Goal: Communication & Community: Participate in discussion

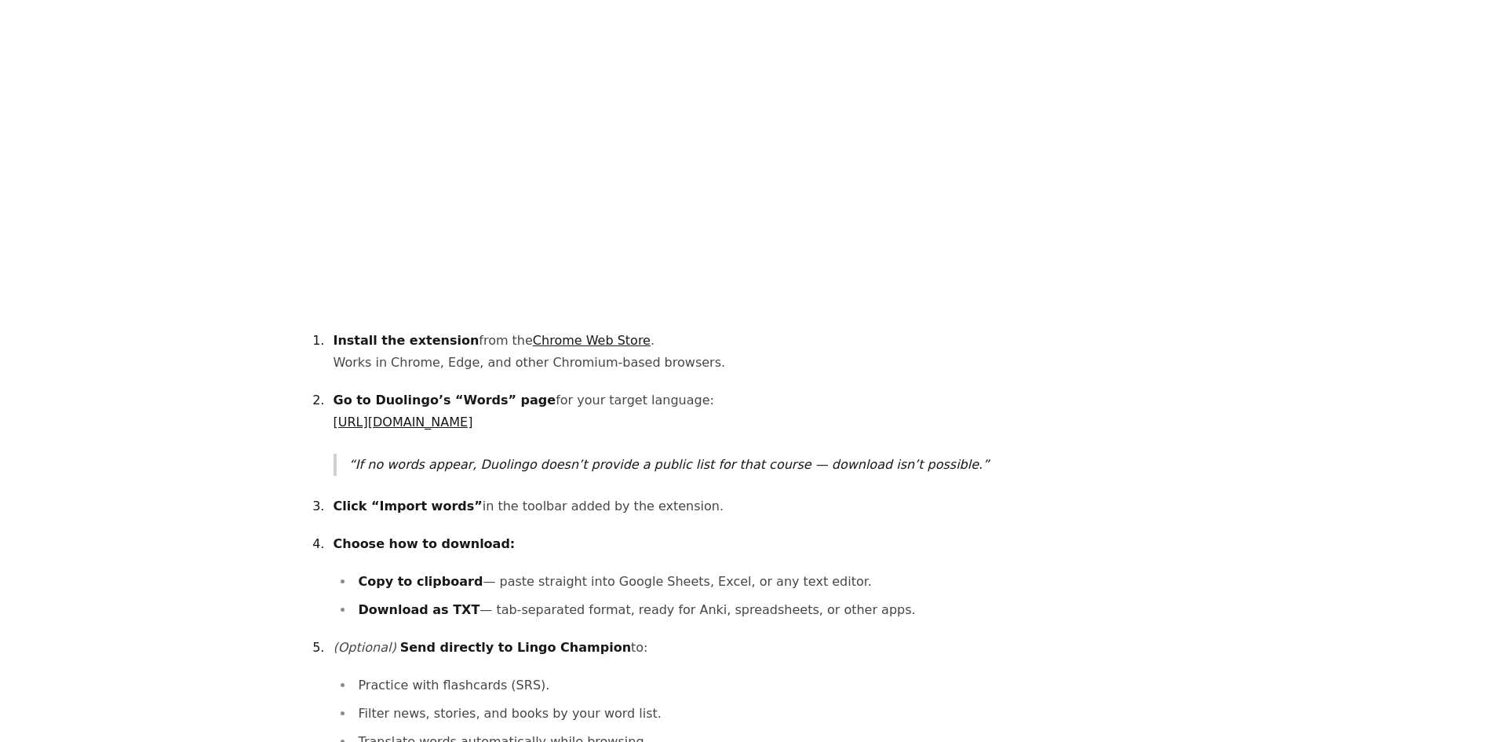
scroll to position [942, 0]
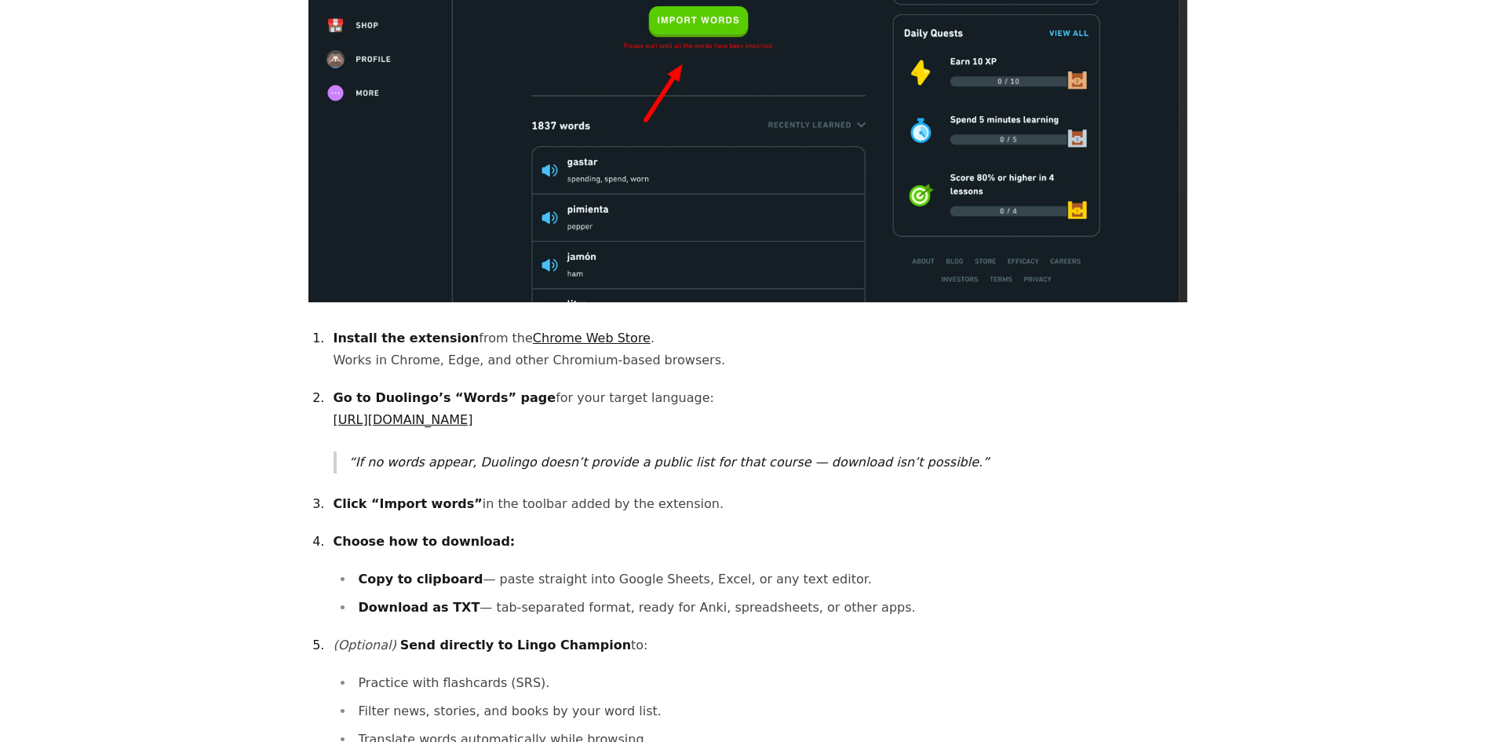
click at [581, 330] on link "Chrome Web Store" at bounding box center [592, 337] width 118 height 15
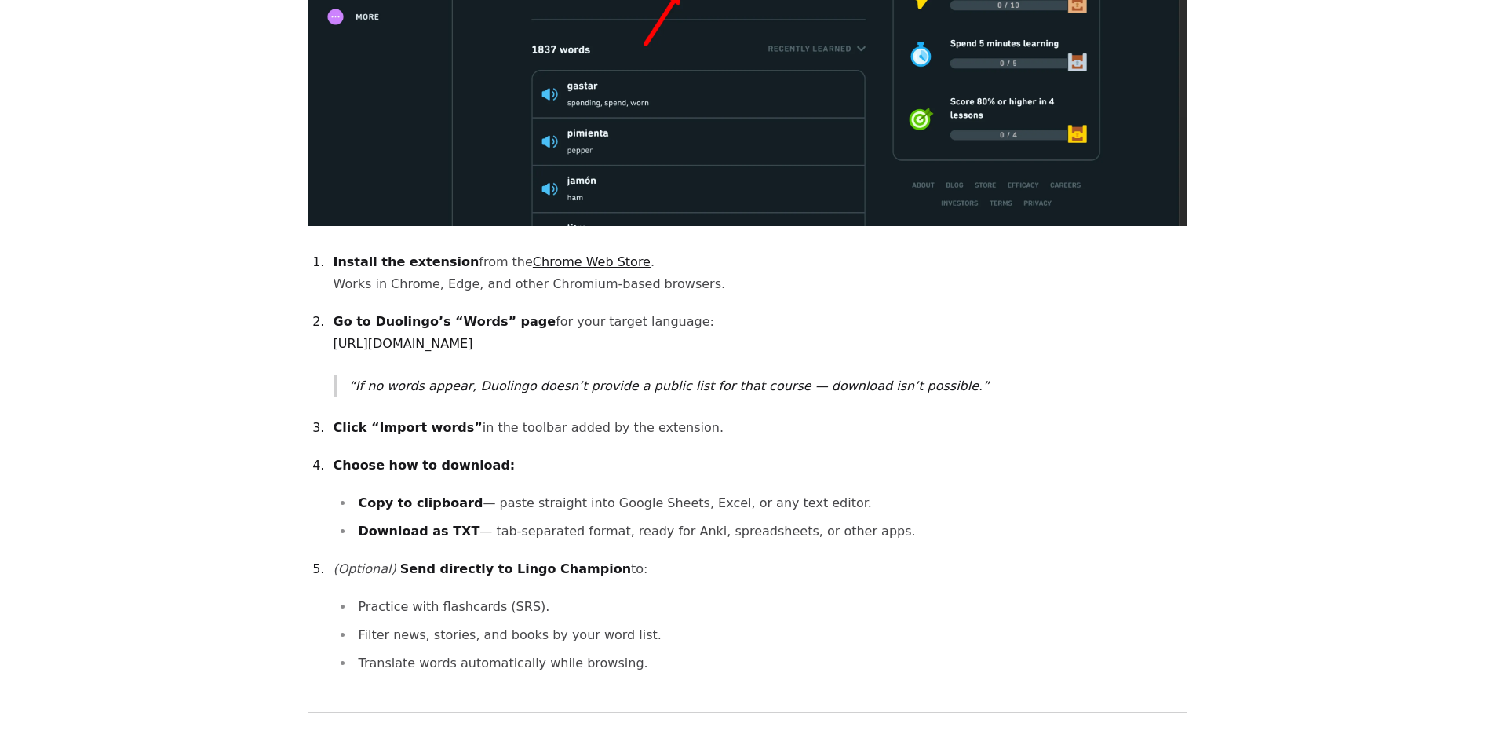
scroll to position [1020, 0]
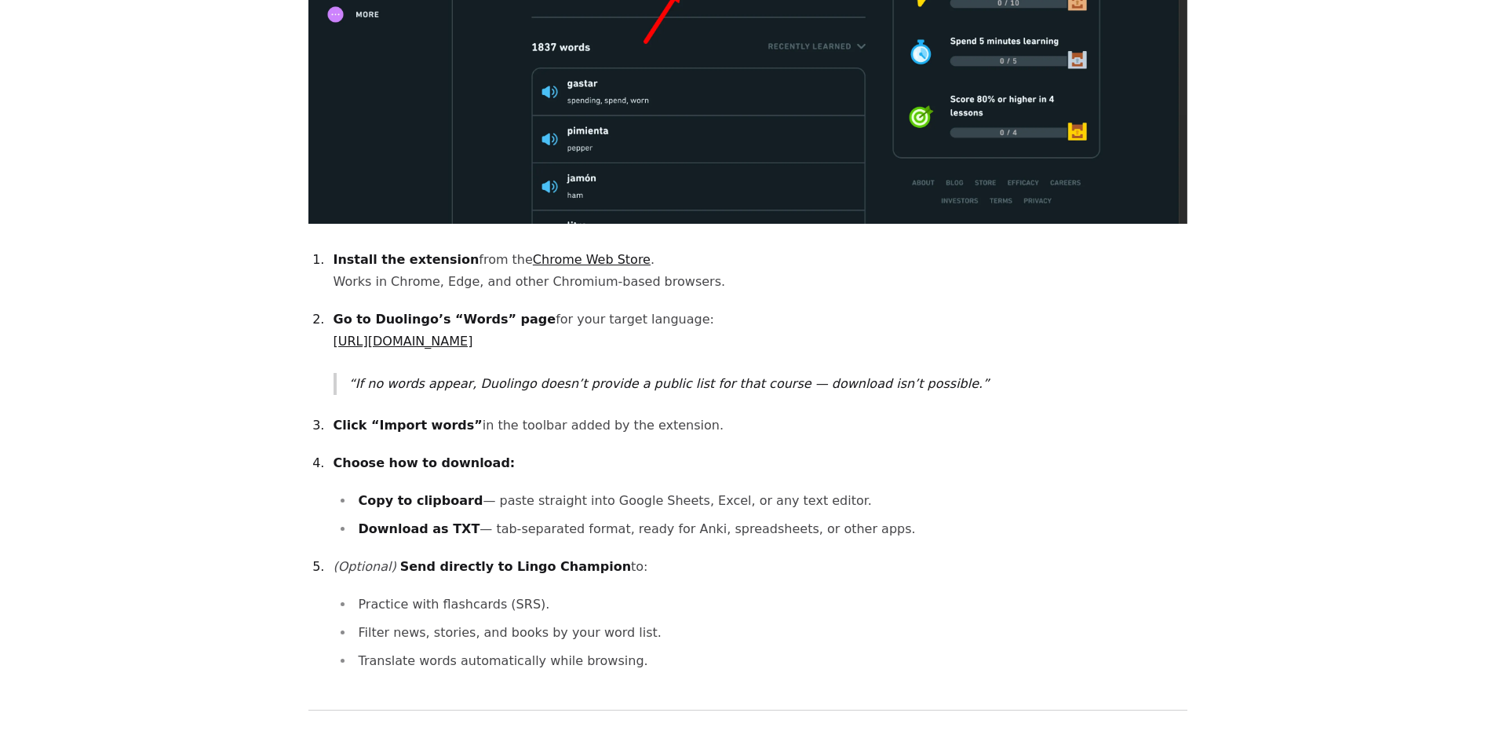
click at [473, 333] on link "https://www.duolingo.com/practice-hub/words" at bounding box center [403, 340] width 140 height 15
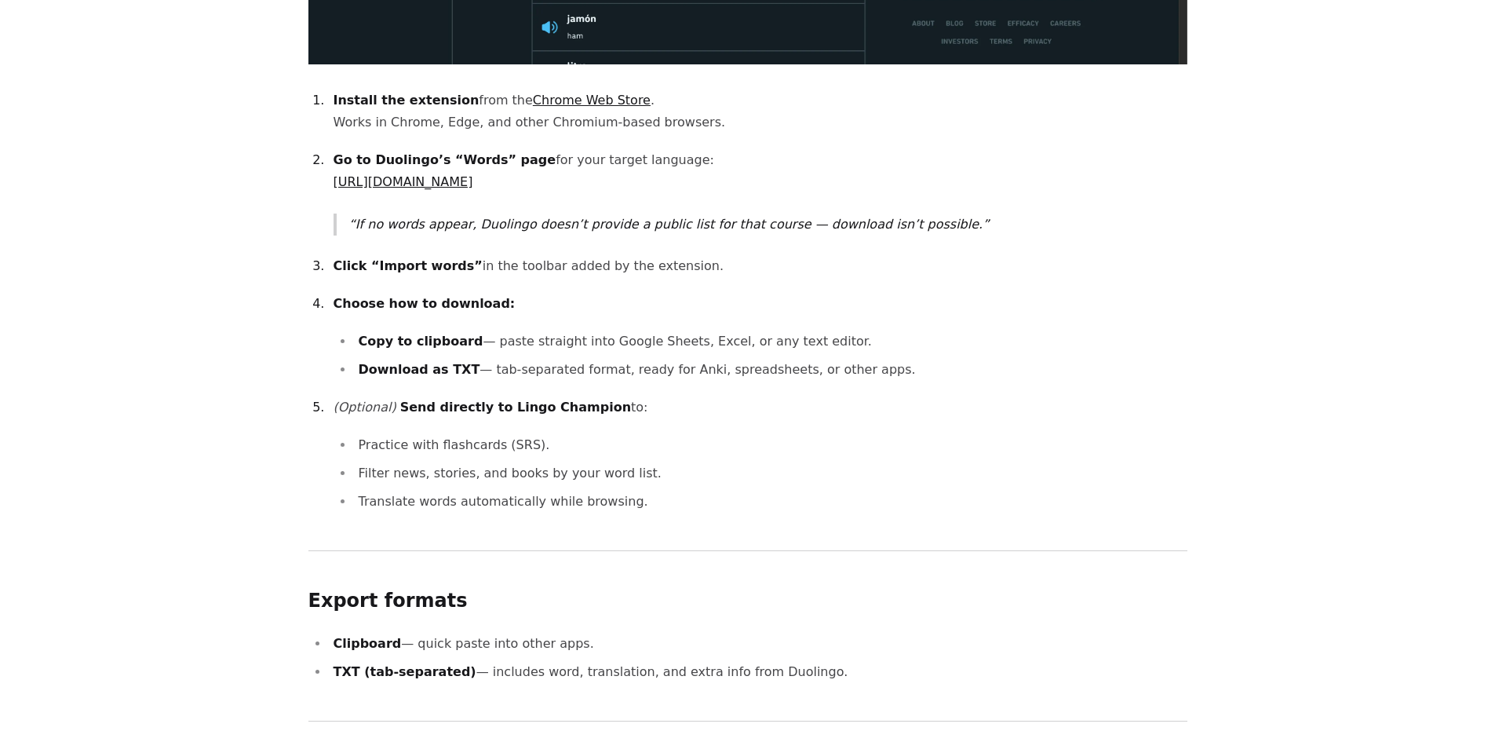
scroll to position [1177, 0]
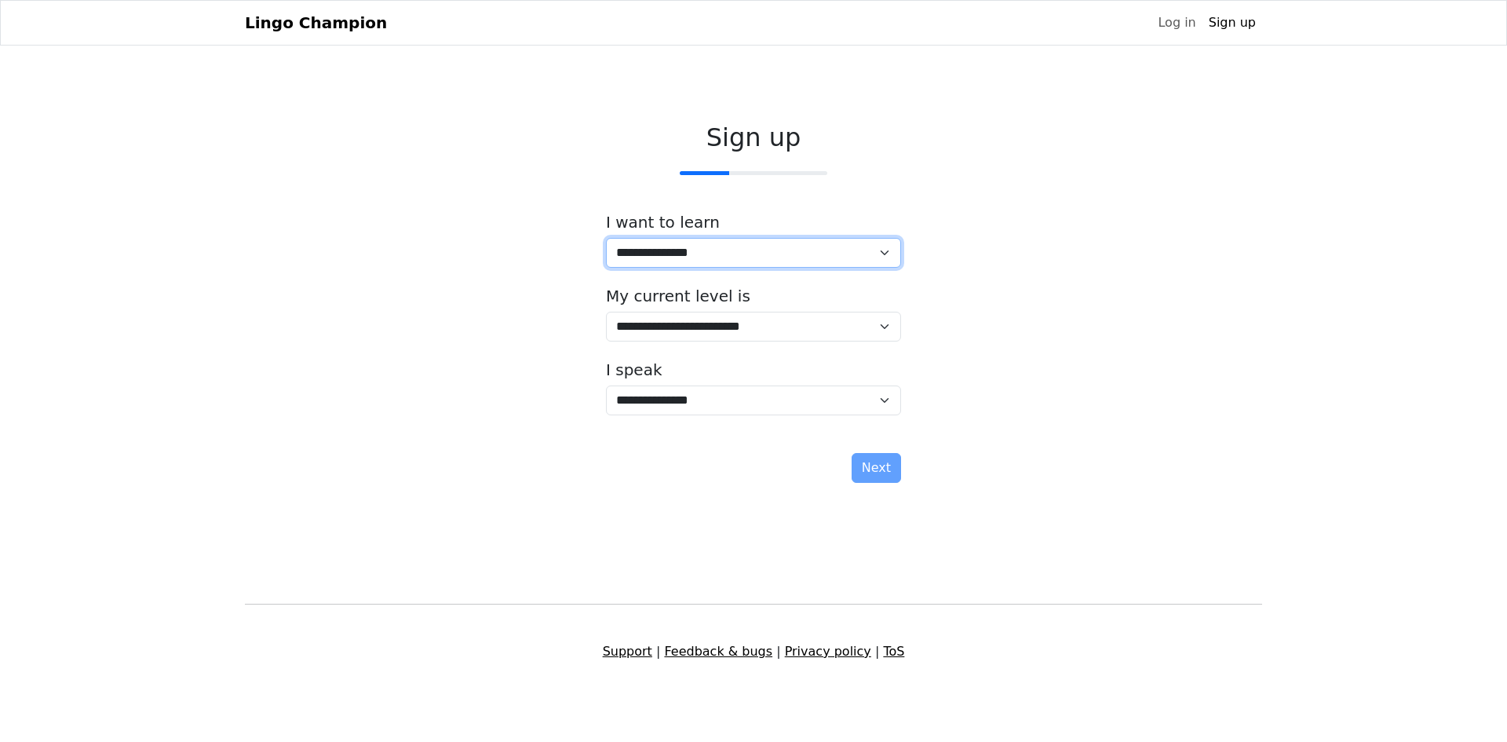
click at [754, 266] on select "**********" at bounding box center [753, 253] width 295 height 30
click at [751, 249] on select "**********" at bounding box center [753, 253] width 295 height 30
select select "**"
click at [606, 238] on select "**********" at bounding box center [753, 253] width 295 height 30
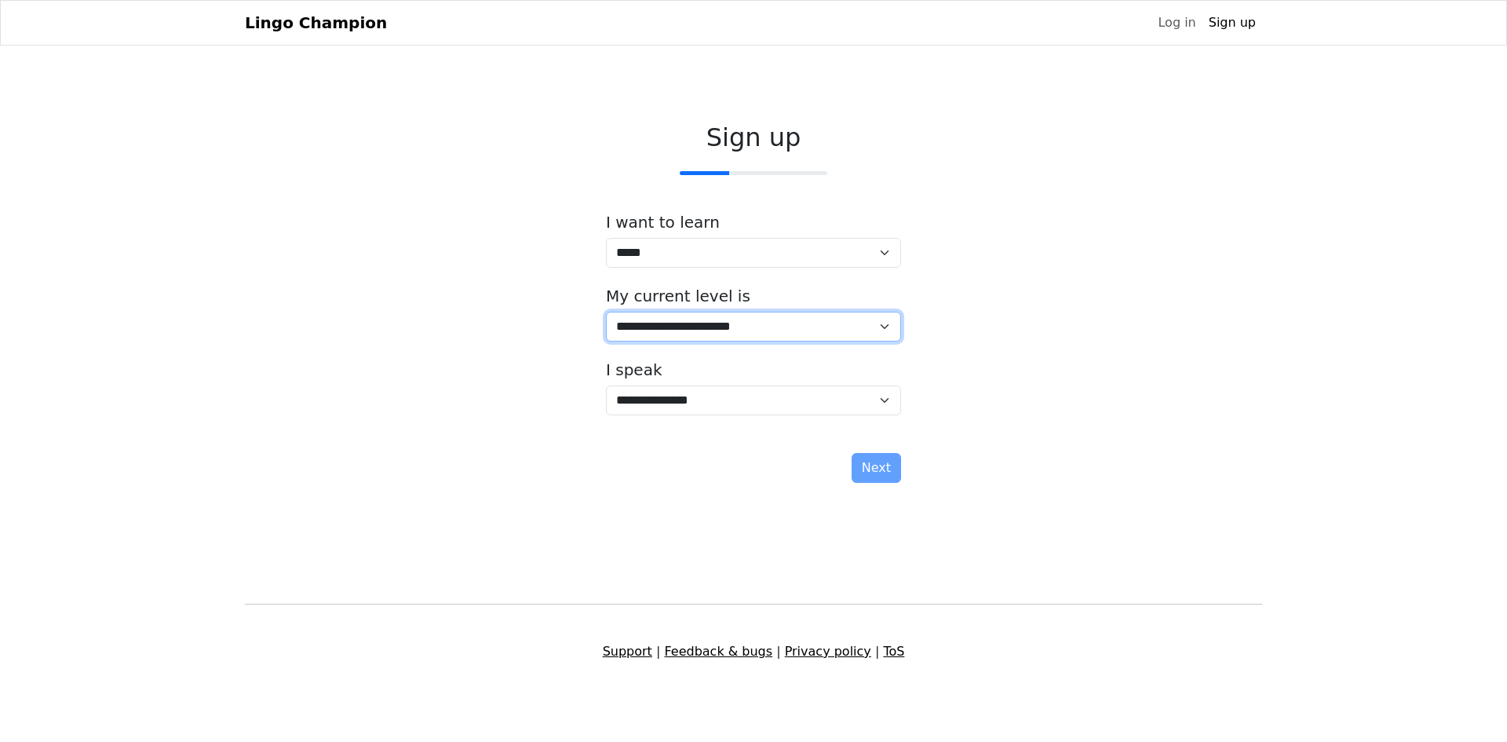
click at [710, 331] on select "**********" at bounding box center [753, 327] width 295 height 30
select select "*"
click at [606, 312] on select "**********" at bounding box center [753, 327] width 295 height 30
click at [731, 326] on select "**********" at bounding box center [753, 327] width 295 height 30
click at [532, 396] on div "**********" at bounding box center [753, 306] width 1017 height 392
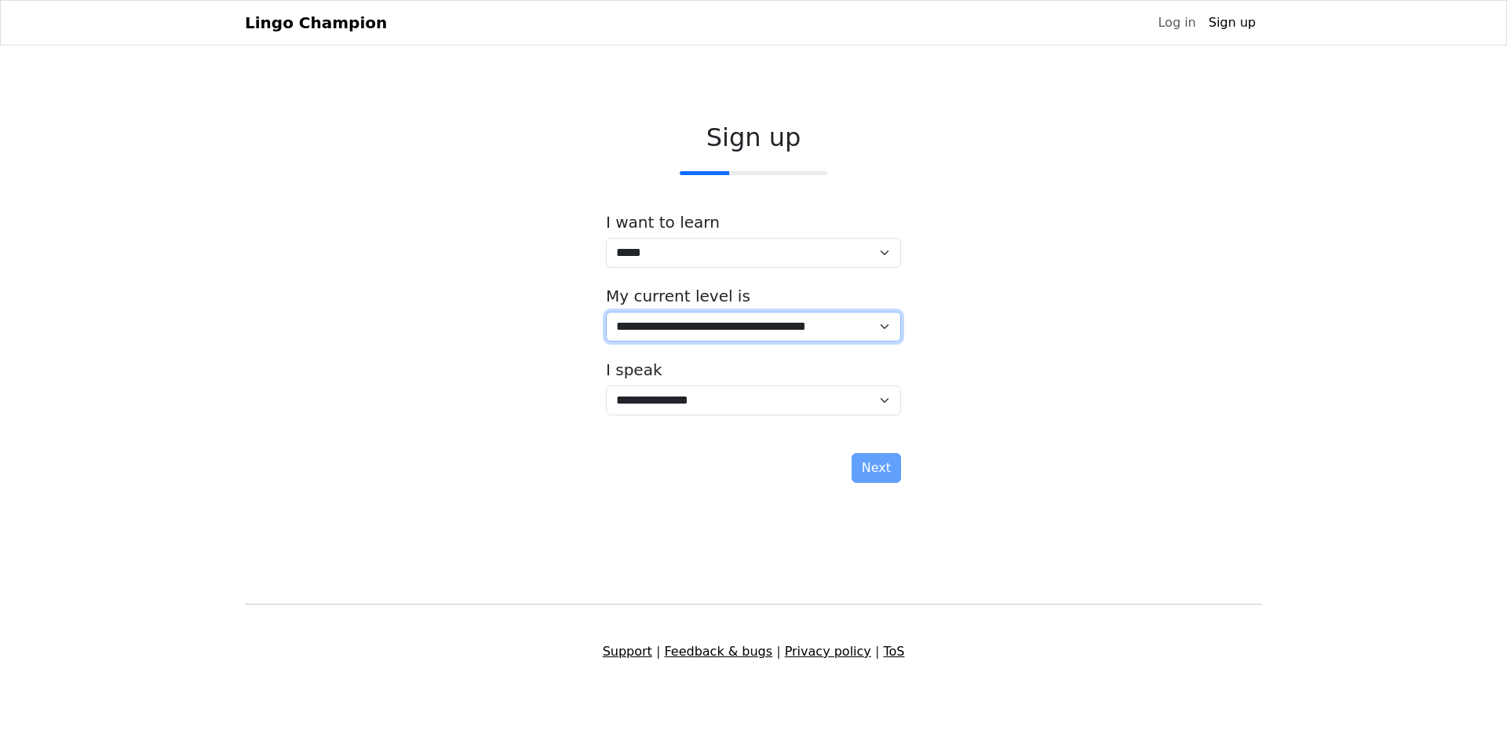
drag, startPoint x: 710, startPoint y: 322, endPoint x: 678, endPoint y: 322, distance: 32.2
click at [710, 322] on select "**********" at bounding box center [753, 327] width 295 height 30
click at [494, 367] on div "**********" at bounding box center [753, 306] width 1017 height 392
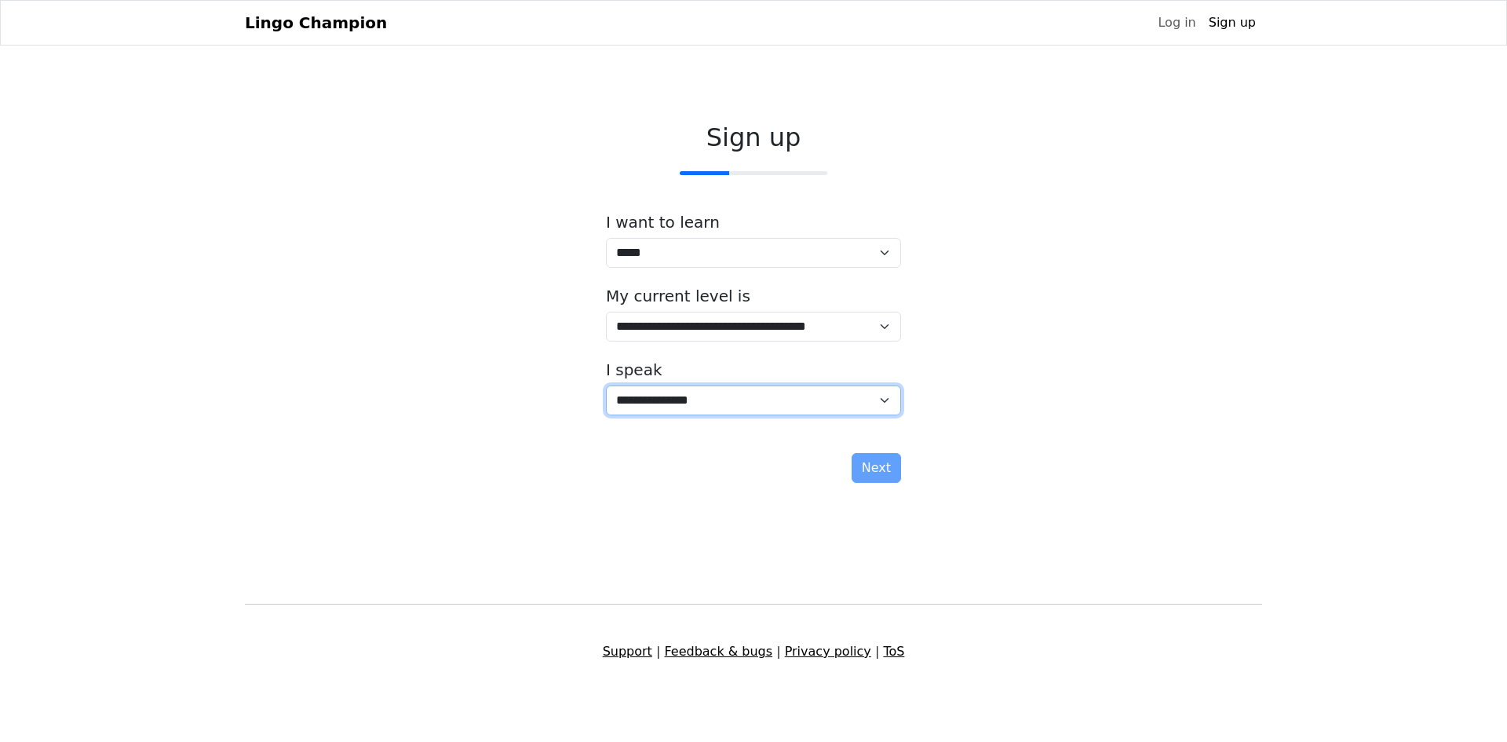
click at [629, 406] on select "**********" at bounding box center [753, 400] width 295 height 30
click at [489, 395] on div "**********" at bounding box center [753, 306] width 1017 height 392
click at [654, 403] on select "**********" at bounding box center [753, 400] width 295 height 30
select select "**"
click at [606, 385] on select "**********" at bounding box center [753, 400] width 295 height 30
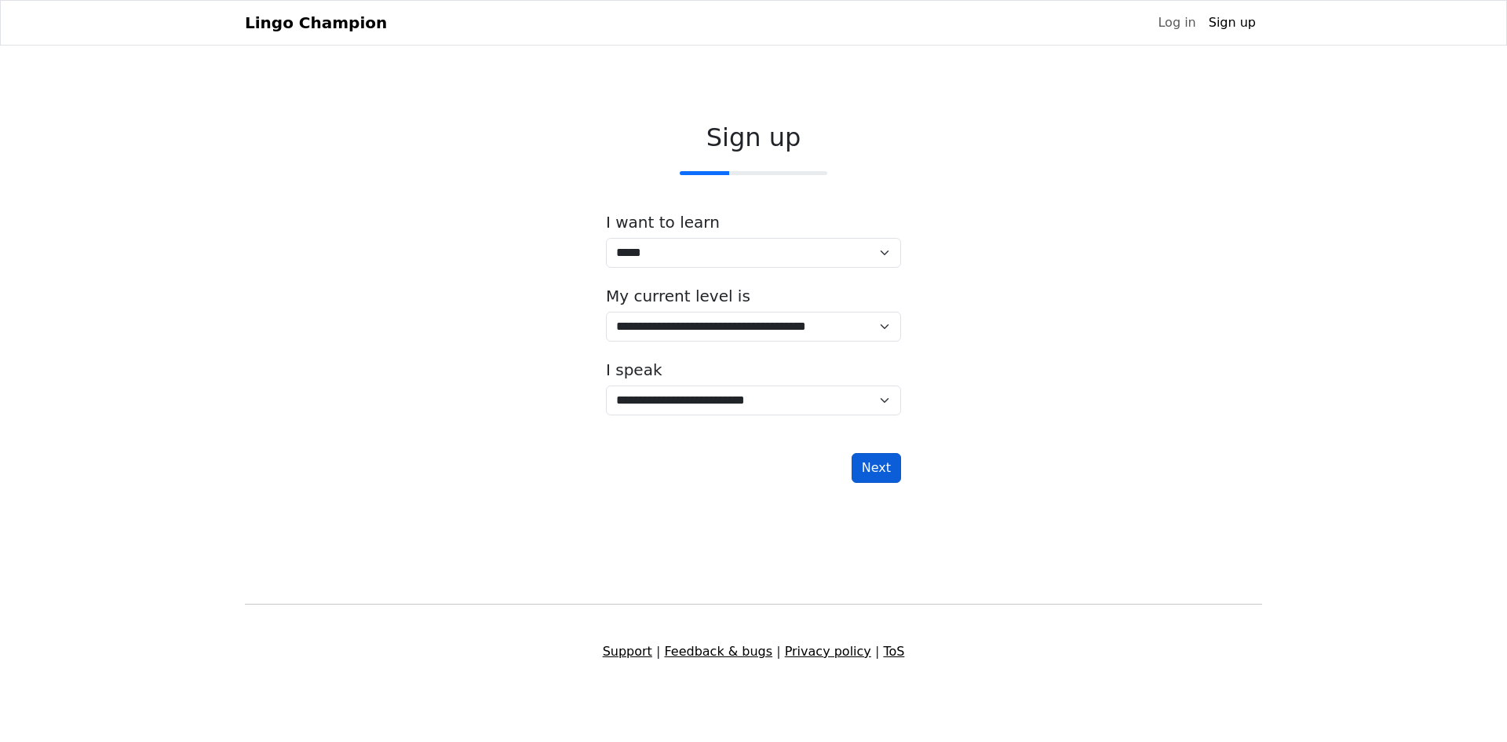
click at [877, 457] on button "Next" at bounding box center [875, 468] width 49 height 30
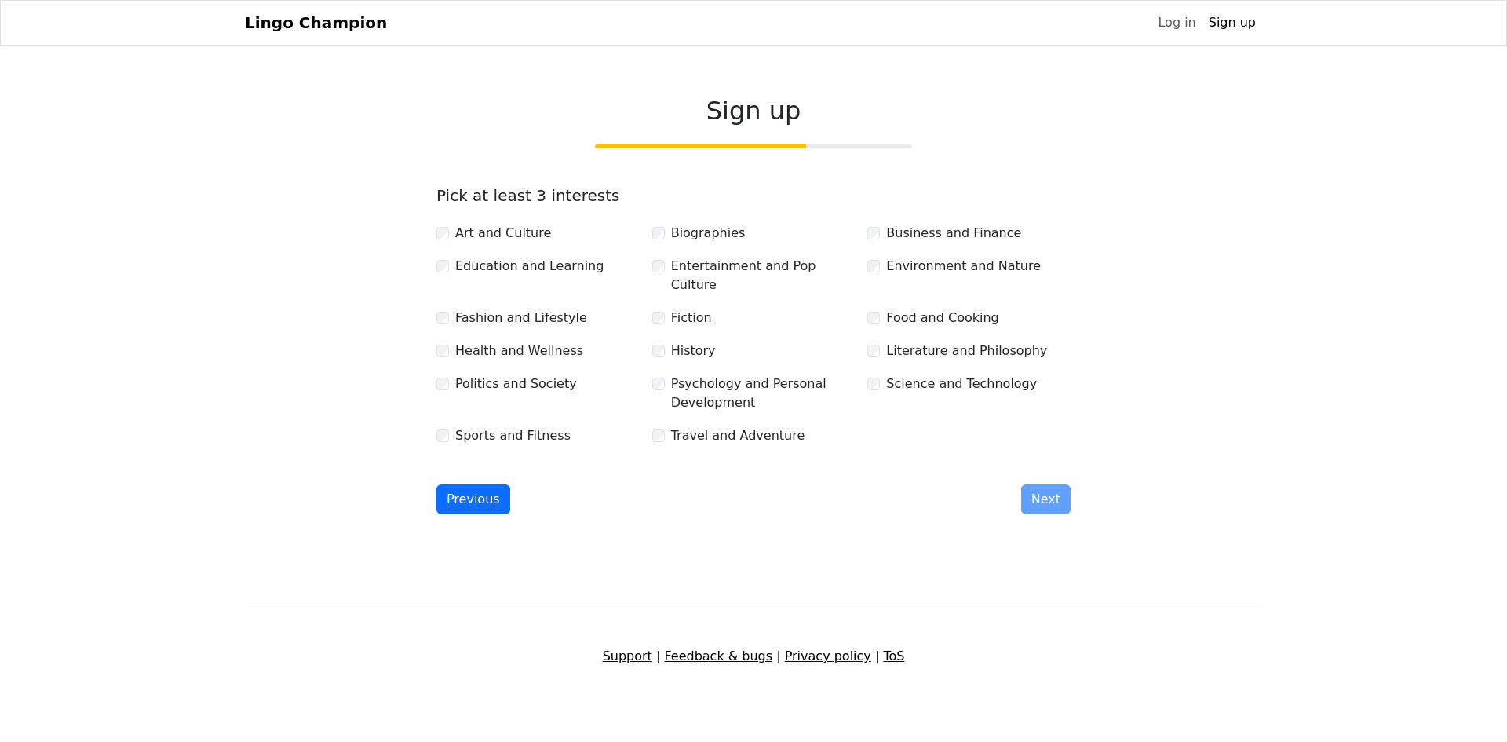
click at [454, 242] on div "Art and Culture" at bounding box center [537, 233] width 203 height 19
click at [450, 275] on div "Education and Learning" at bounding box center [537, 266] width 203 height 19
click at [449, 275] on div "Education and Learning" at bounding box center [537, 266] width 203 height 19
click at [454, 308] on div "Fashion and Lifestyle" at bounding box center [537, 317] width 203 height 19
click at [450, 349] on div "Health and Wellness" at bounding box center [538, 351] width 216 height 20
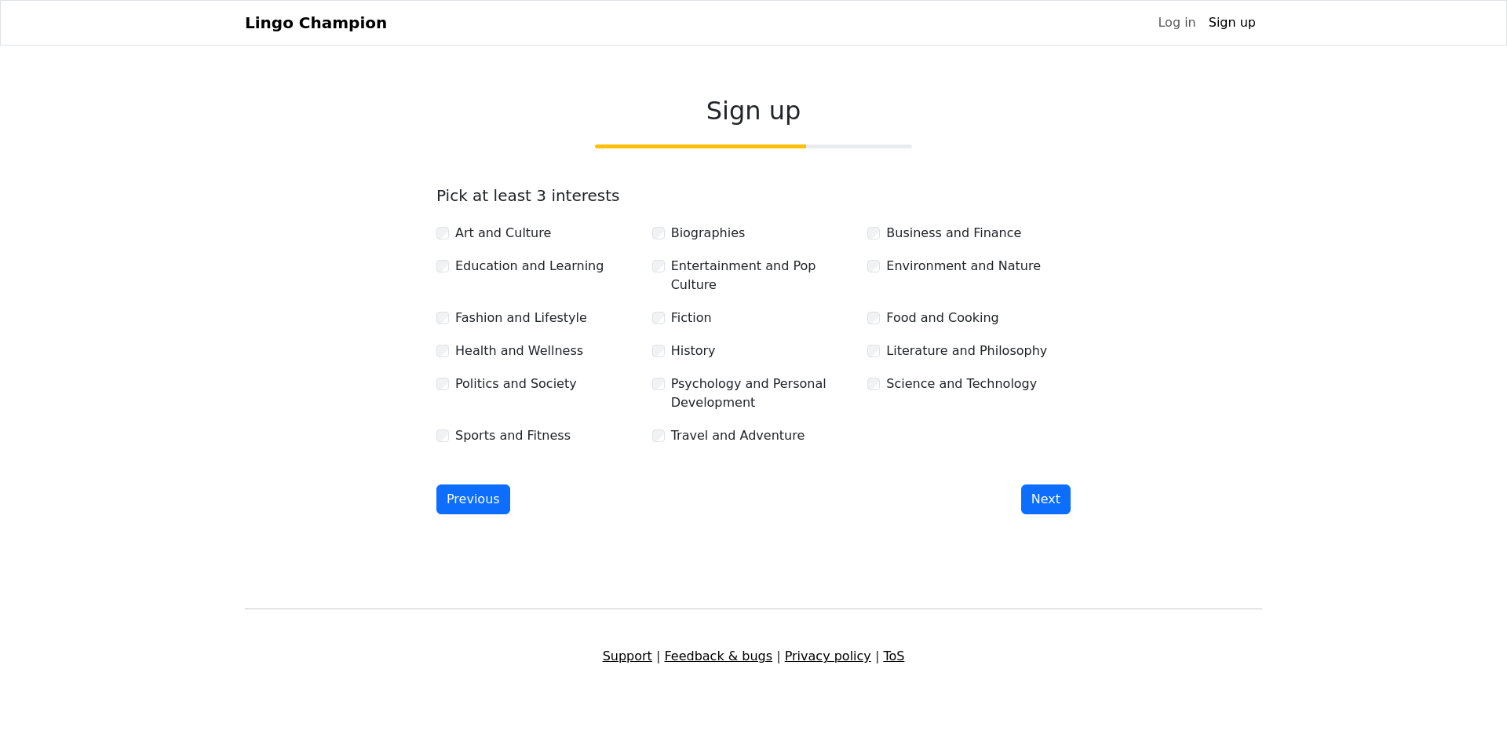
click at [441, 377] on div "Politics and Society" at bounding box center [537, 383] width 203 height 19
click at [662, 280] on div "Entertainment and Pop Culture" at bounding box center [753, 276] width 203 height 38
drag, startPoint x: 684, startPoint y: 383, endPoint x: 685, endPoint y: 392, distance: 9.4
click at [685, 384] on label "Psychology and Personal Development" at bounding box center [763, 393] width 184 height 38
drag, startPoint x: 687, startPoint y: 408, endPoint x: 686, endPoint y: 416, distance: 8.0
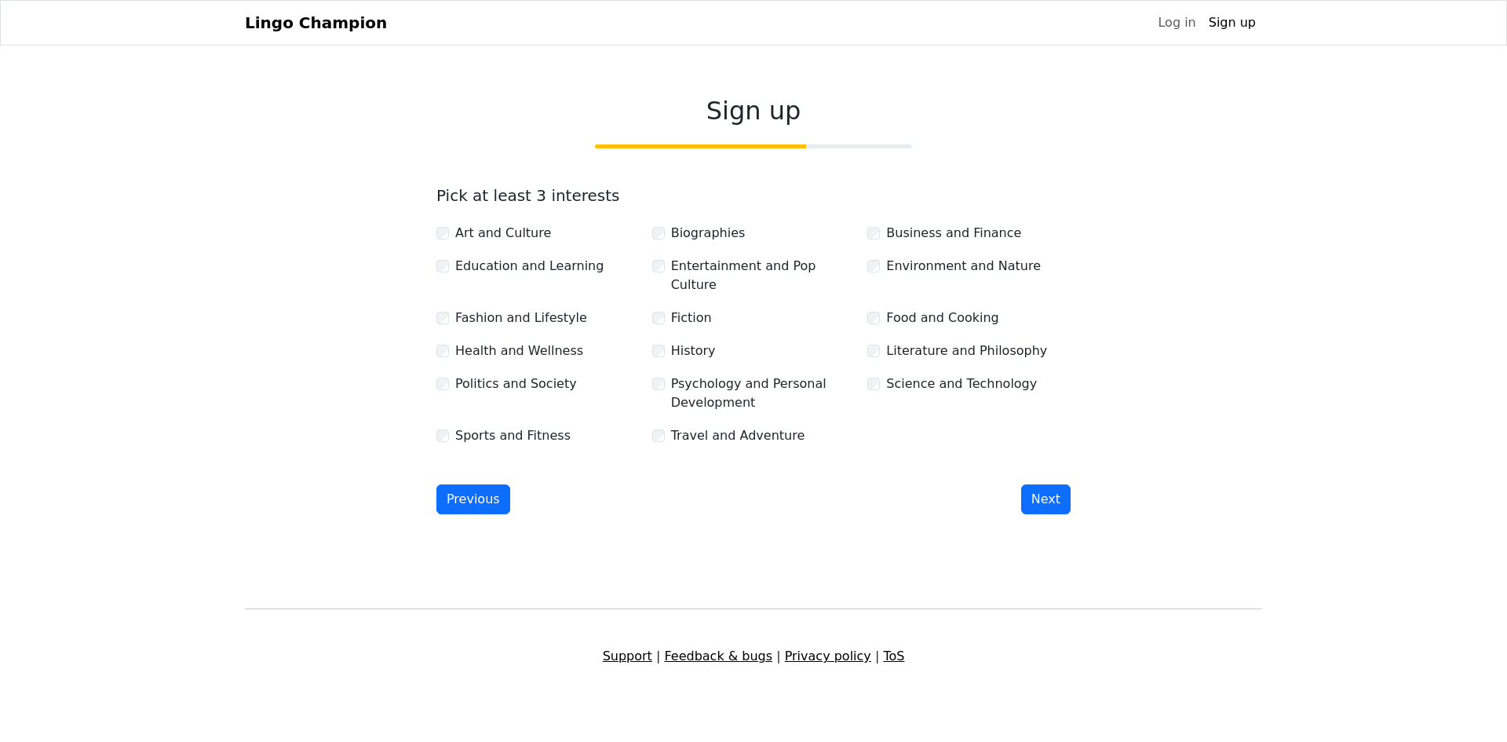
click at [687, 414] on div "Art and Culture Biographies Business and Finance Education and Learning Enterta…" at bounding box center [753, 328] width 647 height 235
click at [686, 426] on label "Travel and Adventure" at bounding box center [738, 435] width 134 height 19
click at [665, 326] on div "Art and Culture Biographies Business and Finance Education and Learning Enterta…" at bounding box center [753, 328] width 647 height 235
click at [666, 308] on div "Fiction" at bounding box center [753, 317] width 203 height 19
click at [676, 278] on label "Entertainment and Pop Culture" at bounding box center [763, 276] width 184 height 38
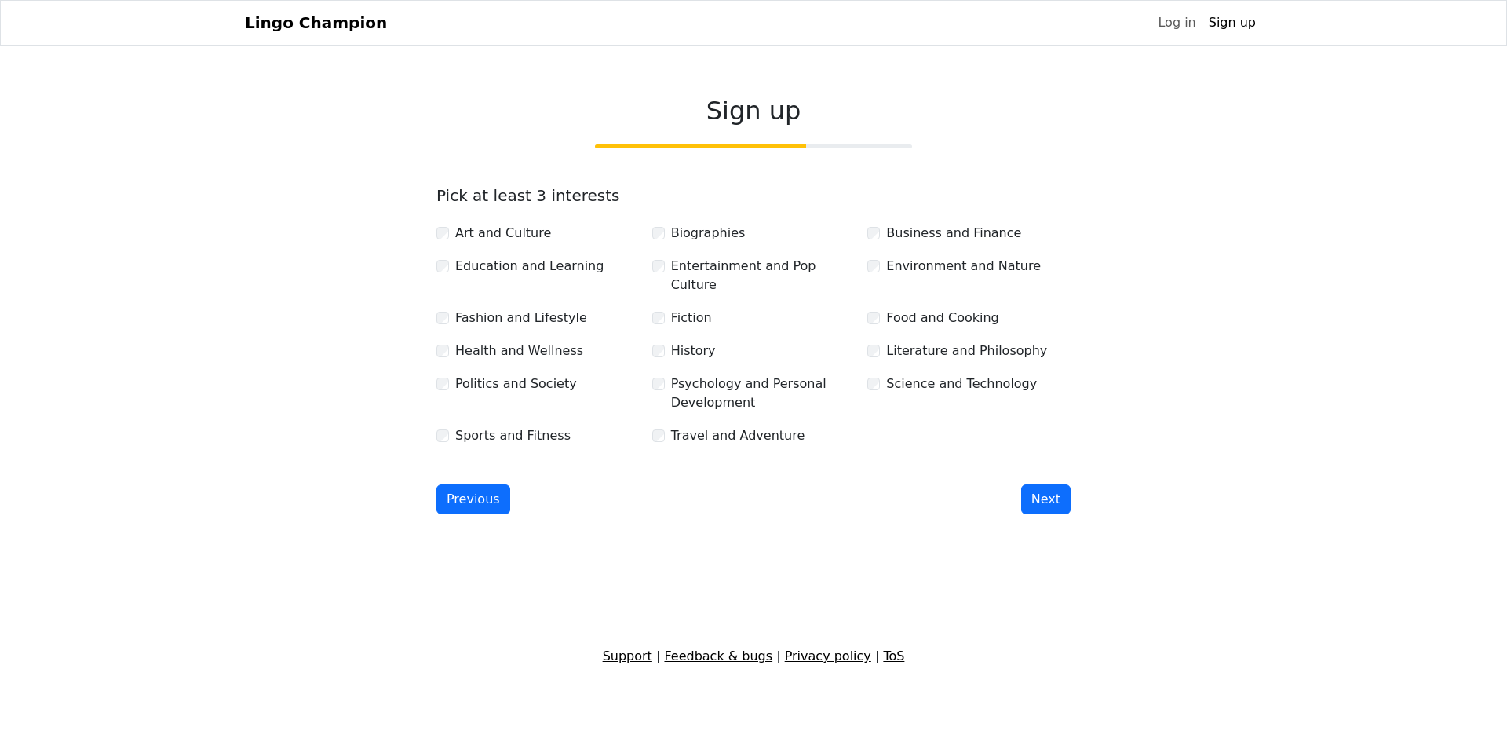
click at [873, 308] on div "Food and Cooking" at bounding box center [968, 317] width 203 height 19
click at [858, 308] on div "Fiction" at bounding box center [754, 318] width 216 height 20
click at [872, 313] on div "Food and Cooking" at bounding box center [968, 317] width 203 height 19
click at [875, 341] on div "Literature and Philosophy" at bounding box center [968, 350] width 203 height 19
click at [1044, 484] on button "Next" at bounding box center [1045, 499] width 49 height 30
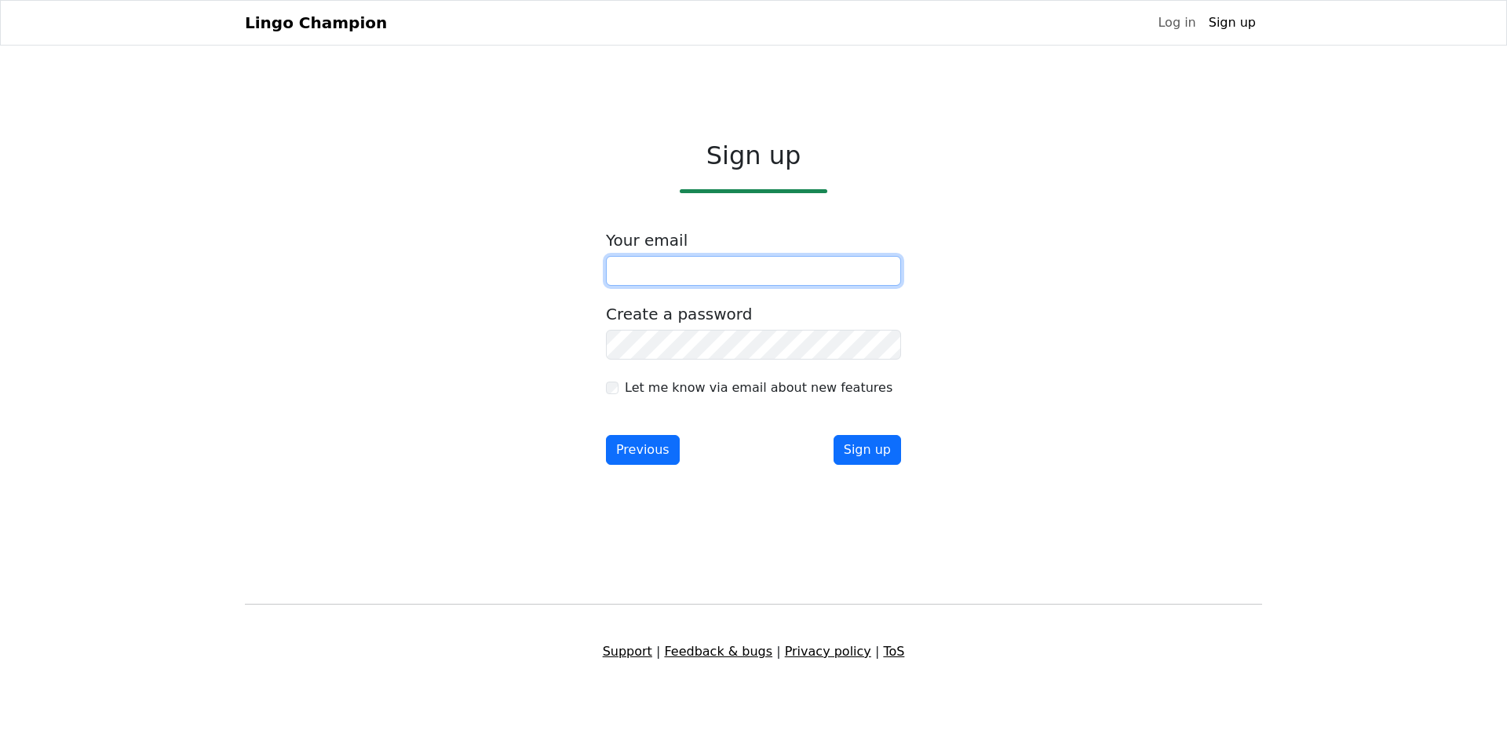
click at [731, 278] on input "email" at bounding box center [753, 271] width 295 height 30
type input "**********"
click at [866, 456] on button "Sign up" at bounding box center [866, 450] width 67 height 30
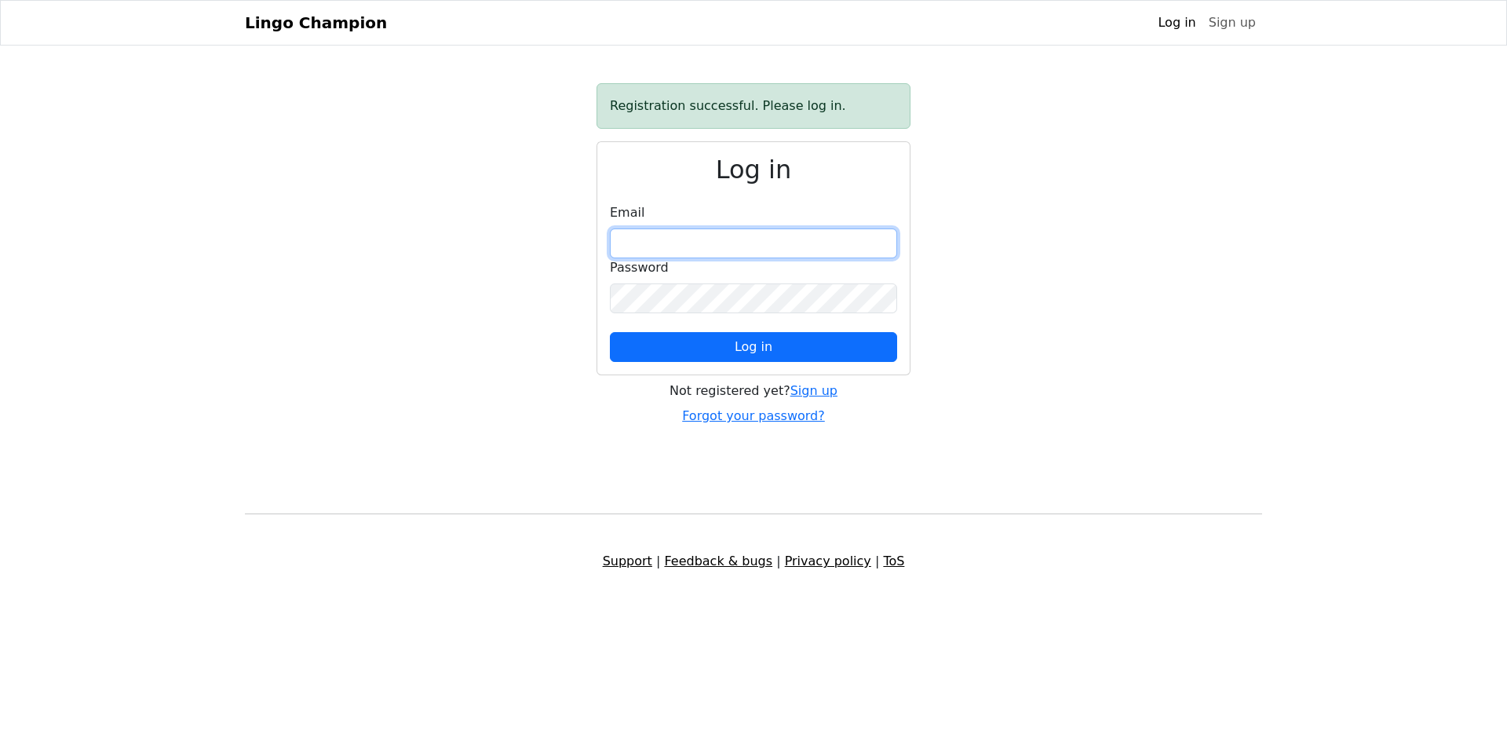
click at [778, 250] on input "email" at bounding box center [753, 243] width 287 height 30
type input "**********"
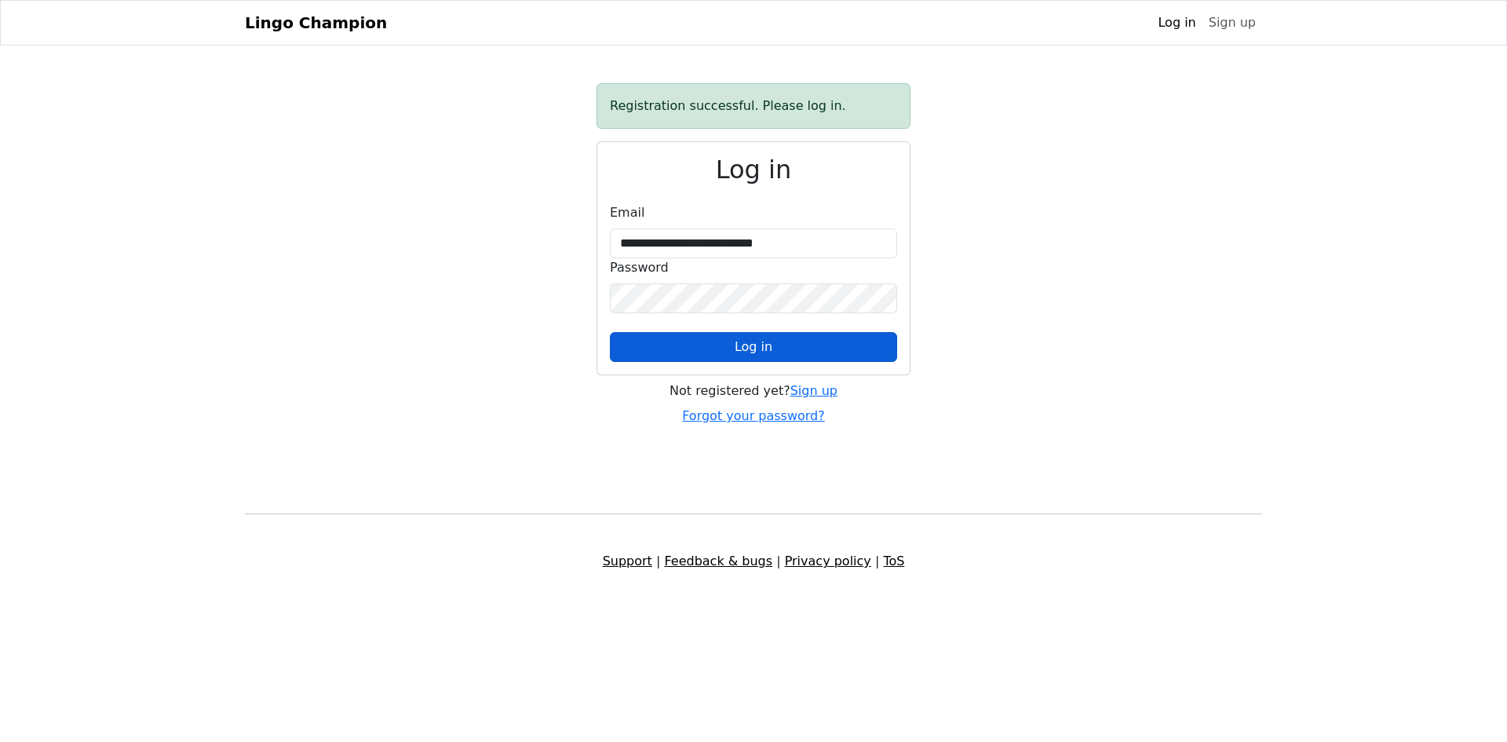
click at [786, 344] on button "Log in" at bounding box center [753, 347] width 287 height 30
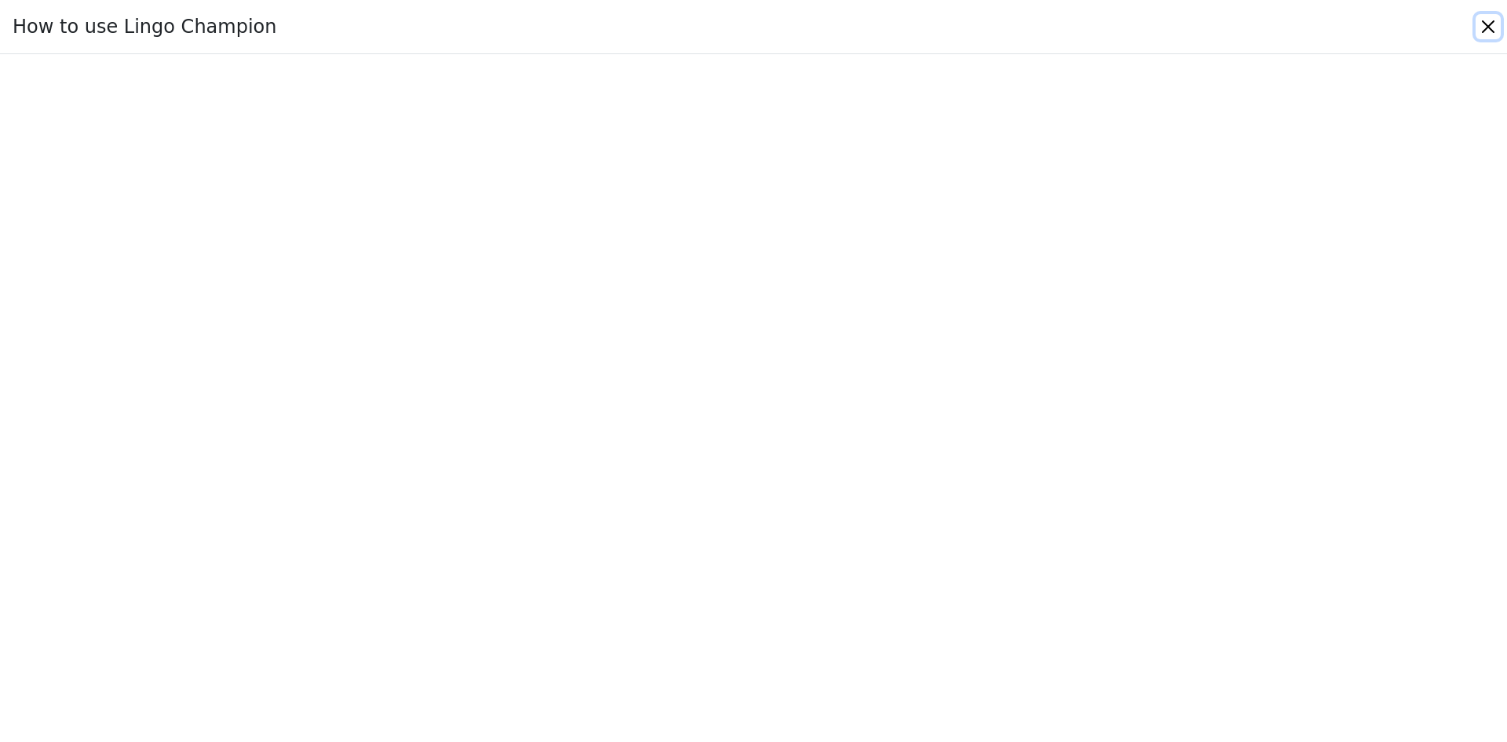
click at [1478, 27] on button "Close" at bounding box center [1487, 26] width 25 height 25
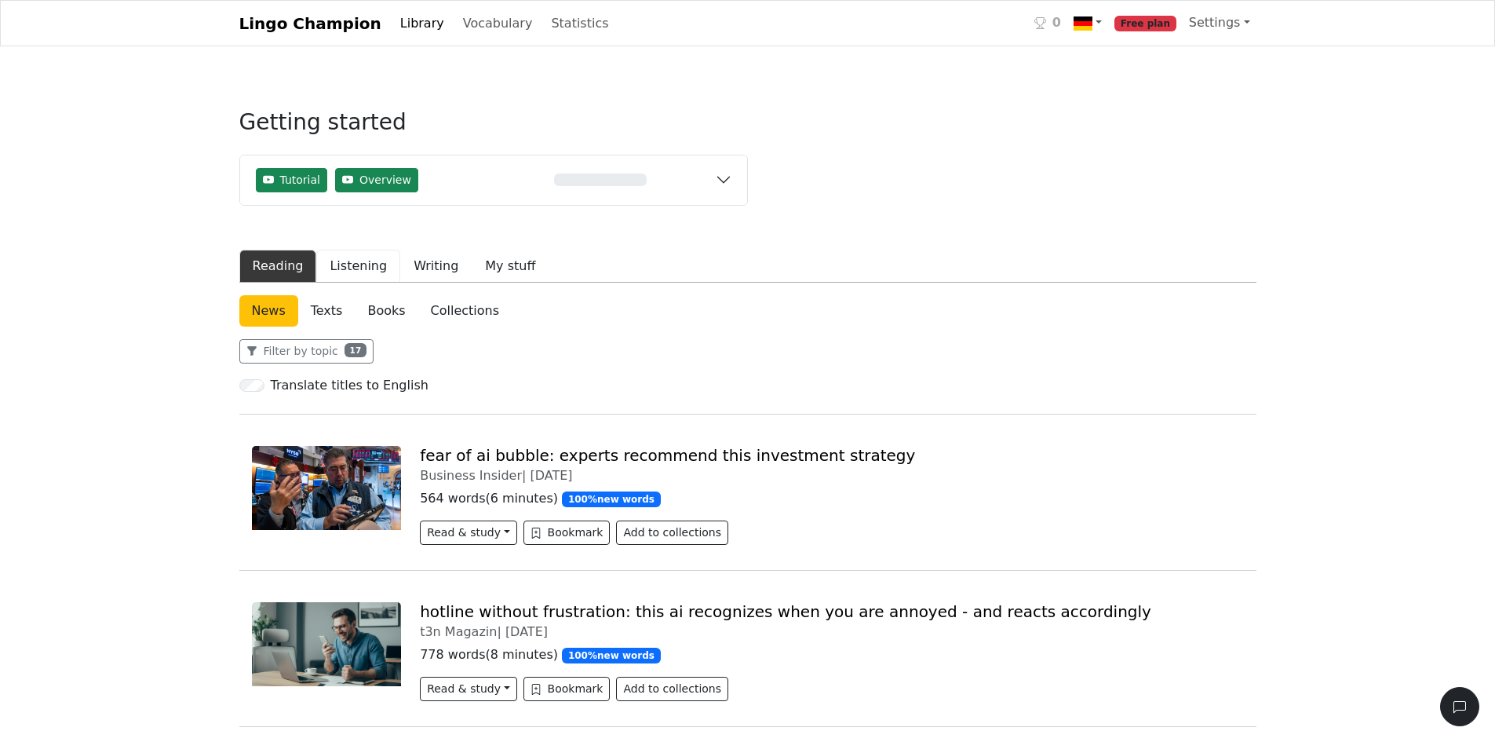
click at [361, 271] on button "Listening" at bounding box center [358, 266] width 84 height 33
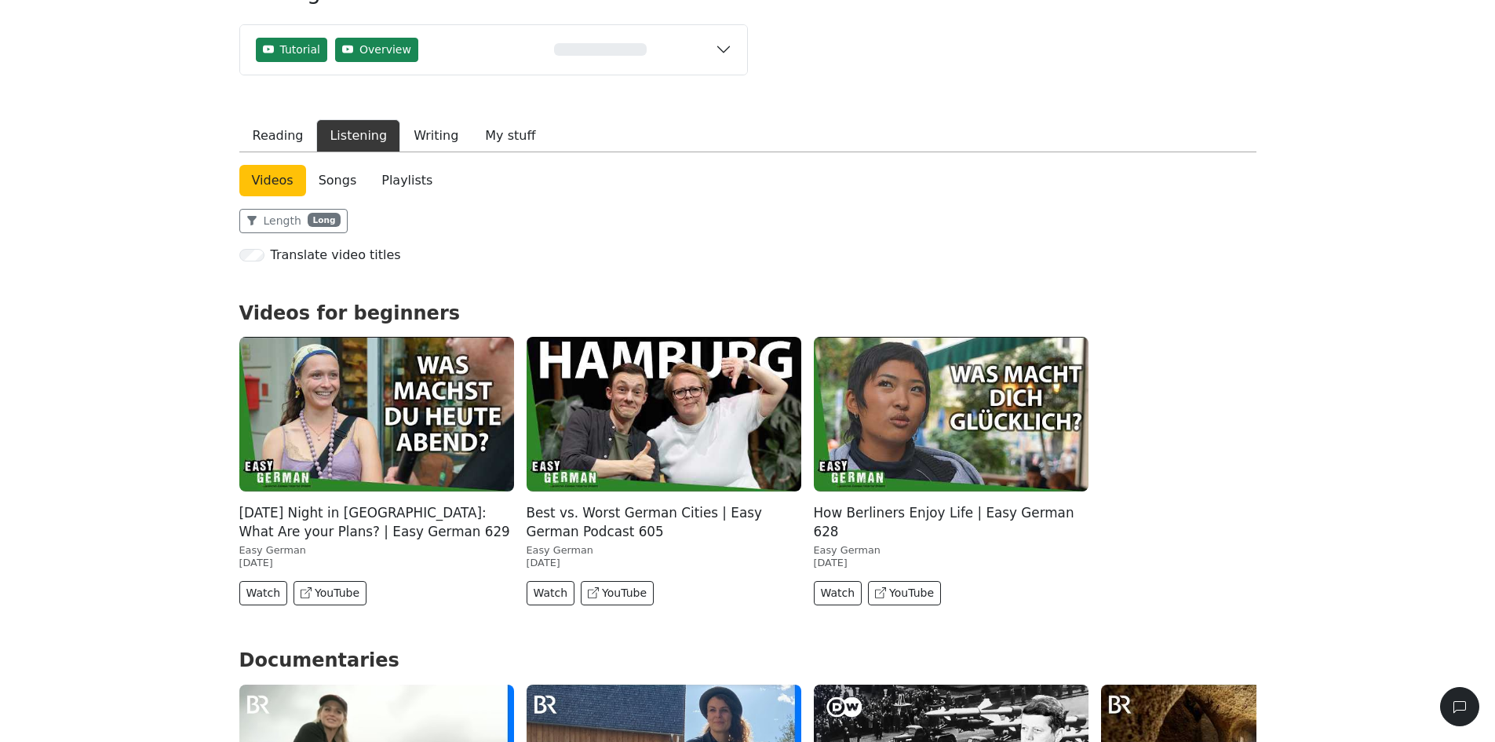
scroll to position [157, 0]
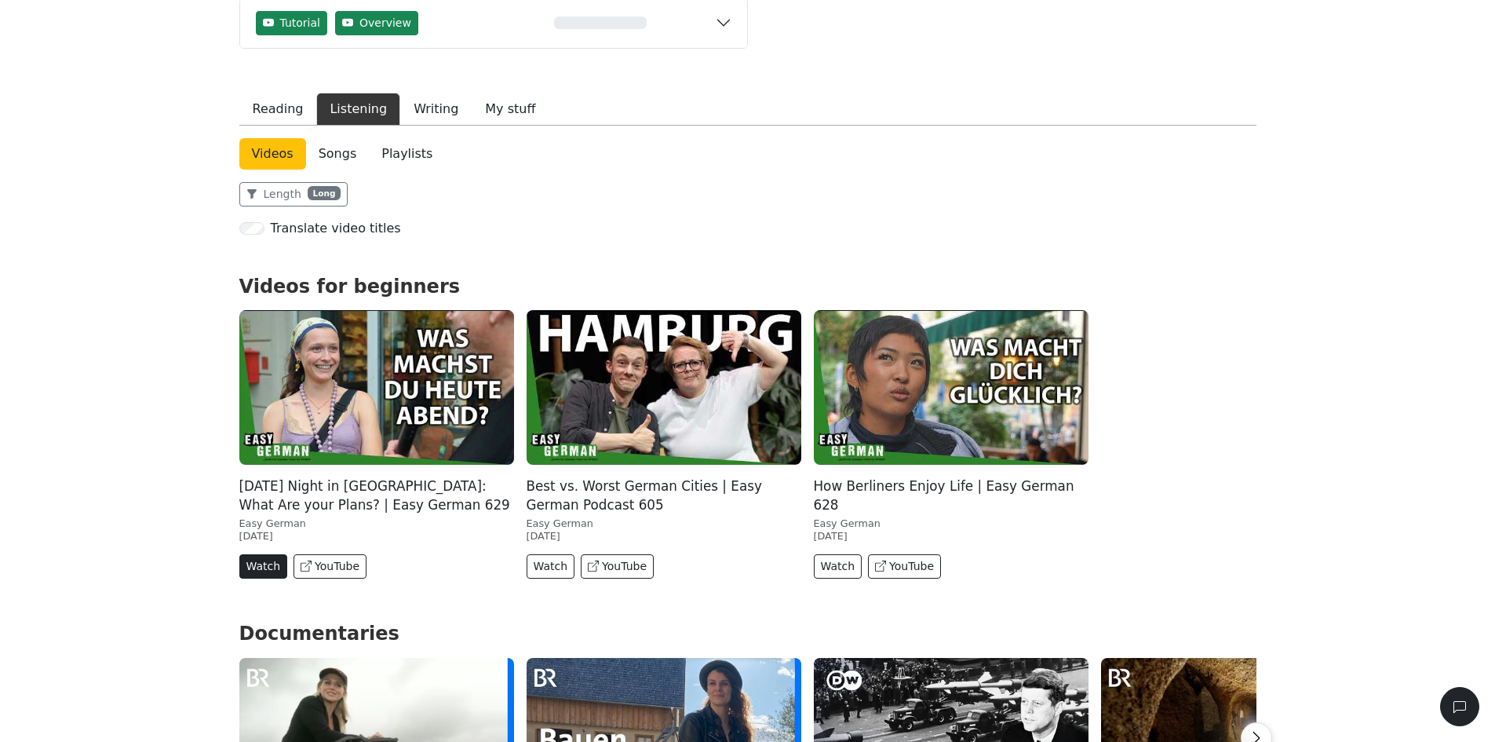
click at [273, 569] on button "Watch" at bounding box center [263, 566] width 49 height 24
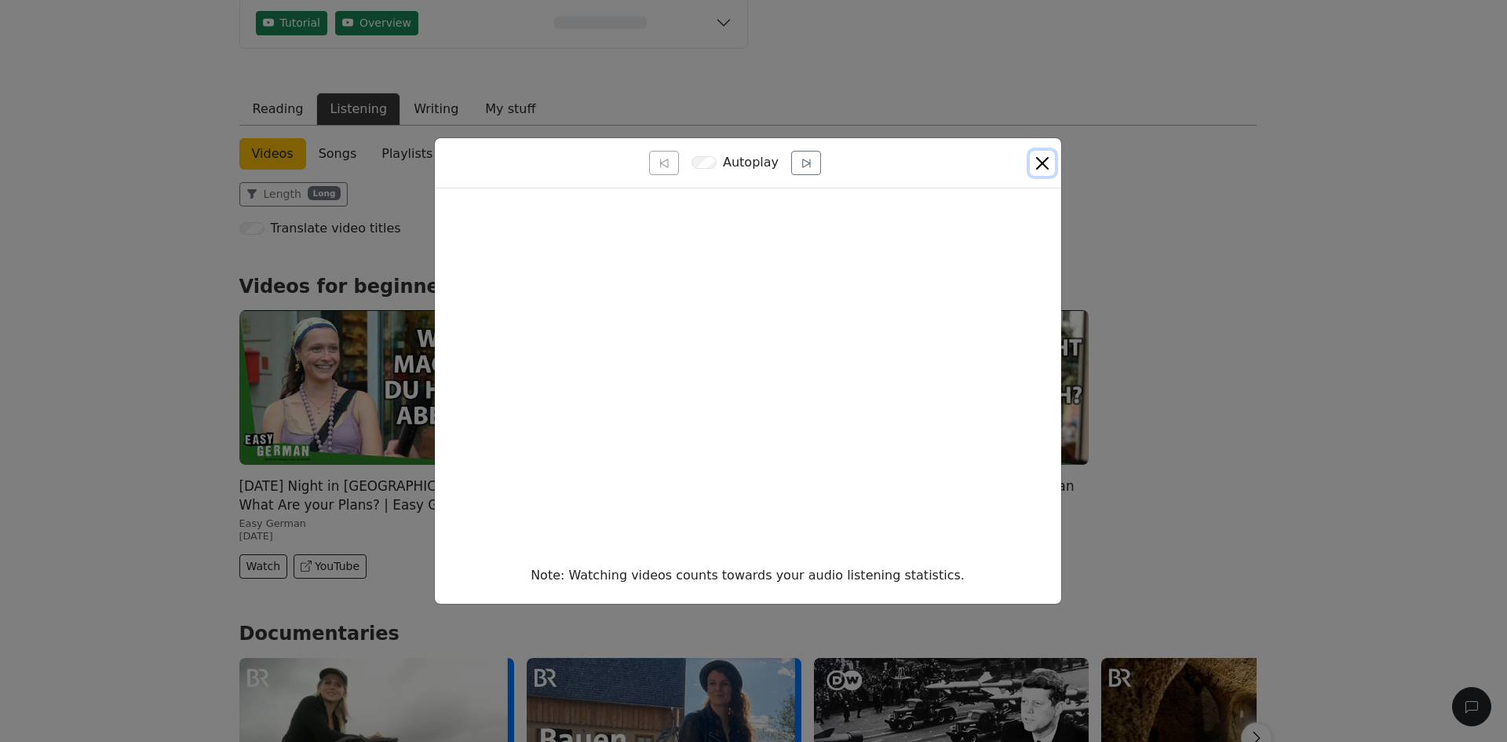
click at [1033, 157] on button "Close" at bounding box center [1042, 163] width 25 height 25
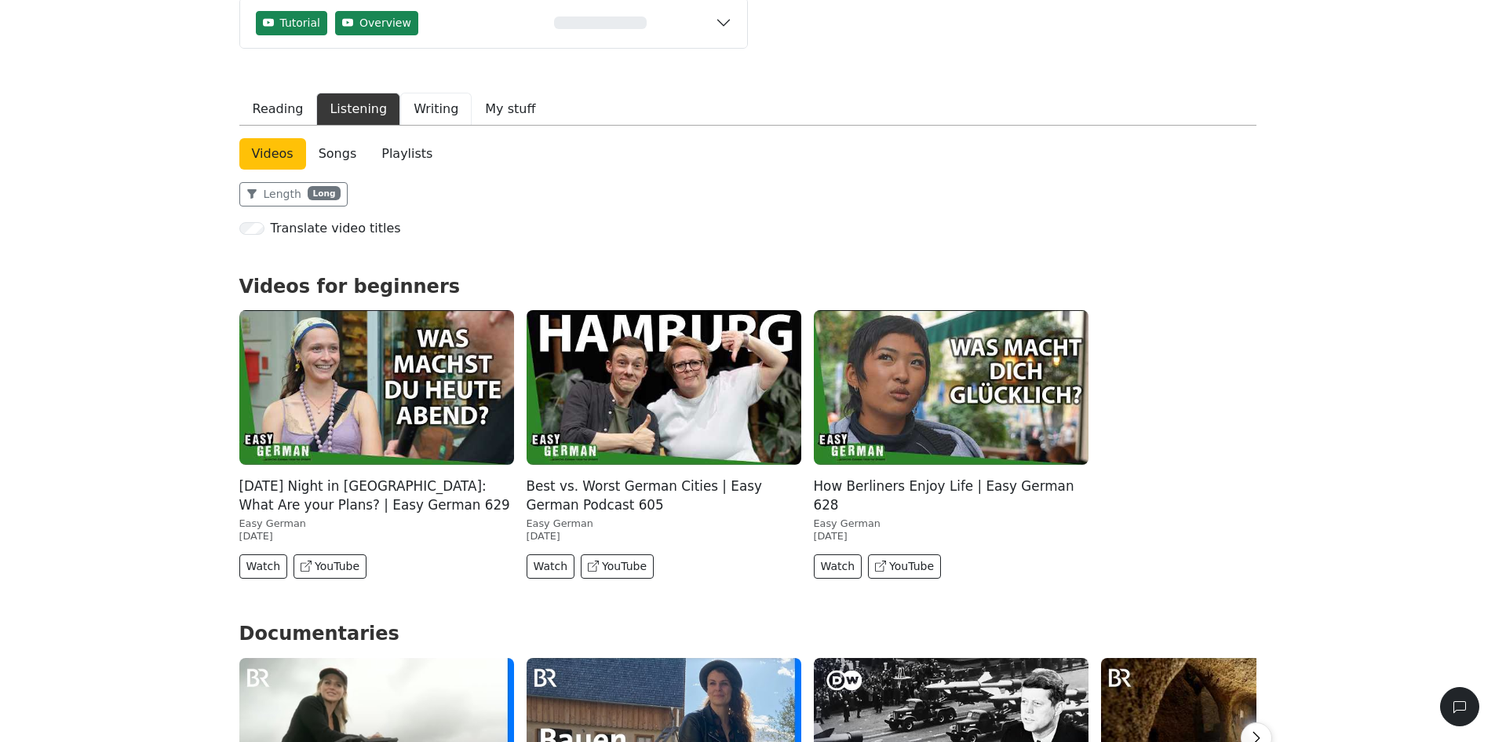
click at [401, 94] on button "Writing" at bounding box center [435, 109] width 71 height 33
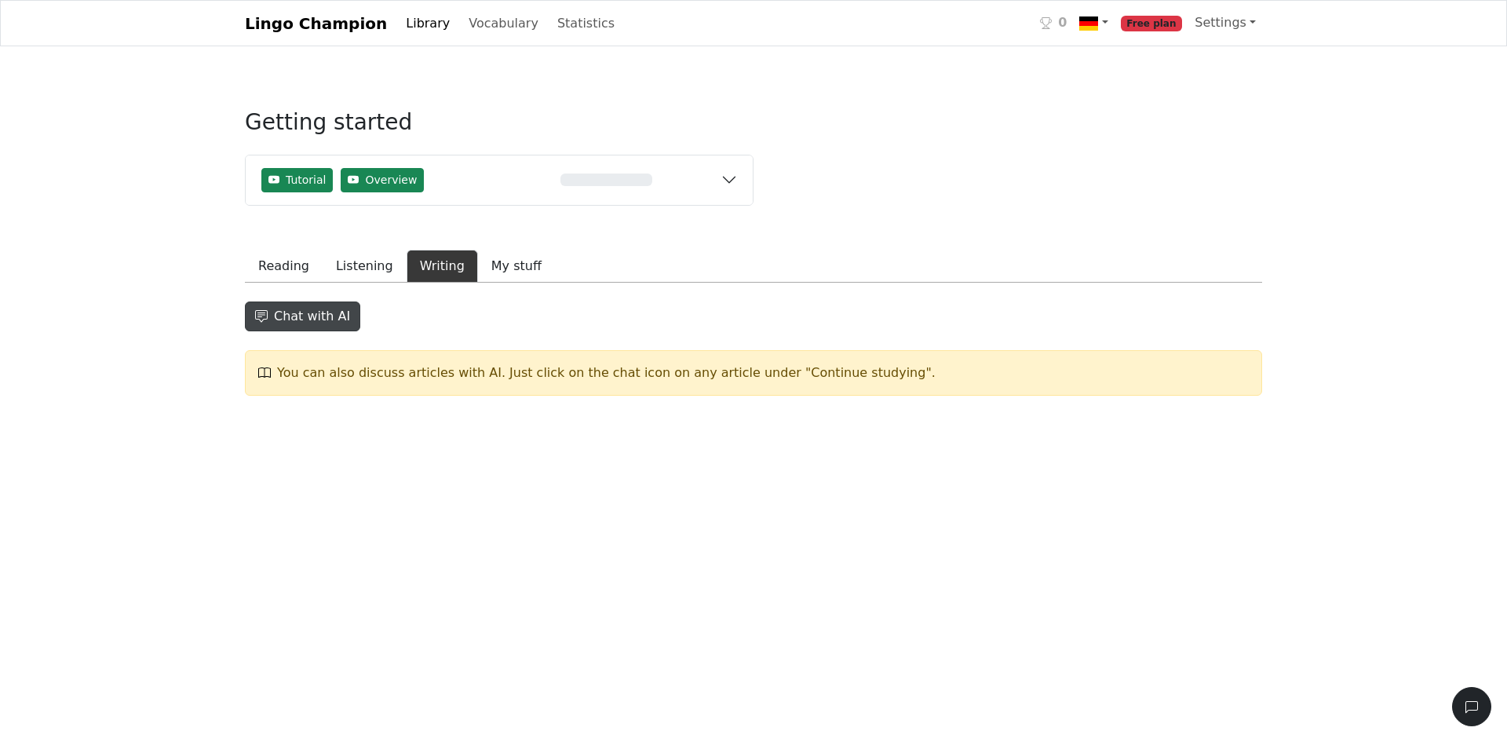
click at [330, 326] on button "Chat with AI" at bounding box center [302, 316] width 115 height 30
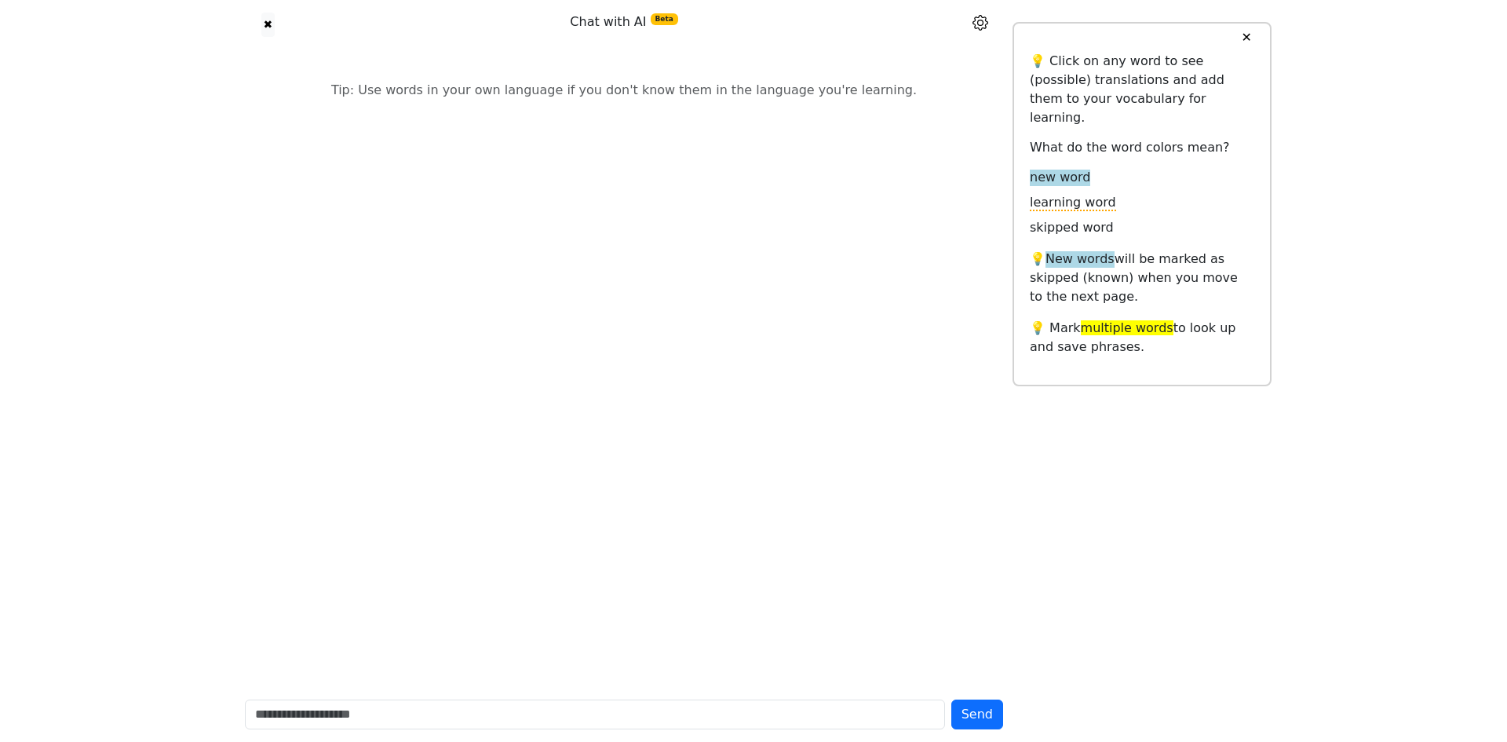
click at [1250, 38] on button "✕" at bounding box center [1245, 38] width 29 height 28
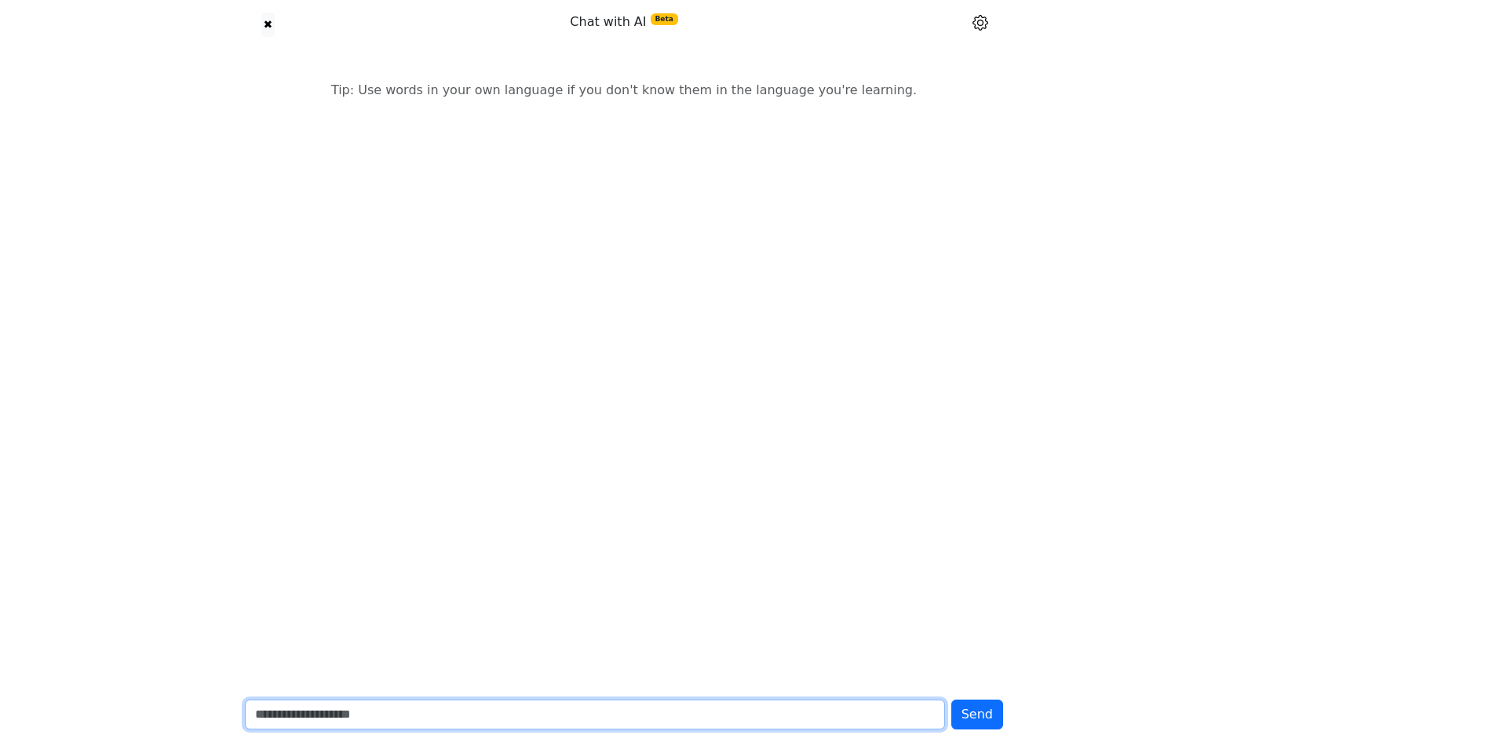
click at [536, 699] on input "text" at bounding box center [595, 714] width 700 height 30
type input "*****"
click at [951, 699] on button "Send" at bounding box center [977, 714] width 52 height 30
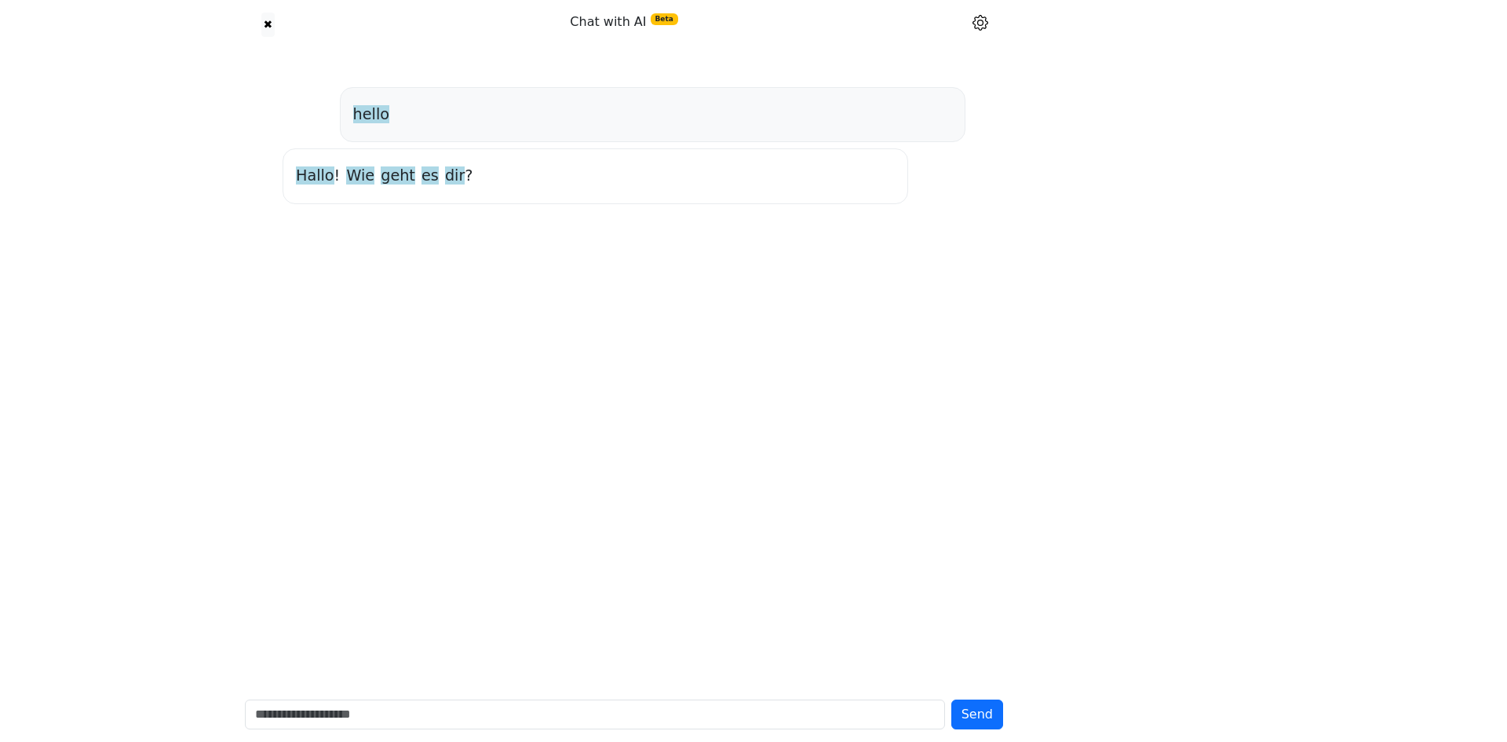
click at [574, 310] on div "hello [PERSON_NAME] ! Wie geht es dir ?" at bounding box center [623, 367] width 777 height 637
drag, startPoint x: 574, startPoint y: 310, endPoint x: 523, endPoint y: 708, distance: 401.0
click at [523, 708] on div "✖ Chat with AI Beta hello Hallo ! Wie geht es dir ? Send" at bounding box center [623, 371] width 777 height 742
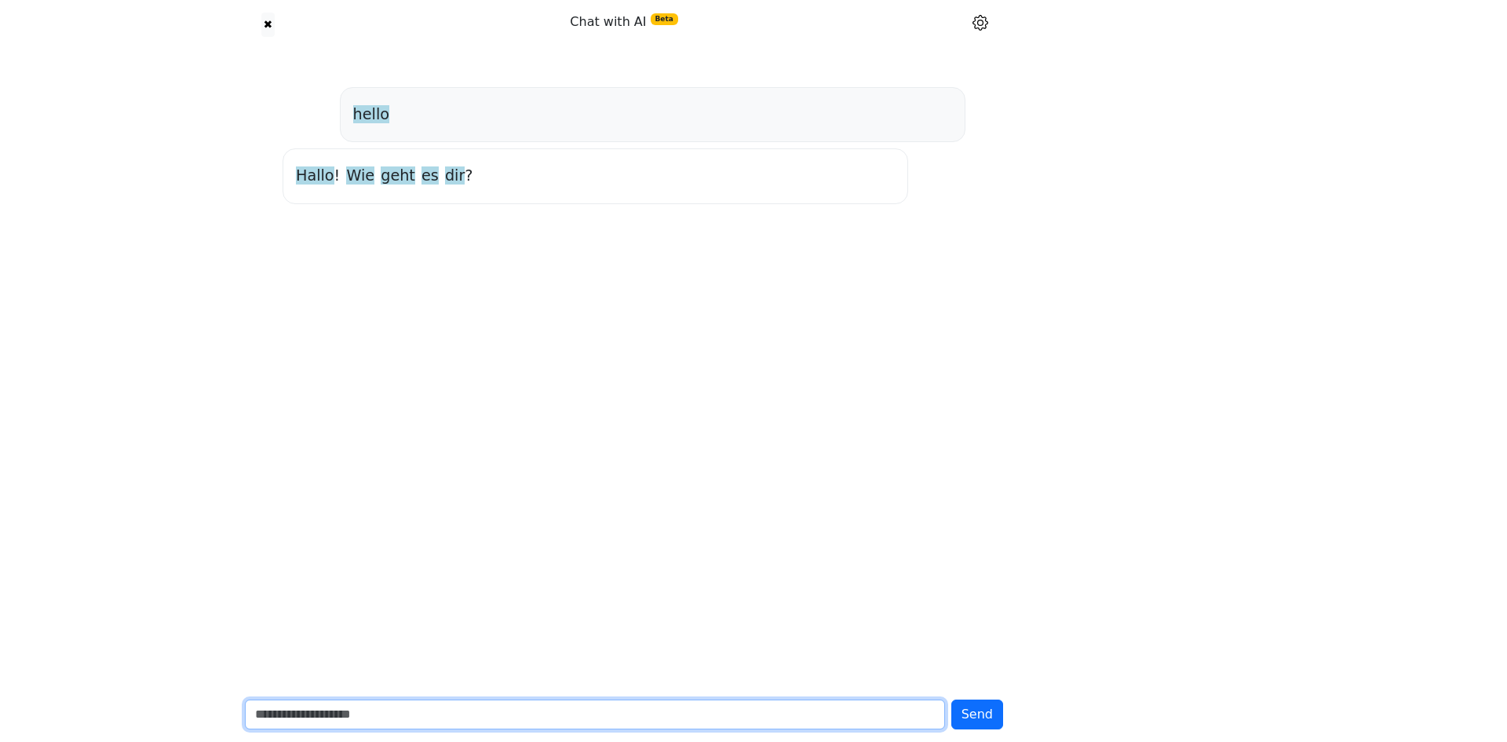
click at [445, 706] on input "text" at bounding box center [595, 714] width 700 height 30
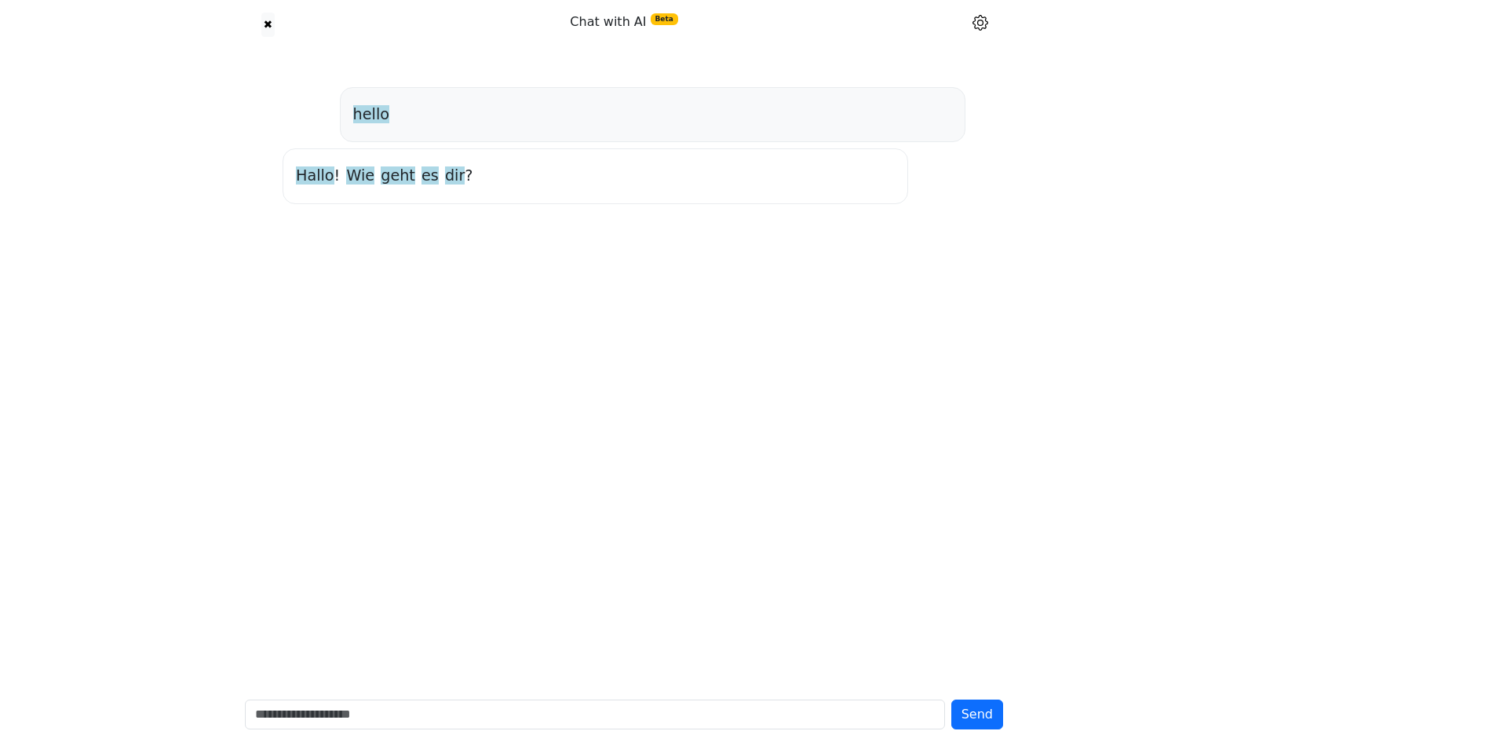
click at [396, 171] on span "geht" at bounding box center [398, 176] width 35 height 20
click at [431, 142] on button "Explain" at bounding box center [449, 147] width 46 height 20
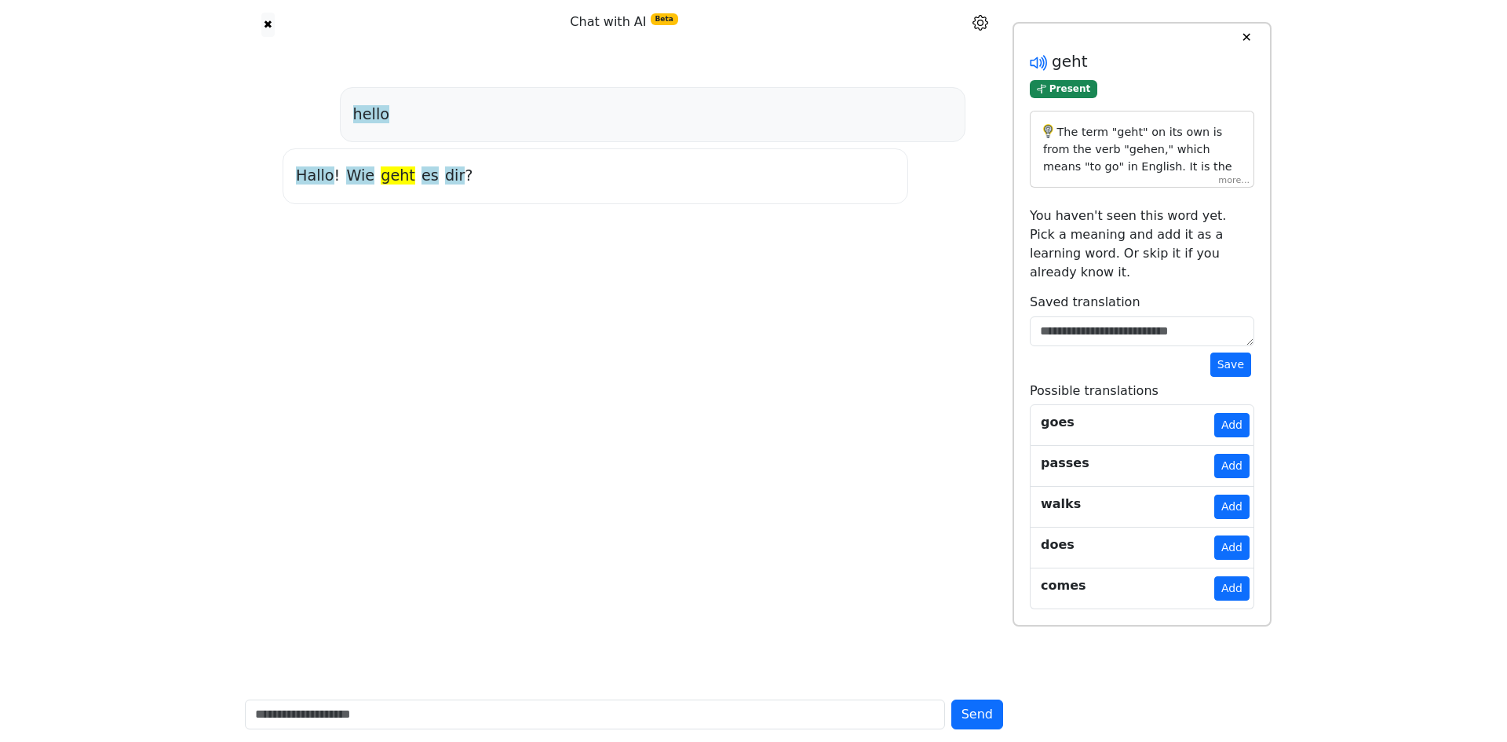
click at [1033, 61] on div "✕ 💡 Click on any word to see (possible) translations and add them to your vocab…" at bounding box center [1141, 323] width 259 height 603
click at [1033, 61] on icon at bounding box center [1036, 62] width 12 height 12
click at [1038, 64] on icon at bounding box center [1039, 63] width 20 height 20
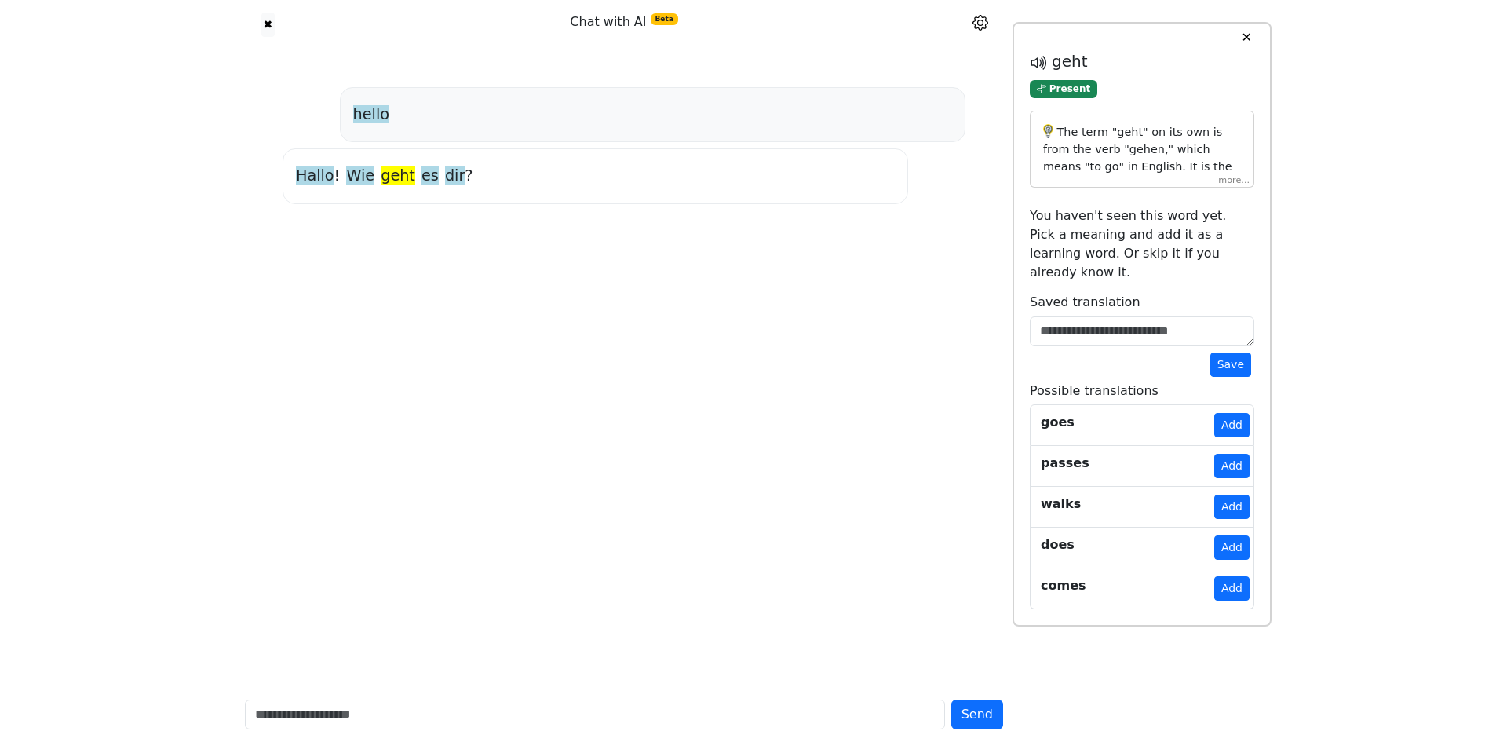
click at [1236, 34] on button "✕" at bounding box center [1245, 38] width 29 height 28
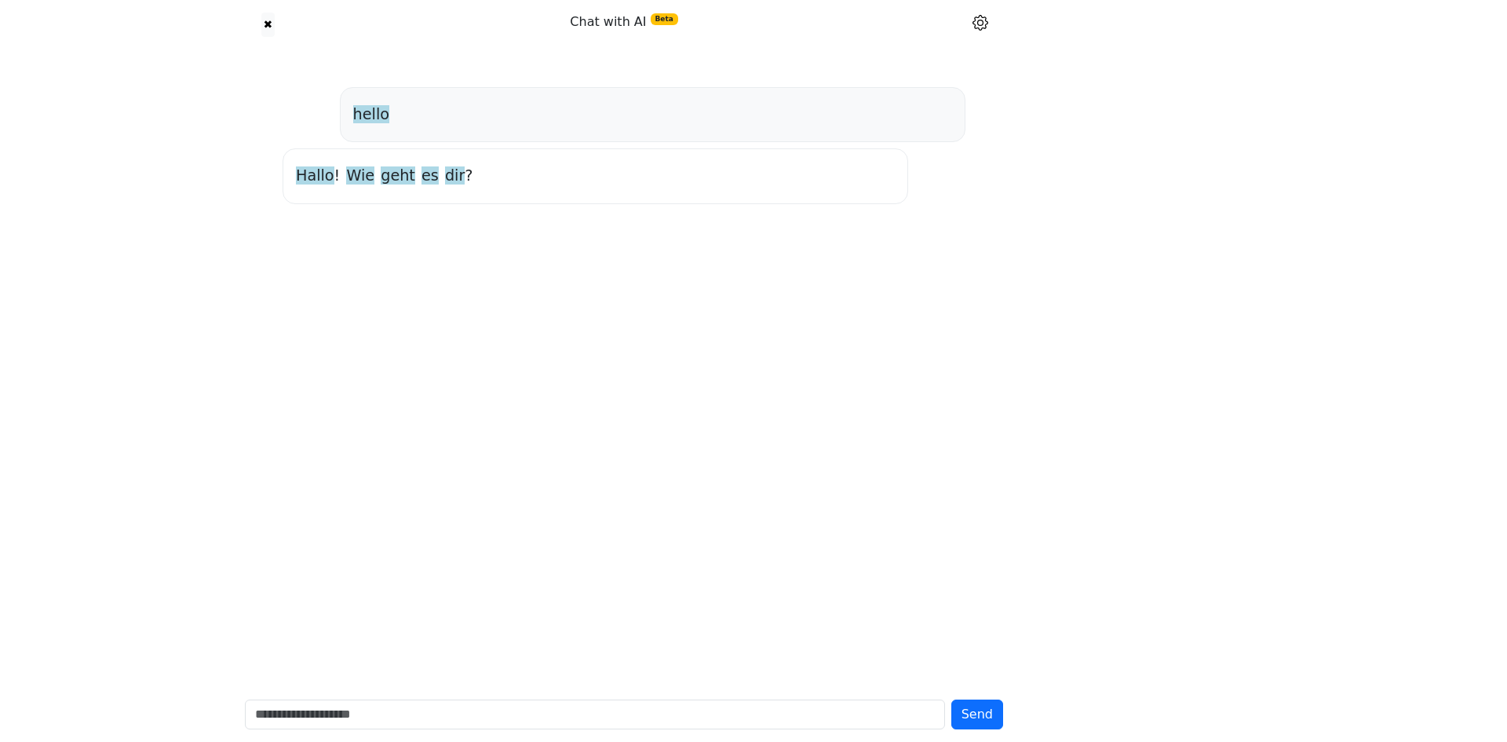
click at [315, 184] on span "Hallo" at bounding box center [315, 176] width 38 height 20
click at [316, 178] on span "Hallo" at bounding box center [315, 176] width 38 height 20
click at [272, 151] on icon at bounding box center [270, 148] width 12 height 12
click at [337, 484] on div "hello [PERSON_NAME] ! Wie geht es dir ?" at bounding box center [623, 367] width 777 height 637
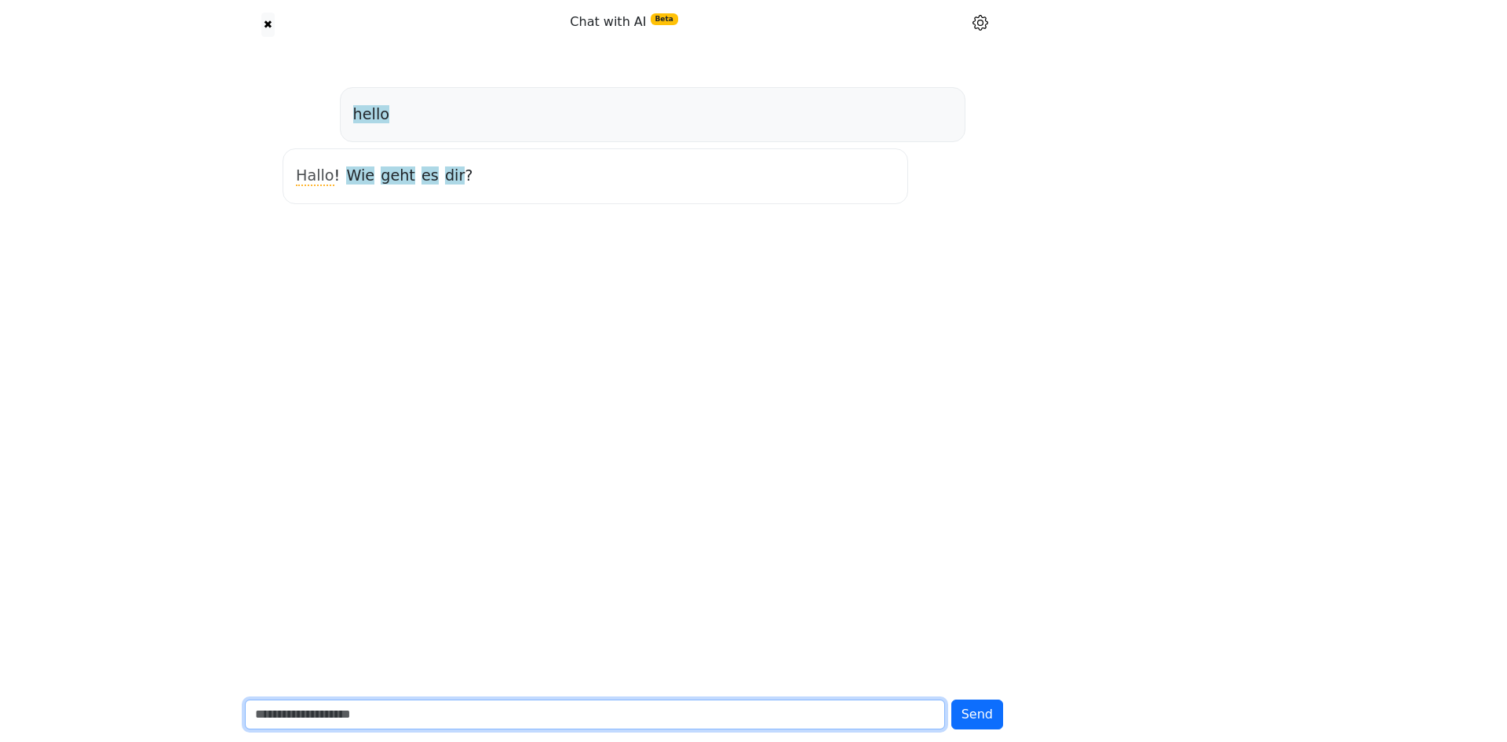
click at [340, 725] on input "text" at bounding box center [595, 714] width 700 height 30
type input "**********"
click at [951, 699] on button "Send" at bounding box center [977, 714] width 52 height 30
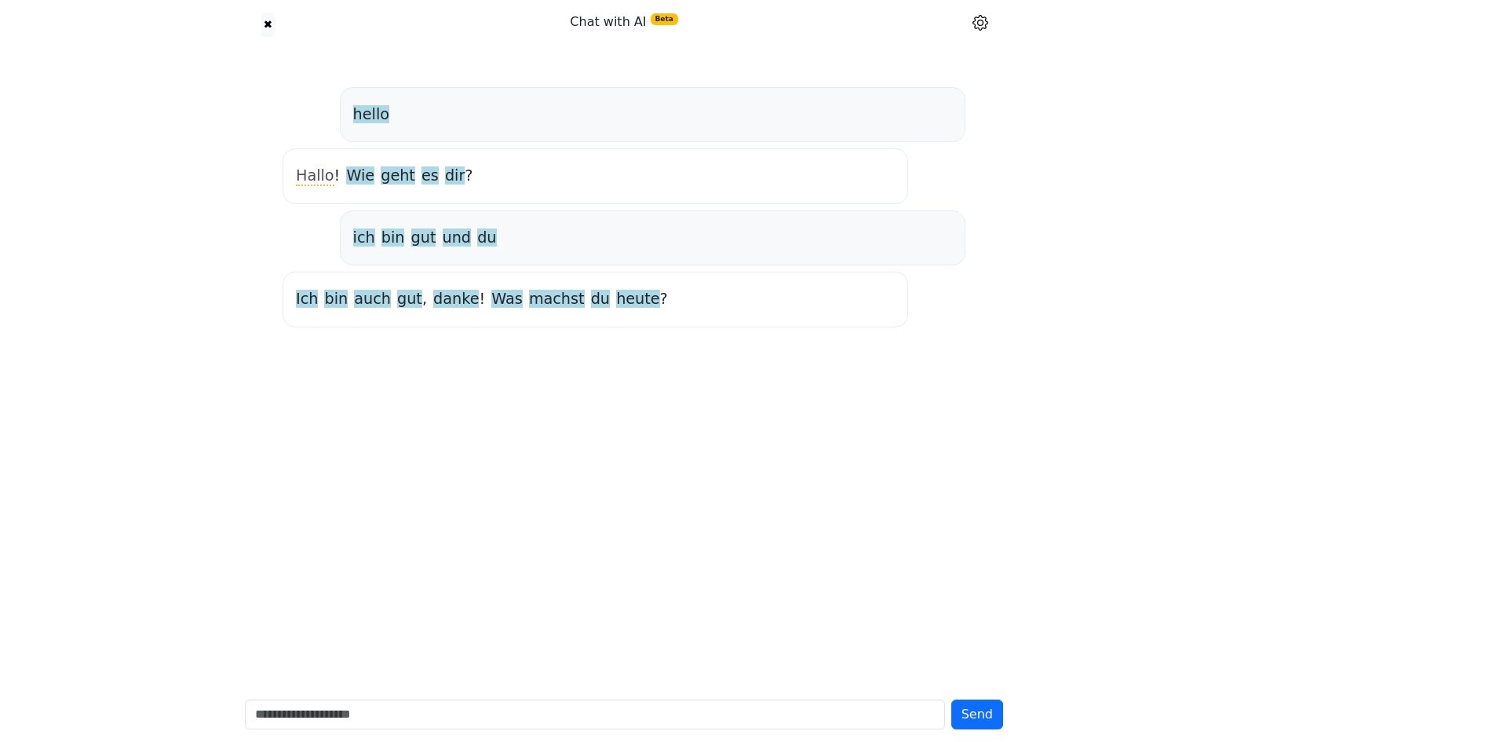
click at [616, 308] on span "heute" at bounding box center [637, 300] width 43 height 20
click at [543, 340] on div "hello [PERSON_NAME] ! Wie geht es dir ? ich bin gut und du Ich bin auch gut , d…" at bounding box center [623, 367] width 777 height 637
click at [531, 304] on span "machst" at bounding box center [557, 300] width 56 height 20
click at [519, 315] on div "Ich bin auch gut , danke ! Was machst du [DATE] ?" at bounding box center [594, 299] width 625 height 55
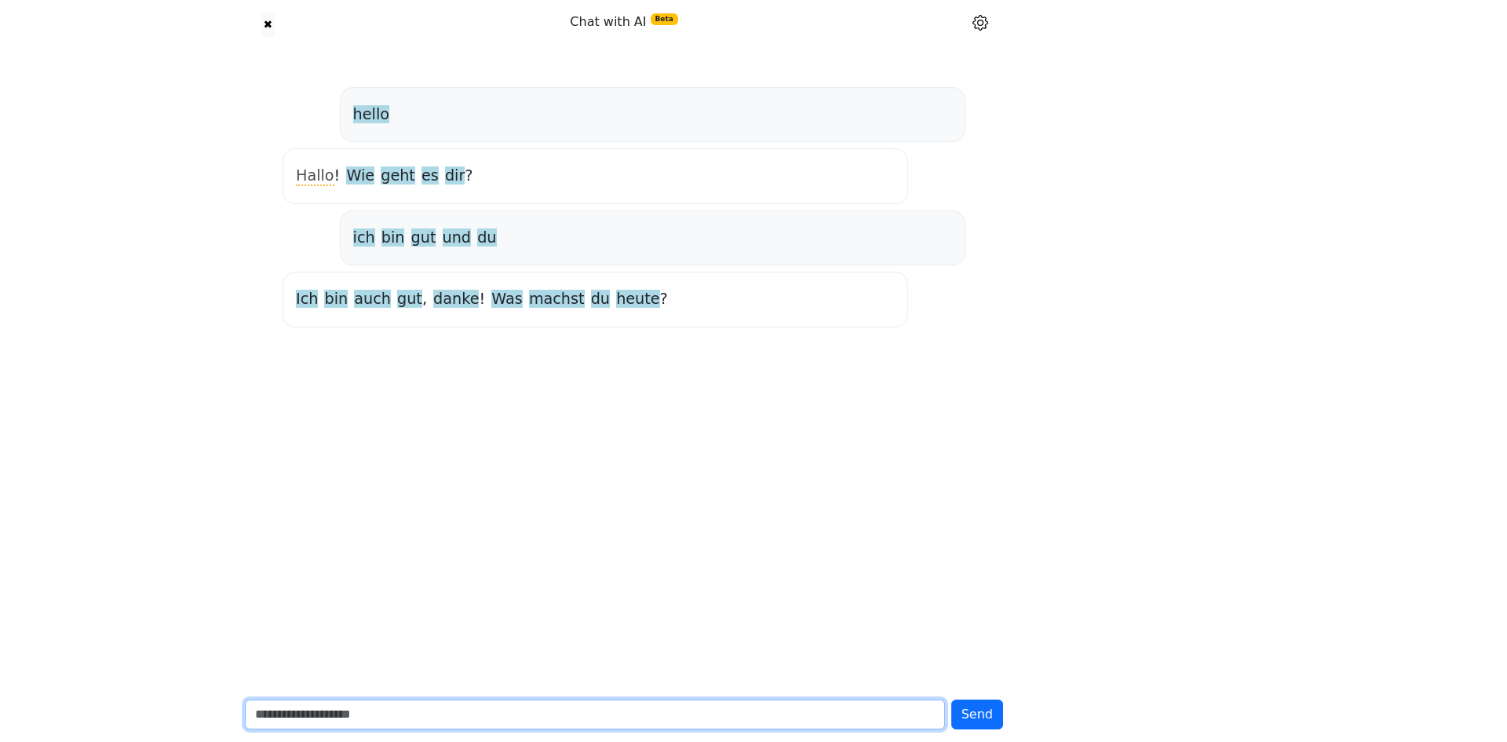
click at [381, 717] on input "text" at bounding box center [595, 714] width 700 height 30
type input "**********"
click at [951, 699] on button "Send" at bounding box center [977, 714] width 52 height 30
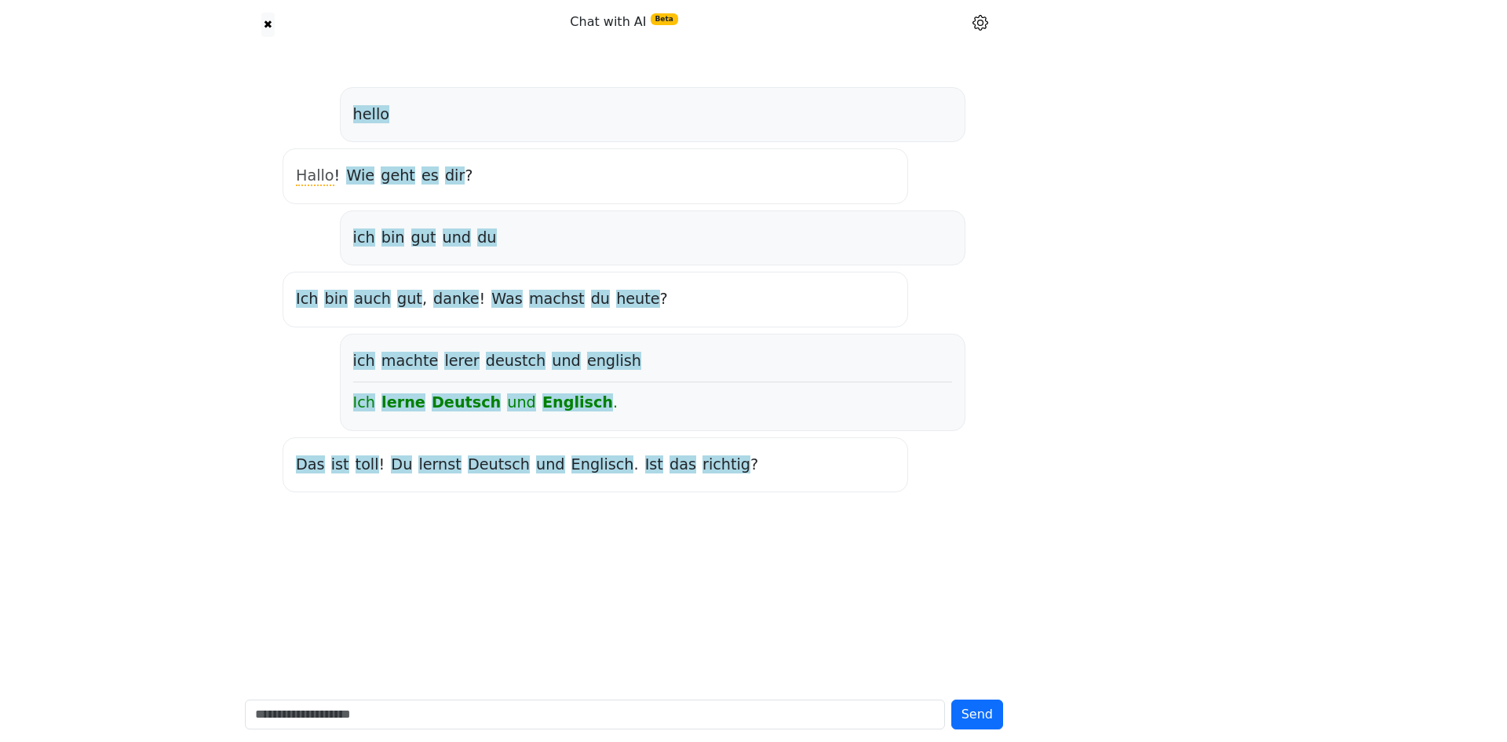
click at [402, 406] on span "lerne" at bounding box center [403, 403] width 44 height 20
click at [268, 453] on div "hello [PERSON_NAME] ! Wie geht es dir ? ich bin gut und du Ich bin auch gut , d…" at bounding box center [623, 289] width 745 height 417
click at [279, 389] on div "hello [PERSON_NAME] ! Wie geht es dir ? ich bin gut und du Ich bin auch gut , d…" at bounding box center [623, 289] width 695 height 417
click at [408, 362] on span "machte" at bounding box center [409, 362] width 57 height 20
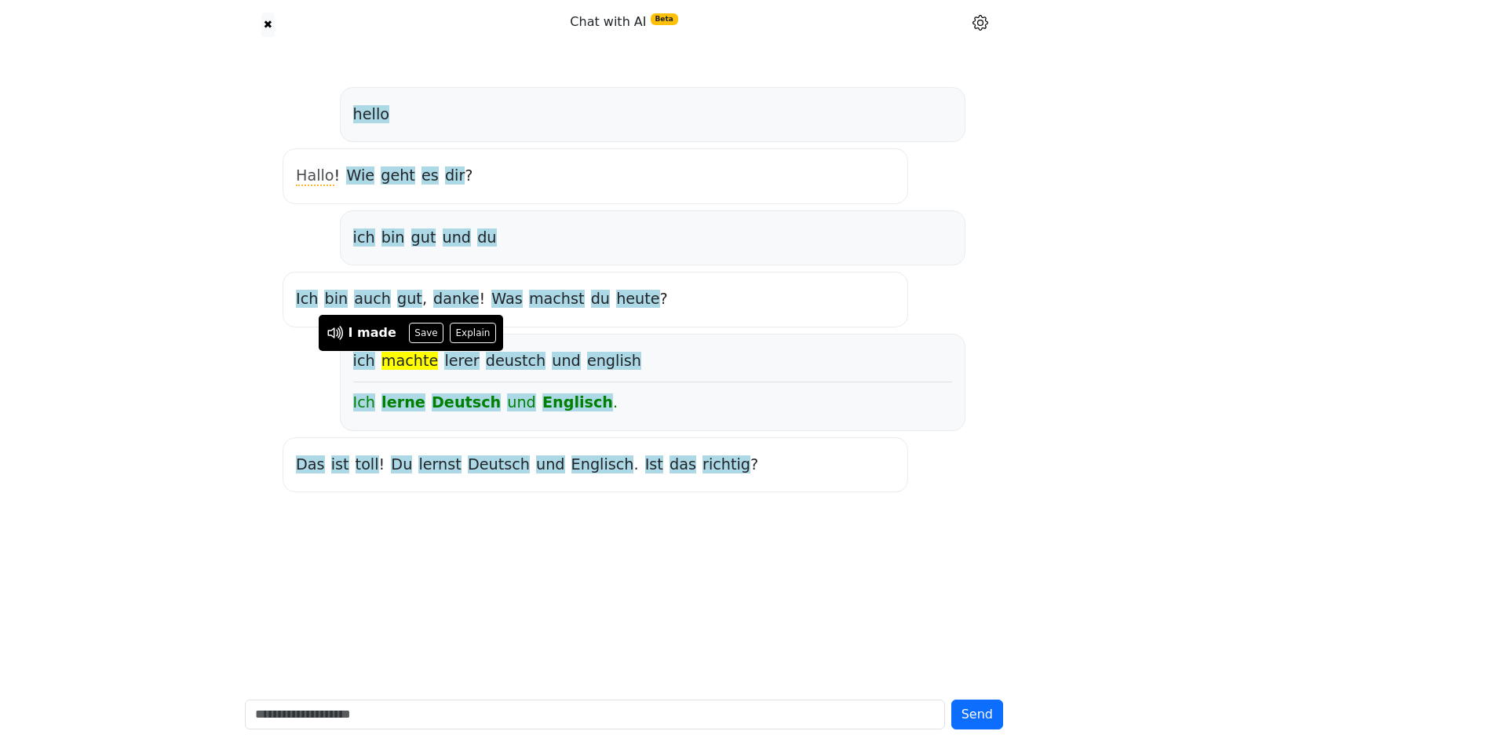
click at [316, 359] on div "hello [PERSON_NAME] ! Wie geht es dir ? ich bin gut und du Ich bin auch gut , d…" at bounding box center [623, 289] width 695 height 417
click at [356, 467] on span "toll" at bounding box center [367, 465] width 24 height 20
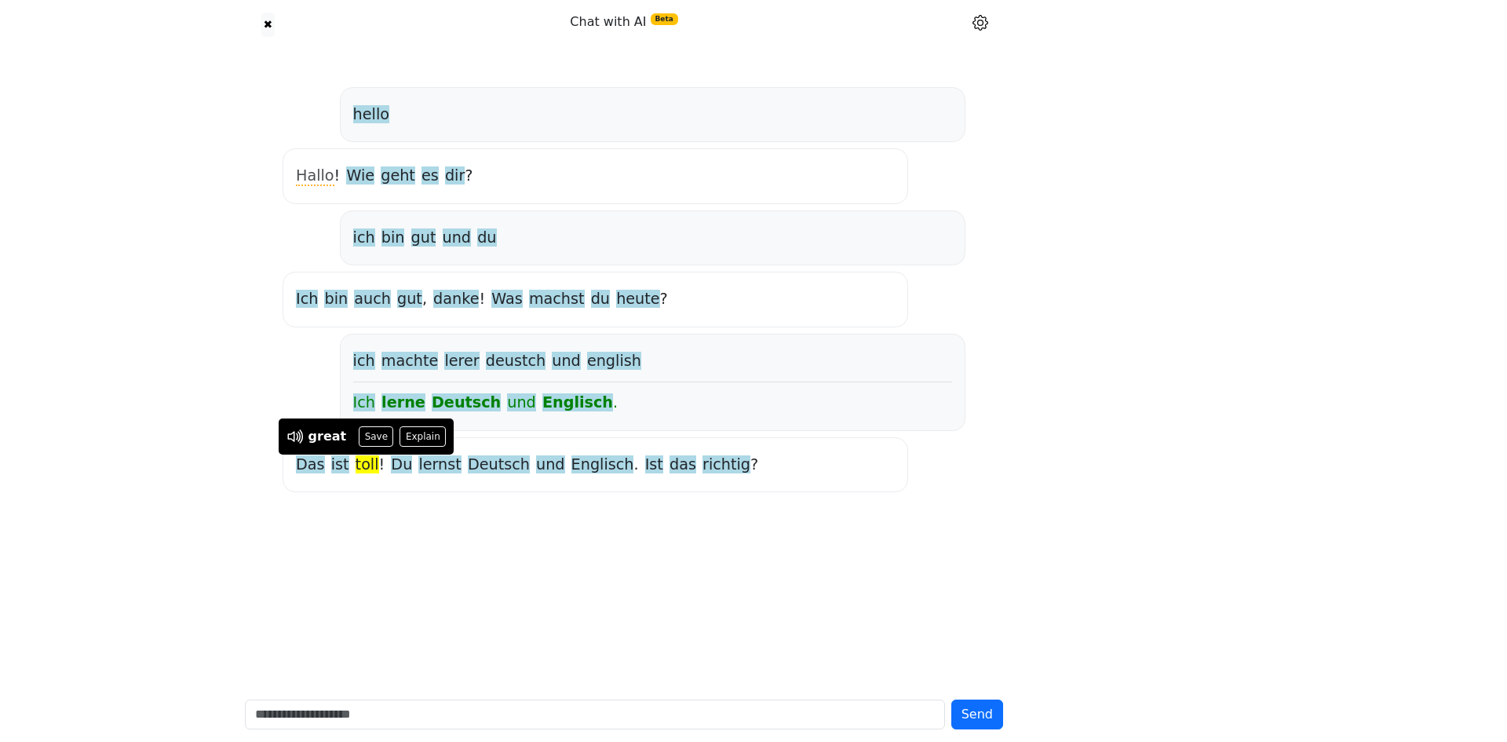
click at [353, 503] on div "hello [PERSON_NAME] ! Wie geht es dir ? ich bin gut und du Ich bin auch gut , d…" at bounding box center [623, 367] width 777 height 637
click at [331, 460] on span "ist" at bounding box center [340, 465] width 18 height 20
click at [304, 461] on span "Das" at bounding box center [310, 465] width 29 height 20
click at [430, 512] on div "hello [PERSON_NAME] ! Wie geht es dir ? ich bin gut und du Ich bin auch gut , d…" at bounding box center [623, 367] width 777 height 637
click at [702, 472] on span "richtig" at bounding box center [726, 465] width 48 height 20
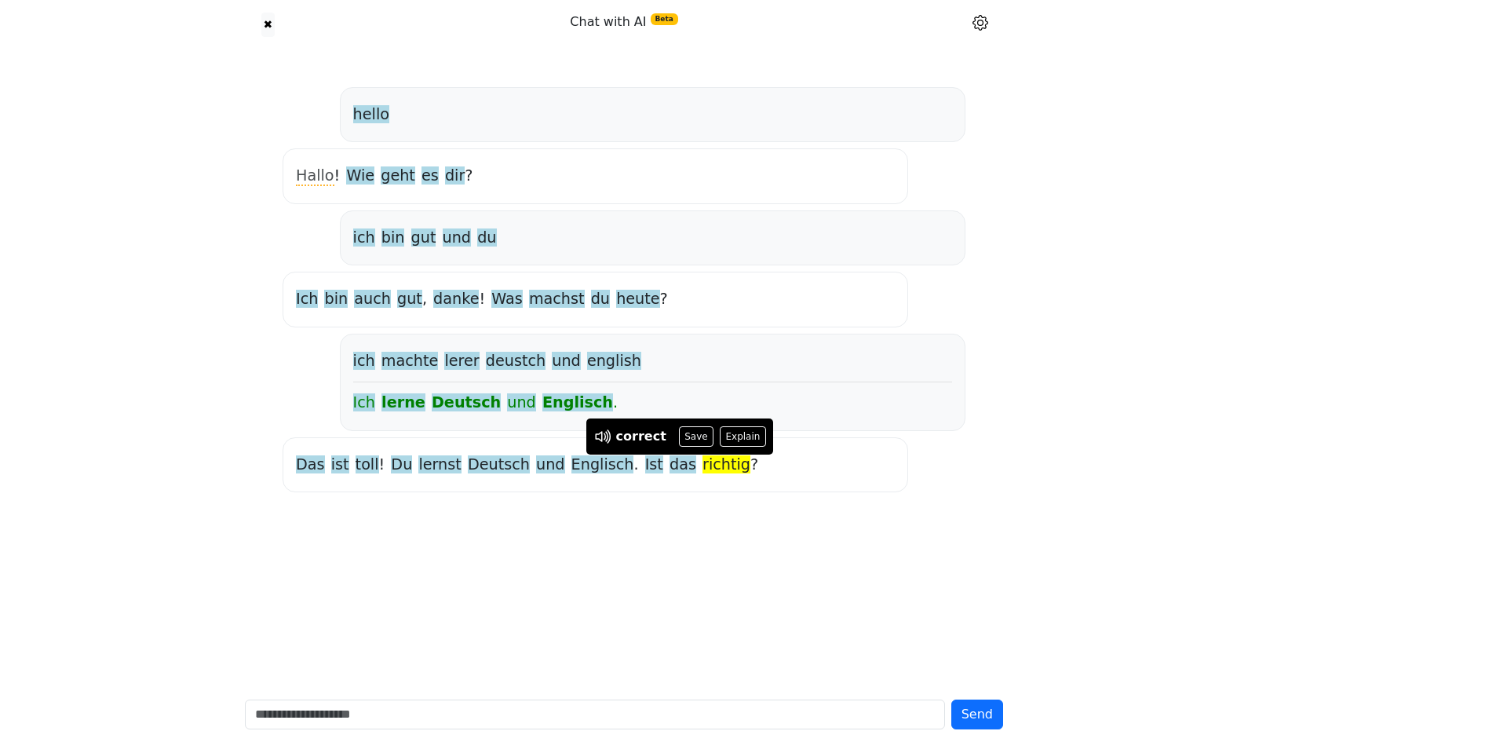
click at [647, 476] on div "Das ist toll ! Du lernst Deutsch und Englisch . Ist das richtig ?" at bounding box center [595, 464] width 599 height 28
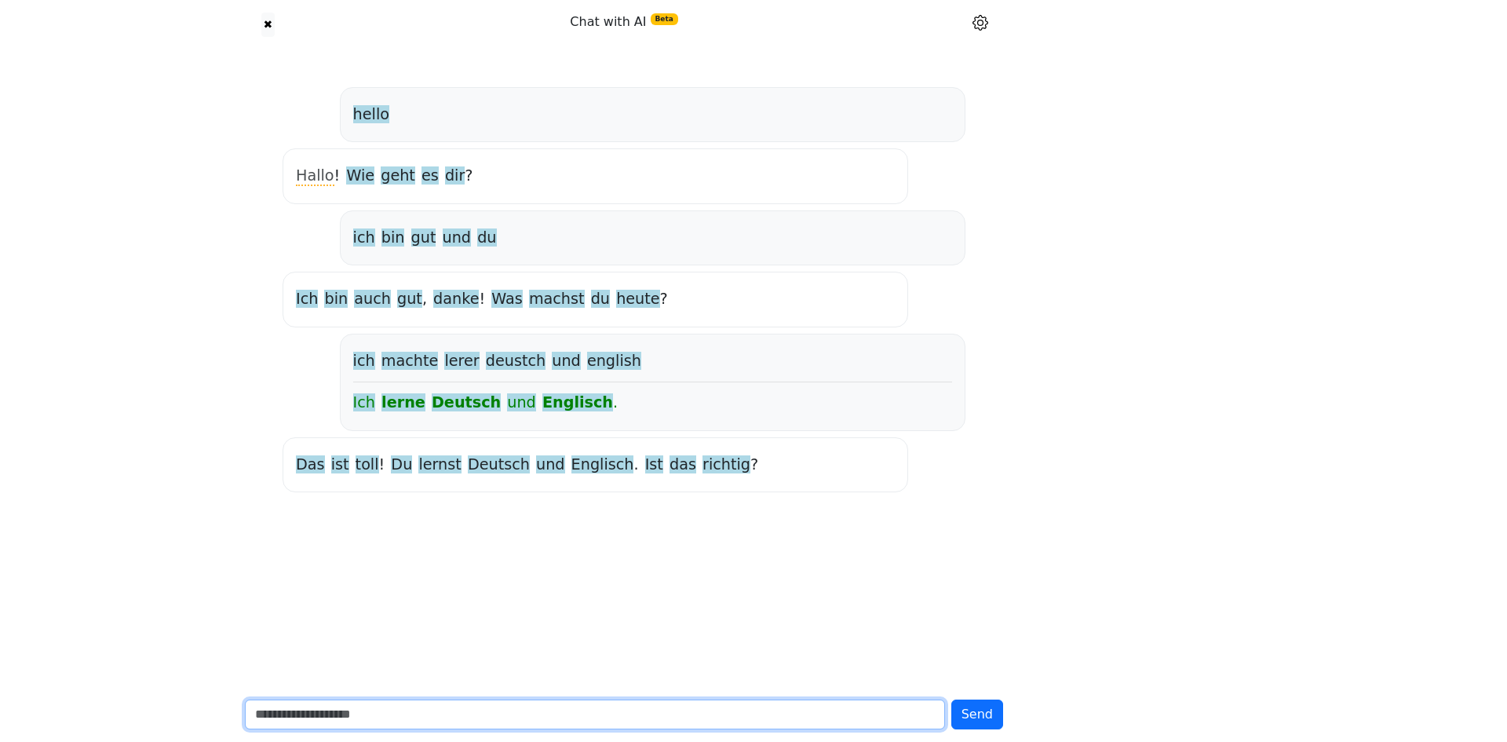
click at [443, 720] on input "text" at bounding box center [595, 714] width 700 height 30
type input "**********"
click at [951, 699] on button "Send" at bounding box center [977, 714] width 52 height 30
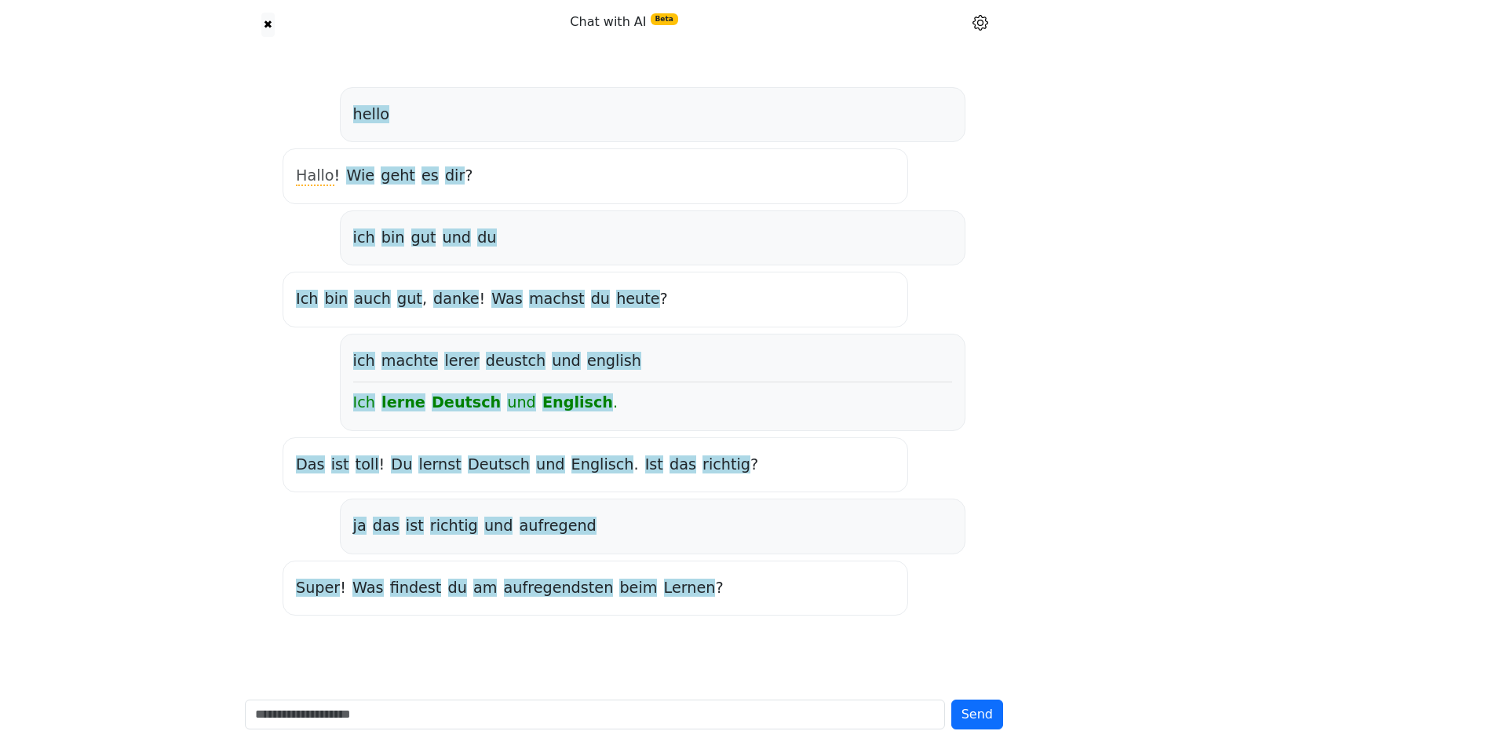
click at [532, 524] on span "aufregend" at bounding box center [557, 526] width 77 height 20
click at [527, 550] on div "ja das ist richtig und aufregend" at bounding box center [652, 525] width 625 height 55
click at [392, 595] on span "findest" at bounding box center [416, 588] width 52 height 20
click at [318, 560] on icon at bounding box center [316, 560] width 12 height 12
click at [398, 625] on div "hello [PERSON_NAME] ! Wie geht es dir ? ich bin gut und du Ich bin auch gut , d…" at bounding box center [623, 367] width 777 height 637
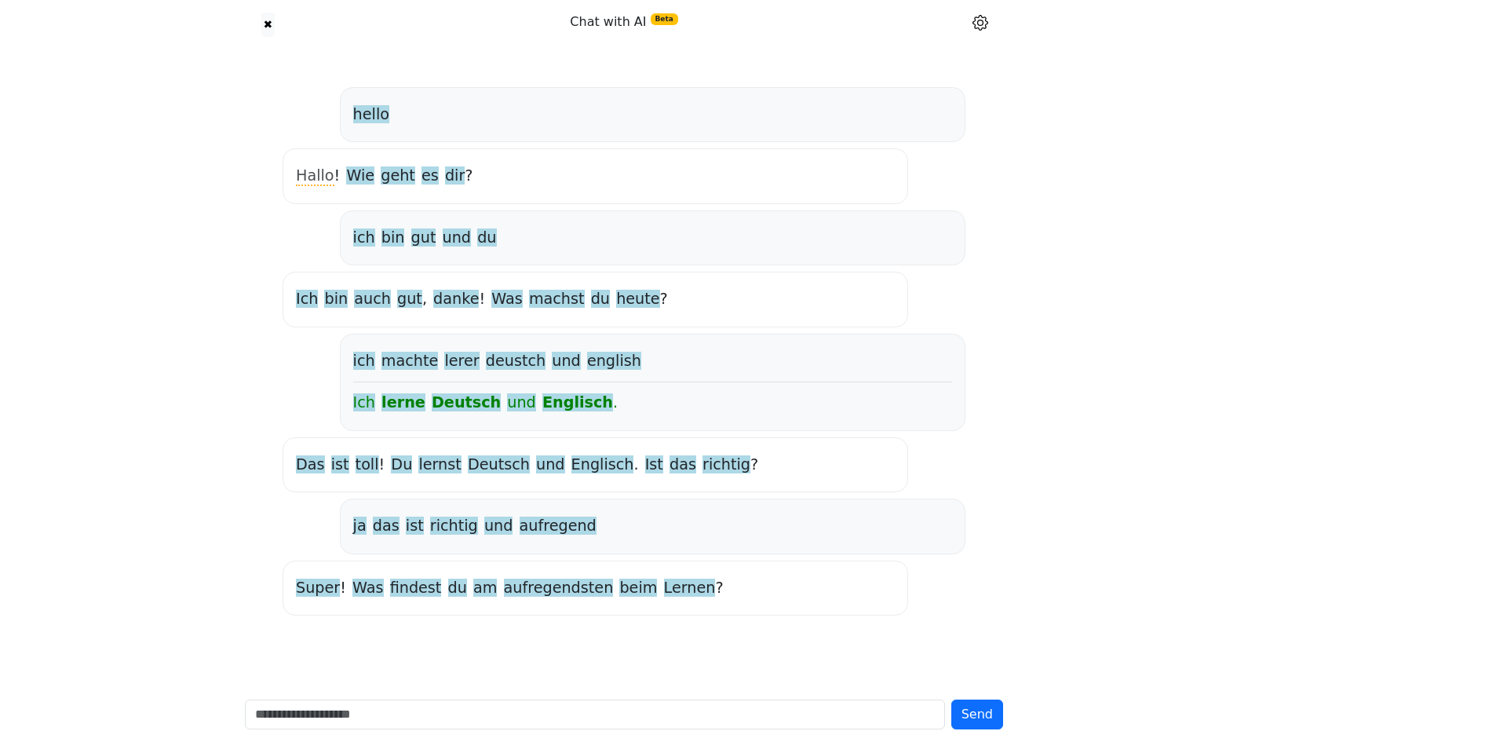
click at [473, 590] on span "am" at bounding box center [485, 588] width 24 height 20
click at [471, 605] on div "Super ! Was findest du am aufregendsten beim Lernen ?" at bounding box center [594, 587] width 625 height 55
drag, startPoint x: 458, startPoint y: 591, endPoint x: 449, endPoint y: 591, distance: 9.4
click at [473, 591] on span "am" at bounding box center [485, 588] width 24 height 20
click at [466, 562] on button "Save" at bounding box center [471, 559] width 35 height 20
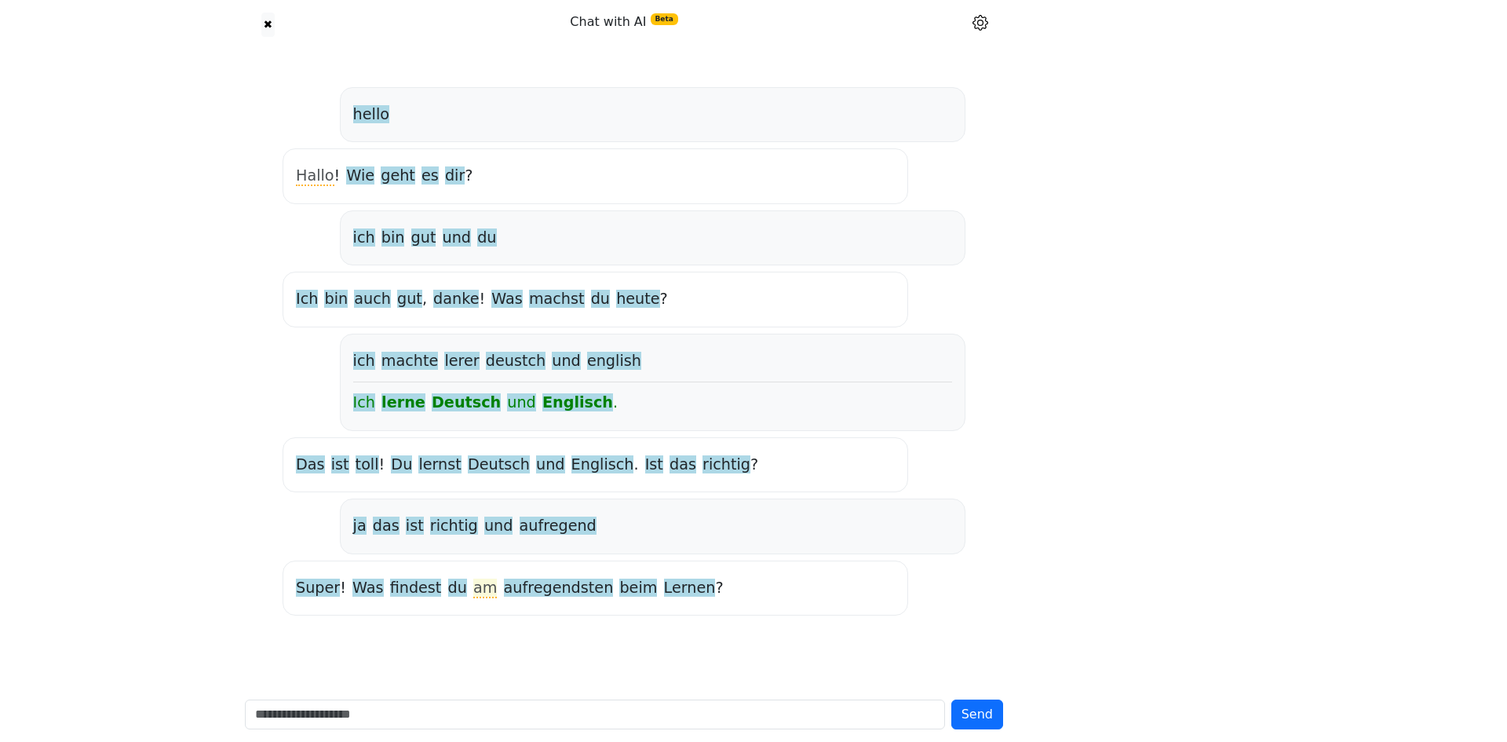
click at [473, 592] on span "am" at bounding box center [485, 588] width 24 height 20
click at [425, 555] on icon at bounding box center [424, 560] width 12 height 12
click at [493, 619] on div "hello [PERSON_NAME] ! Wie geht es dir ? ich bin gut und du Ich bin auch gut , d…" at bounding box center [623, 351] width 695 height 541
click at [552, 593] on span "aufregendsten" at bounding box center [559, 588] width 110 height 20
click at [522, 611] on div "Super ! Was findest du am aufregendsten beim Lernen ?" at bounding box center [594, 587] width 625 height 55
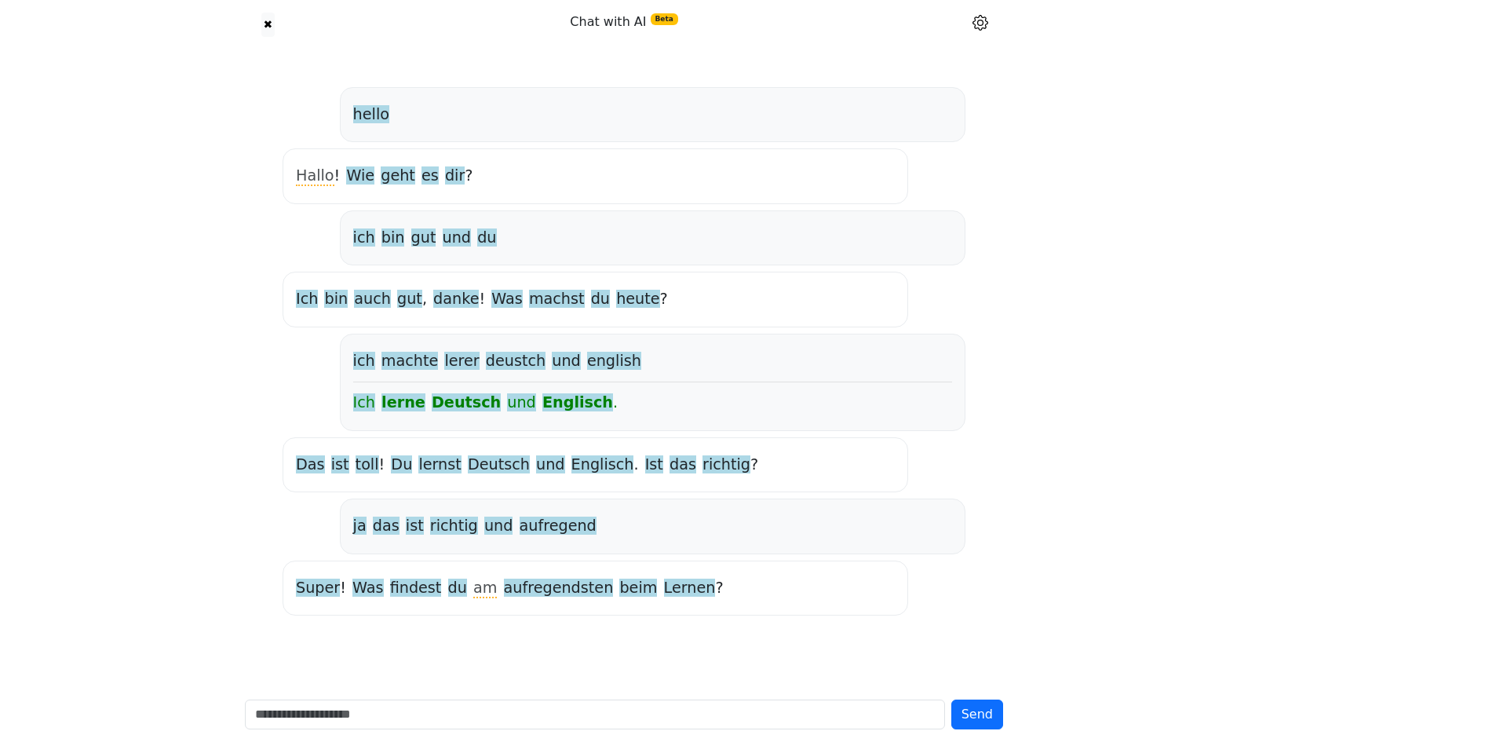
click at [619, 595] on span "beim" at bounding box center [638, 588] width 38 height 20
click at [533, 560] on icon at bounding box center [531, 560] width 12 height 12
click at [607, 603] on div "Super ! Was findest du am aufregendsten beim Lernen ?" at bounding box center [594, 587] width 625 height 55
click at [664, 595] on span "Lernen" at bounding box center [690, 588] width 52 height 20
click at [570, 564] on icon at bounding box center [569, 559] width 20 height 20
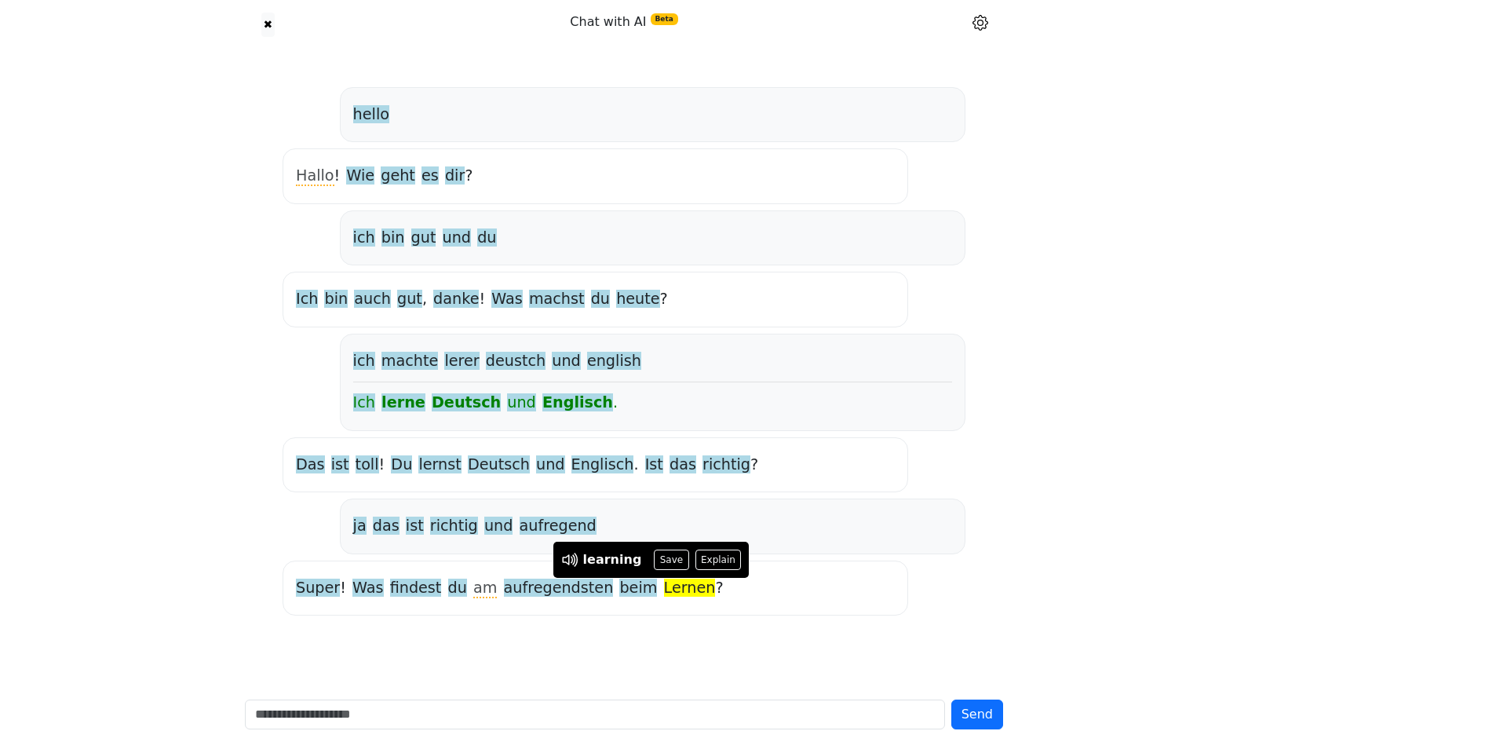
click at [564, 611] on div "Super ! Was findest du am aufregendsten beim Lernen ?" at bounding box center [594, 587] width 625 height 55
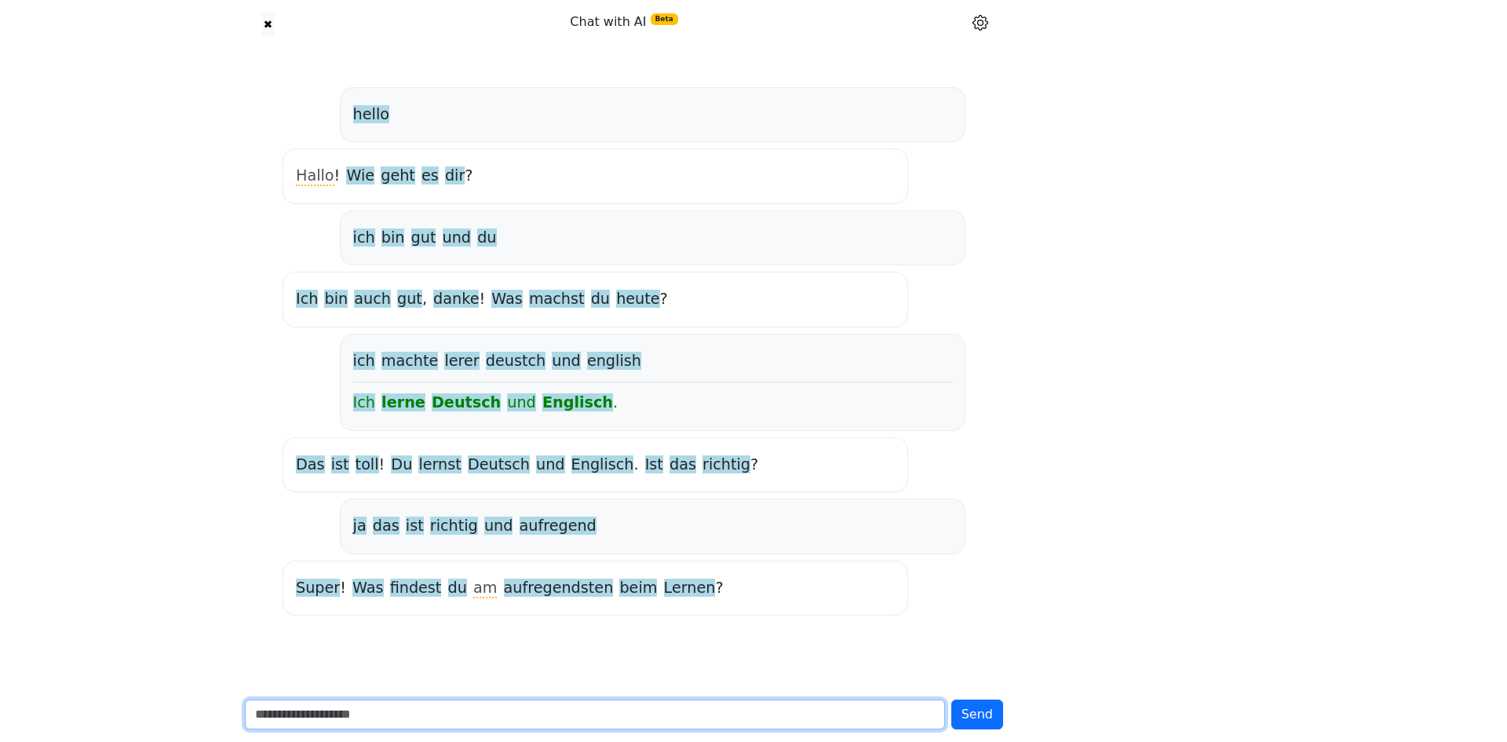
click at [493, 723] on input "text" at bounding box center [595, 714] width 700 height 30
type input "*"
click at [465, 724] on input "**********" at bounding box center [595, 714] width 700 height 30
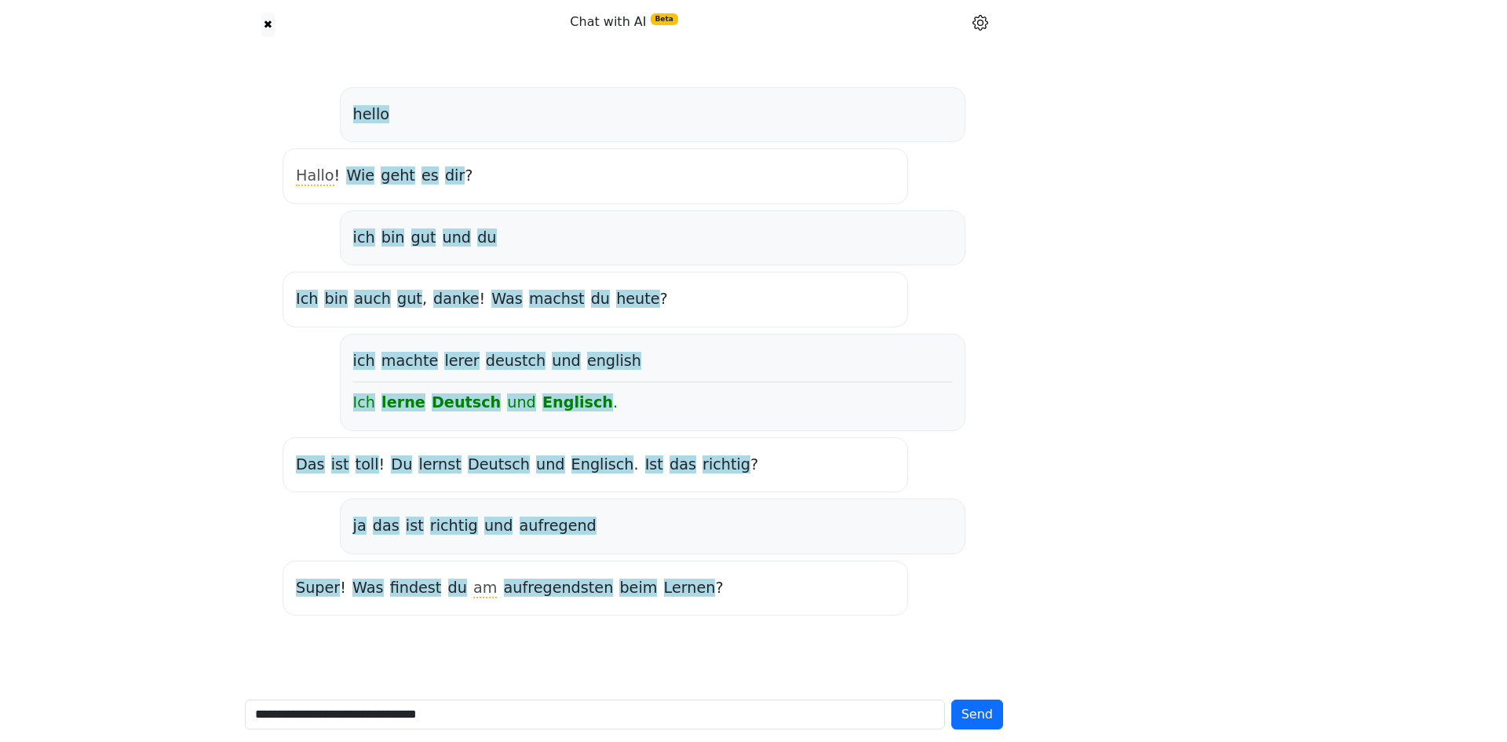
click at [538, 588] on span "aufregendsten" at bounding box center [559, 588] width 110 height 20
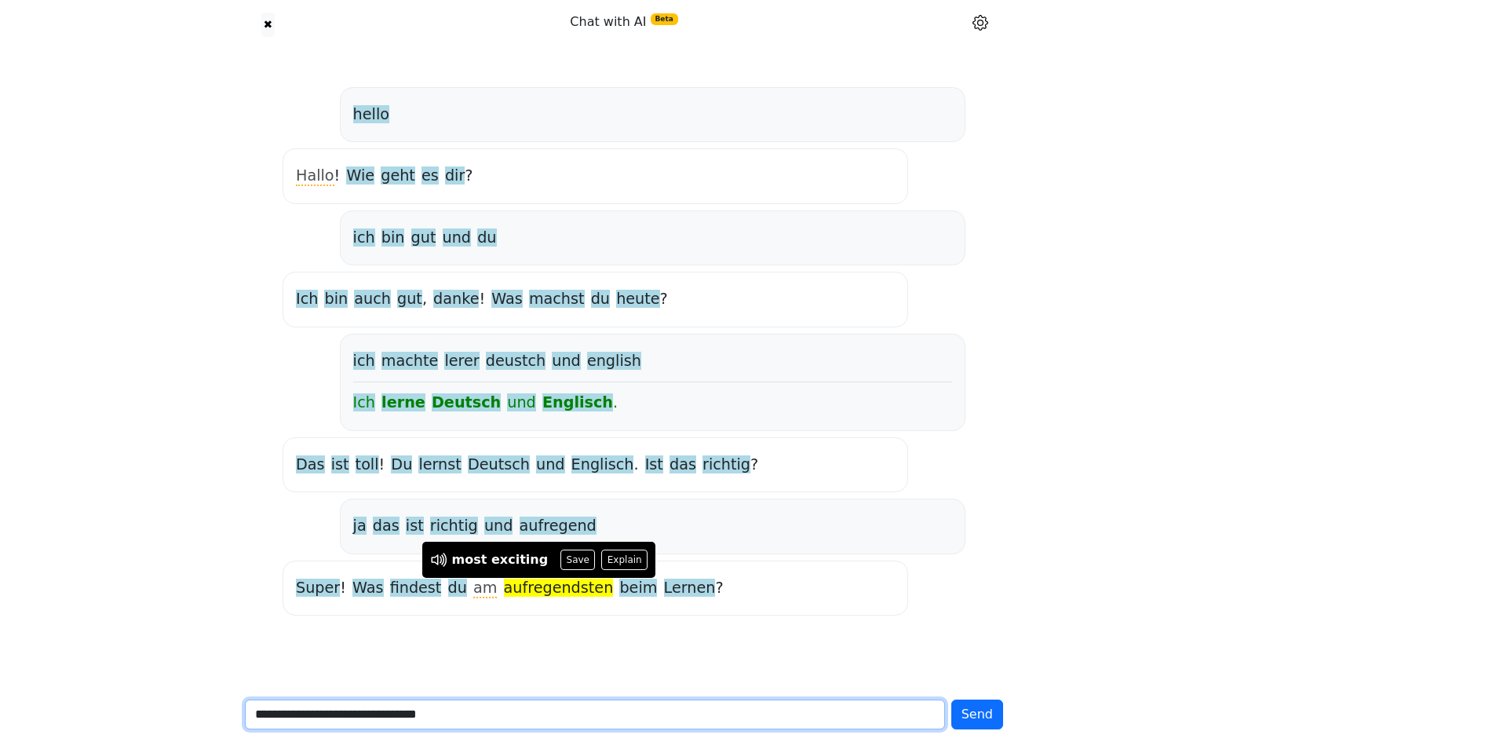
click at [498, 724] on input "**********" at bounding box center [595, 714] width 700 height 30
type input "**********"
click at [951, 699] on button "Send" at bounding box center [977, 714] width 52 height 30
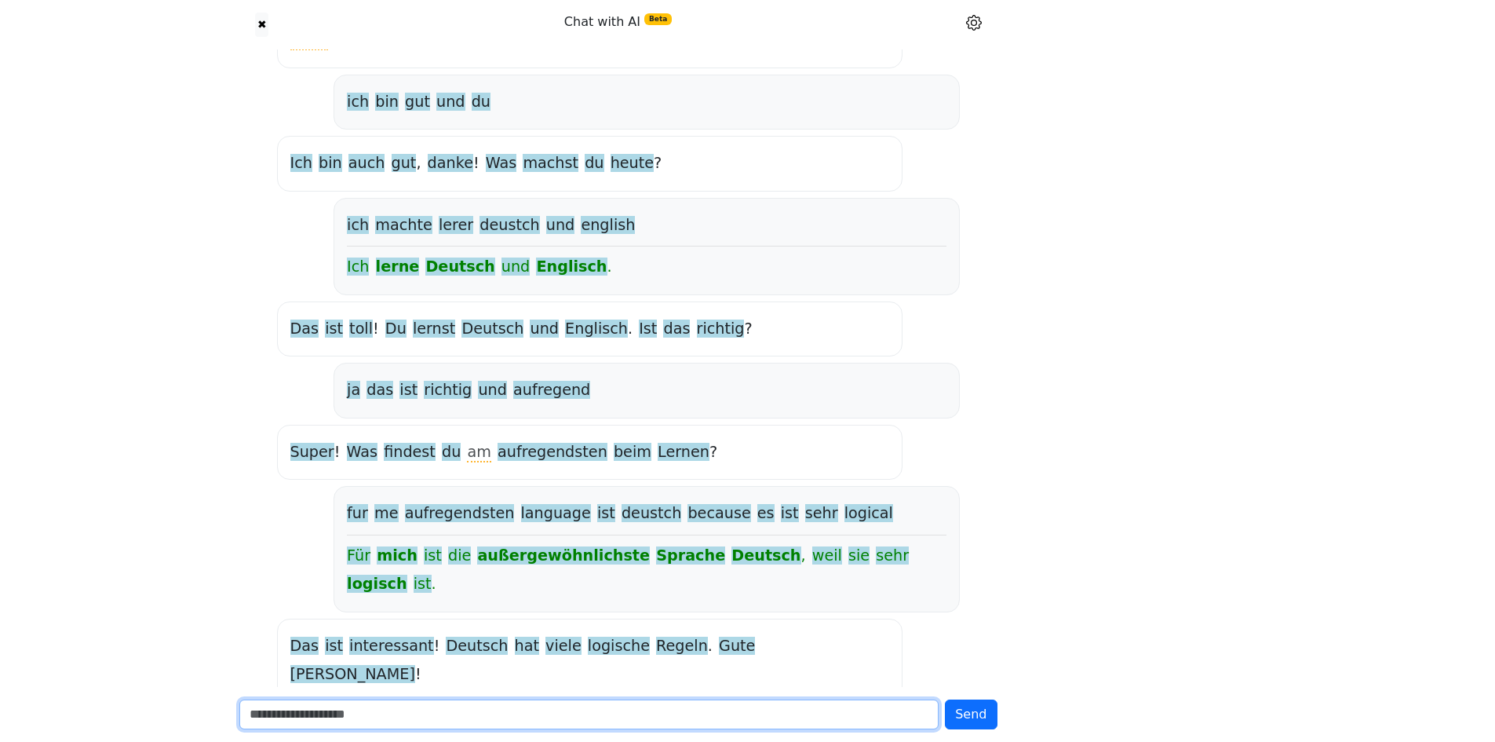
scroll to position [138, 0]
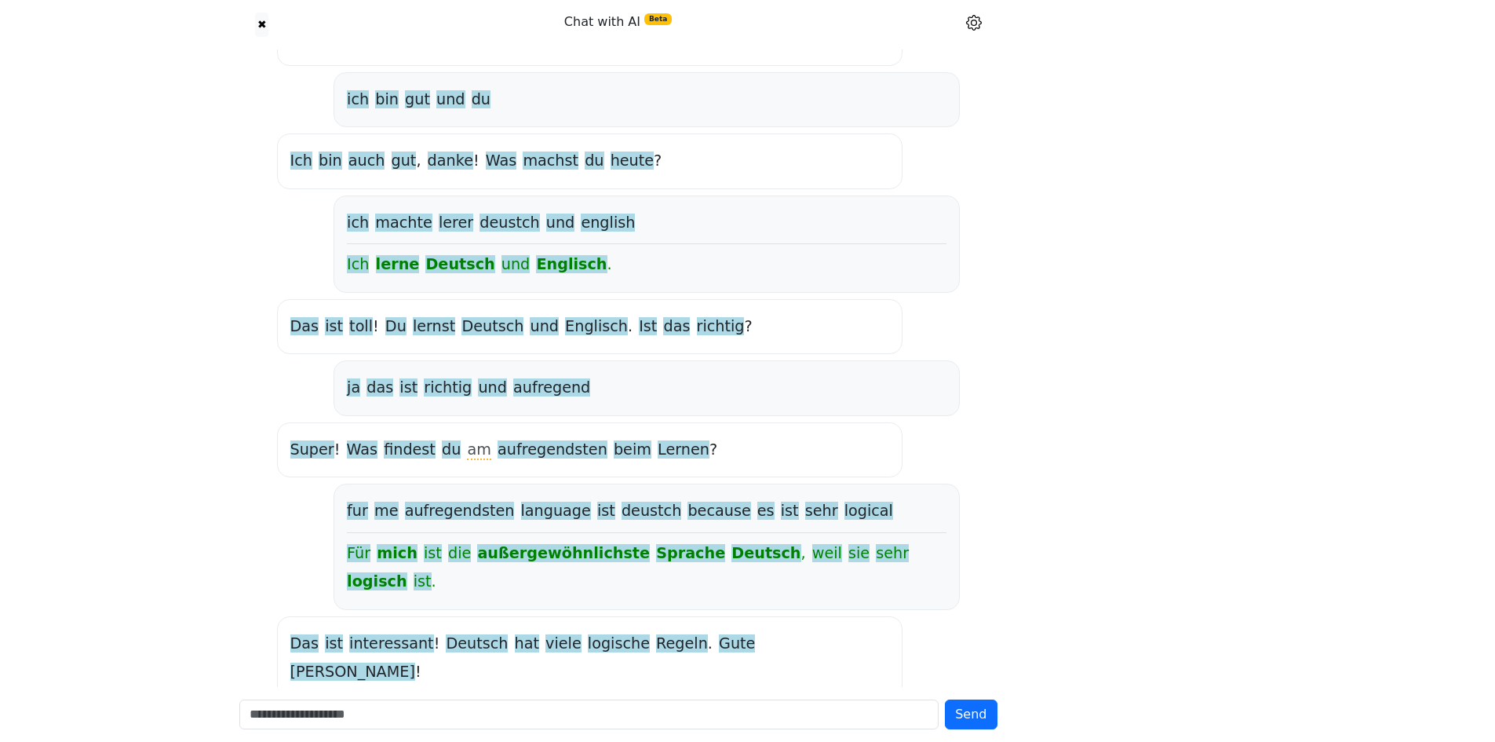
click at [536, 561] on span "außergewöhnlichste" at bounding box center [563, 554] width 173 height 20
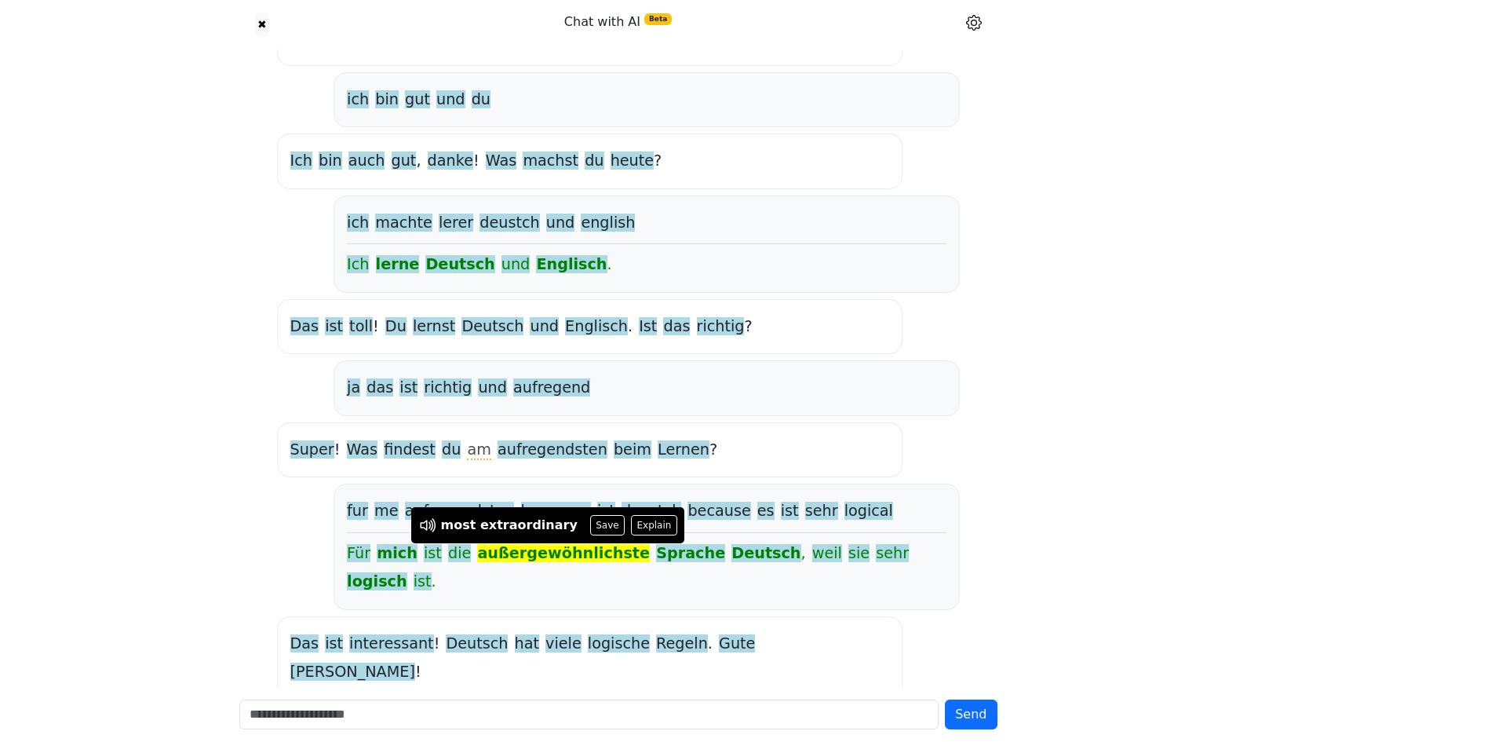
click at [528, 579] on div "fur me aufregendsten language ist deustch because es ist sehr logical Für mich …" at bounding box center [645, 546] width 625 height 126
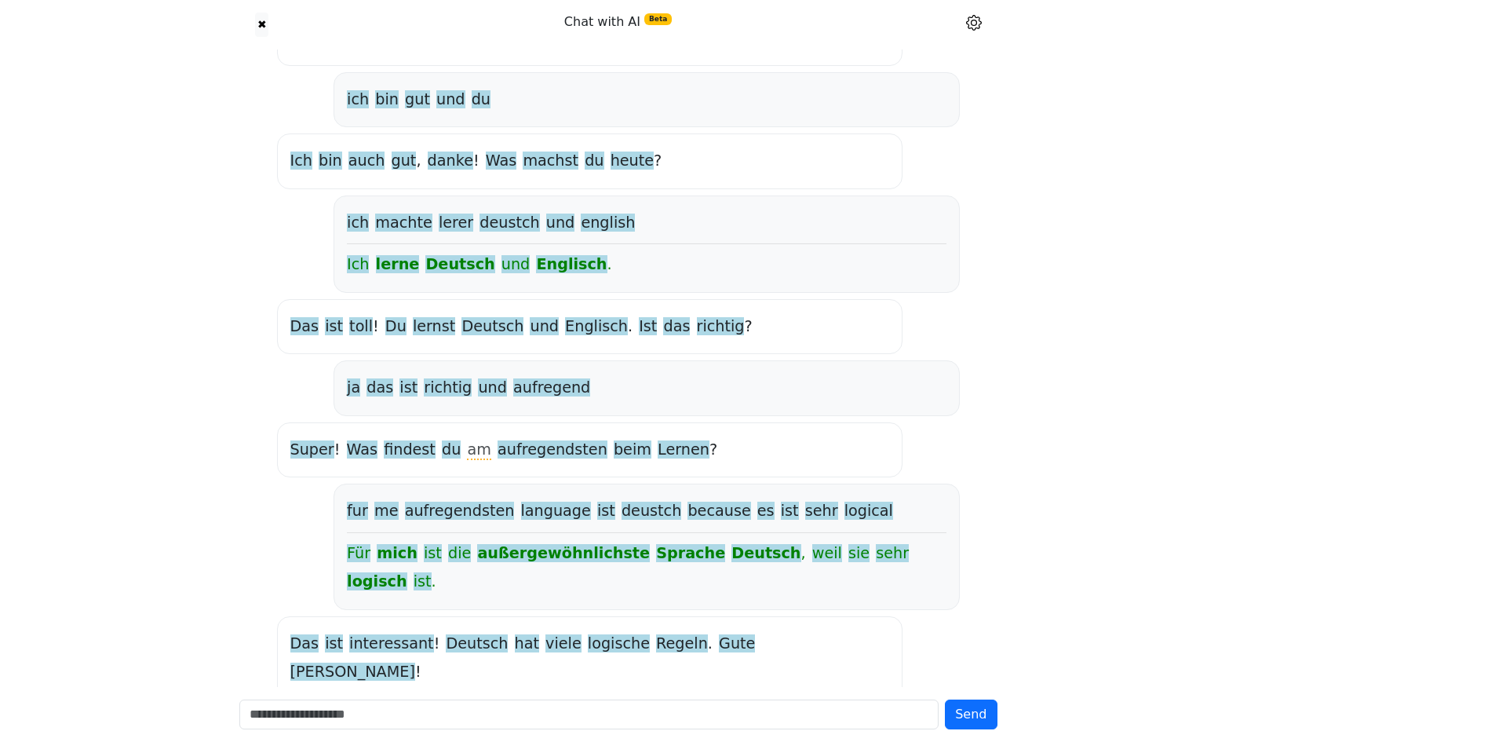
click at [656, 557] on span "Sprache" at bounding box center [690, 554] width 69 height 20
click at [646, 581] on div "fur me aufregendsten language ist deustch because es ist sehr logical Für mich …" at bounding box center [645, 546] width 625 height 126
click at [731, 552] on span "Deutsch" at bounding box center [765, 554] width 69 height 20
click at [738, 579] on div "fur me aufregendsten language ist deustch because es ist sehr logical Für mich …" at bounding box center [645, 546] width 625 height 126
click at [812, 557] on span "weil" at bounding box center [827, 554] width 30 height 20
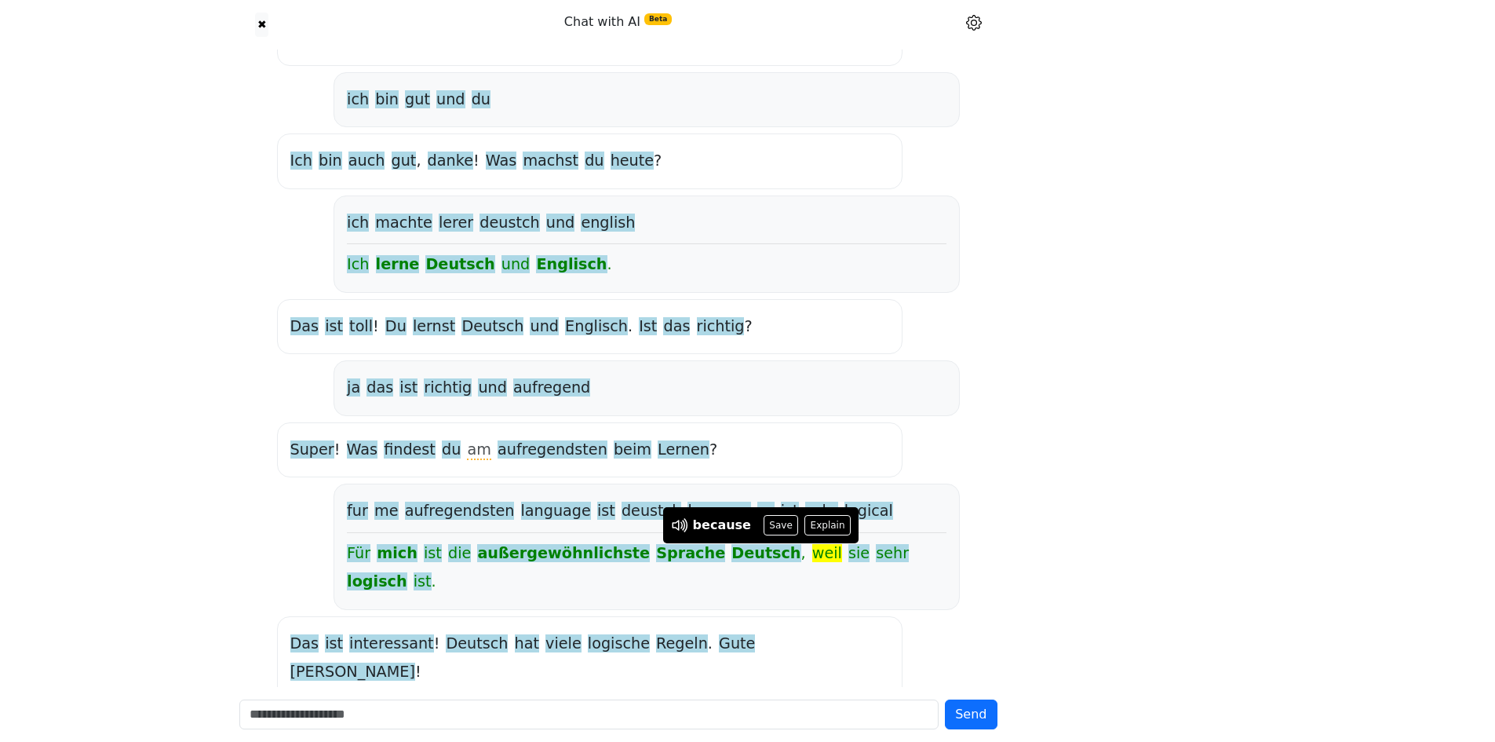
click at [848, 555] on span "sie" at bounding box center [858, 554] width 21 height 20
click at [876, 553] on span "sehr" at bounding box center [892, 554] width 33 height 20
click at [407, 572] on span "logisch" at bounding box center [377, 582] width 60 height 20
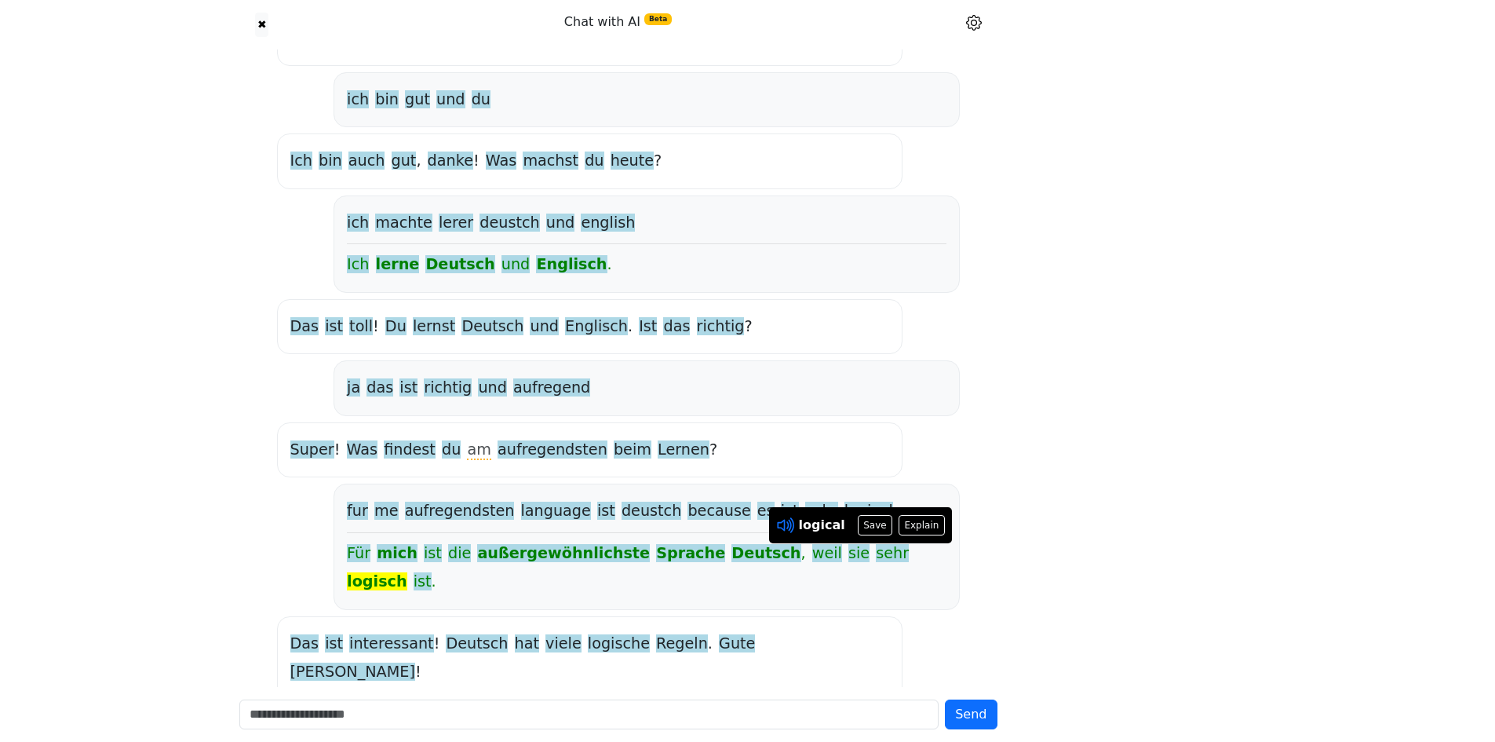
click at [781, 516] on icon at bounding box center [785, 525] width 20 height 20
click at [791, 524] on icon at bounding box center [789, 525] width 3 height 12
click at [847, 616] on div "Das ist interessant ! Deutsch hat viele logische Regeln . Gute [PERSON_NAME] !" at bounding box center [589, 658] width 625 height 84
click at [432, 572] on span "ist" at bounding box center [423, 582] width 18 height 20
click at [873, 676] on div "hello [PERSON_NAME] ! Wie geht es dir ? ich bin gut und du Ich bin auch gut , d…" at bounding box center [618, 327] width 777 height 833
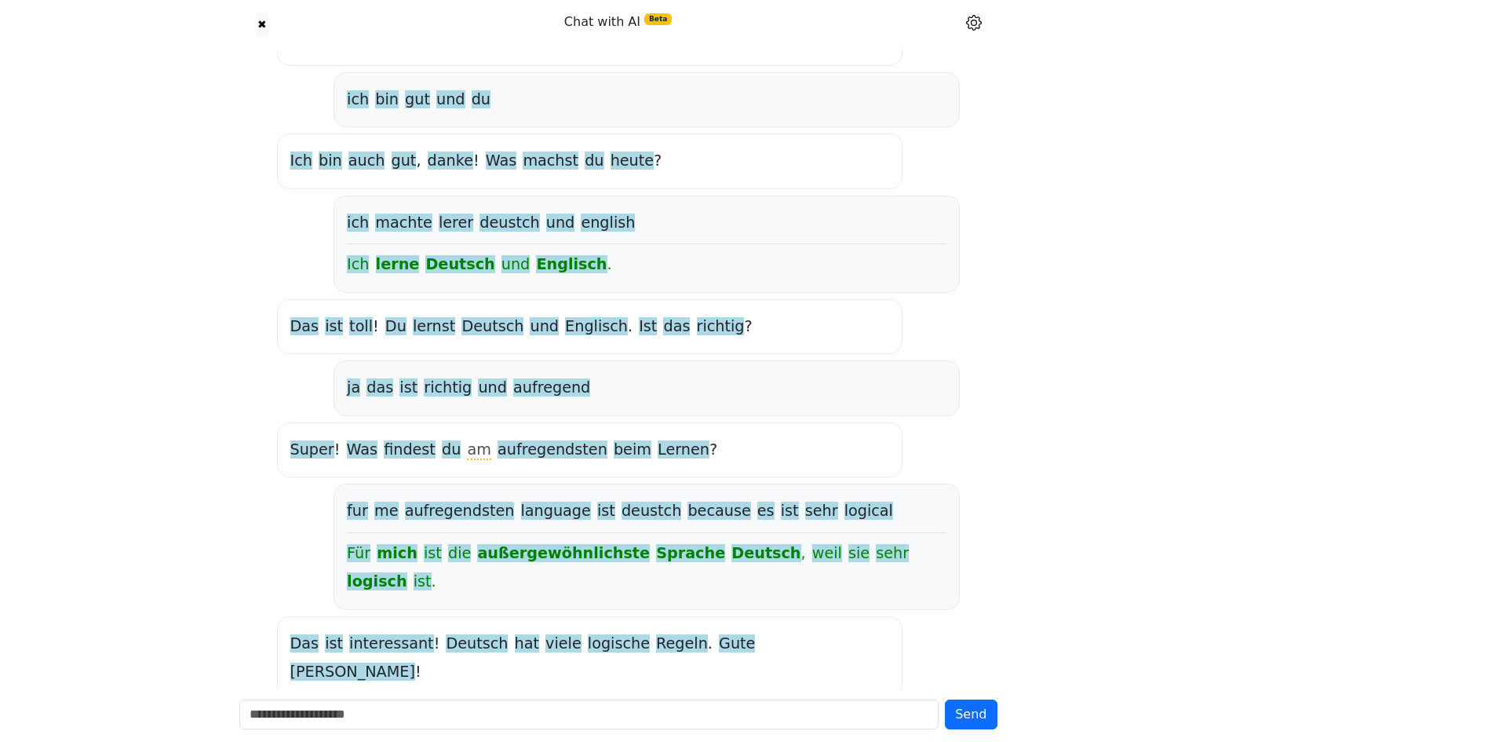
click at [812, 554] on span "weil" at bounding box center [827, 554] width 30 height 20
click at [784, 567] on div "Für mich ist die außergewöhnlichste Sprache Deutsch , weil sie sehr logisch ist…" at bounding box center [646, 567] width 599 height 57
click at [848, 559] on span "sie" at bounding box center [858, 554] width 21 height 20
click at [800, 573] on div "fur me aufregendsten language ist deustch because es ist sehr logical Für mich …" at bounding box center [645, 546] width 625 height 126
click at [876, 563] on span "sehr" at bounding box center [892, 554] width 33 height 20
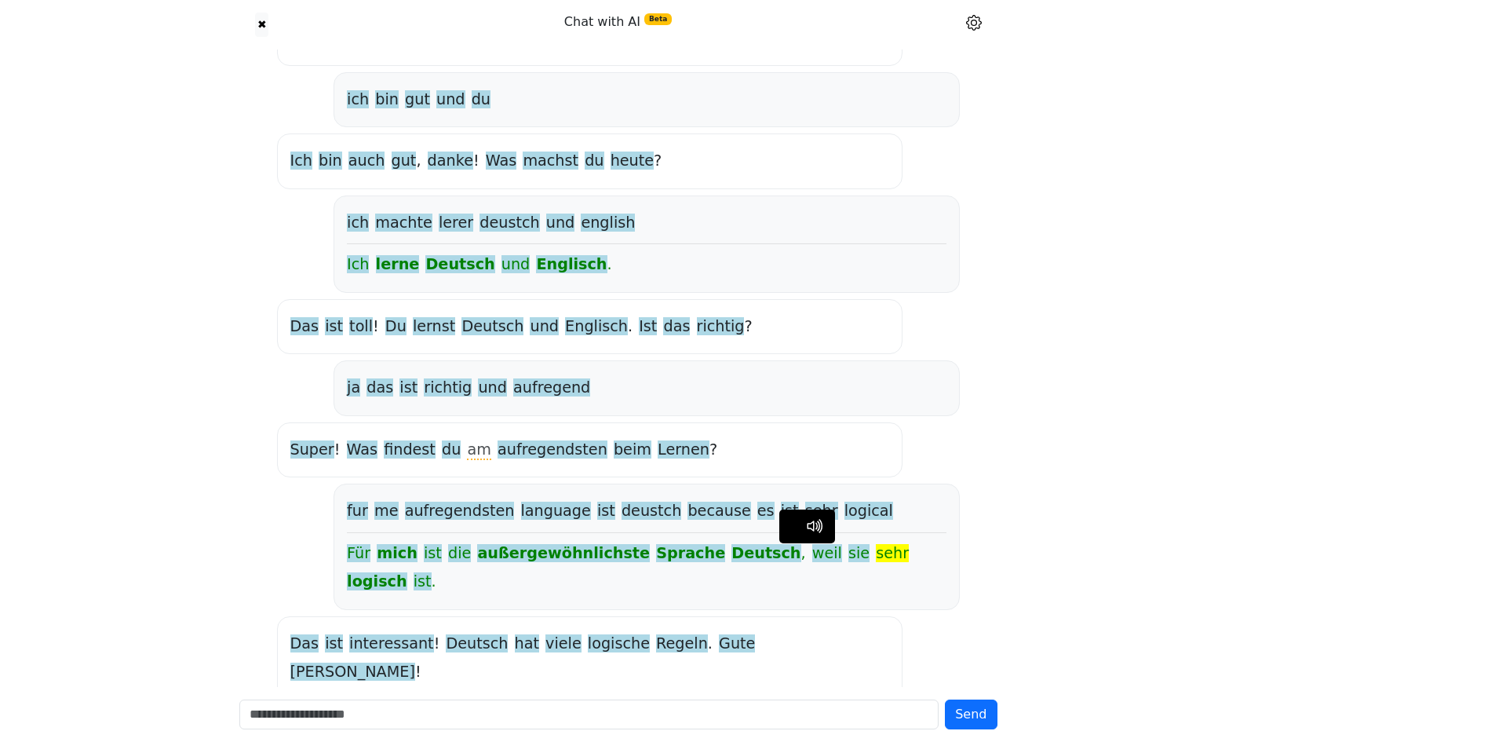
click at [774, 570] on div "fur me aufregendsten language ist deustch because es ist sehr logical Für mich …" at bounding box center [645, 546] width 625 height 126
click at [286, 616] on div "Das ist interessant ! Deutsch hat viele logische Regeln . Gute [PERSON_NAME] !" at bounding box center [589, 658] width 625 height 84
click at [515, 634] on span "hat" at bounding box center [527, 644] width 24 height 20
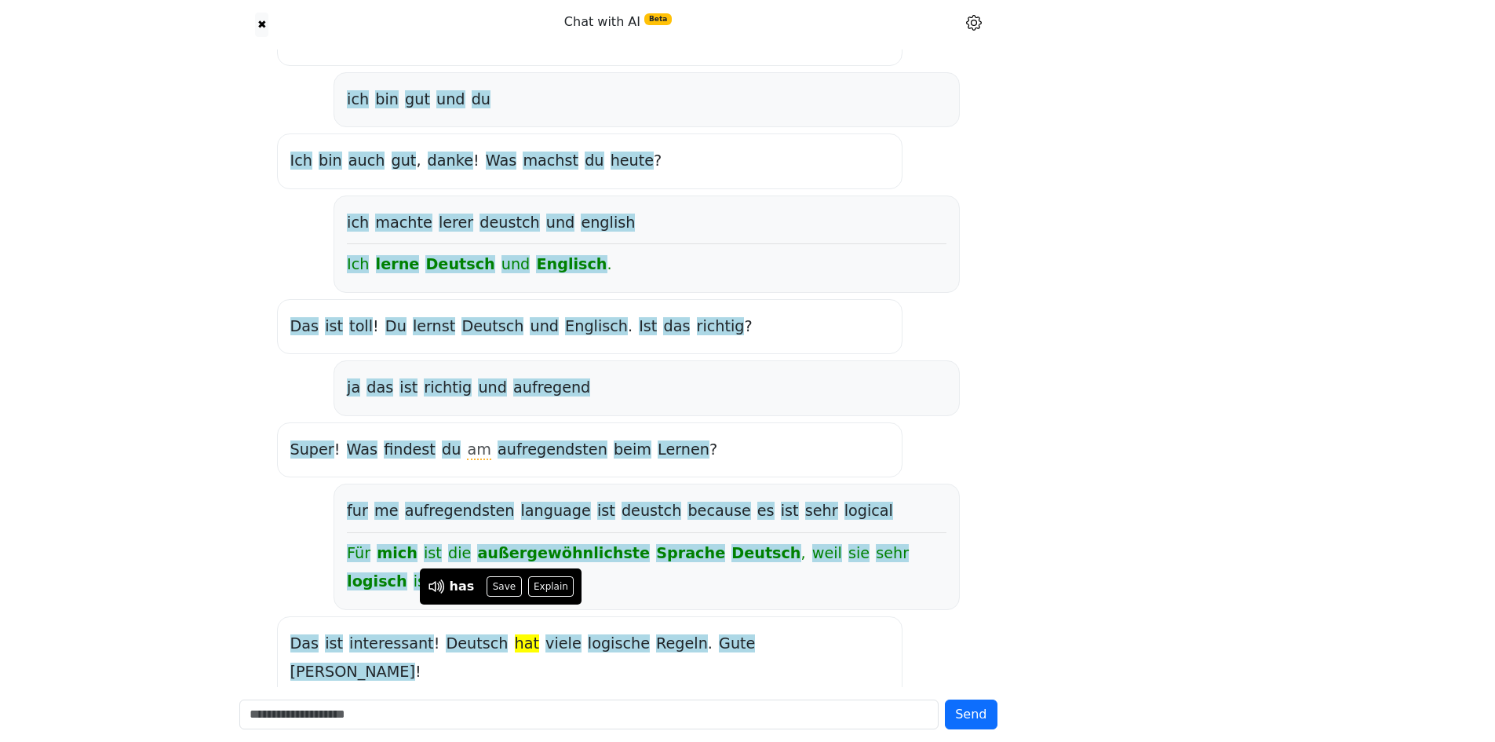
click at [493, 643] on div "hello [PERSON_NAME] ! Wie geht es dir ? ich bin gut und du Ich bin auch gut , d…" at bounding box center [618, 325] width 695 height 764
click at [545, 634] on span "viele" at bounding box center [563, 644] width 36 height 20
click at [555, 636] on div "Das ist interessant ! Deutsch hat viele logische Regeln . Gute [PERSON_NAME] !" at bounding box center [589, 658] width 625 height 84
click at [545, 634] on span "viele" at bounding box center [563, 644] width 36 height 20
click at [461, 593] on icon at bounding box center [461, 586] width 20 height 20
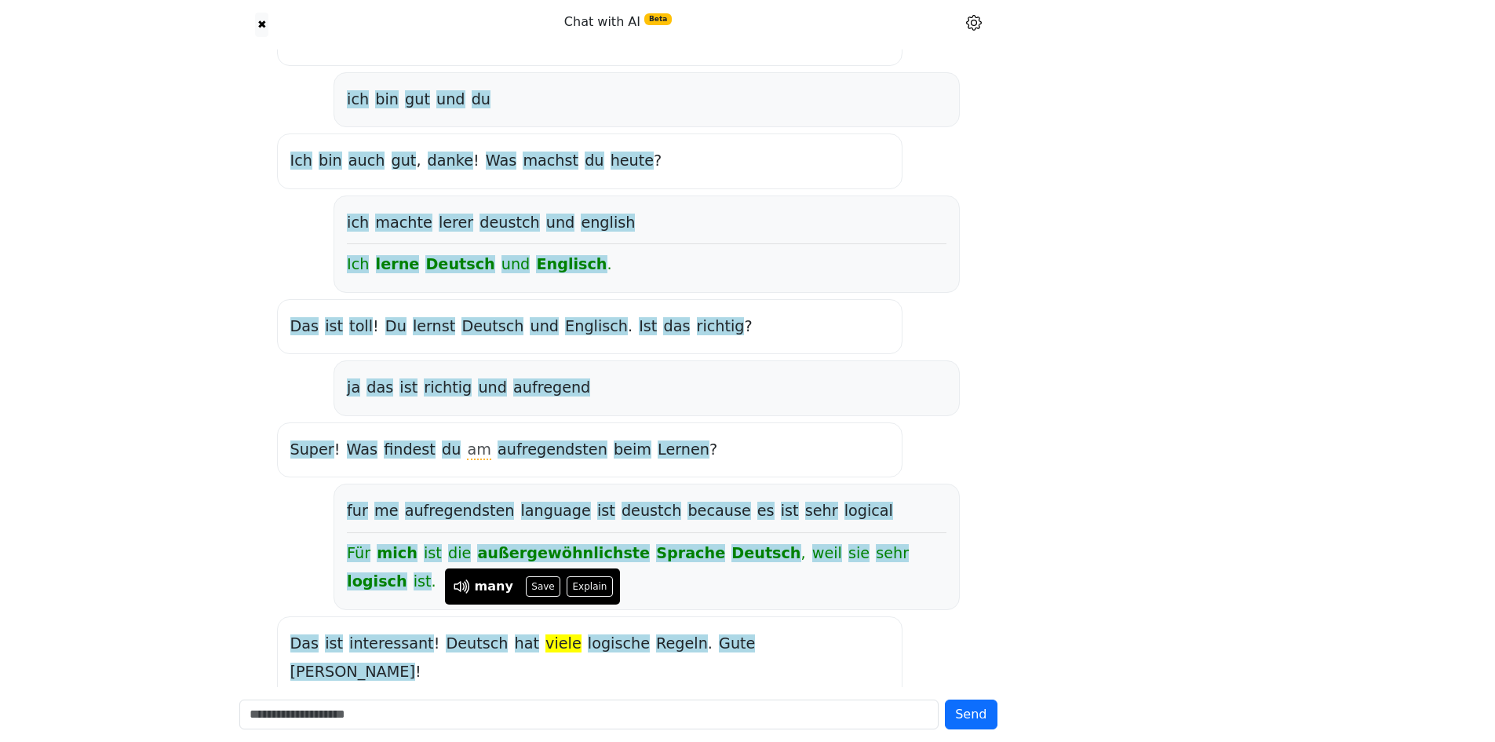
click at [554, 630] on div "Das ist interessant ! Deutsch hat viele logische Regeln . Gute [PERSON_NAME] !" at bounding box center [589, 658] width 625 height 84
click at [588, 634] on span "logische" at bounding box center [619, 644] width 62 height 20
click at [502, 588] on icon at bounding box center [507, 586] width 20 height 20
click at [536, 640] on div "Das ist interessant ! Deutsch hat viele logische Regeln . Gute [PERSON_NAME] !" at bounding box center [589, 658] width 625 height 84
click at [656, 634] on span "Regeln" at bounding box center [682, 644] width 52 height 20
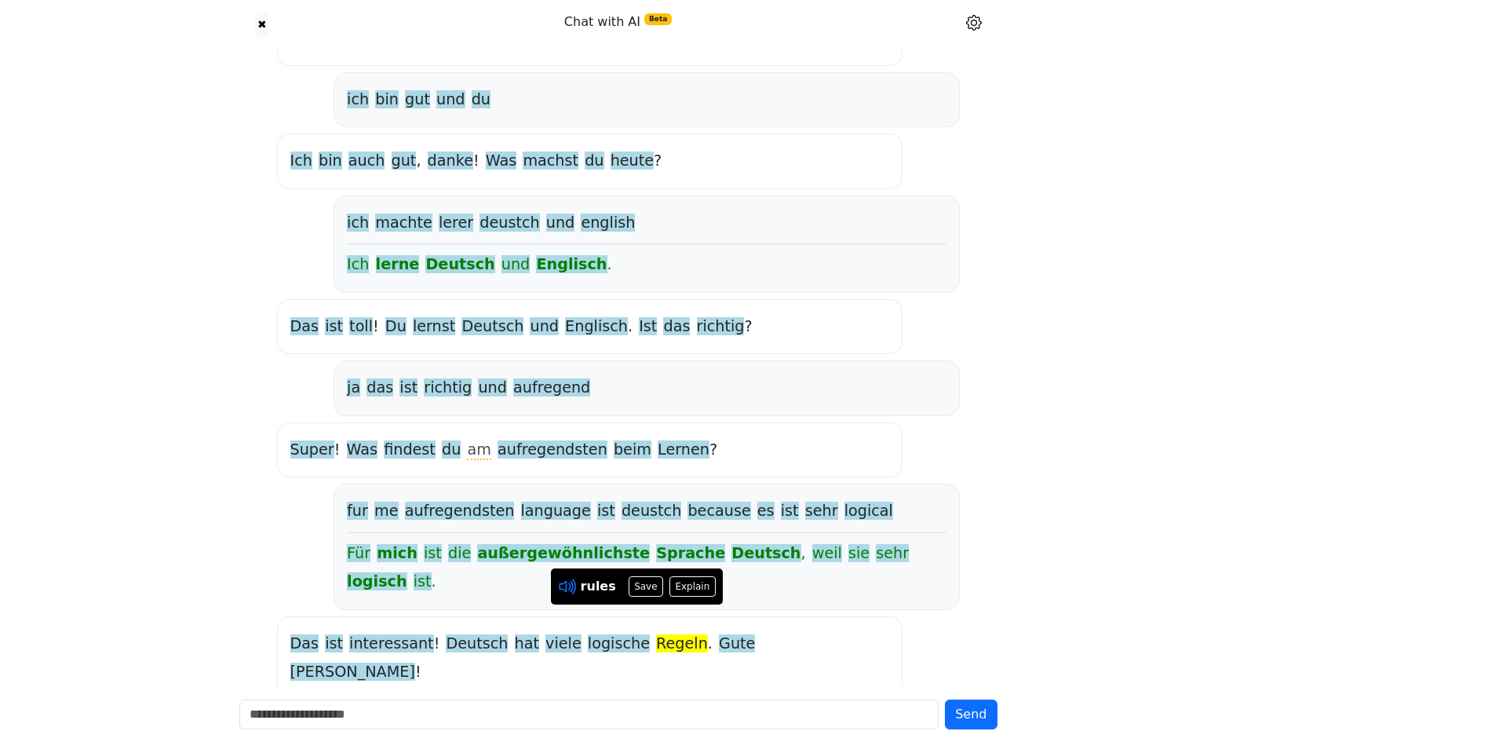
click at [570, 587] on icon at bounding box center [565, 587] width 12 height 12
click at [629, 656] on div "hello [PERSON_NAME] ! Wie geht es dir ? ich bin gut und du Ich bin auch gut , d…" at bounding box center [618, 327] width 777 height 833
click at [719, 634] on span "Gute" at bounding box center [737, 644] width 36 height 20
click at [700, 637] on div "Das ist interessant ! Deutsch hat viele logische Regeln . Gute [PERSON_NAME] !" at bounding box center [589, 658] width 625 height 84
click at [415, 662] on span "[PERSON_NAME]" at bounding box center [352, 672] width 125 height 20
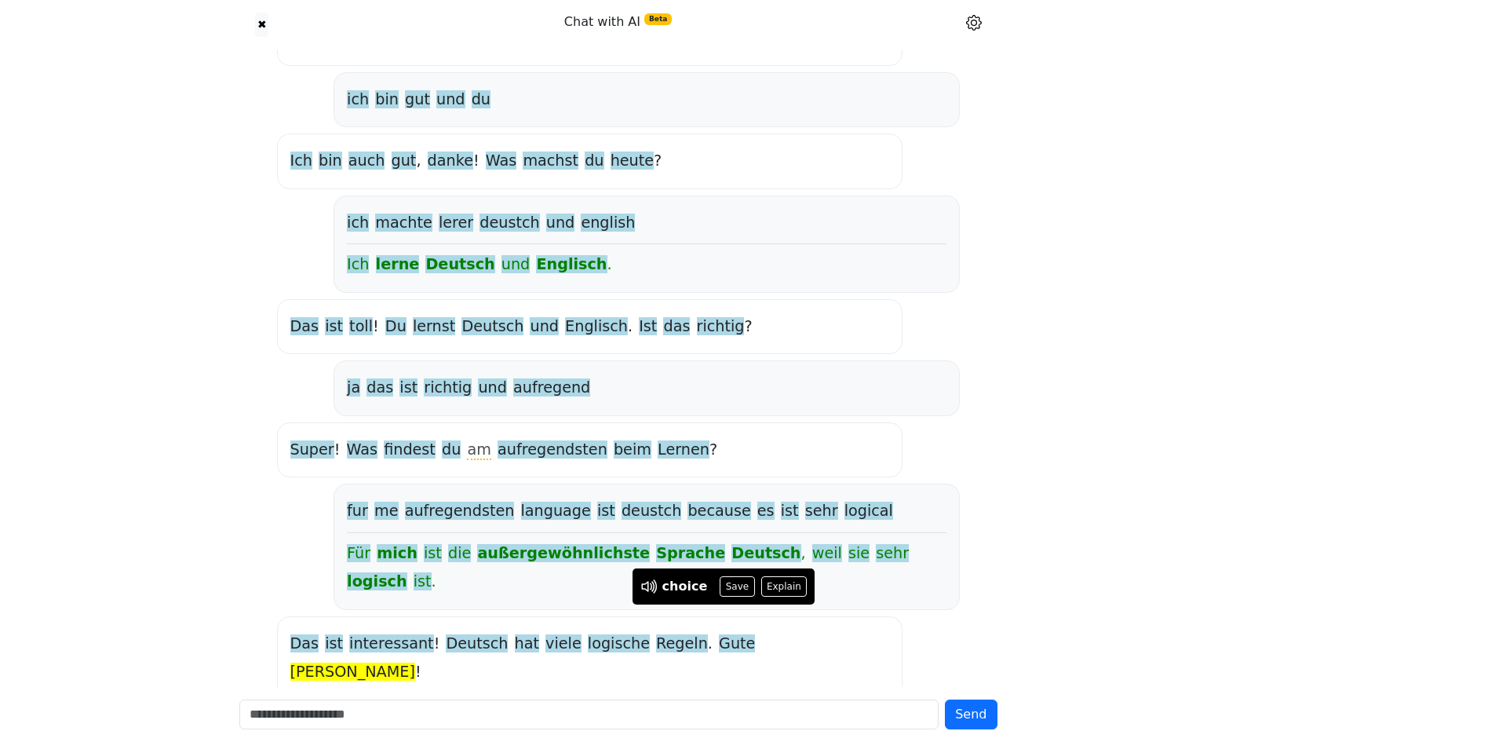
click at [687, 634] on div "Das ist interessant ! Deutsch hat viele logische Regeln . Gute [PERSON_NAME] !" at bounding box center [589, 658] width 625 height 84
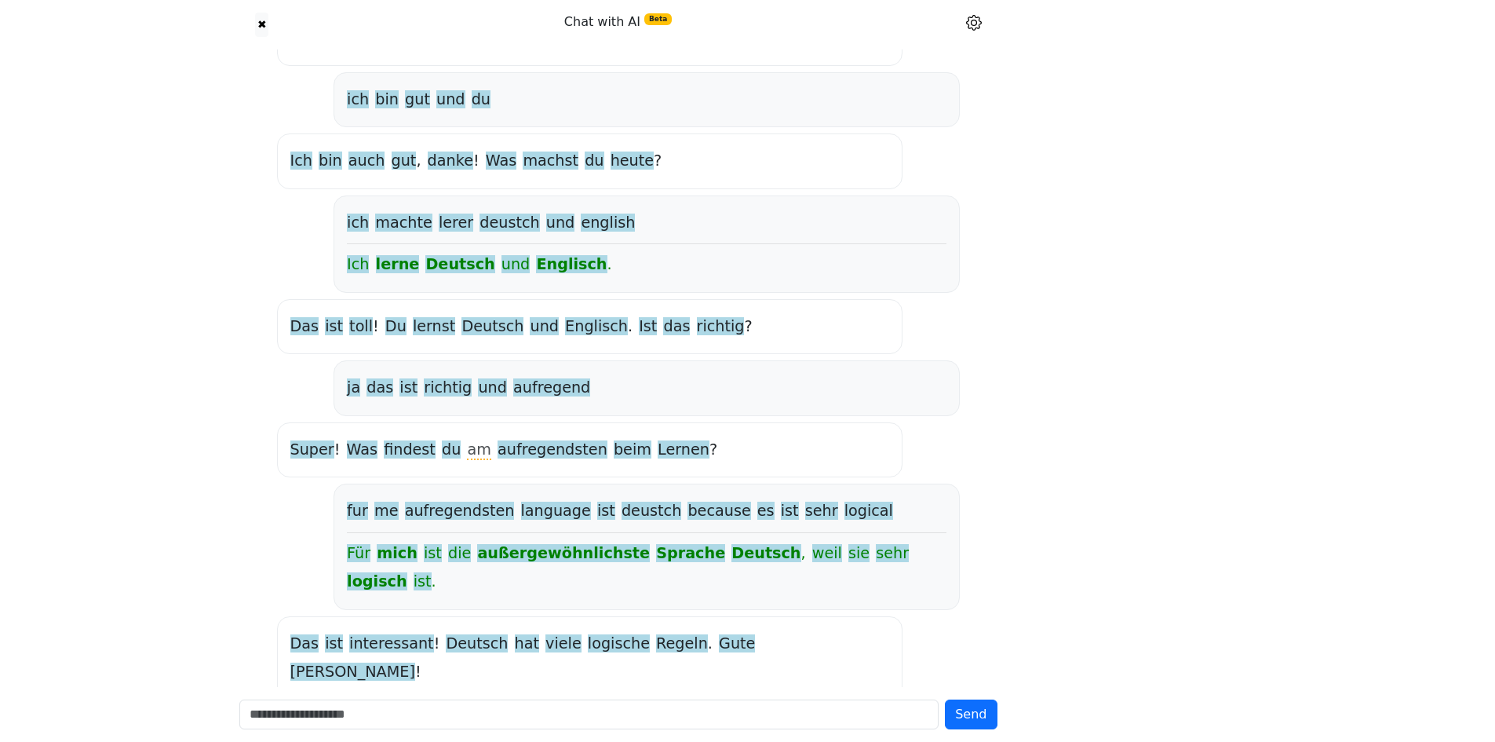
click at [415, 662] on span "[PERSON_NAME]" at bounding box center [352, 672] width 125 height 20
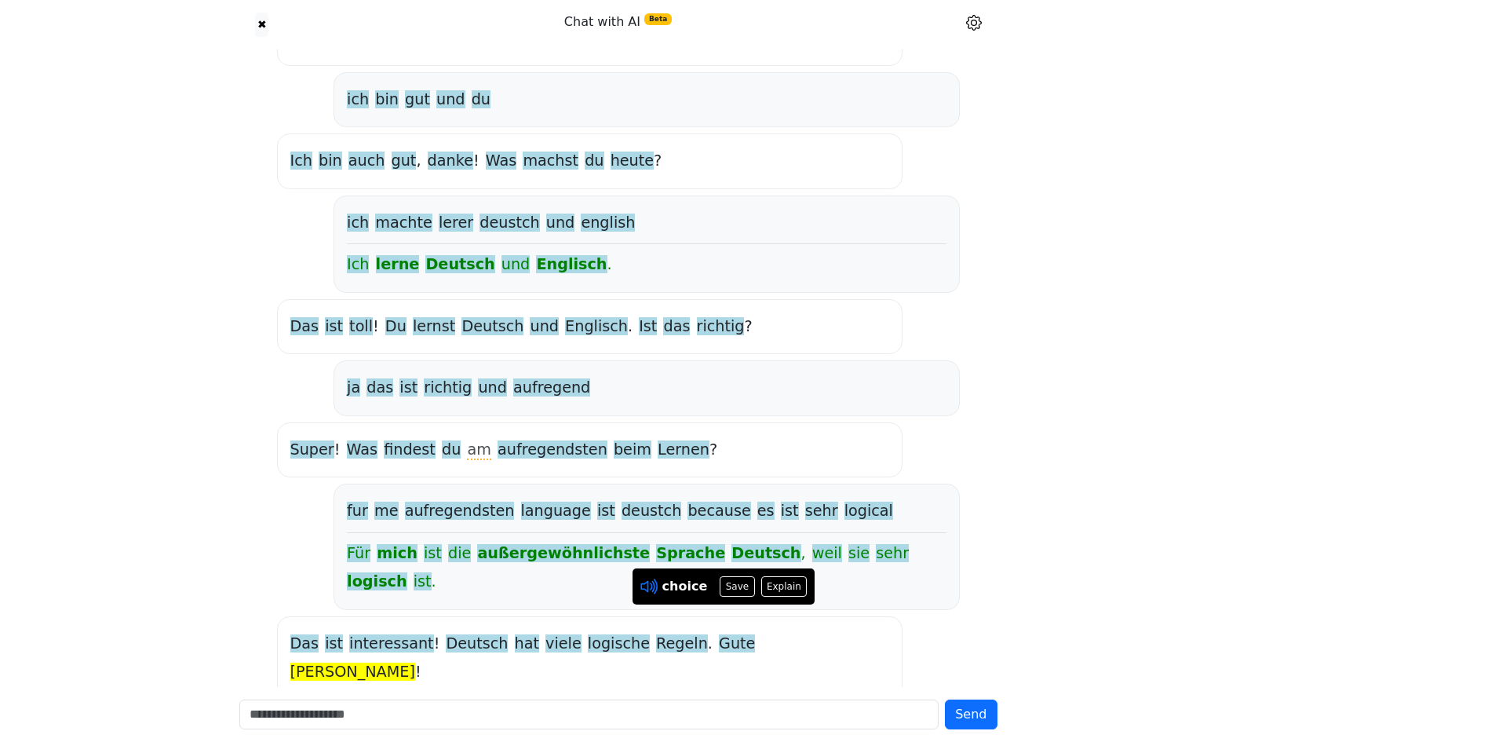
click at [647, 589] on icon at bounding box center [646, 587] width 12 height 12
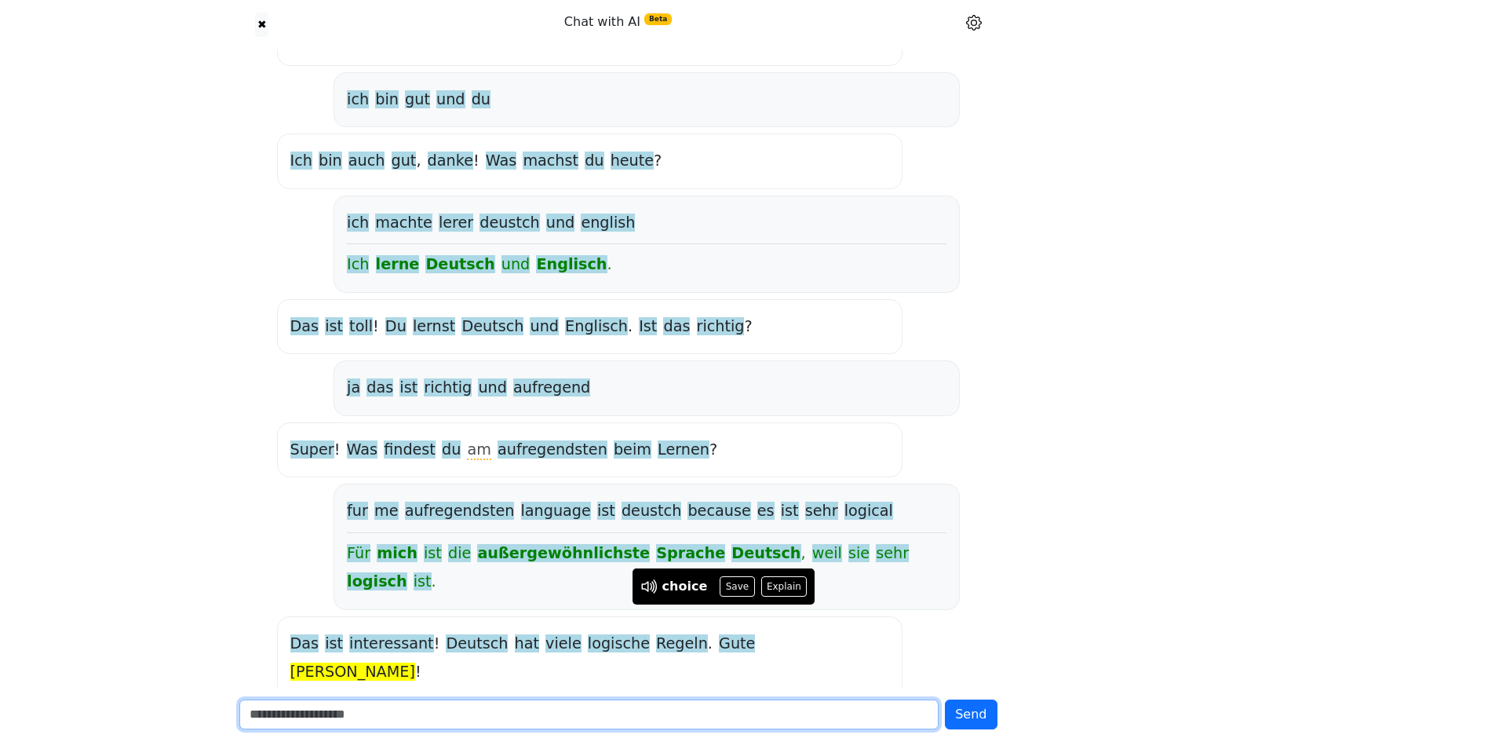
click at [374, 714] on input "text" at bounding box center [589, 714] width 700 height 30
type input "*"
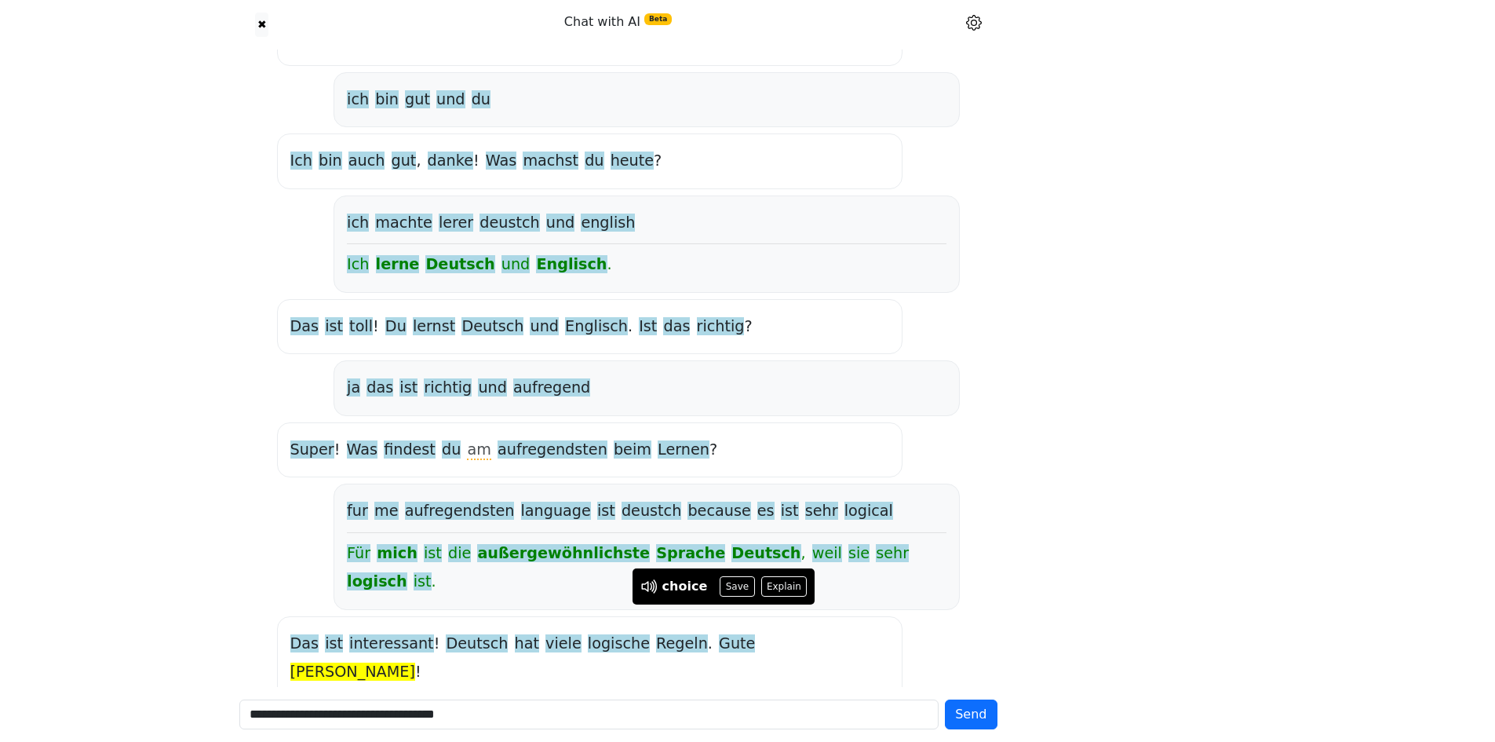
click at [658, 453] on span "Lernen" at bounding box center [684, 450] width 52 height 20
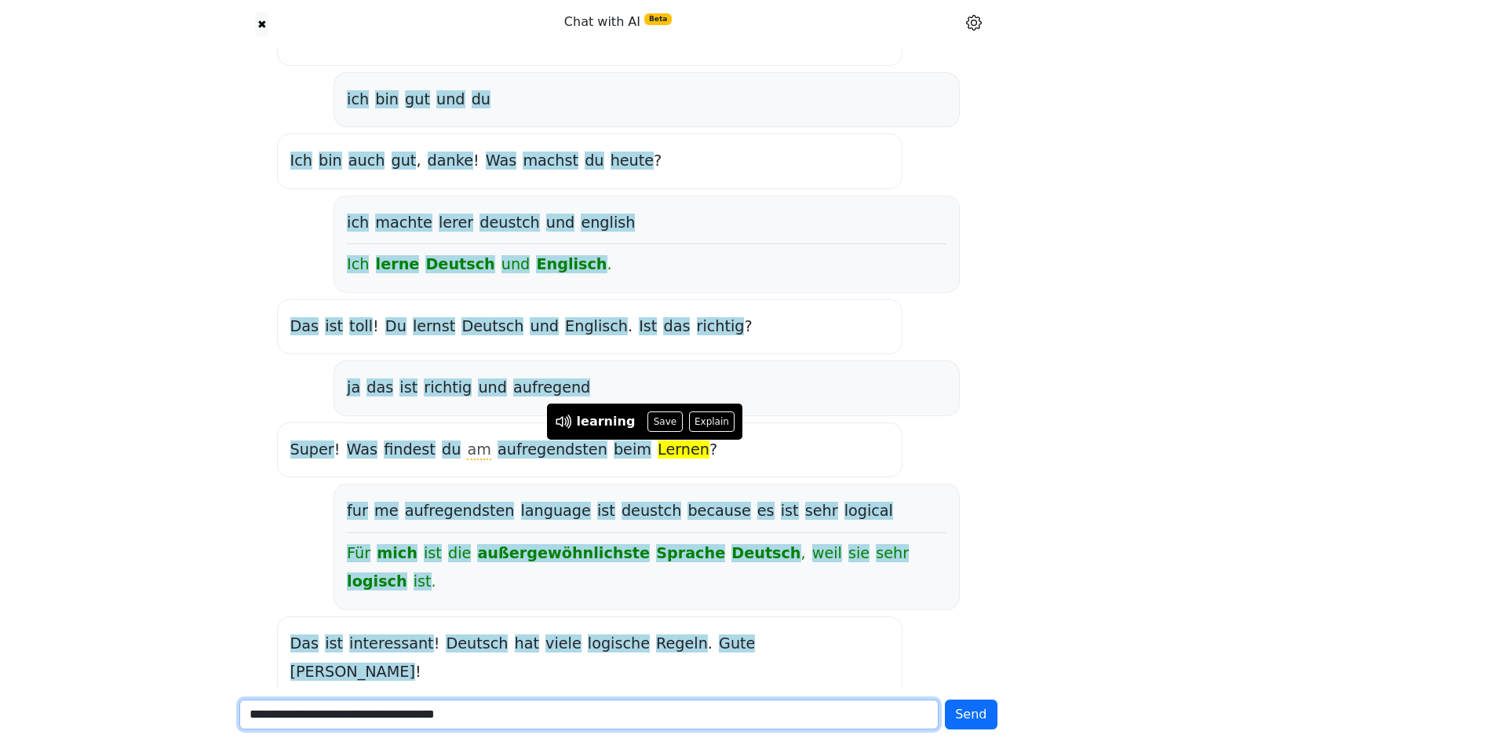
click at [549, 711] on input "**********" at bounding box center [589, 714] width 700 height 30
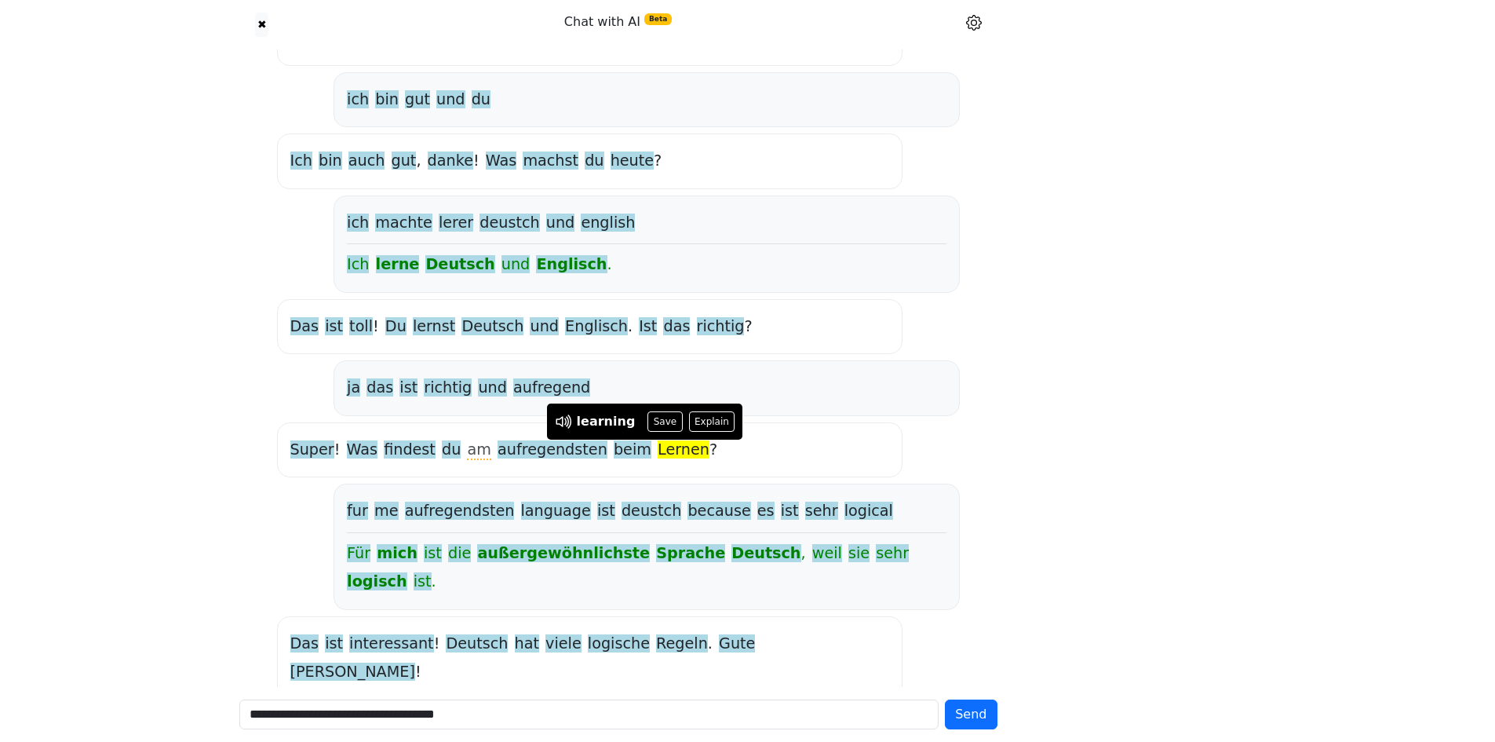
click at [643, 473] on div "Super ! Was findest du am aufregendsten beim Lernen ?" at bounding box center [589, 449] width 625 height 55
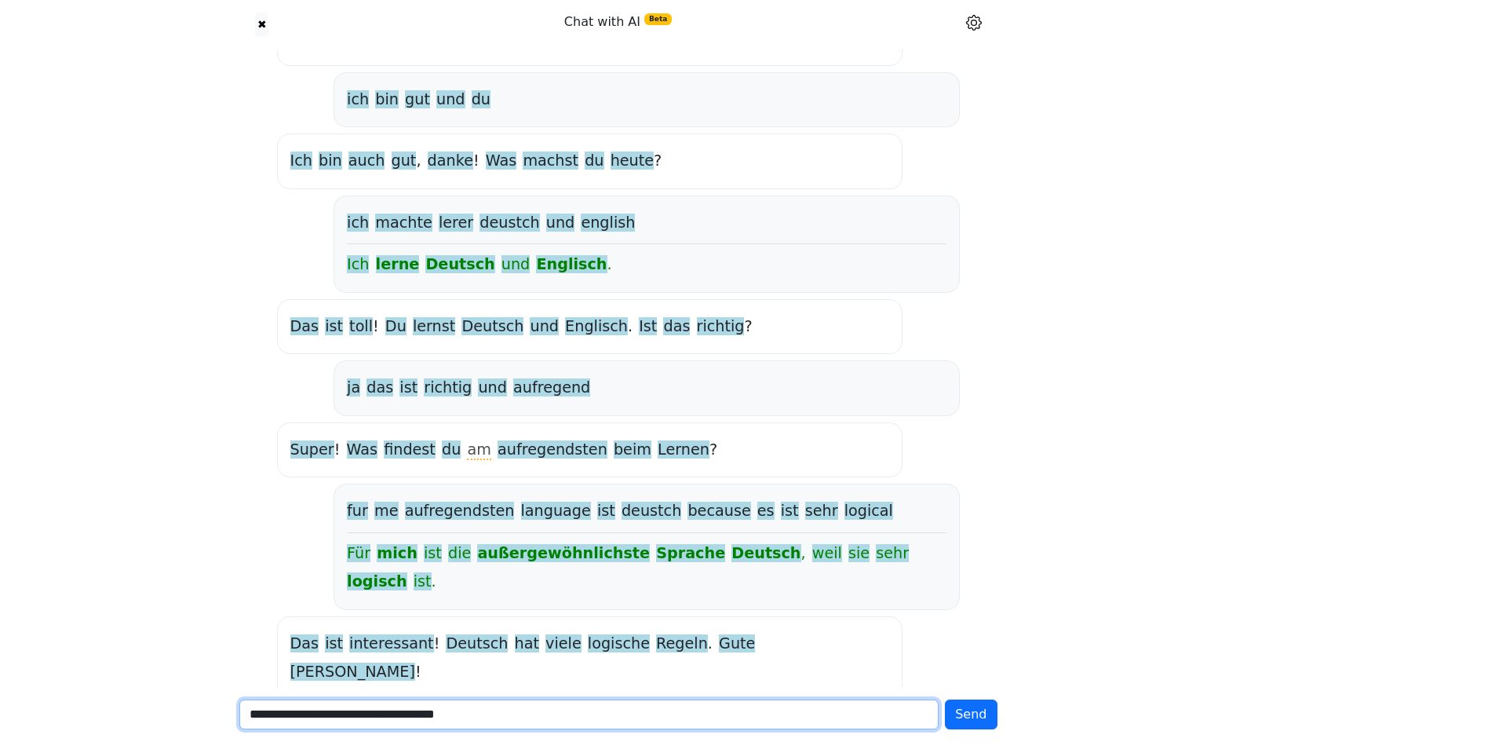
click at [591, 716] on input "**********" at bounding box center [589, 714] width 700 height 30
type input "**********"
click at [945, 699] on button "Send" at bounding box center [971, 714] width 52 height 30
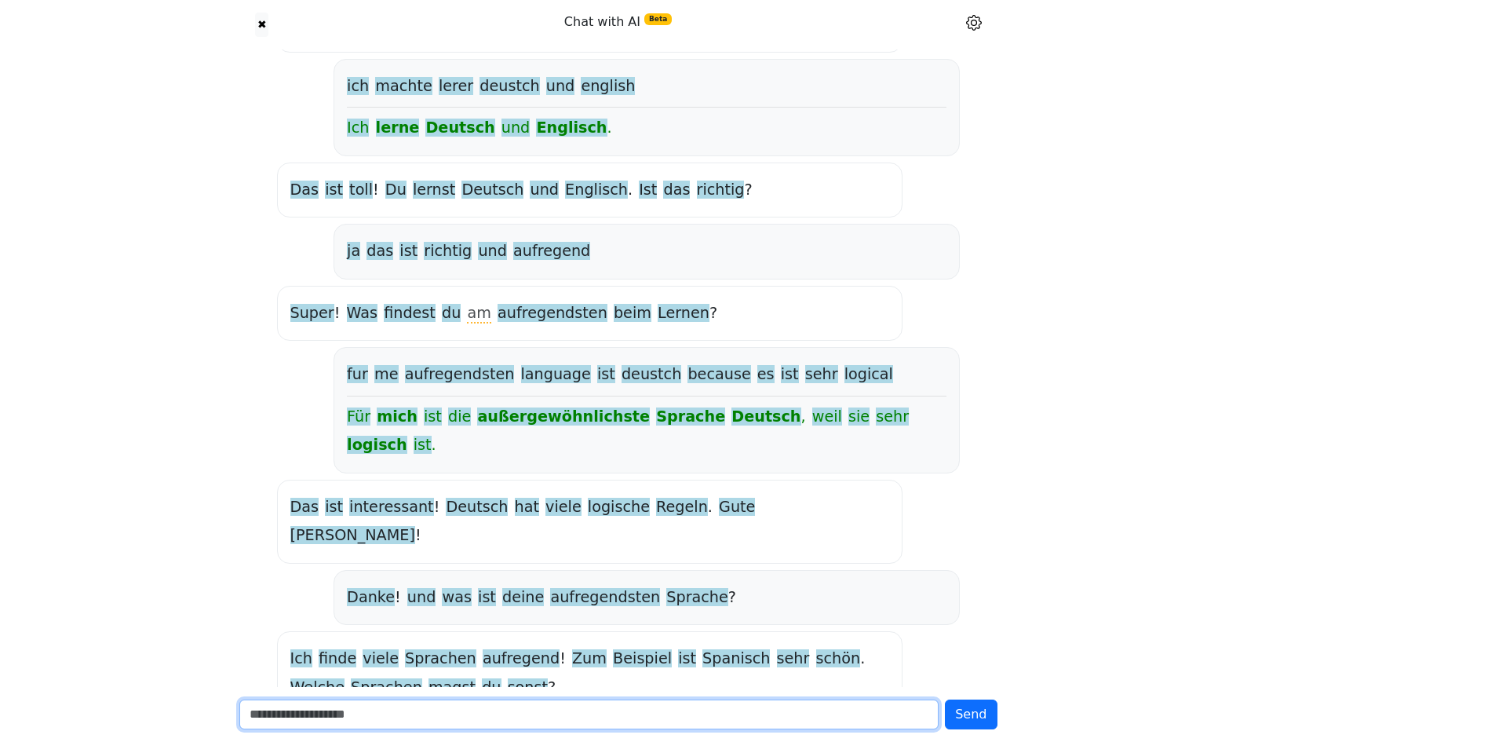
scroll to position [290, 0]
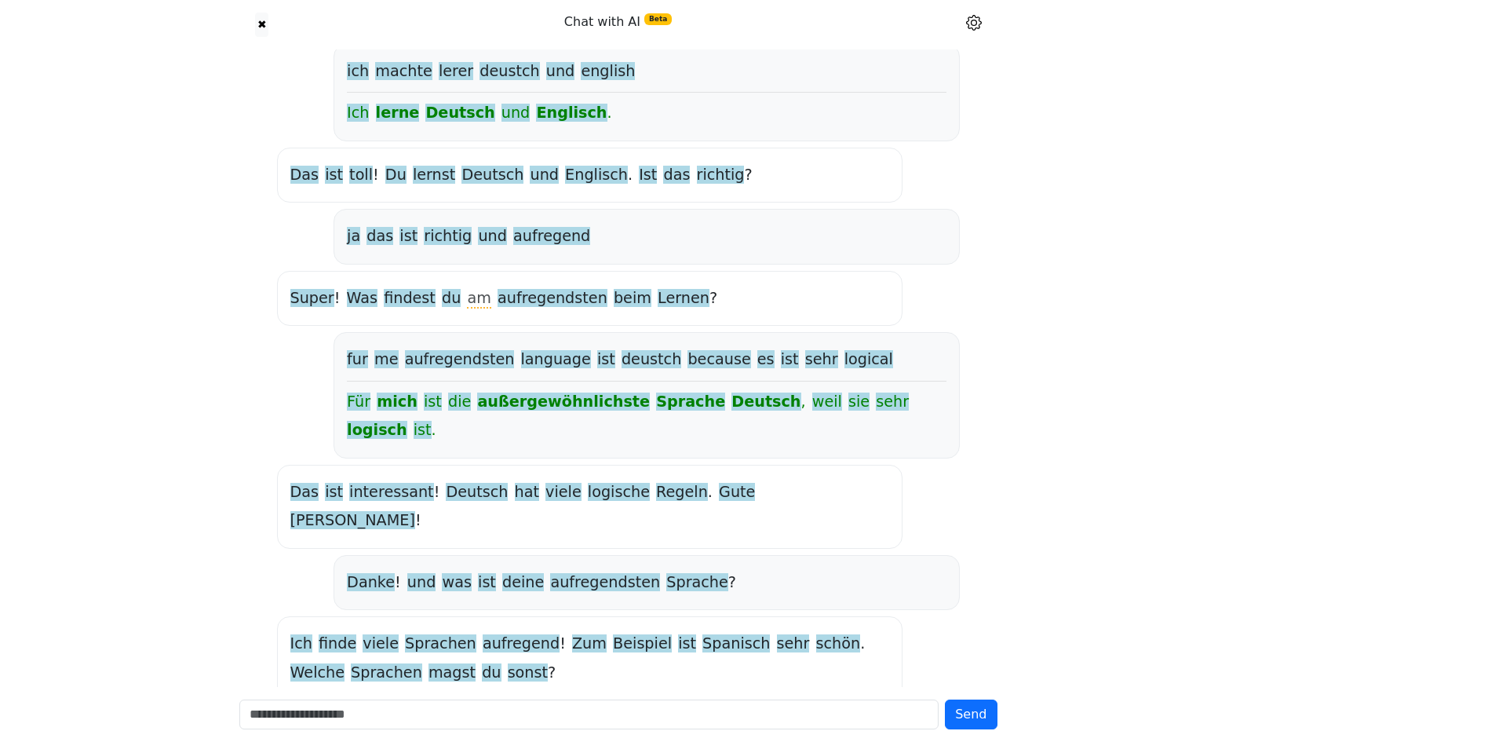
click at [442, 573] on span "was" at bounding box center [456, 583] width 29 height 20
click at [478, 573] on span "ist" at bounding box center [487, 583] width 18 height 20
click at [505, 573] on span "deine" at bounding box center [523, 583] width 42 height 20
click at [575, 573] on span "aufregendsten" at bounding box center [605, 583] width 110 height 20
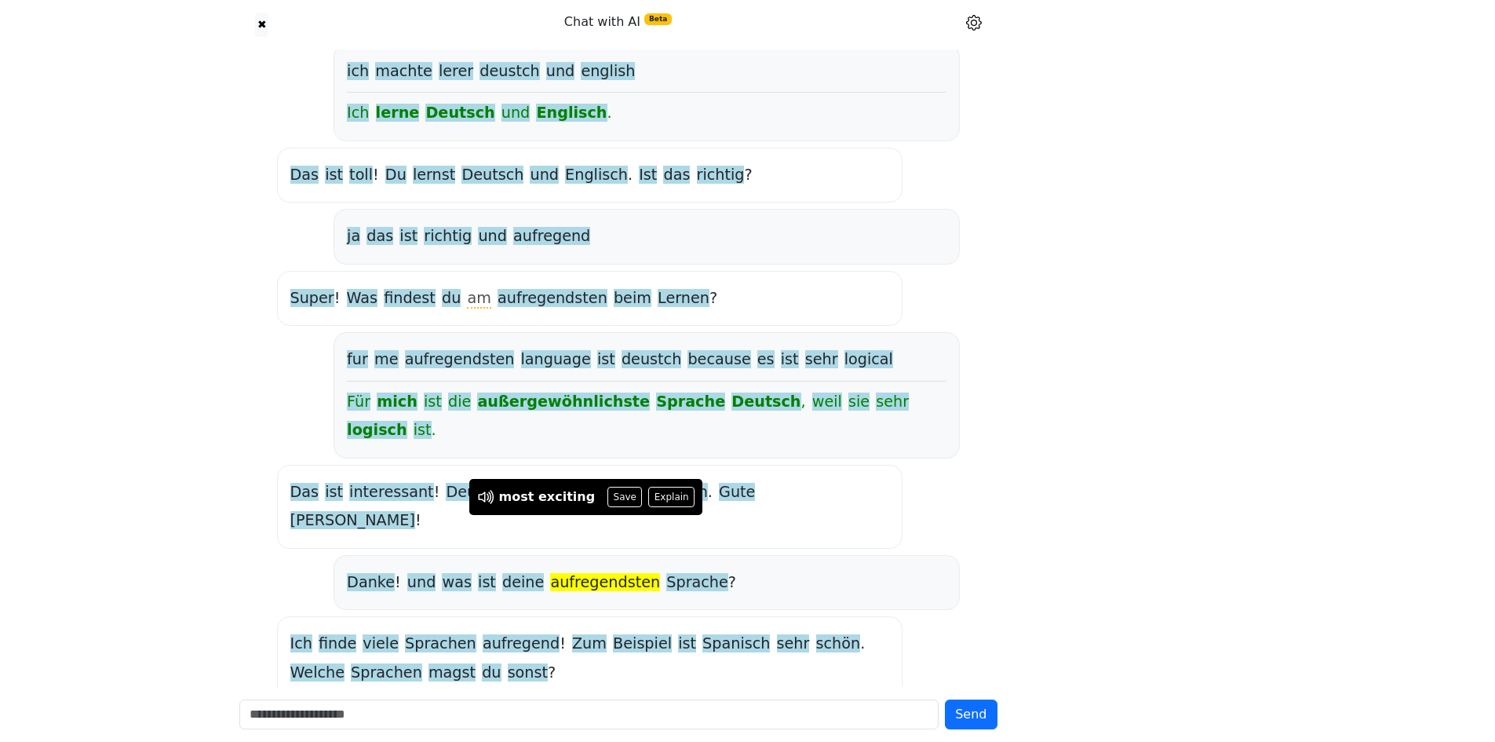
click at [666, 573] on span "Sprache" at bounding box center [697, 583] width 62 height 20
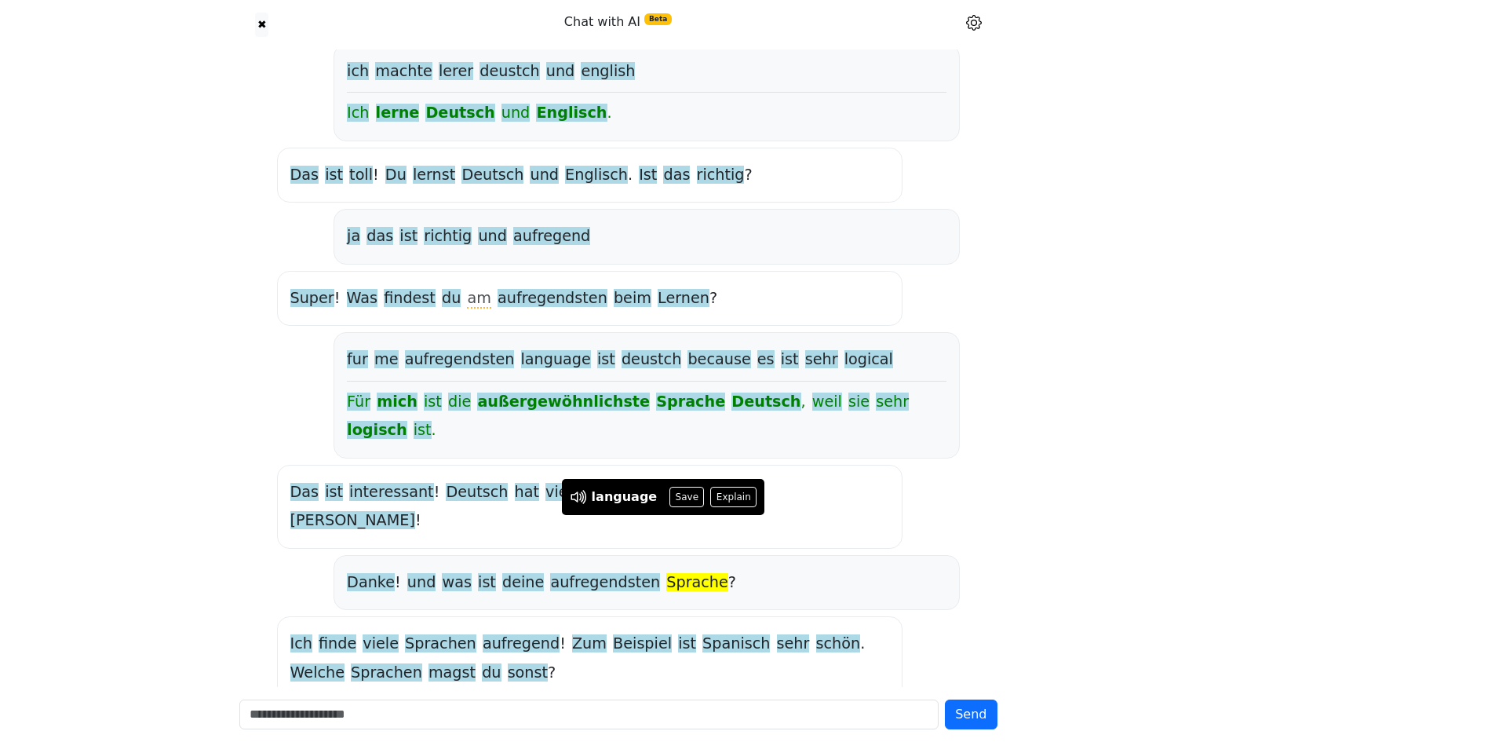
click at [407, 654] on div "hello [PERSON_NAME] ! Wie geht es dir ? ich bin gut und du Ich bin auch gut , d…" at bounding box center [618, 252] width 777 height 984
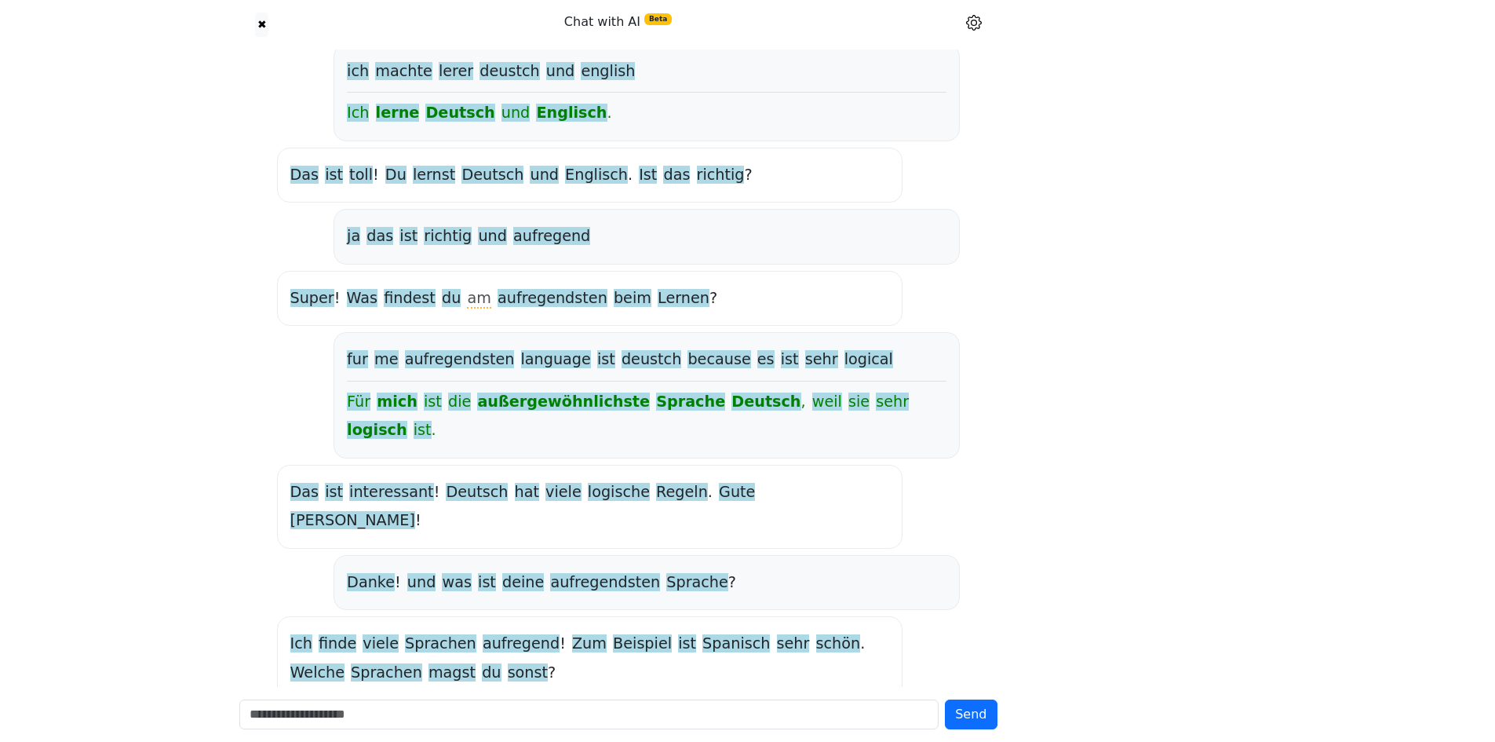
click at [377, 634] on span "viele" at bounding box center [381, 644] width 36 height 20
click at [382, 658] on div "hello [PERSON_NAME] ! Wie geht es dir ? ich bin gut und du Ich bin auch gut , d…" at bounding box center [618, 252] width 777 height 984
click at [490, 634] on span "aufregend" at bounding box center [521, 644] width 77 height 20
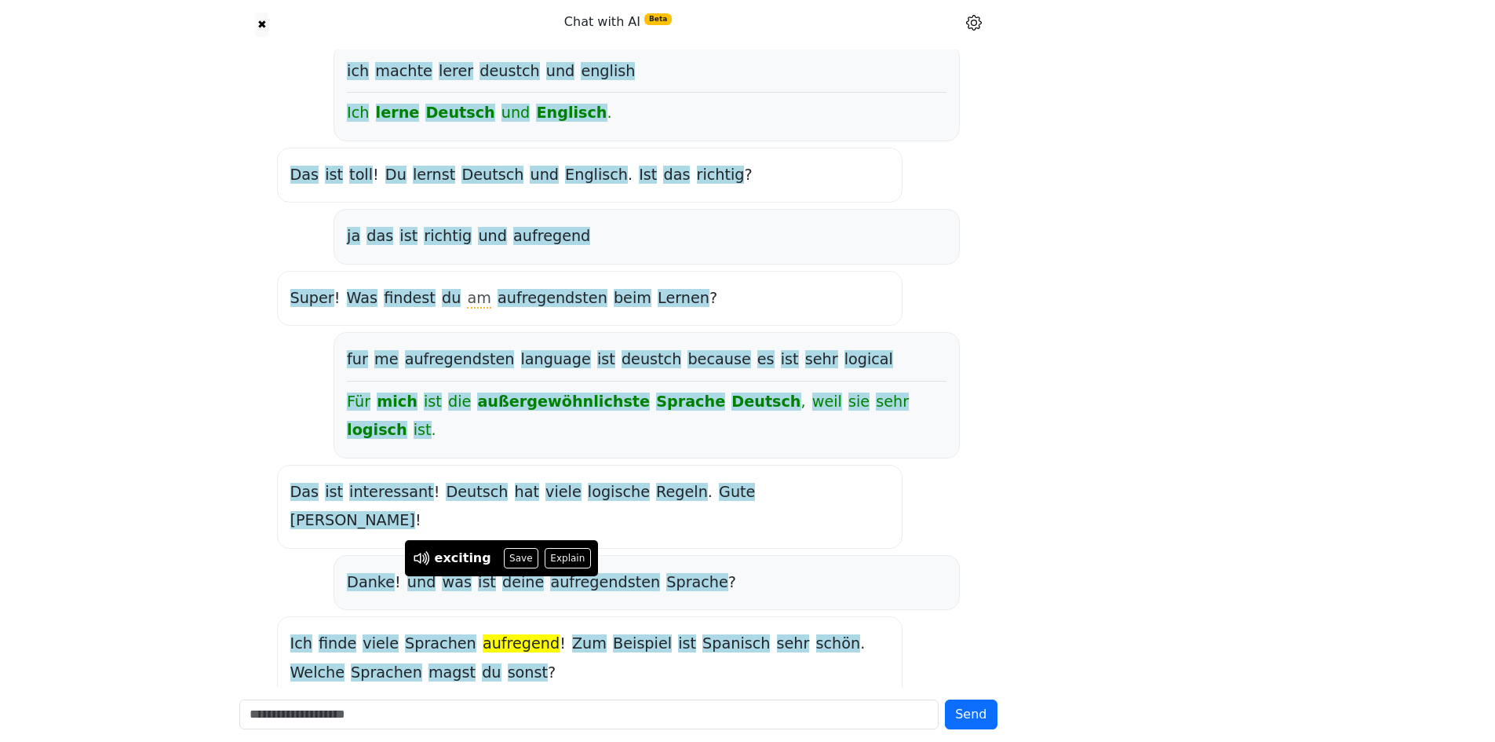
click at [414, 634] on span "Sprachen" at bounding box center [440, 644] width 71 height 20
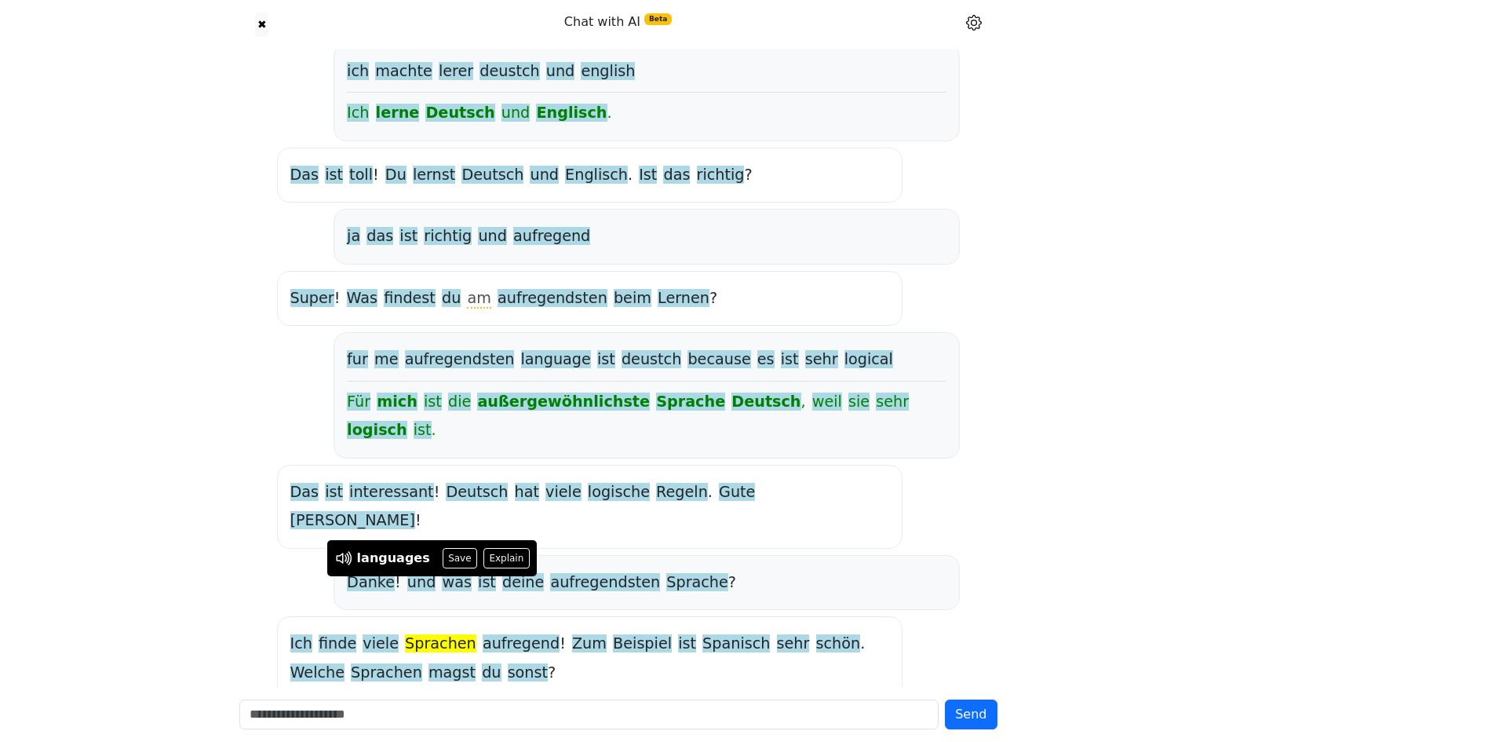
click at [485, 634] on span "aufregend" at bounding box center [521, 644] width 77 height 20
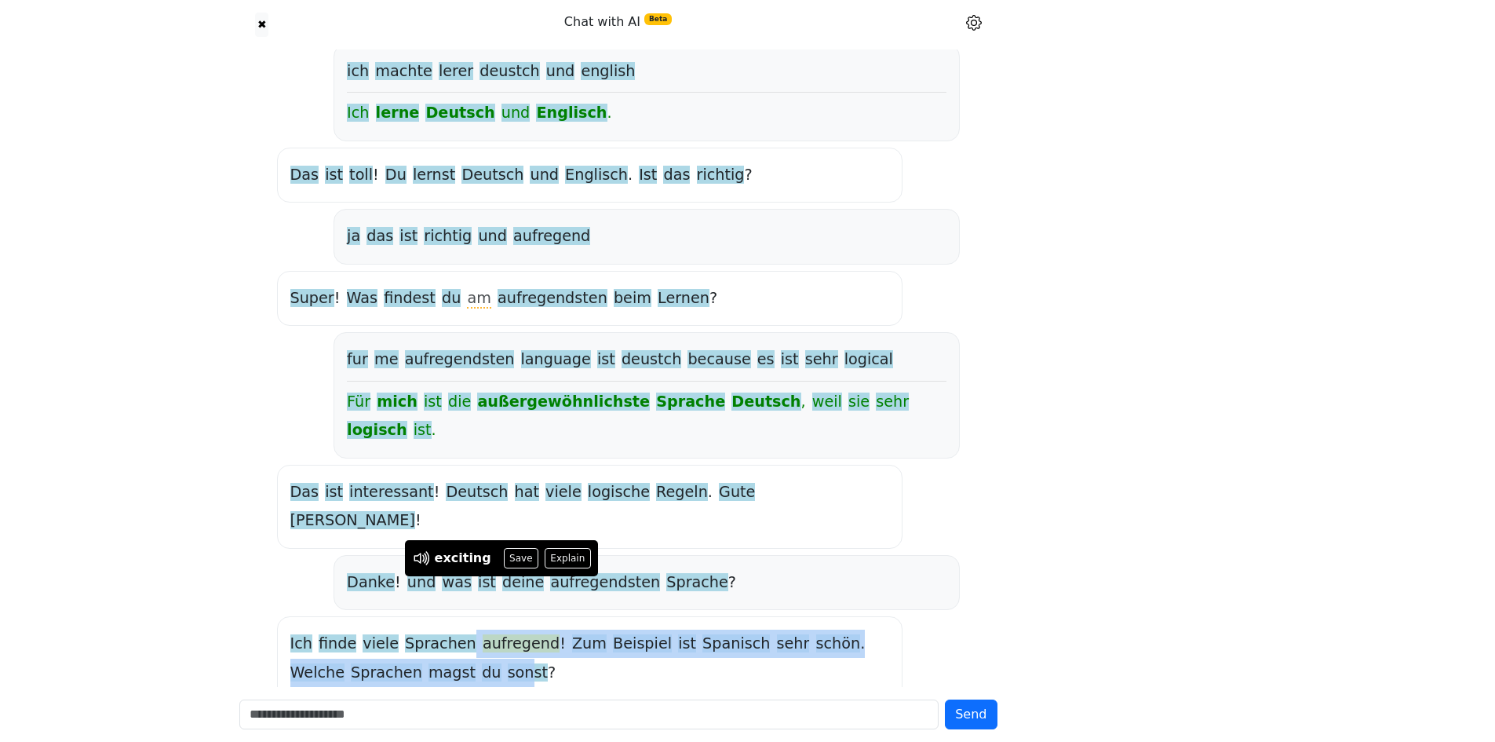
drag, startPoint x: 449, startPoint y: 599, endPoint x: 516, endPoint y: 676, distance: 101.8
click at [452, 629] on div "Ich finde viele Sprachen aufregend ! Zum Beispiel ist Spanisch sehr schön . Wel…" at bounding box center [589, 657] width 599 height 57
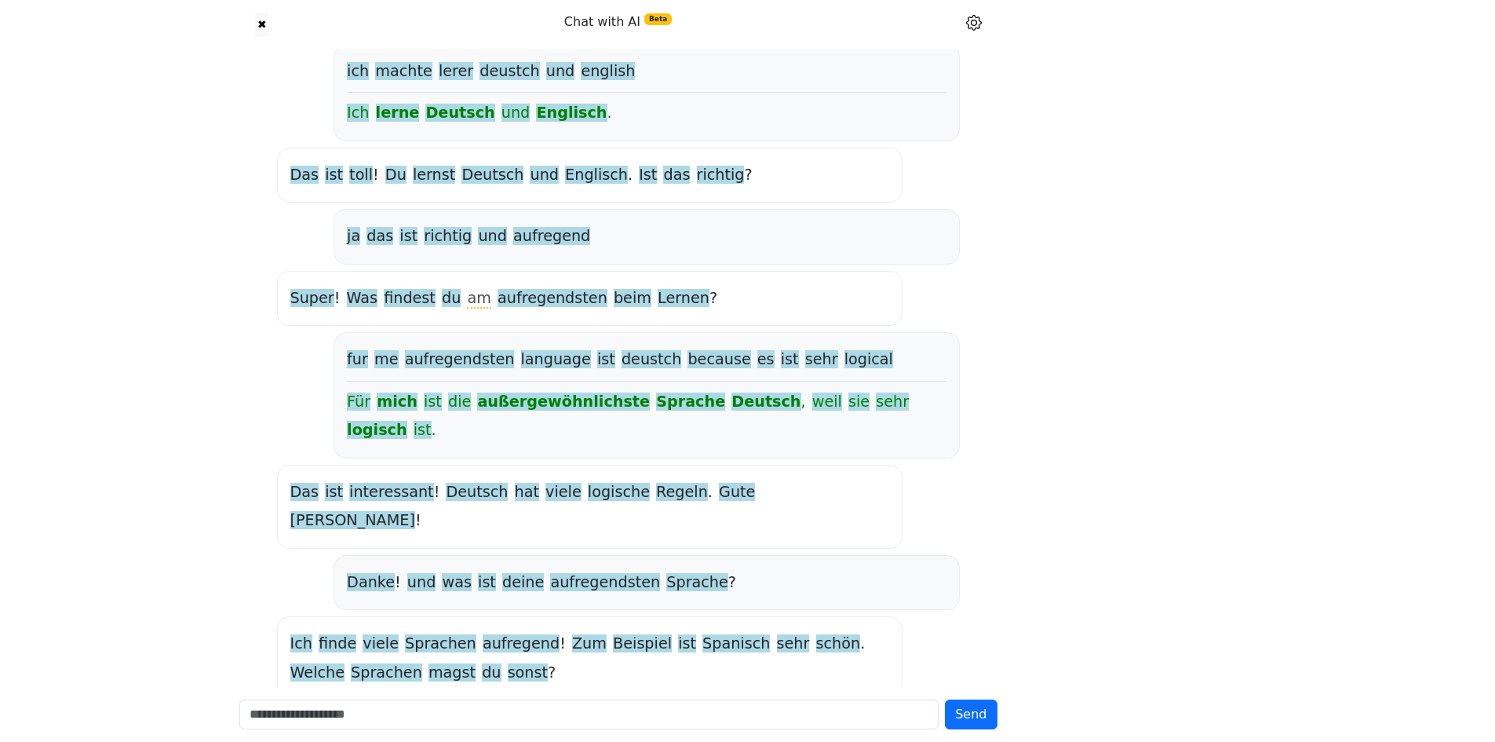
click at [516, 676] on div "hello [PERSON_NAME] ! Wie geht es dir ? ich bin gut und du Ich bin auch gut , d…" at bounding box center [618, 252] width 777 height 984
click at [572, 634] on span "Zum" at bounding box center [589, 644] width 35 height 20
click at [551, 629] on div "Ich finde viele Sprachen aufregend ! Zum Beispiel ist Spanisch sehr schön . Wel…" at bounding box center [589, 657] width 599 height 57
click at [613, 634] on span "Beispiel" at bounding box center [642, 644] width 59 height 20
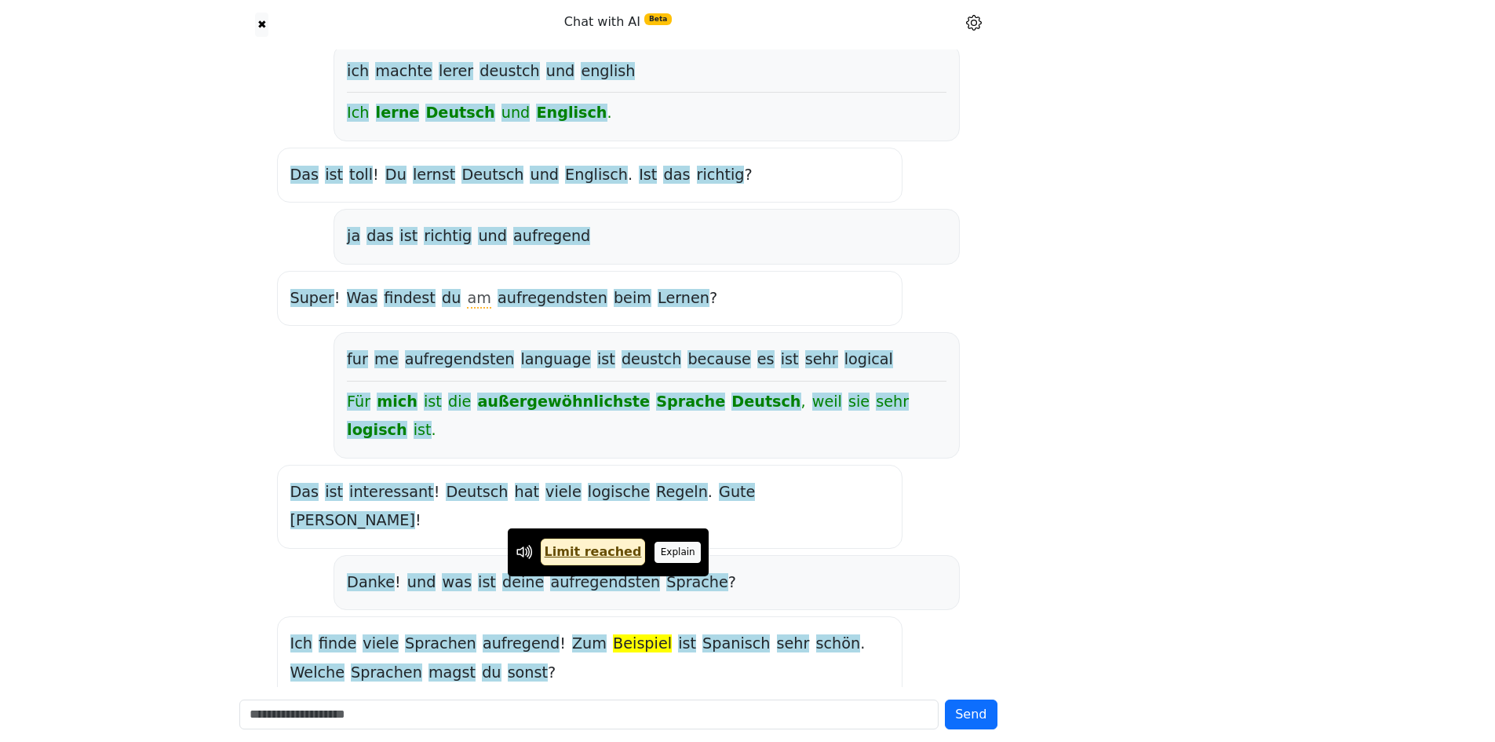
click at [654, 546] on button "Explain" at bounding box center [677, 551] width 46 height 20
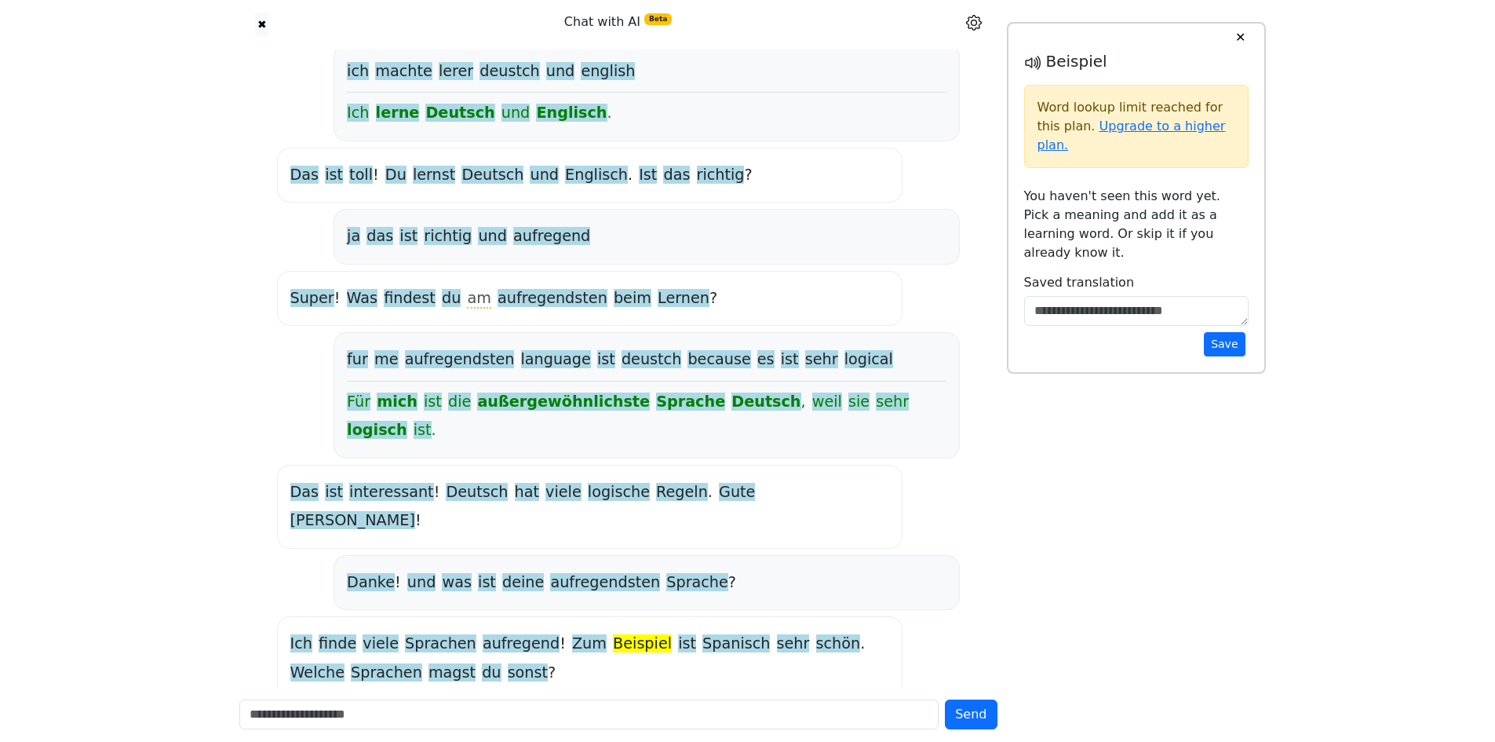
click at [1237, 44] on button "✕" at bounding box center [1240, 38] width 29 height 28
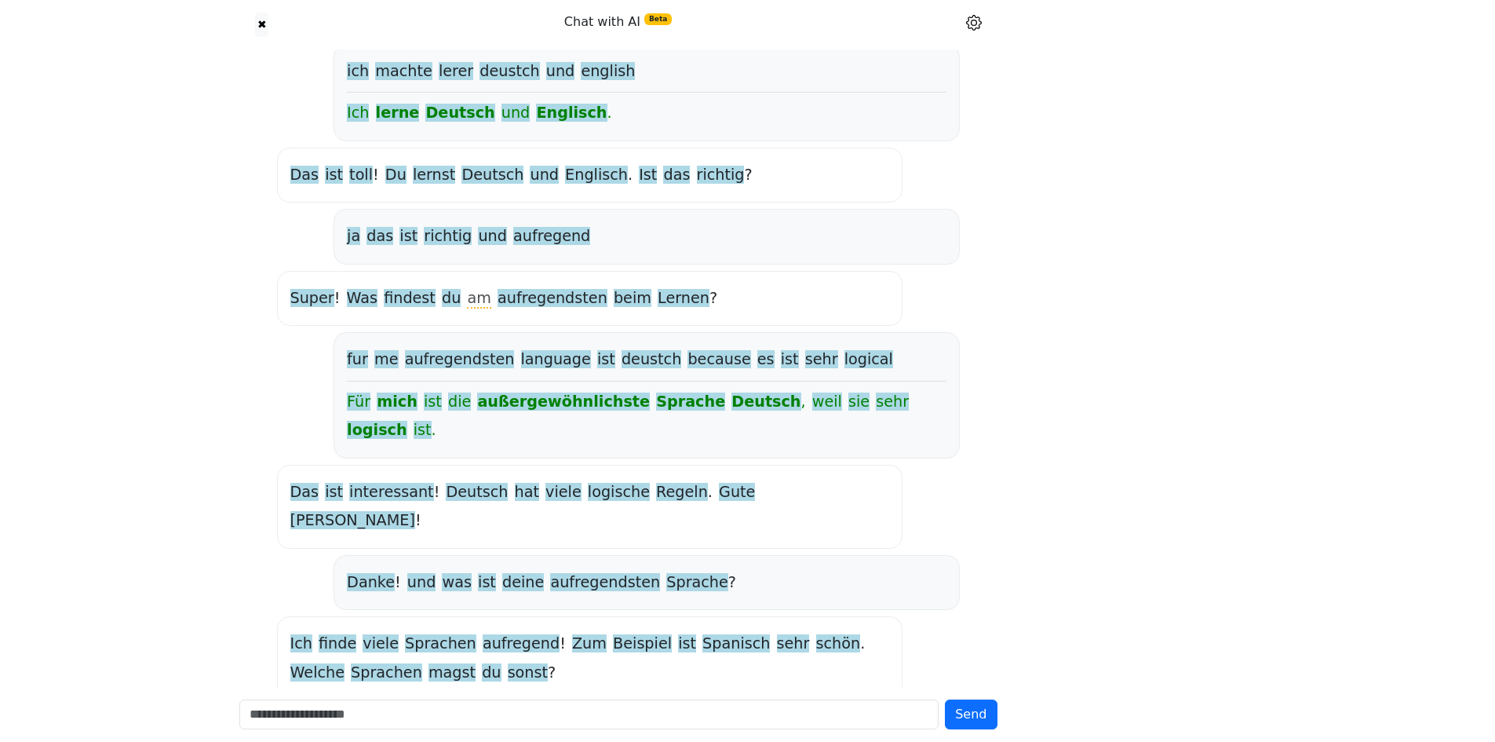
click at [613, 634] on span "Beispiel" at bounding box center [642, 644] width 59 height 20
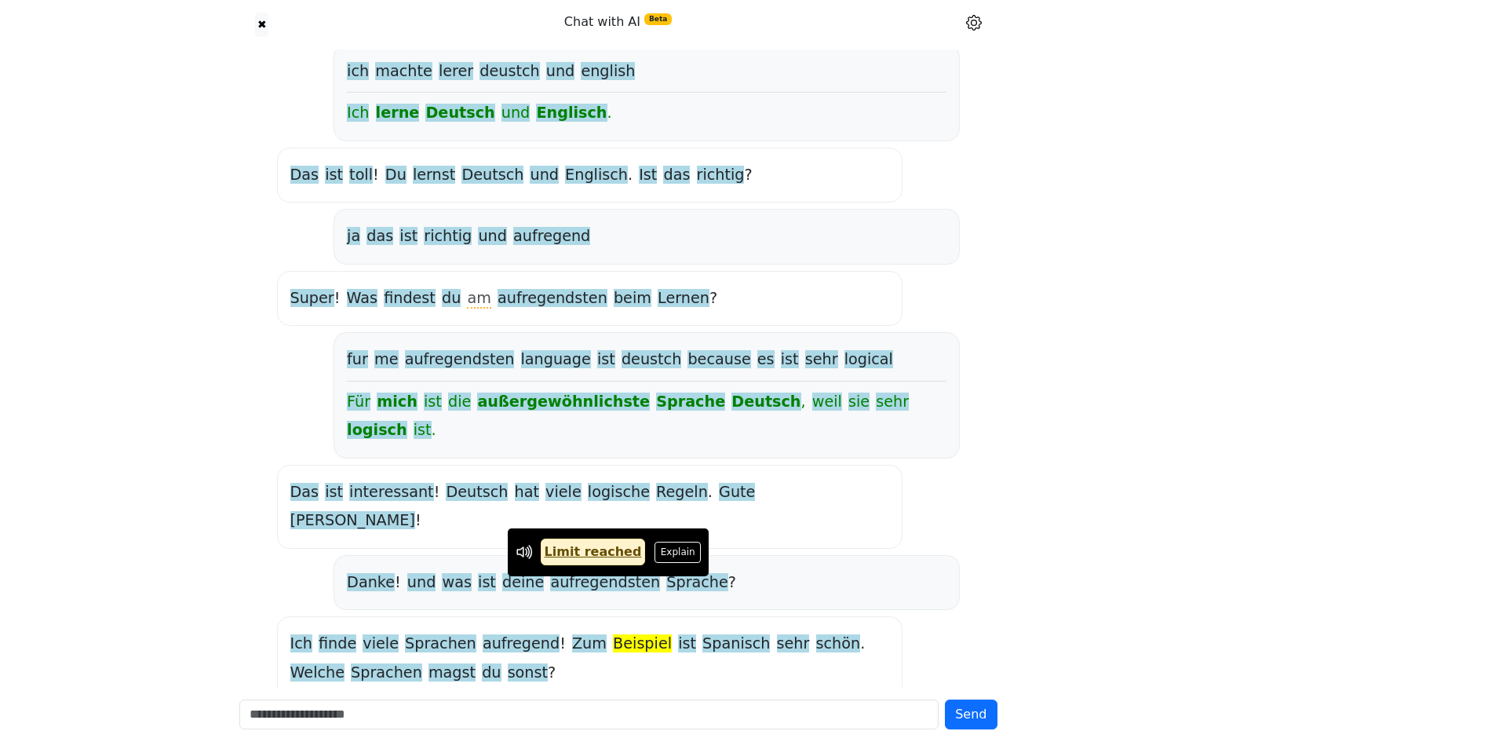
click at [549, 552] on link "Limit reached" at bounding box center [593, 551] width 105 height 27
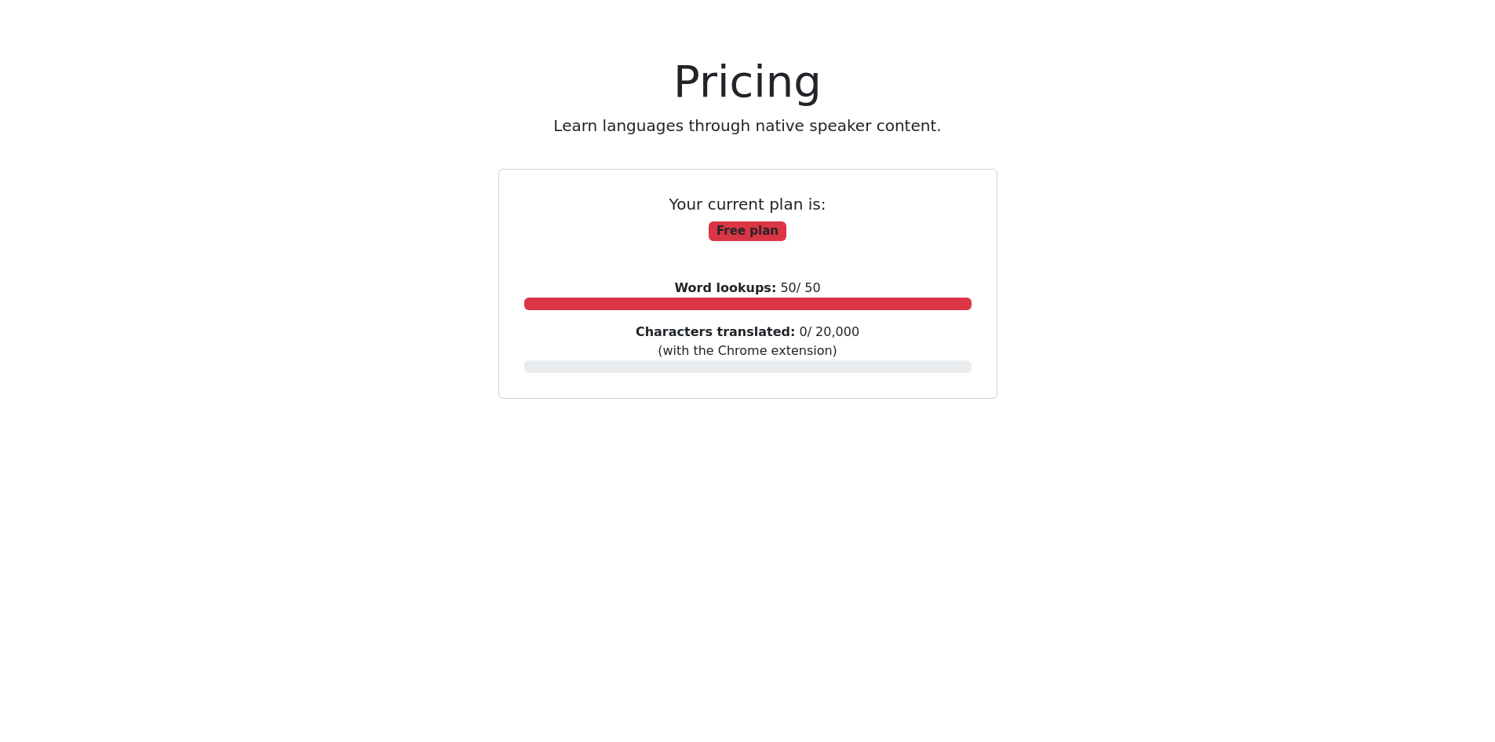
scroll to position [224, 0]
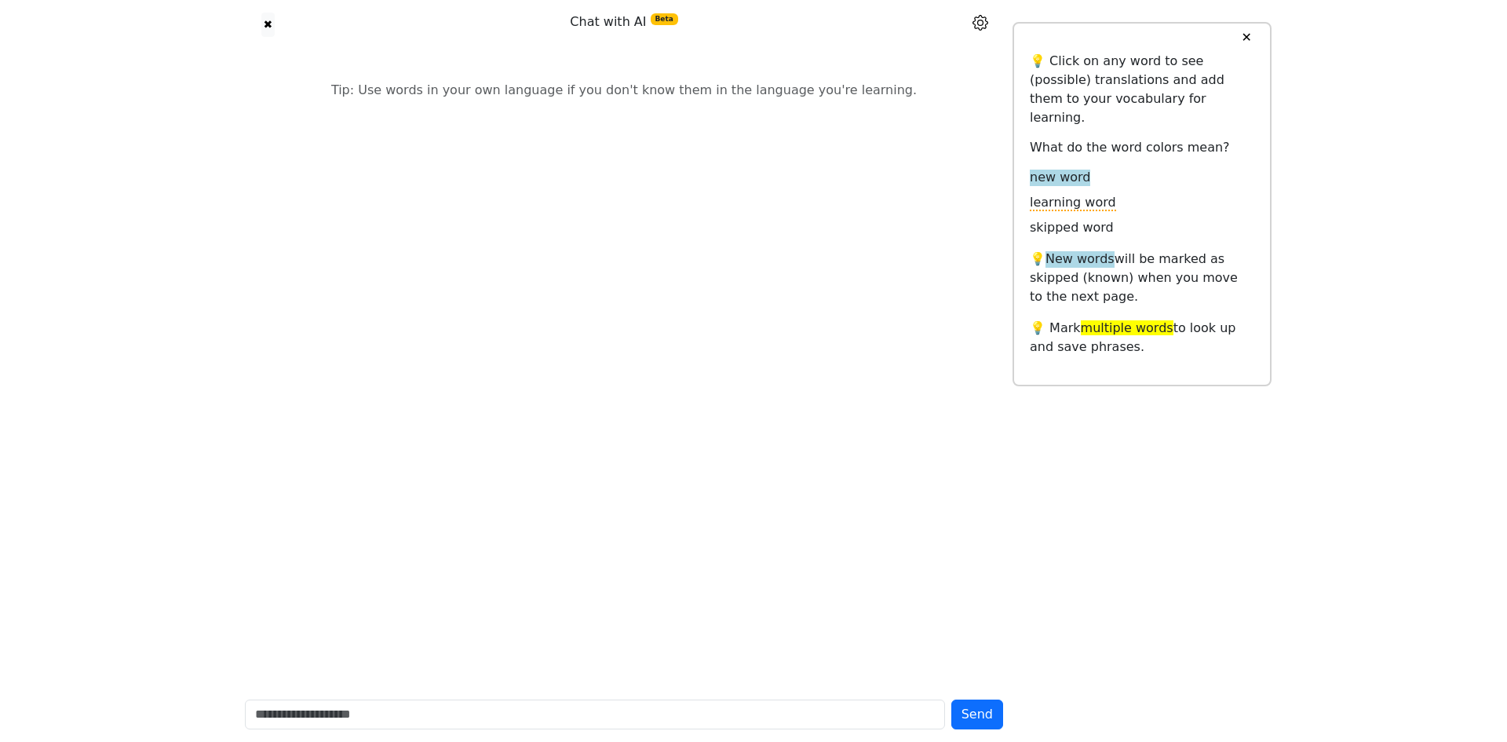
click at [1241, 48] on button "✕" at bounding box center [1245, 38] width 29 height 28
click at [267, 24] on button "✖" at bounding box center [267, 25] width 13 height 24
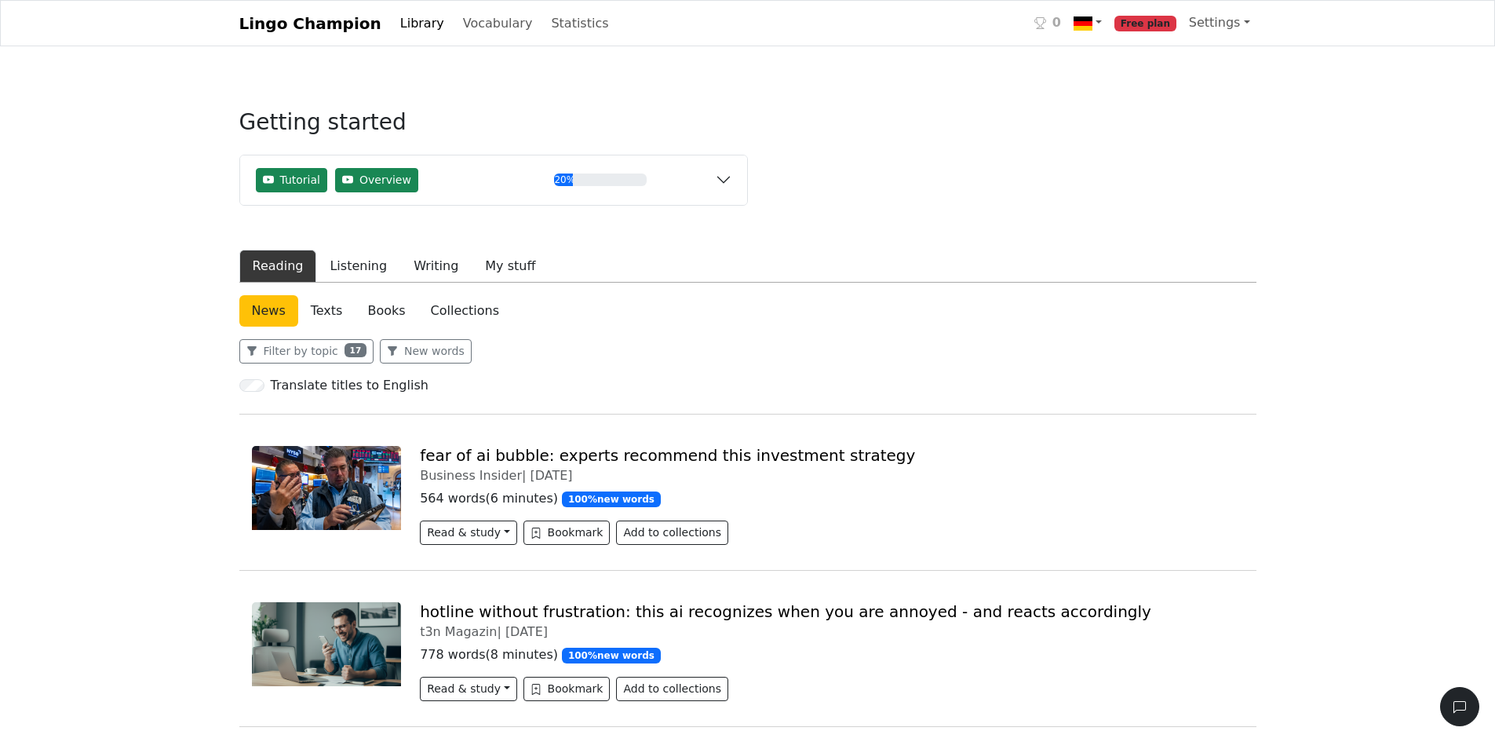
click at [410, 35] on link "Library" at bounding box center [422, 23] width 56 height 31
click at [437, 268] on button "Writing" at bounding box center [435, 266] width 71 height 33
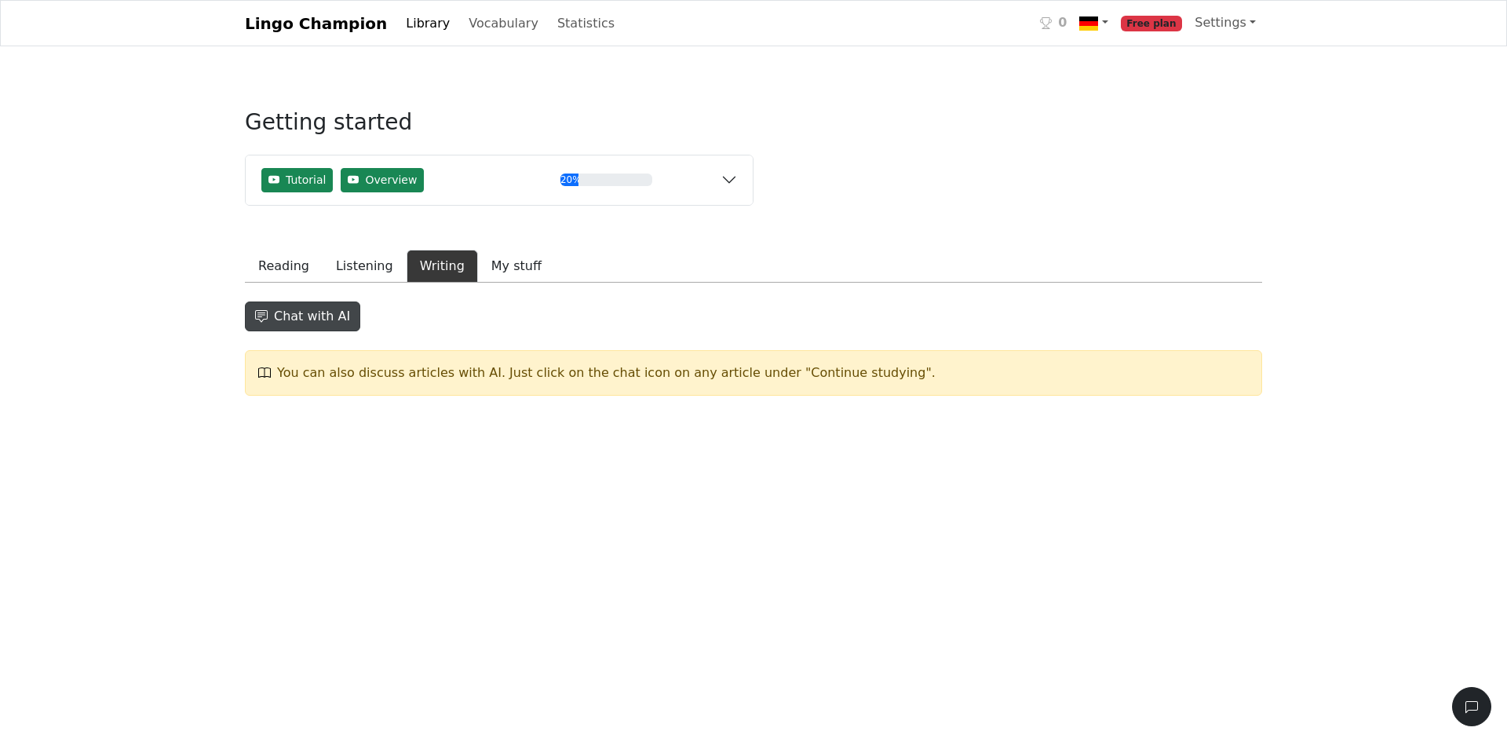
click at [330, 326] on button "Chat with AI" at bounding box center [302, 316] width 115 height 30
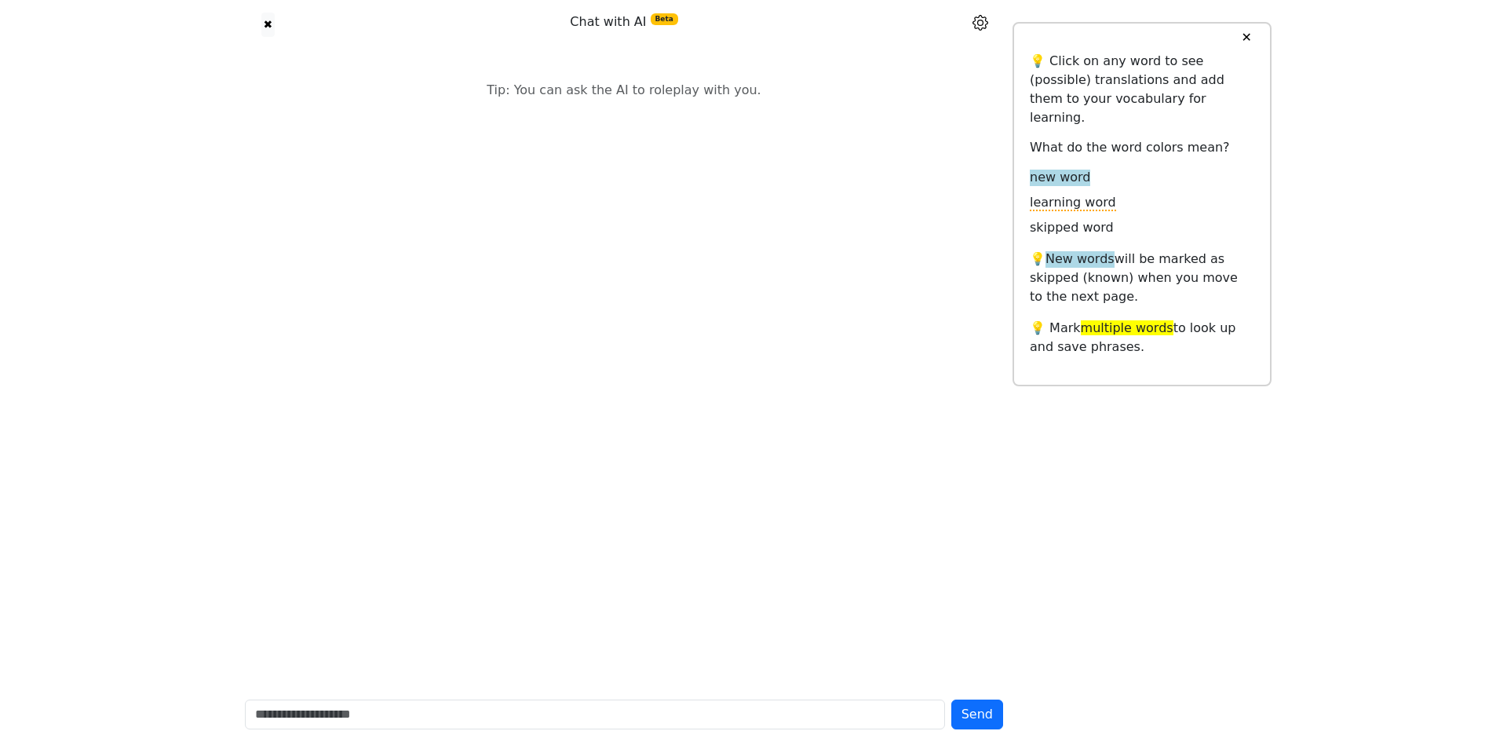
click at [1248, 39] on button "✕" at bounding box center [1245, 38] width 29 height 28
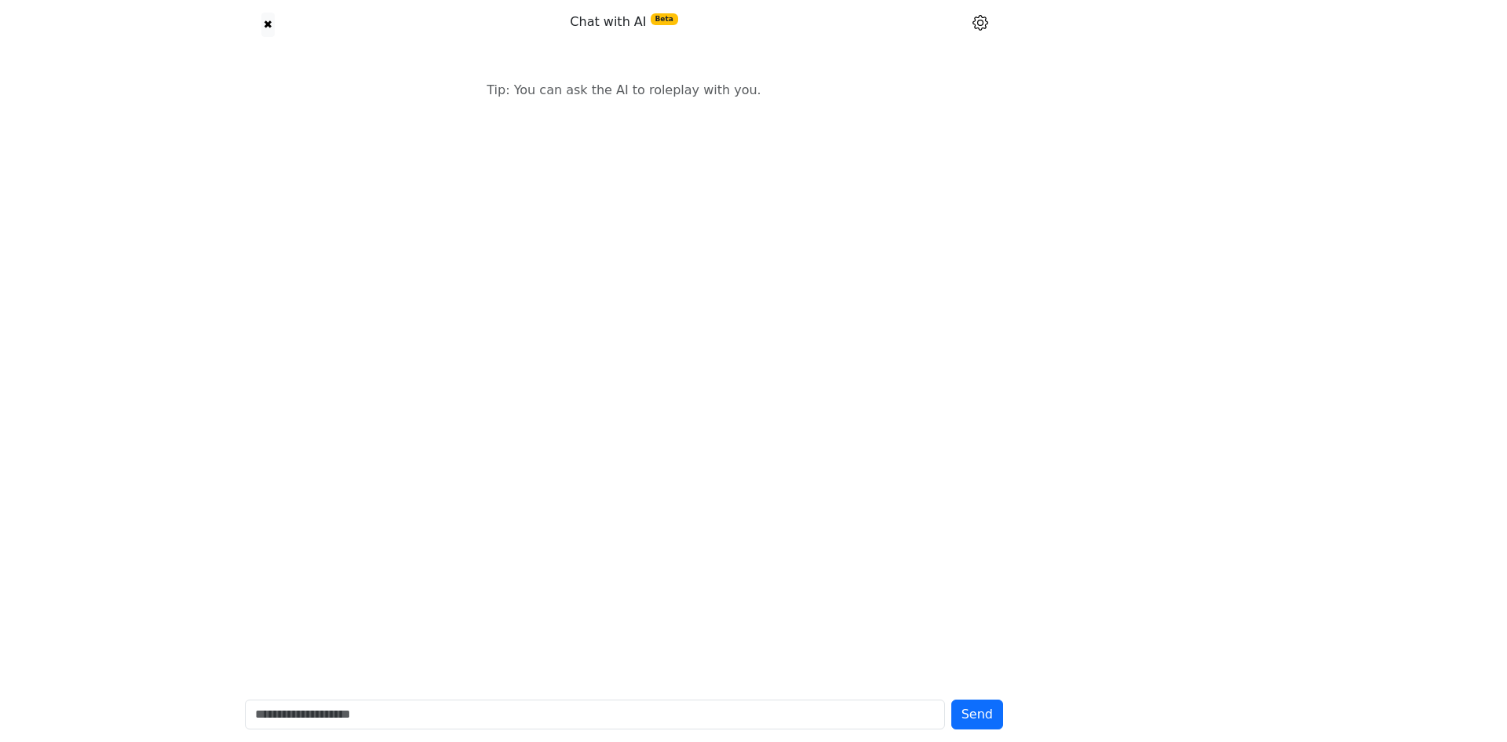
click at [990, 31] on div at bounding box center [980, 22] width 65 height 19
click at [986, 31] on icon at bounding box center [980, 23] width 16 height 16
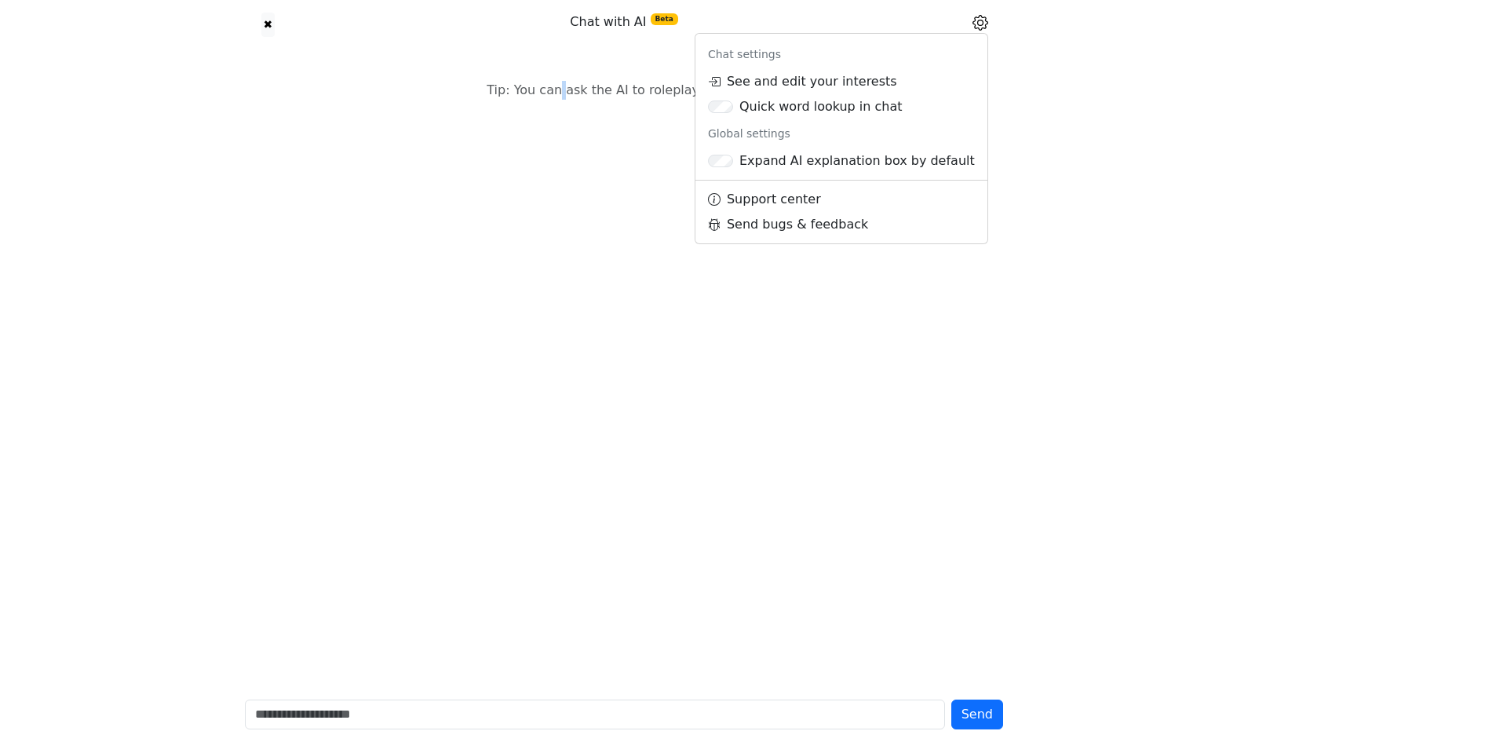
click at [571, 166] on div "Tip: You can ask the AI to roleplay with you." at bounding box center [623, 367] width 777 height 637
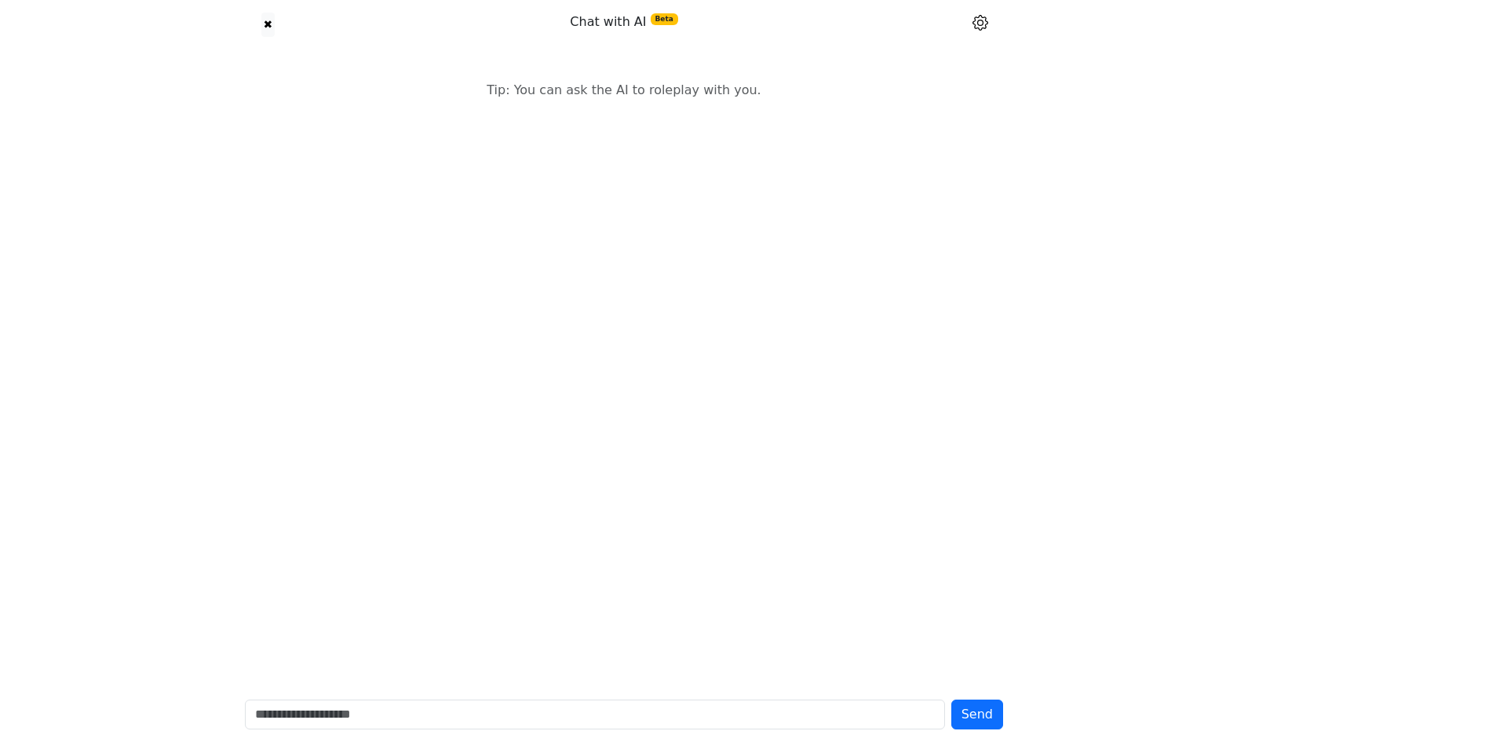
click at [611, 631] on div "Tip: You can ask the AI to roleplay with you." at bounding box center [623, 367] width 777 height 637
click at [549, 687] on div "Send" at bounding box center [623, 714] width 777 height 55
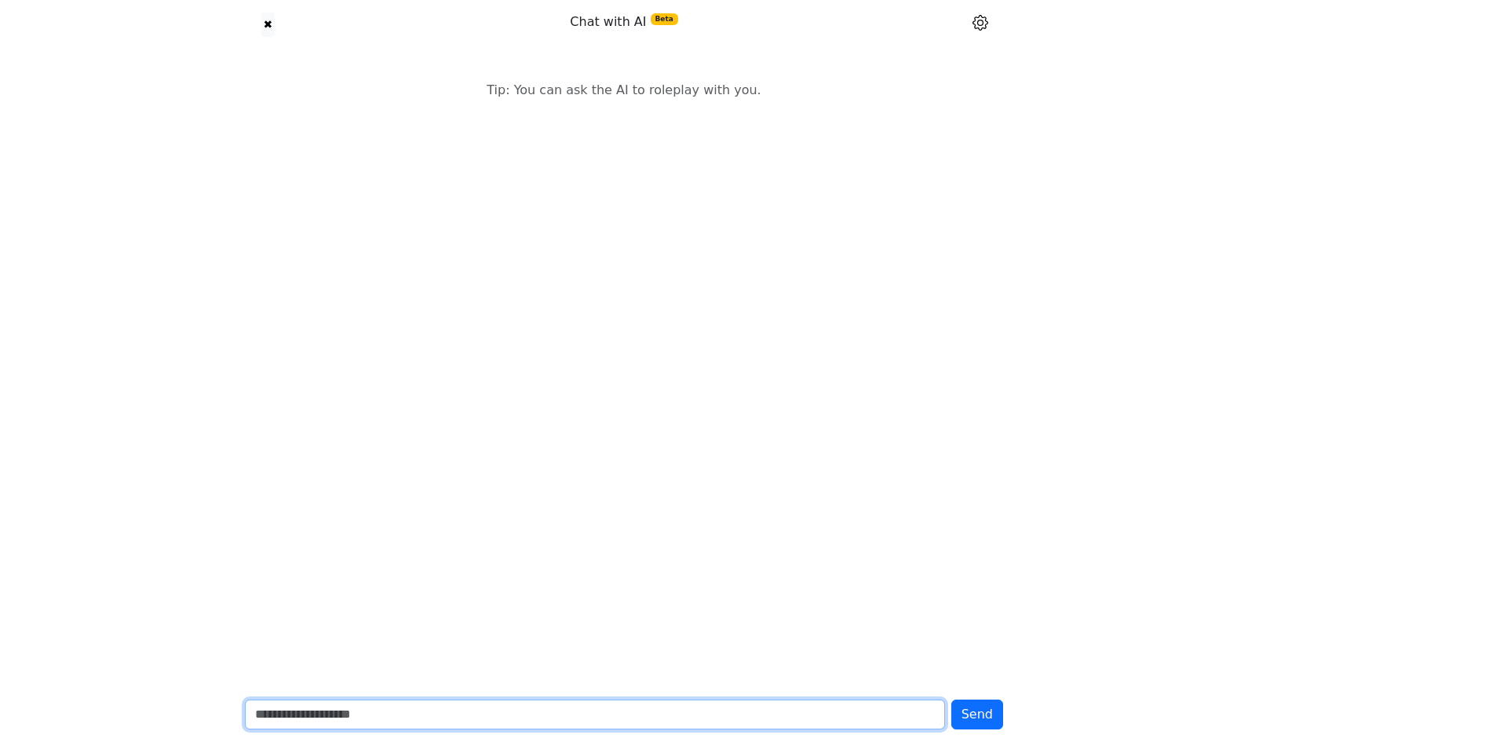
click at [538, 707] on input "text" at bounding box center [595, 714] width 700 height 30
type input "*****"
click at [951, 699] on button "Send" at bounding box center [977, 714] width 52 height 30
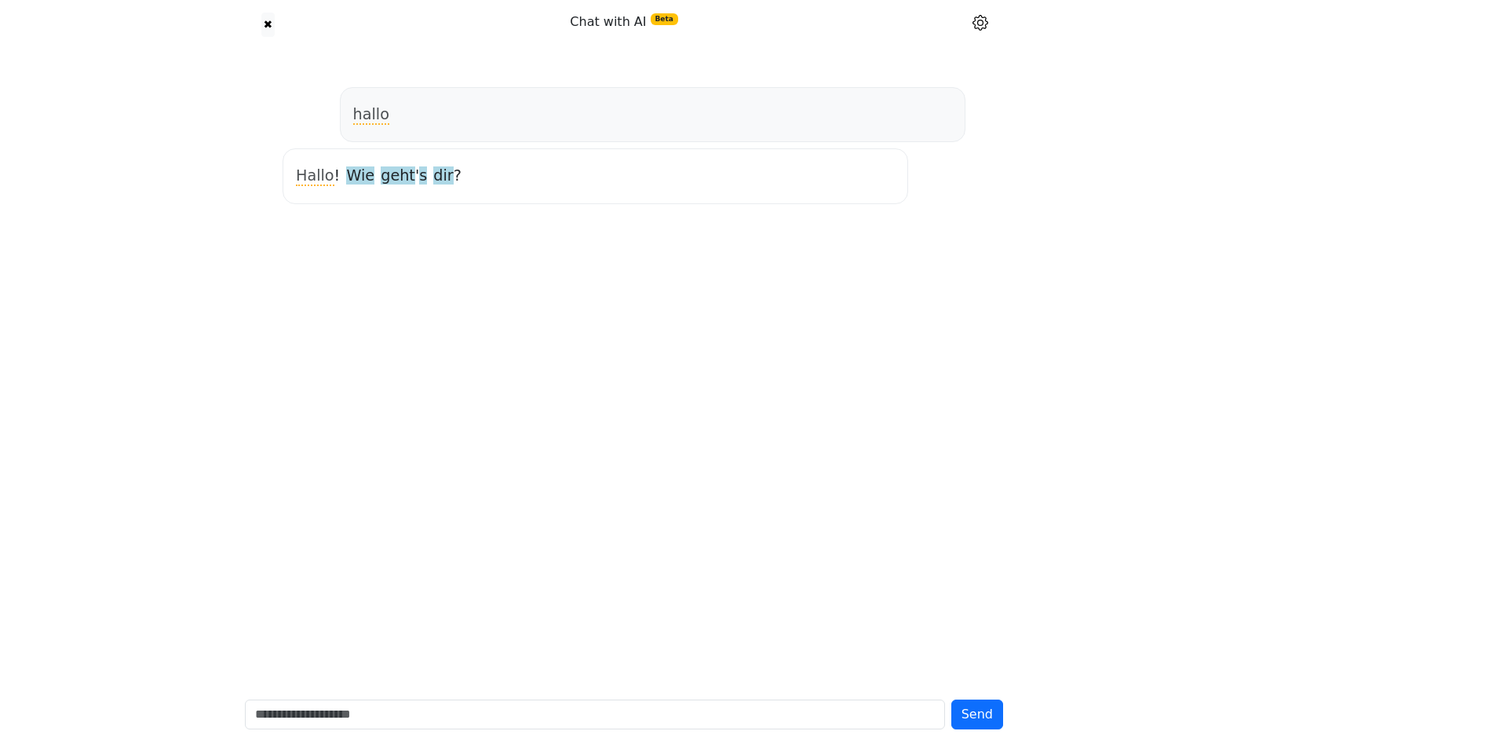
drag, startPoint x: 451, startPoint y: 694, endPoint x: 410, endPoint y: 720, distance: 49.0
click at [410, 720] on div "Send" at bounding box center [623, 714] width 777 height 55
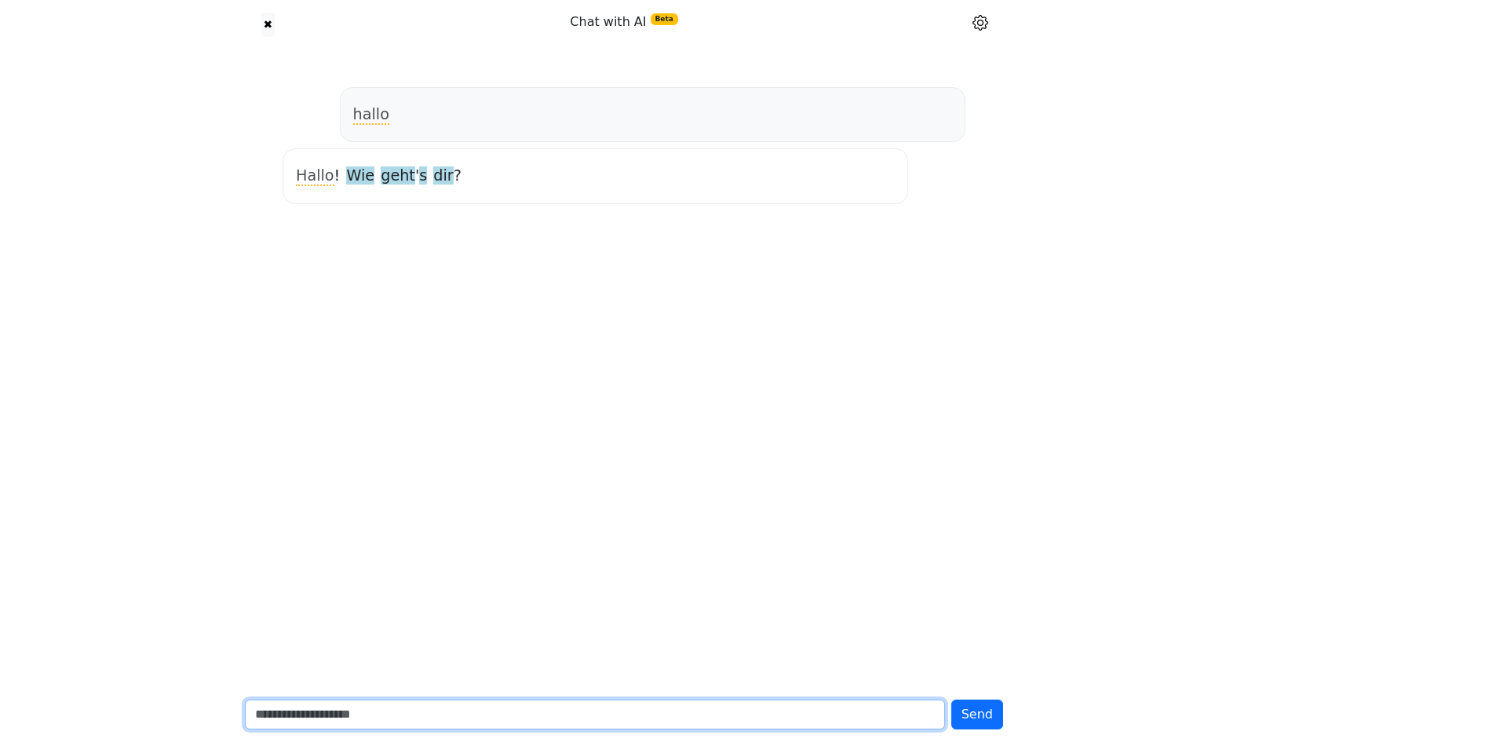
click at [410, 720] on input "text" at bounding box center [595, 714] width 700 height 30
type input "**********"
click at [951, 699] on button "Send" at bounding box center [977, 714] width 52 height 30
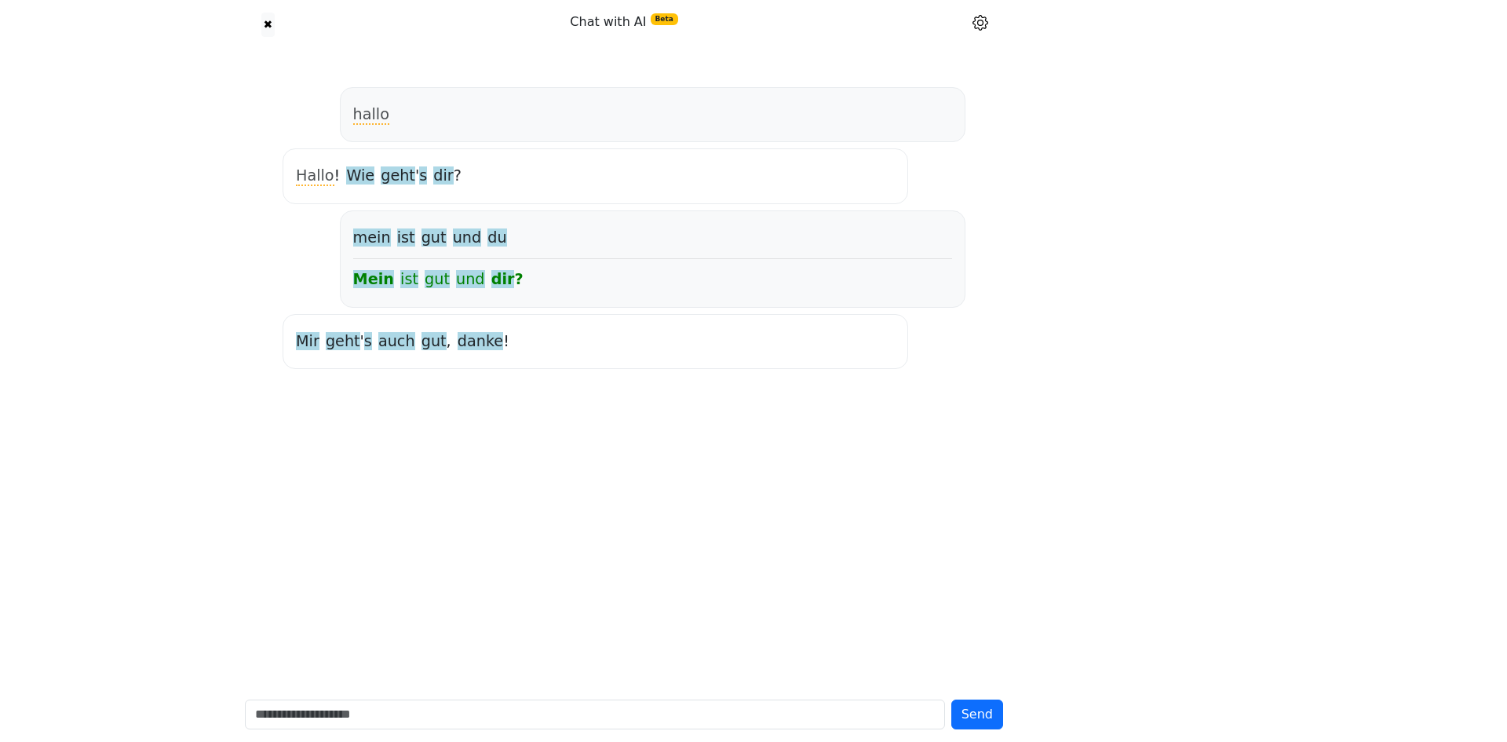
click at [491, 283] on span "dir" at bounding box center [503, 280] width 24 height 20
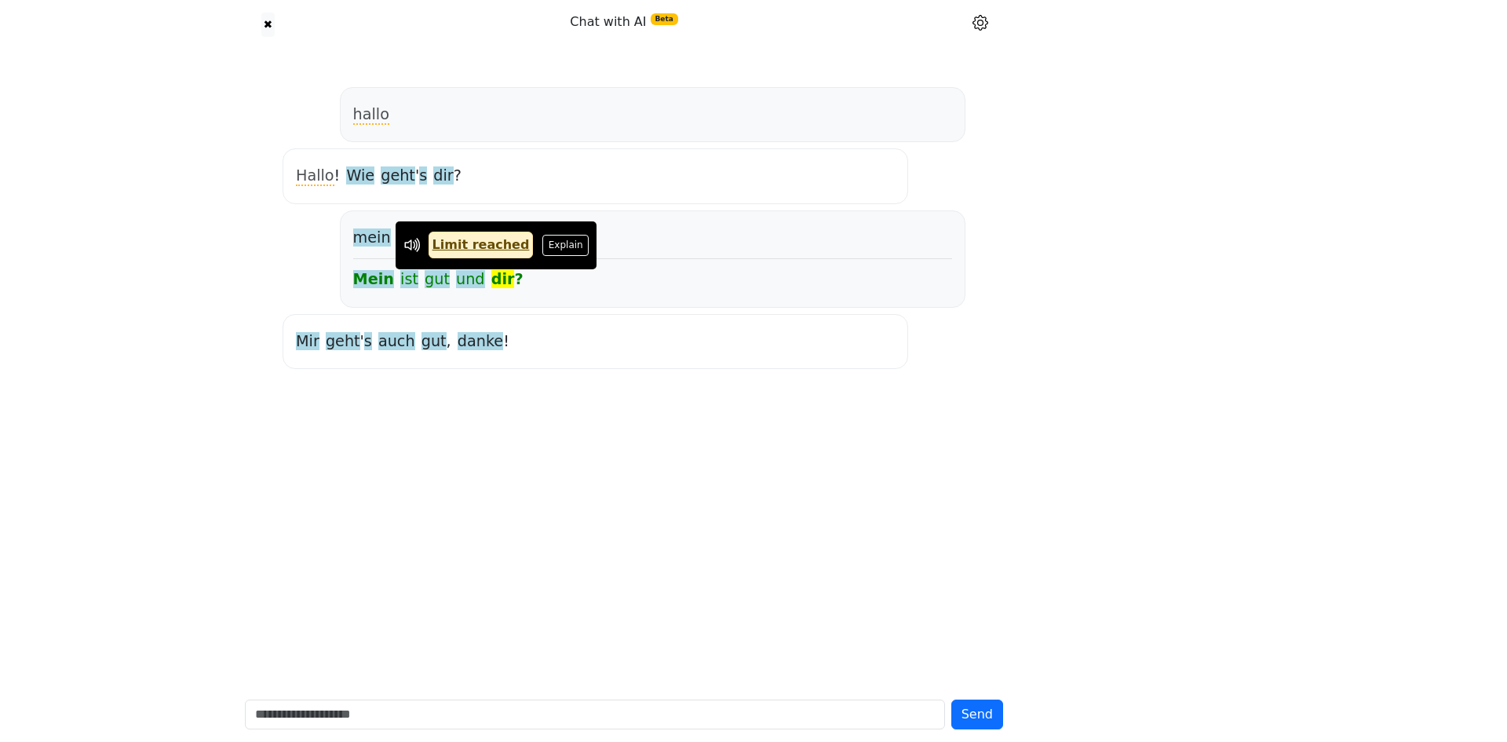
drag, startPoint x: 539, startPoint y: 279, endPoint x: 530, endPoint y: 279, distance: 9.4
click at [539, 279] on div "Mein ist gut und dir ?" at bounding box center [652, 279] width 599 height 28
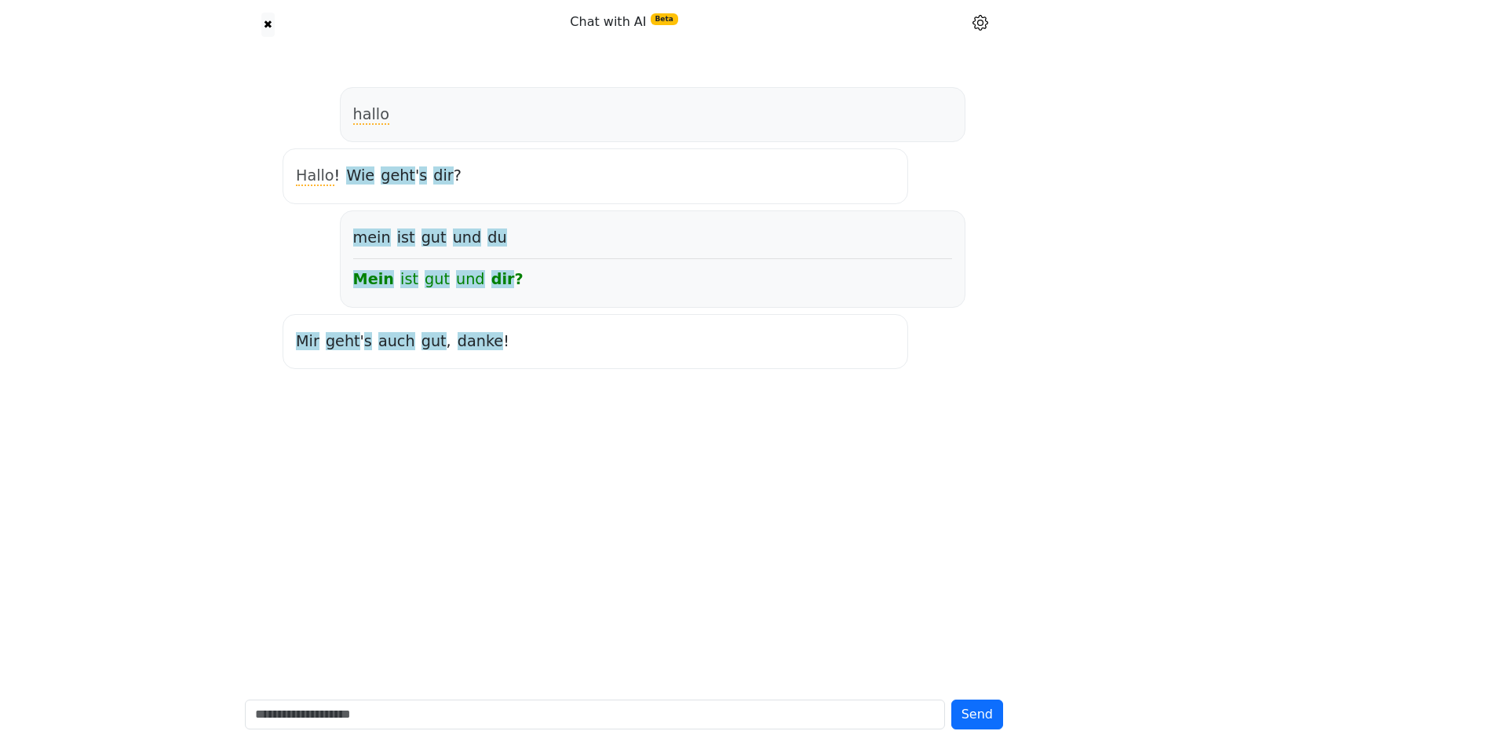
click at [491, 276] on span "dir" at bounding box center [503, 280] width 24 height 20
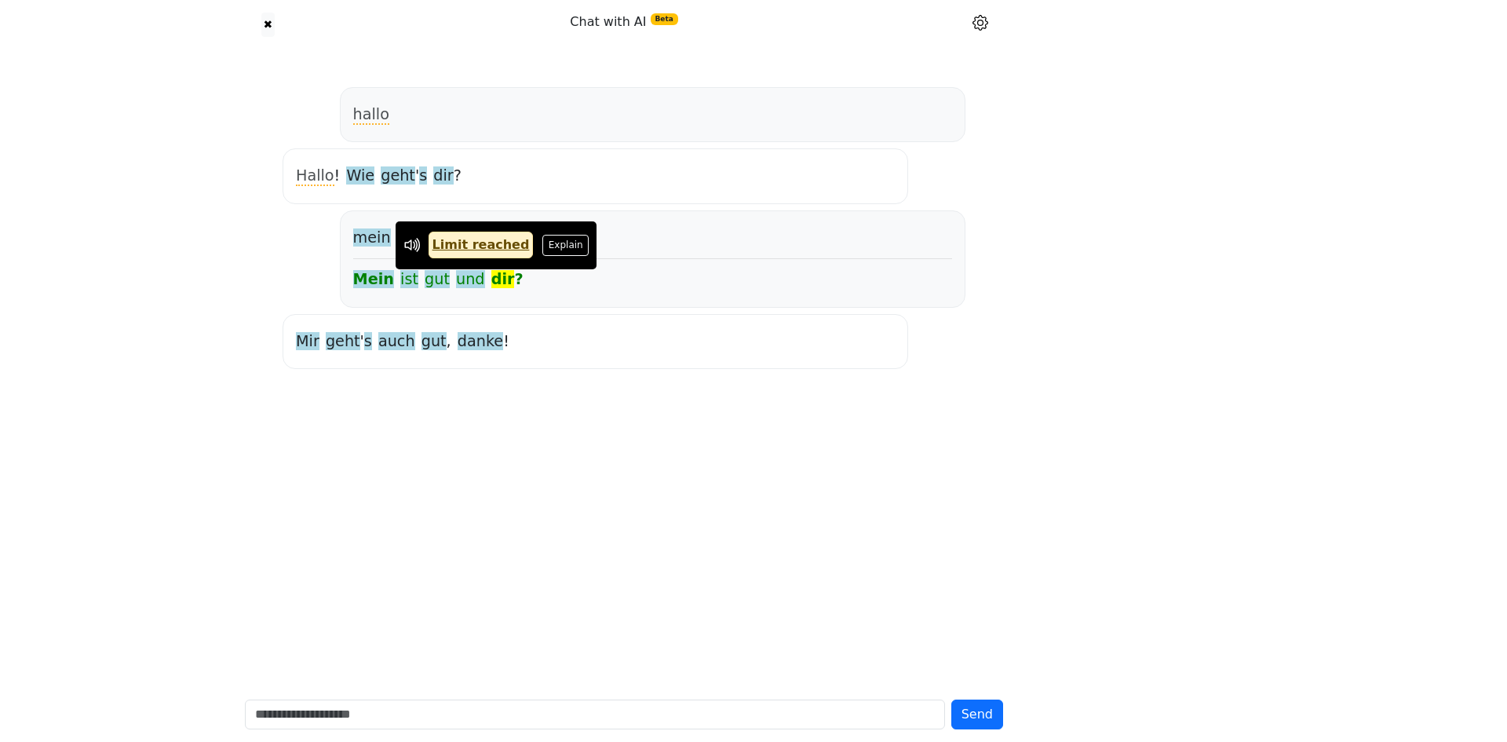
click at [499, 318] on div "[PERSON_NAME] geht ' s auch gut , danke !" at bounding box center [594, 341] width 625 height 55
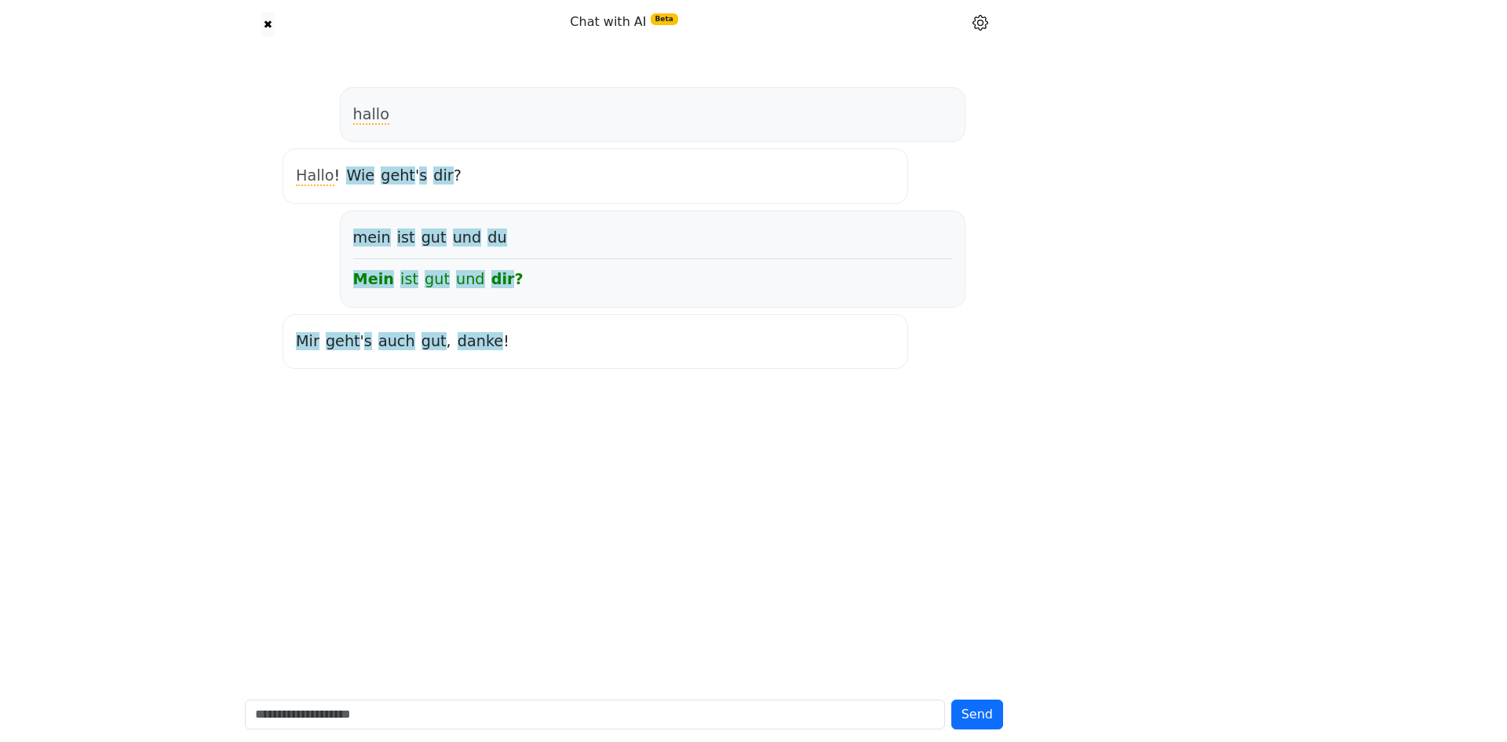
click at [313, 348] on span "Mir" at bounding box center [308, 342] width 24 height 20
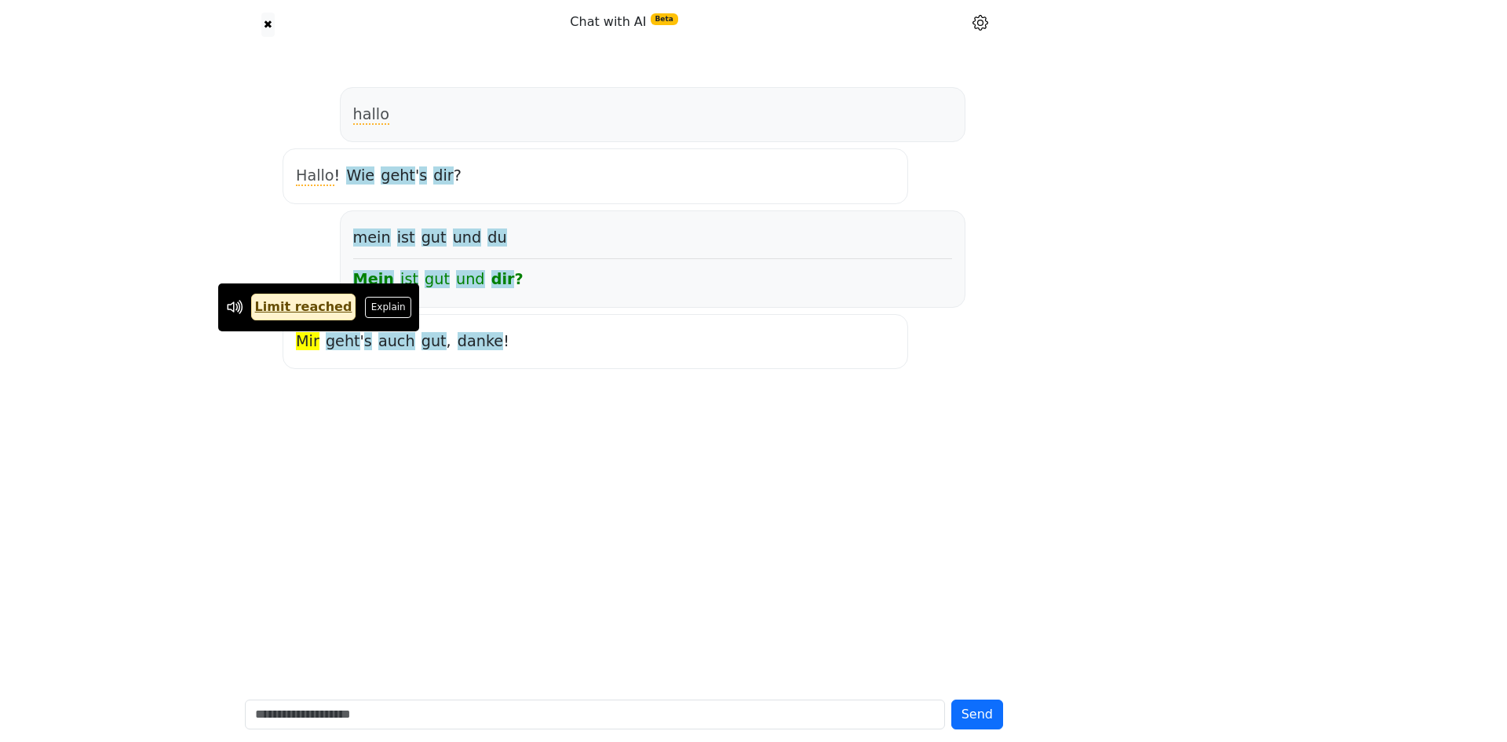
click at [357, 392] on div "hallo Hallo ! Wie geht ' s dir ? mein ist gut und du Mein ist gut und dir ? [PE…" at bounding box center [623, 367] width 777 height 637
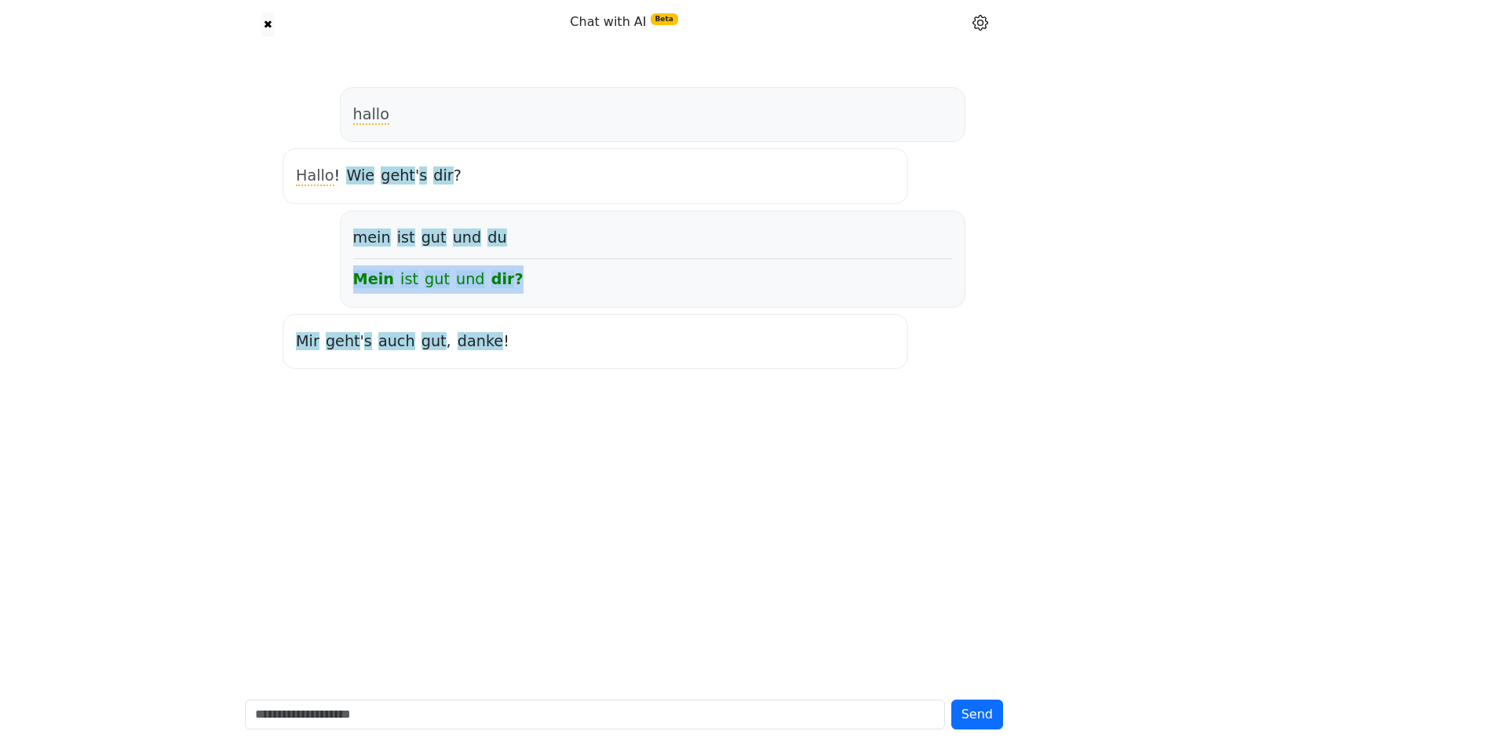
drag, startPoint x: 516, startPoint y: 274, endPoint x: 337, endPoint y: 282, distance: 179.1
click at [337, 282] on div "hallo Hallo ! Wie geht ' s dir ? mein ist gut und du Mein ist gut und dir ? [PE…" at bounding box center [623, 228] width 695 height 294
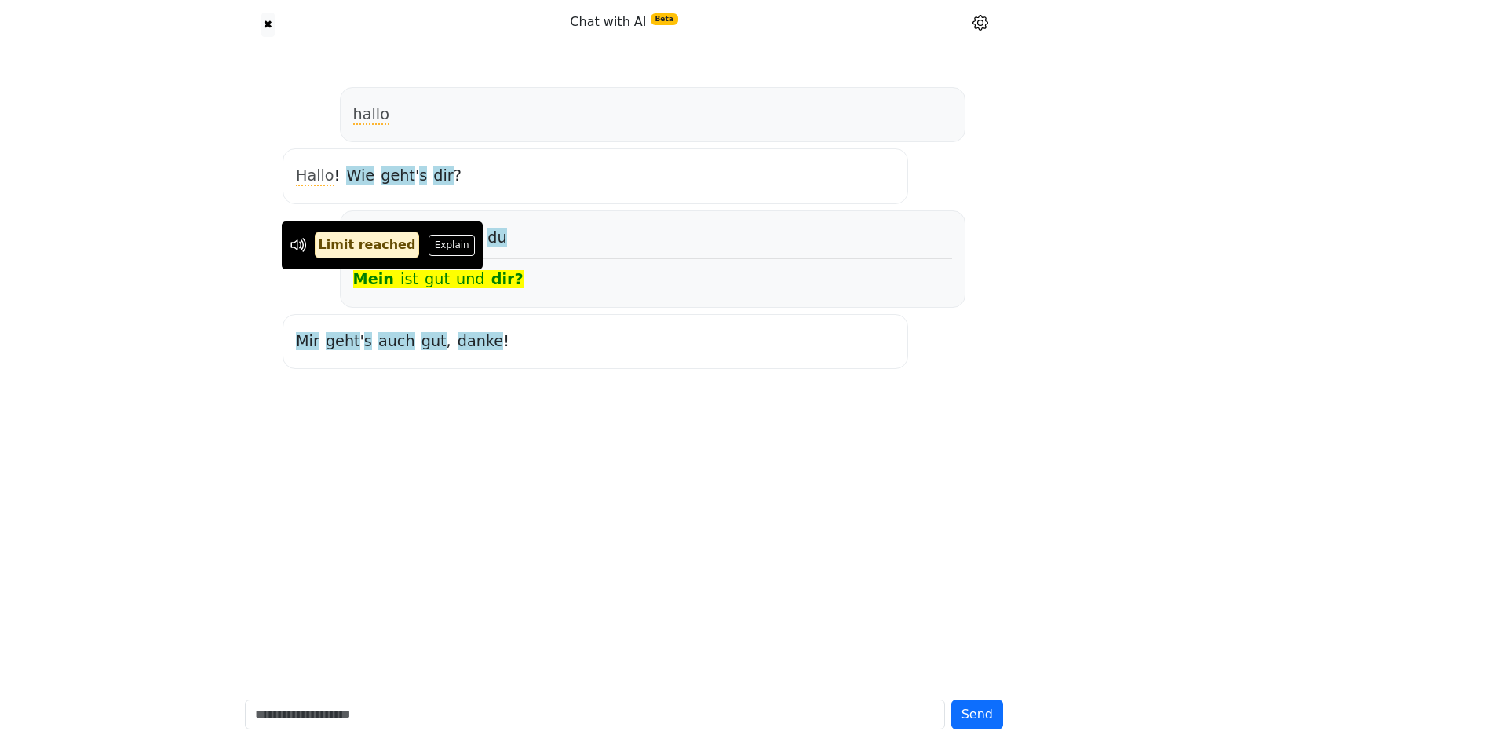
click at [199, 302] on div "✖ Chat with AI Beta Chat settings See and edit your interests Quick word lookup…" at bounding box center [753, 371] width 1507 height 742
click at [274, 302] on div "hallo Hallo ! Wie geht ' s dir ? mein ist gut und du Mein ist gut und dir ? [PE…" at bounding box center [623, 228] width 745 height 294
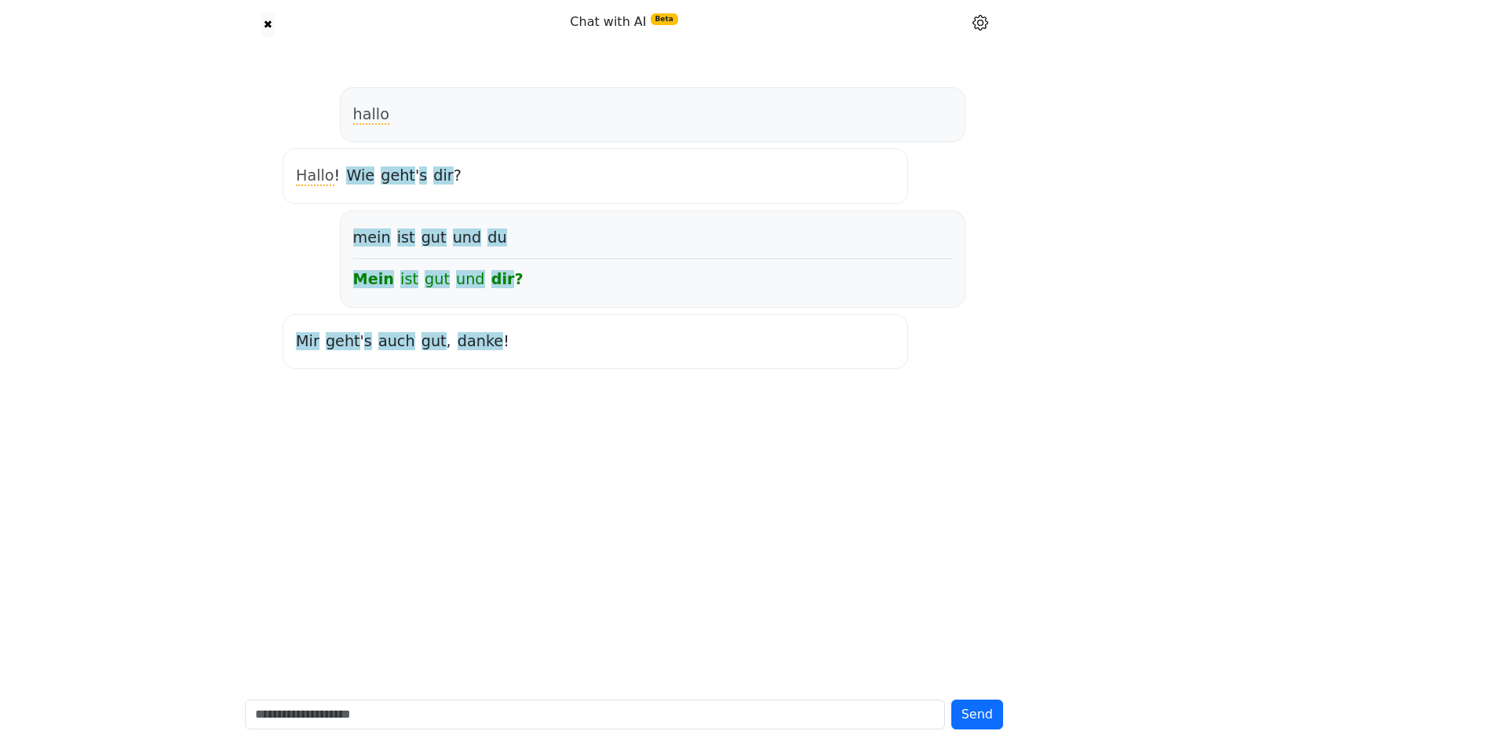
click at [982, 263] on div "hallo Hallo ! Wie geht ' s dir ? mein ist gut und du Mein ist gut und dir ? [PE…" at bounding box center [623, 228] width 745 height 294
click at [745, 291] on div "Mein ist gut und dir ?" at bounding box center [652, 279] width 599 height 28
drag, startPoint x: 460, startPoint y: 279, endPoint x: 349, endPoint y: 283, distance: 110.7
click at [349, 283] on div "mein ist gut und du Mein ist gut und dir ?" at bounding box center [652, 258] width 625 height 97
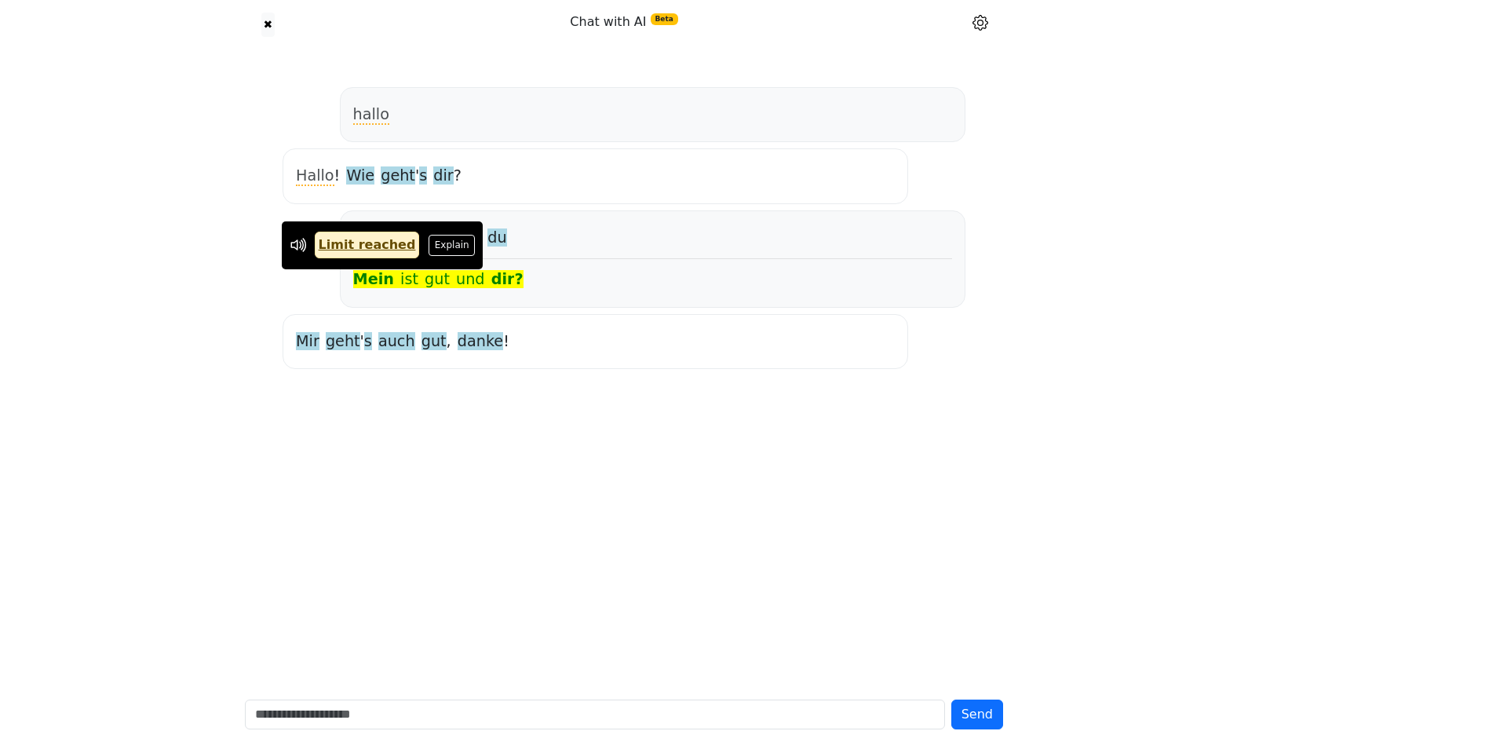
click at [556, 279] on div "Mein ist gut und dir ?" at bounding box center [652, 279] width 599 height 28
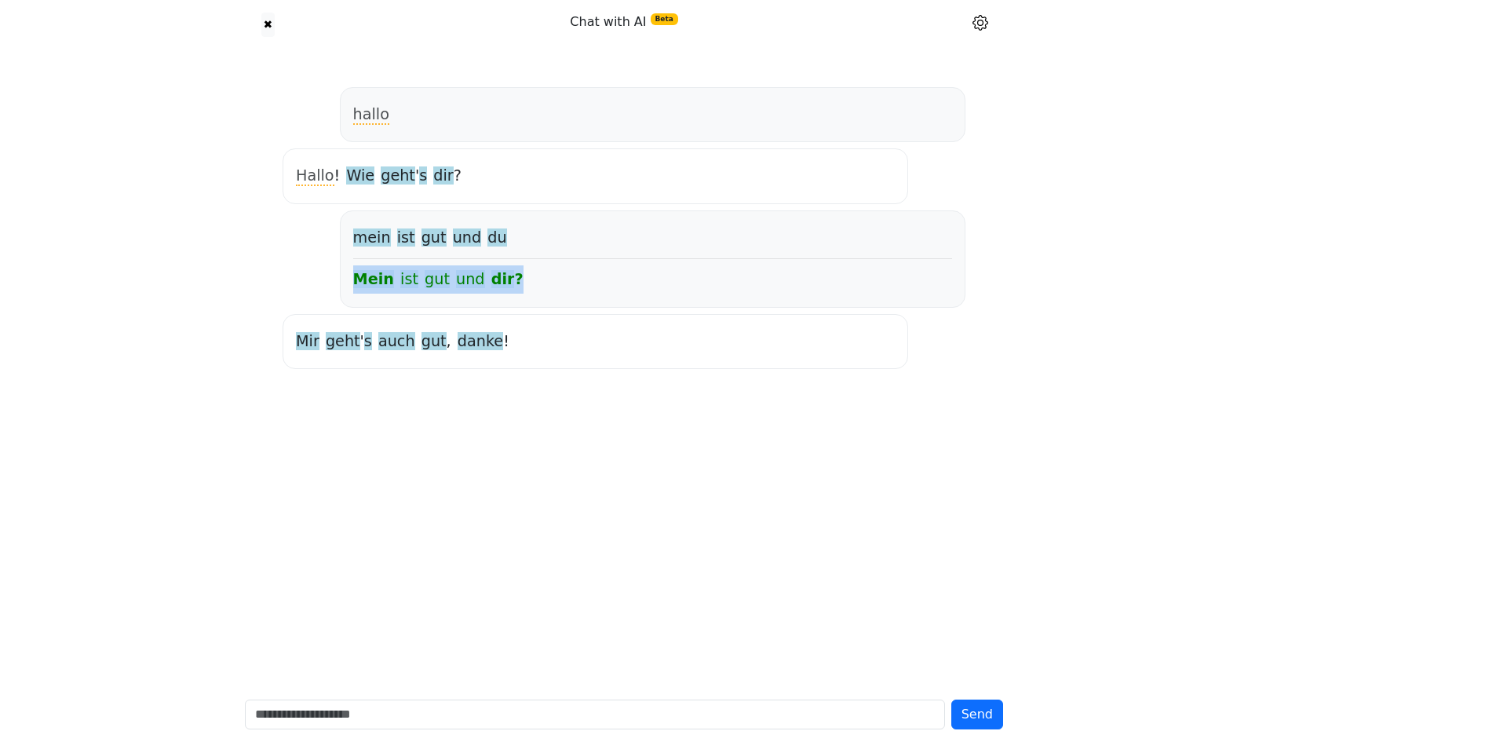
drag, startPoint x: 498, startPoint y: 275, endPoint x: 342, endPoint y: 276, distance: 156.2
click at [342, 276] on div "mein ist gut und du Mein ist gut und dir ?" at bounding box center [652, 258] width 625 height 97
copy div "Mein ist gut und dir ?"
drag, startPoint x: 501, startPoint y: 278, endPoint x: 347, endPoint y: 277, distance: 153.8
click at [347, 277] on div "mein ist gut und du Mein ist gut und dir ?" at bounding box center [652, 258] width 625 height 97
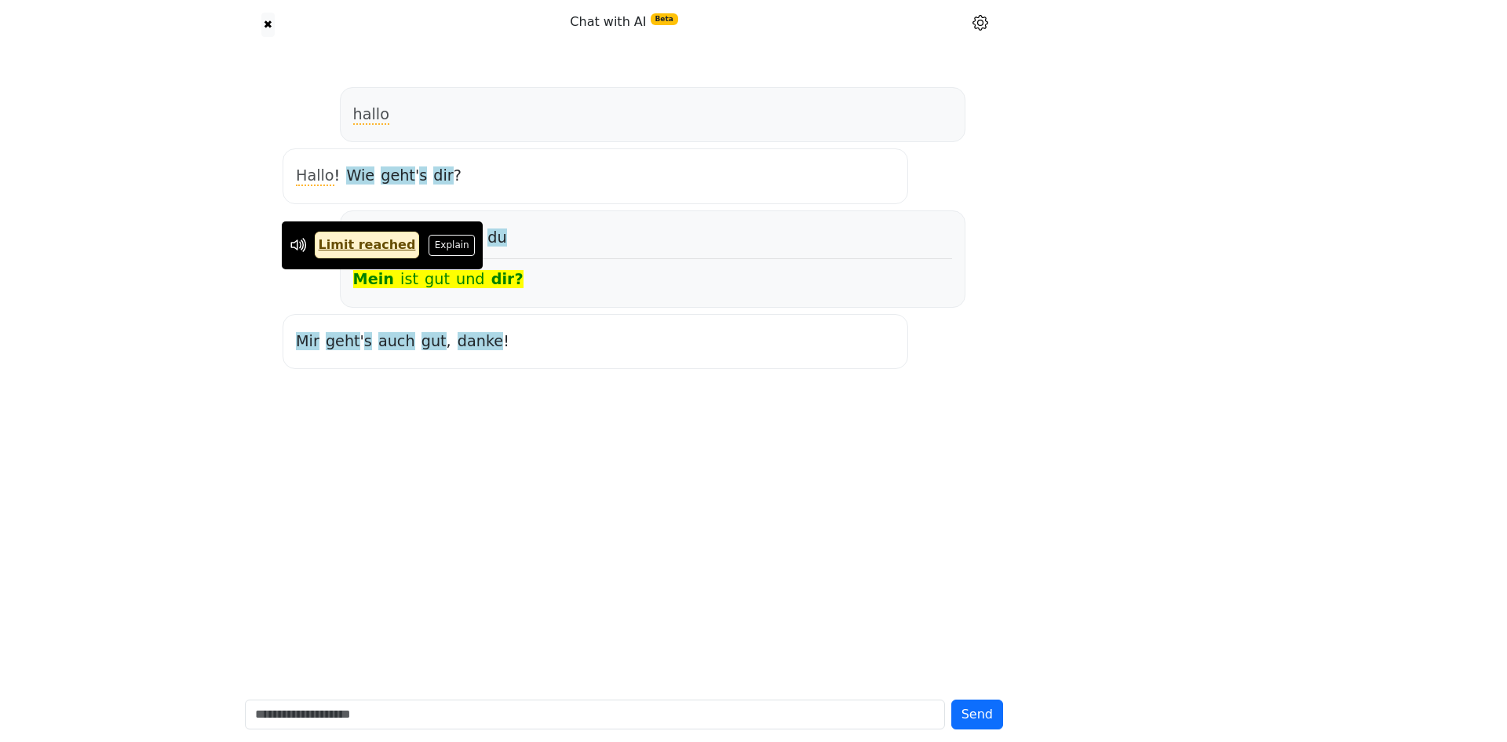
click at [364, 418] on div "hallo Hallo ! Wie geht ' s dir ? mein ist gut und du Mein ist gut und dir ? [PE…" at bounding box center [623, 367] width 777 height 637
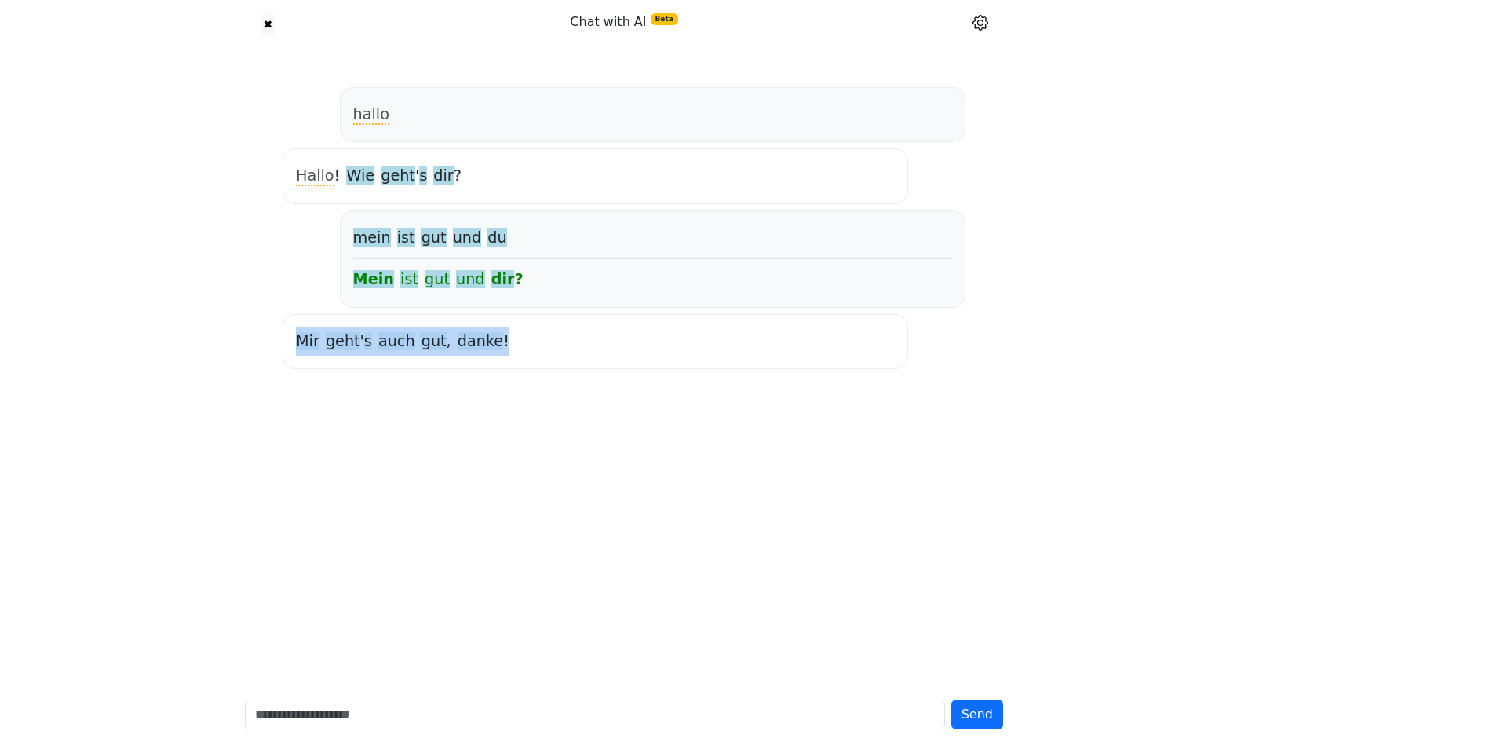
copy div "[PERSON_NAME] geht ' s auch gut , danke !"
drag, startPoint x: 545, startPoint y: 338, endPoint x: 286, endPoint y: 343, distance: 259.0
click at [286, 343] on div "[PERSON_NAME] geht ' s auch gut , danke !" at bounding box center [594, 341] width 625 height 55
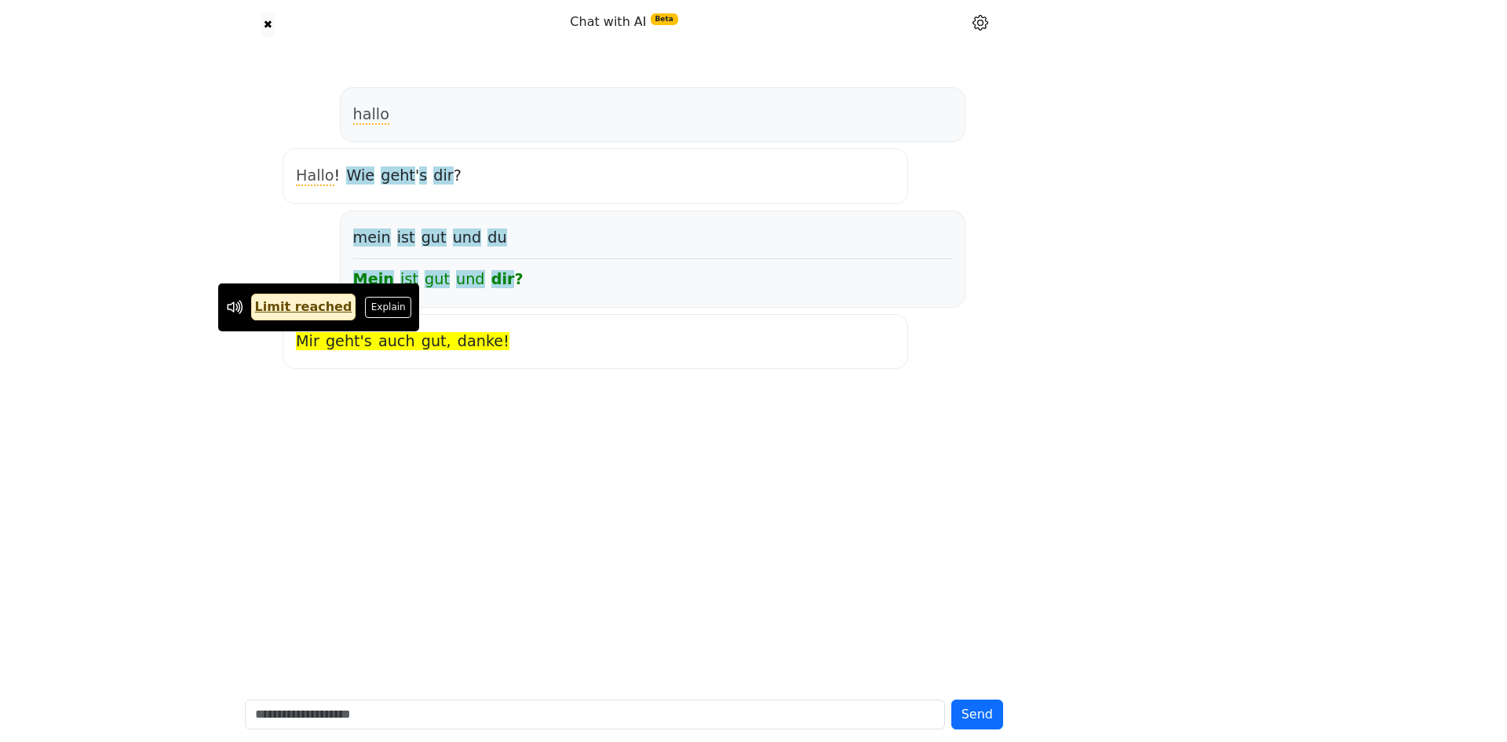
drag, startPoint x: 375, startPoint y: 388, endPoint x: 384, endPoint y: 388, distance: 8.7
click at [377, 388] on div "hallo Hallo ! Wie geht ' s dir ? mein ist gut und du Mein ist gut und dir ? [PE…" at bounding box center [623, 367] width 777 height 637
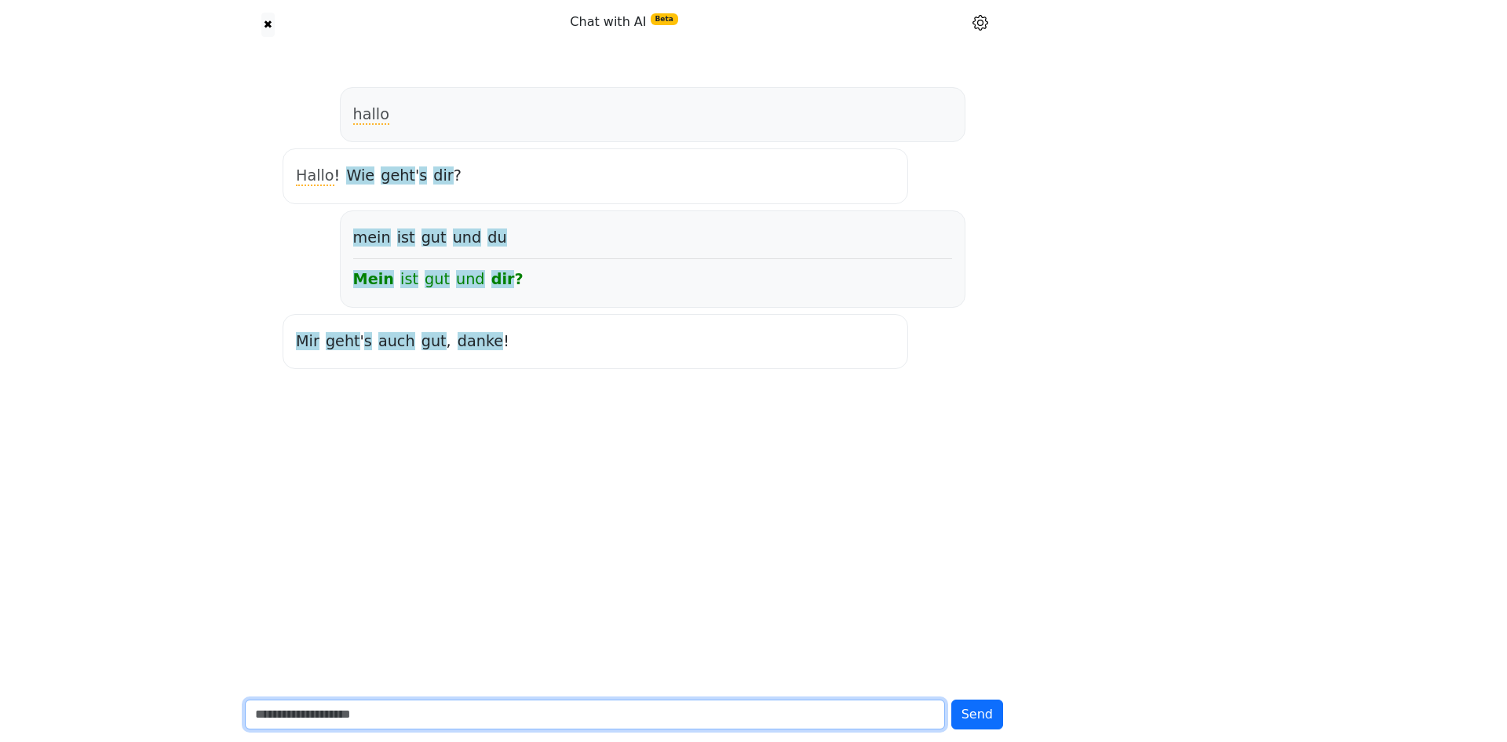
click at [301, 702] on input "text" at bounding box center [595, 714] width 700 height 30
type input "*"
type input "***"
click at [951, 699] on button "Send" at bounding box center [977, 714] width 52 height 30
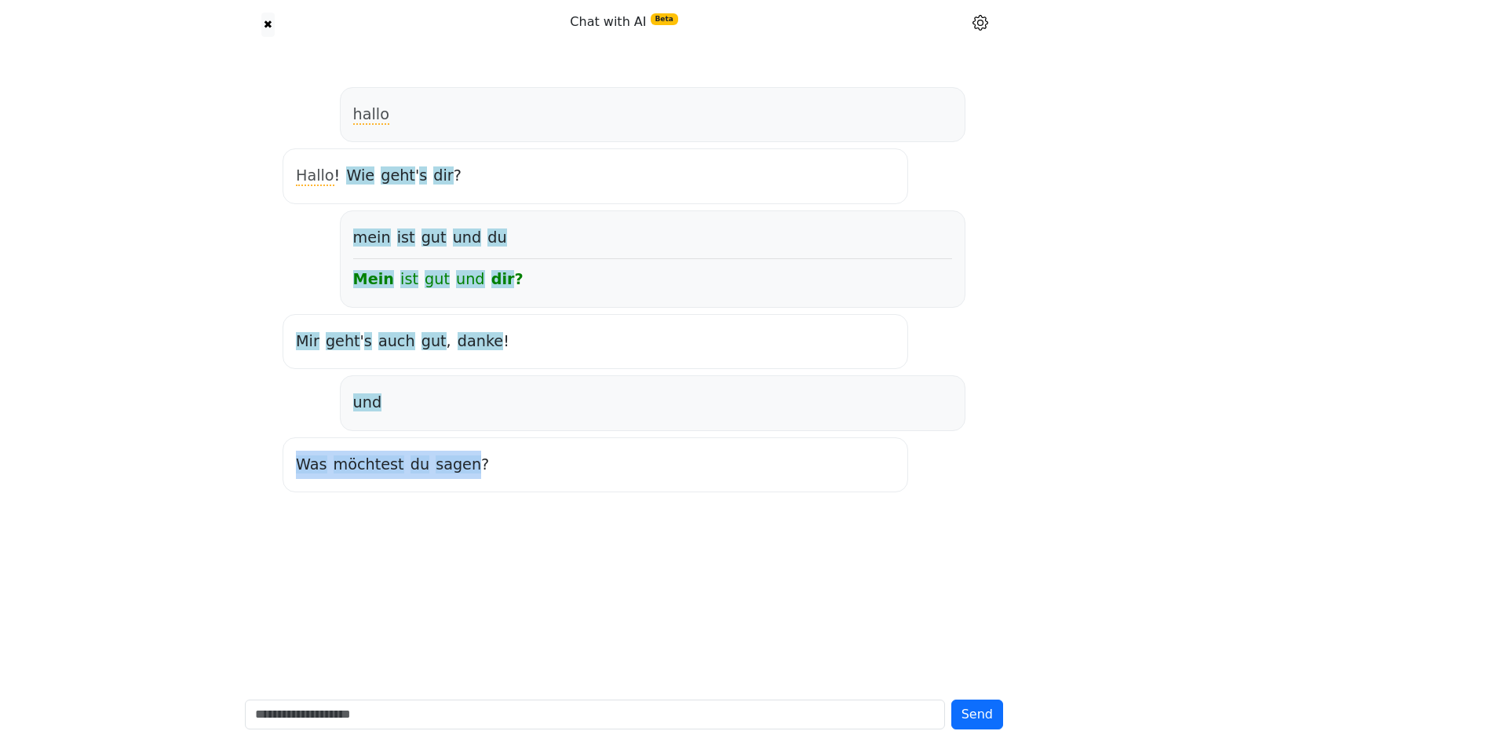
drag, startPoint x: 461, startPoint y: 471, endPoint x: 289, endPoint y: 472, distance: 172.6
click at [289, 472] on div "Was möchtest du sagen ?" at bounding box center [594, 464] width 625 height 55
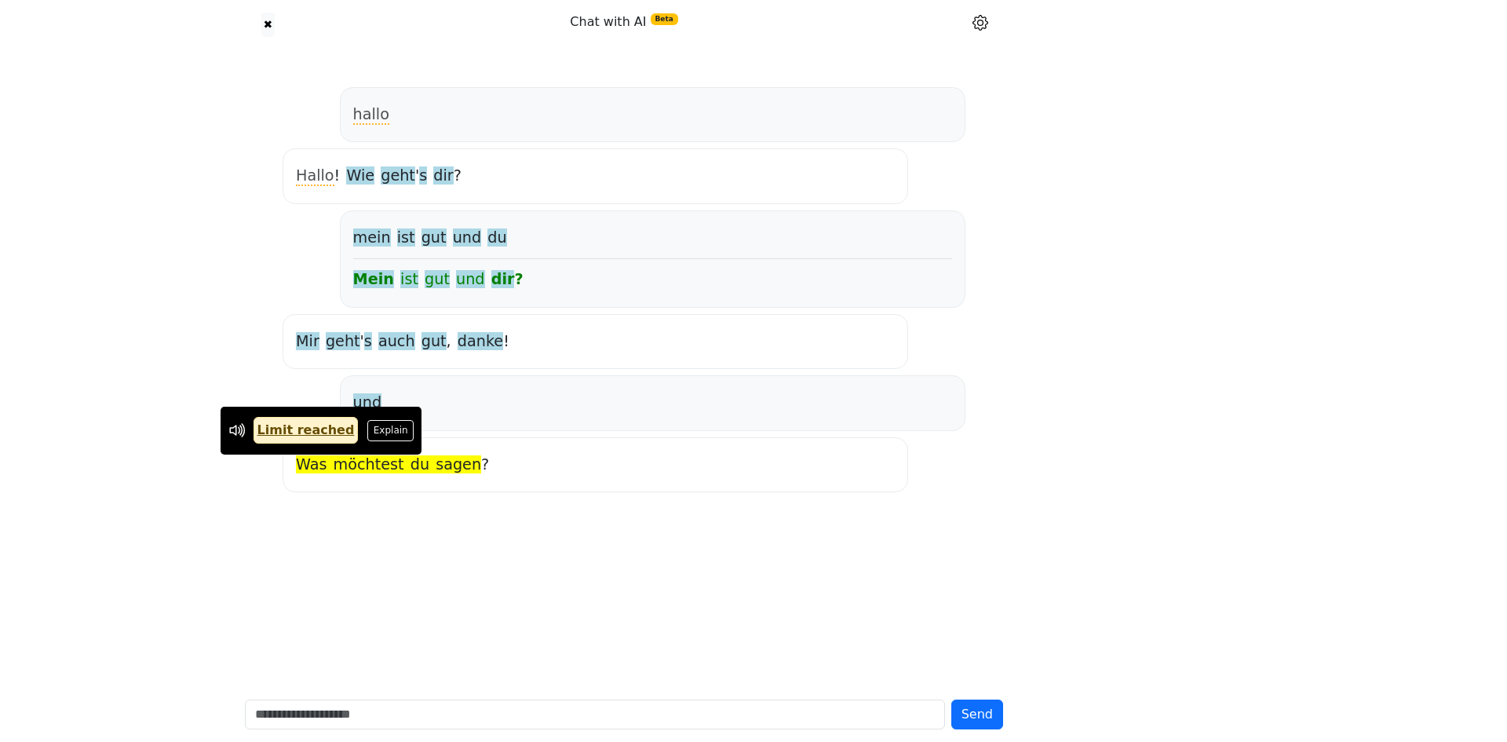
click at [328, 508] on div "hallo Hallo ! Wie geht ' s dir ? mein ist gut und du Mein ist gut und dir ? [PE…" at bounding box center [623, 367] width 777 height 637
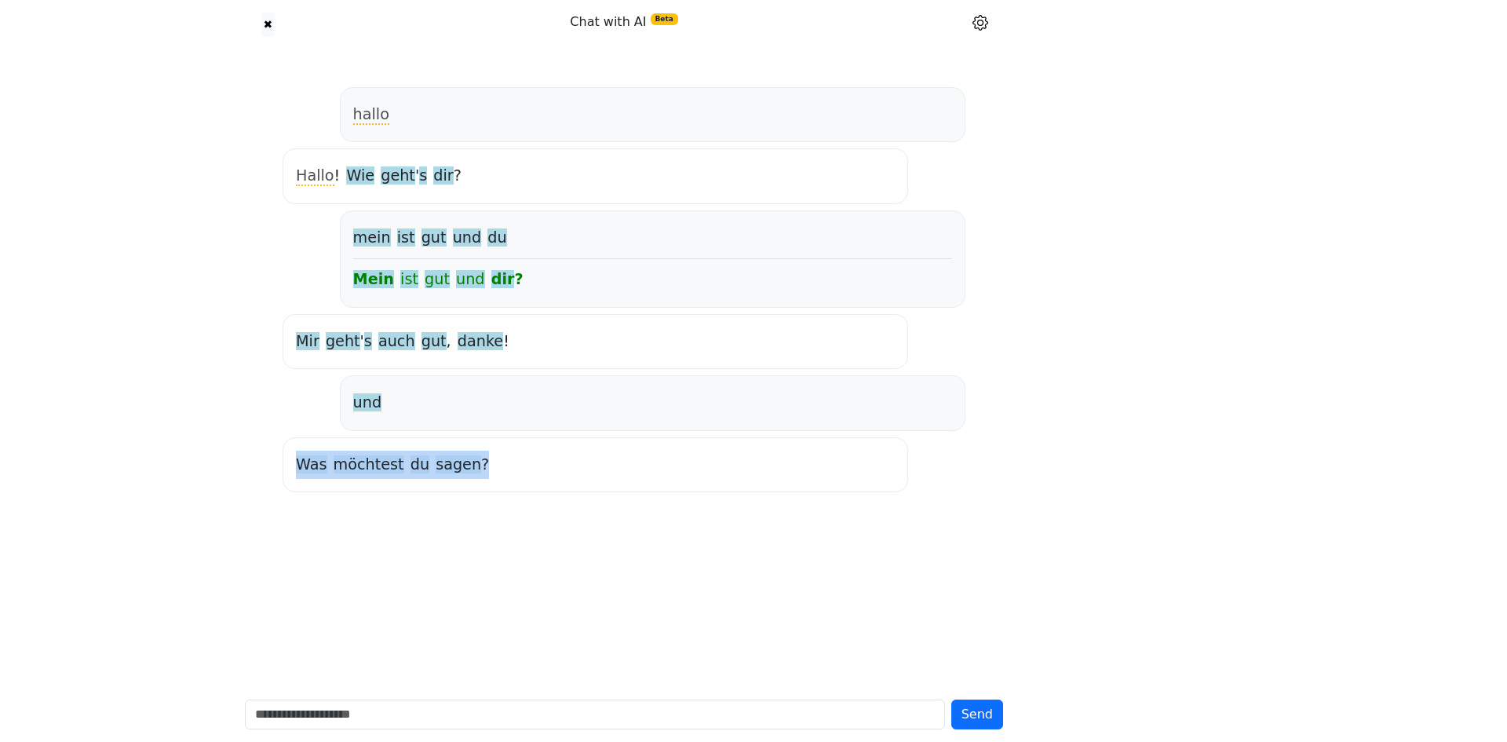
copy div "Was möchtest du sagen ?"
drag, startPoint x: 489, startPoint y: 461, endPoint x: 282, endPoint y: 483, distance: 208.4
click at [282, 483] on div "hallo Hallo ! Wie geht ' s dir ? mein ist gut und du Mein ist gut und dir ? [PE…" at bounding box center [623, 289] width 695 height 417
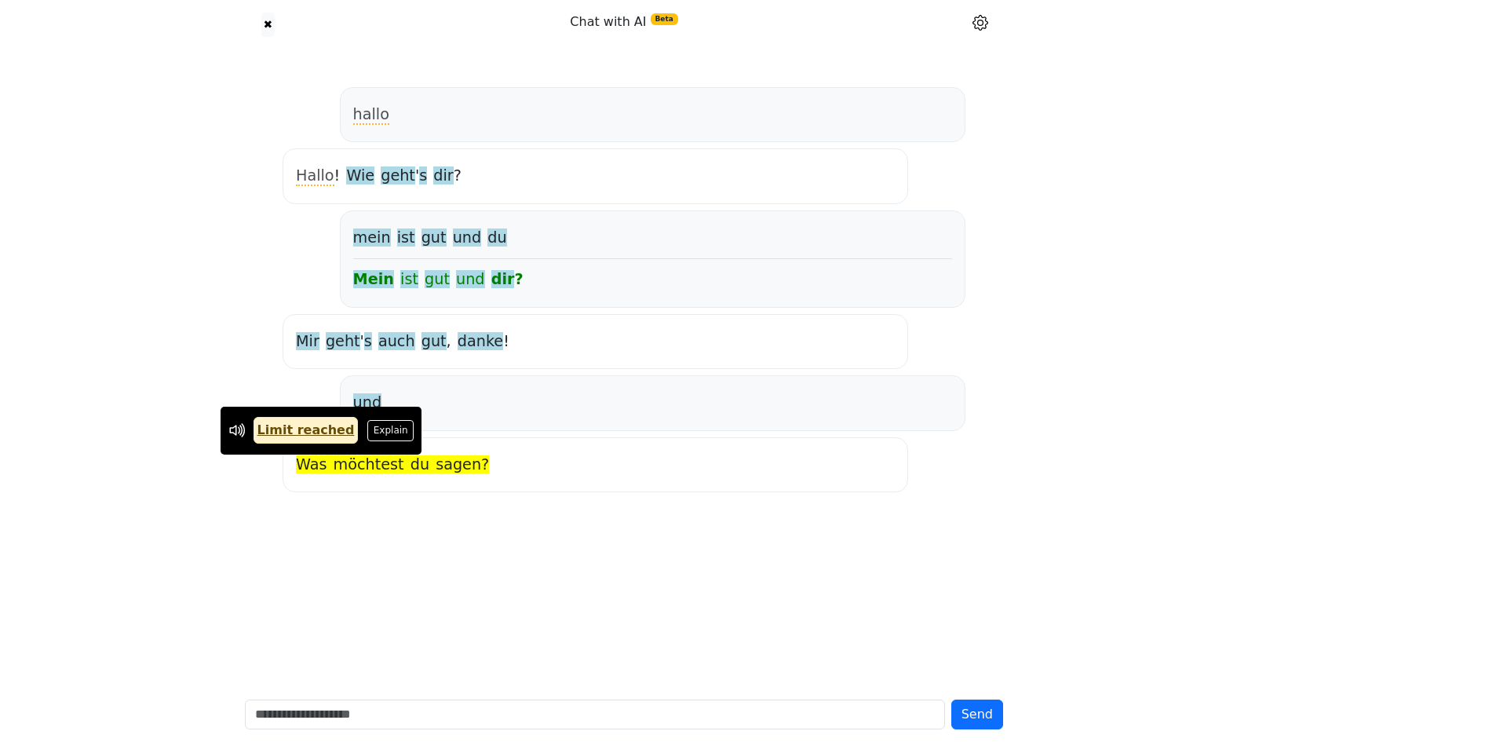
click at [388, 543] on div "hallo Hallo ! Wie geht ' s dir ? mein ist gut und du Mein ist gut und dir ? [PE…" at bounding box center [623, 367] width 777 height 637
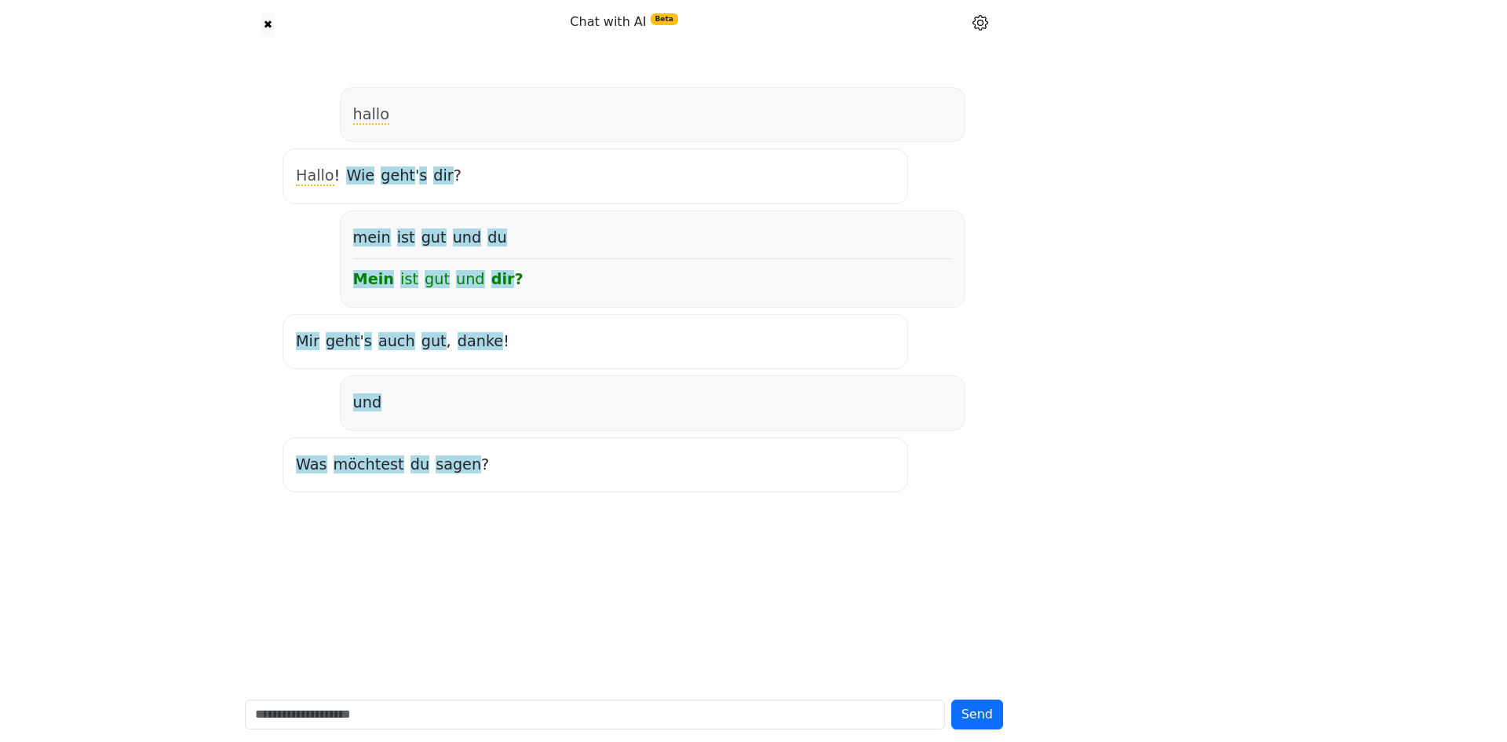
drag, startPoint x: 480, startPoint y: 670, endPoint x: 451, endPoint y: 730, distance: 66.3
click at [477, 676] on div "hallo Hallo ! Wie geht ' s dir ? mein ist gut und du Mein ist gut und dir ? [PE…" at bounding box center [623, 367] width 777 height 637
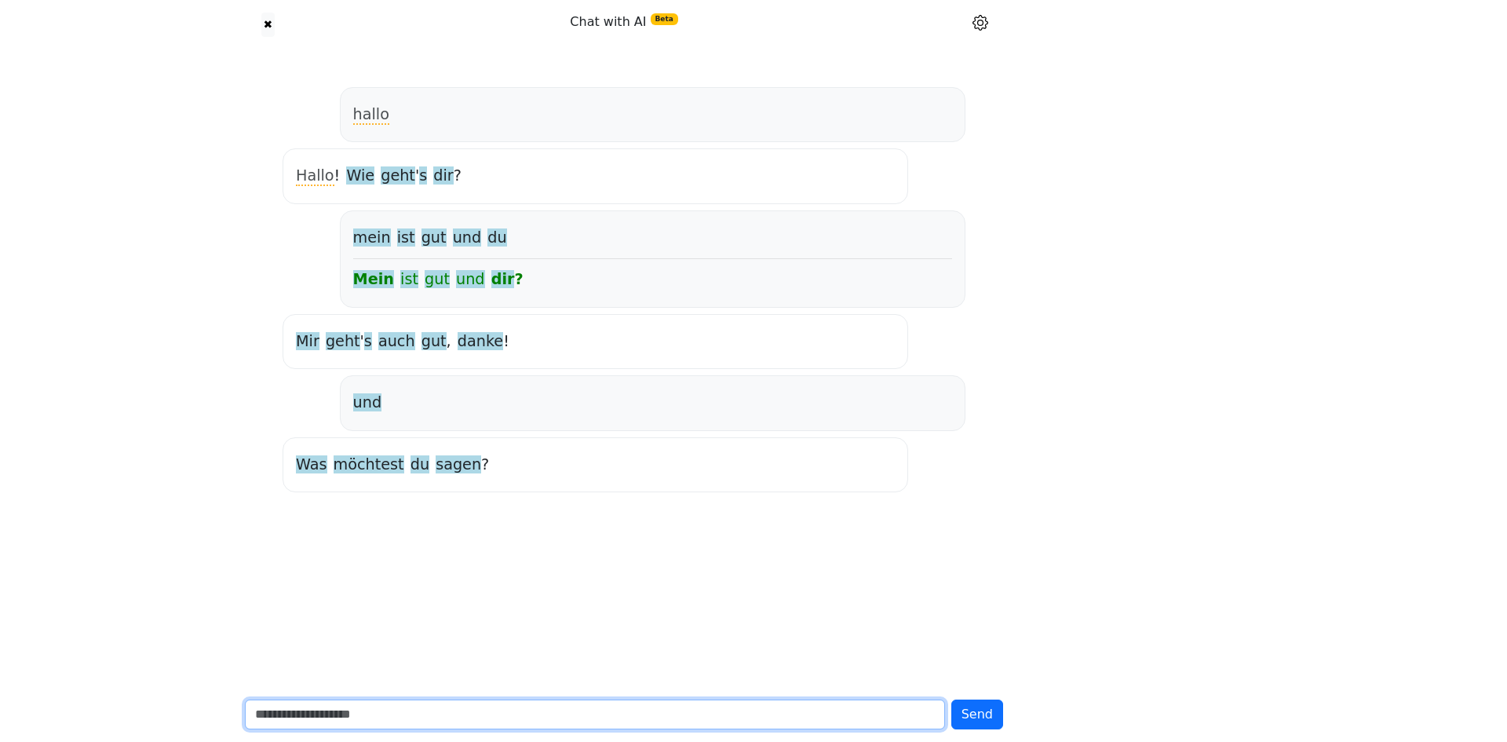
click at [383, 726] on input "text" at bounding box center [595, 714] width 700 height 30
click at [476, 716] on input "**********" at bounding box center [595, 714] width 700 height 30
type input "**********"
click at [951, 699] on button "Send" at bounding box center [977, 714] width 52 height 30
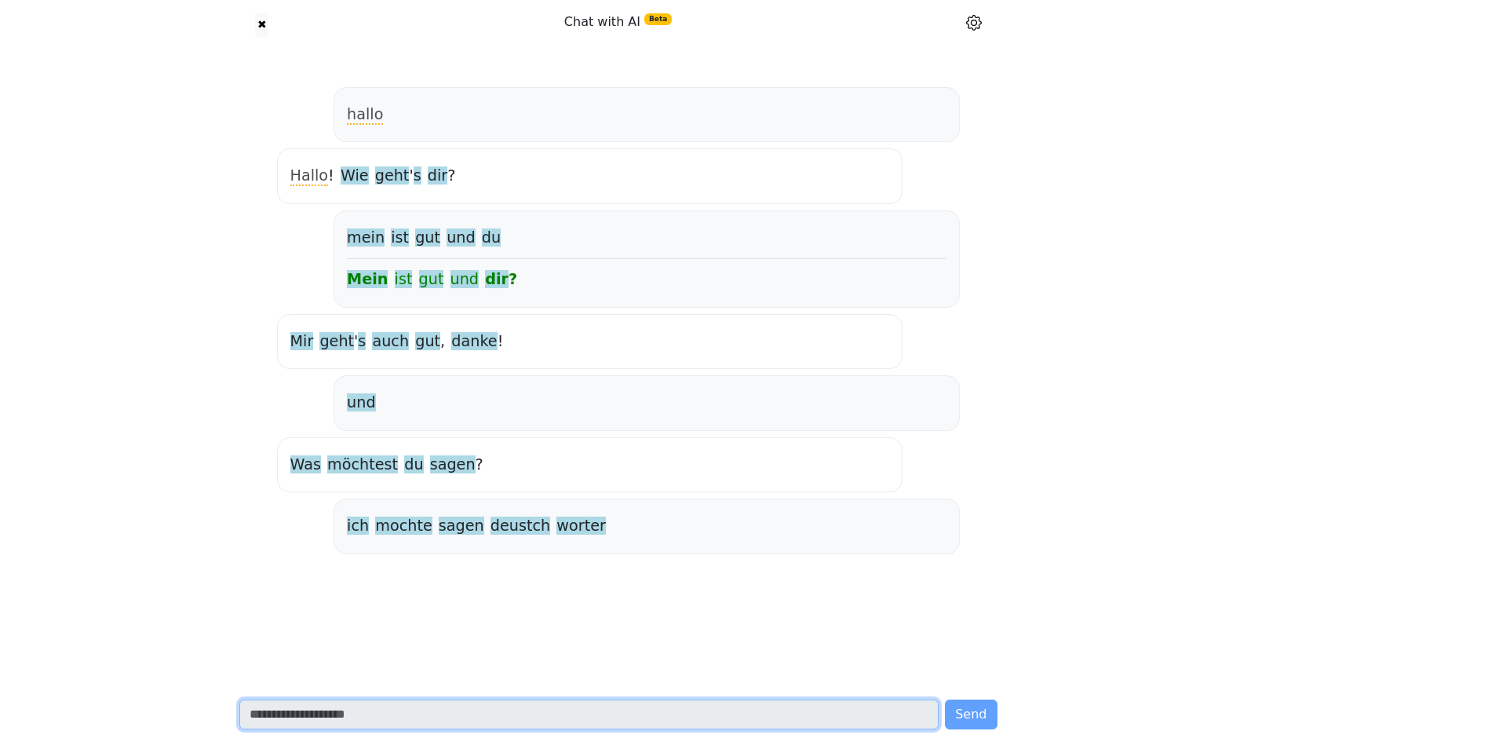
scroll to position [15, 0]
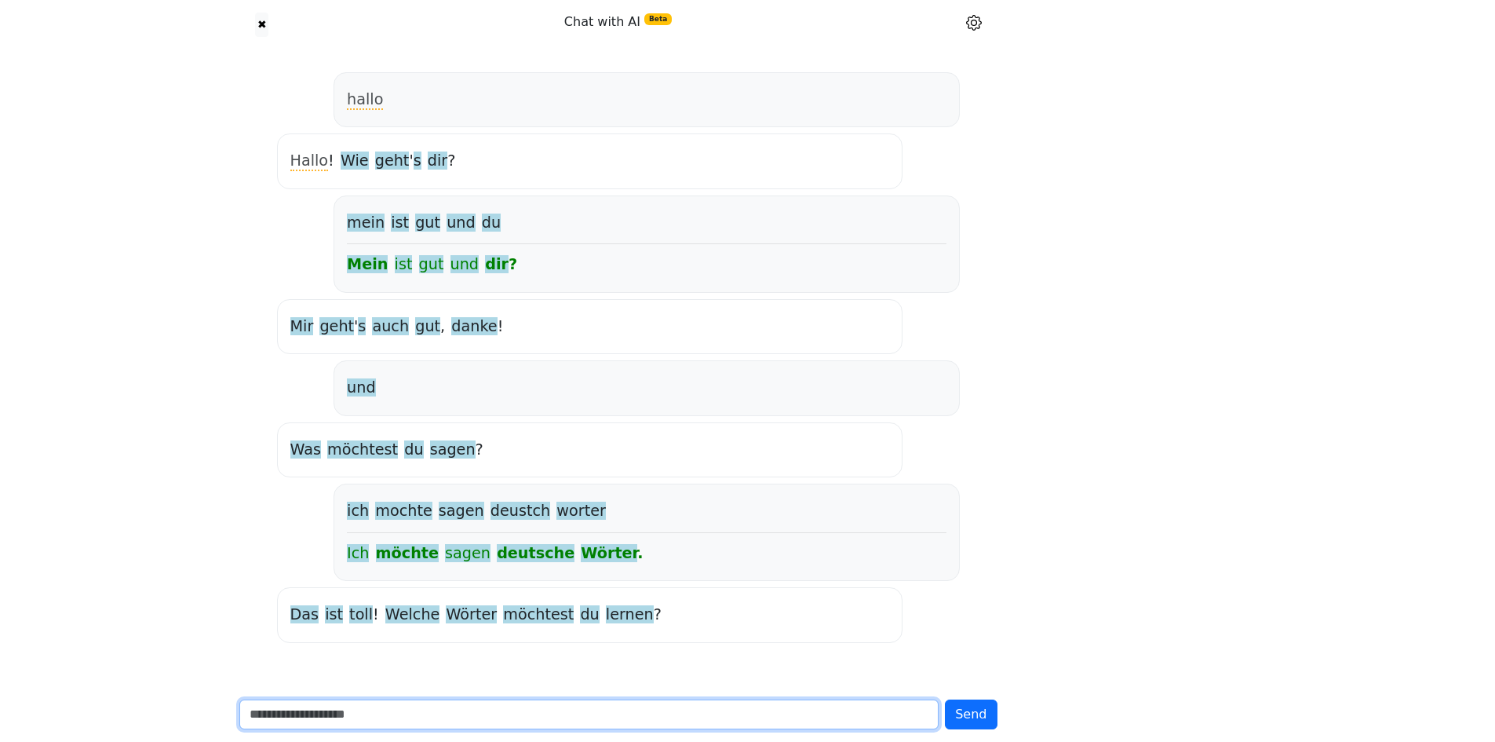
click at [351, 702] on input "text" at bounding box center [589, 714] width 700 height 30
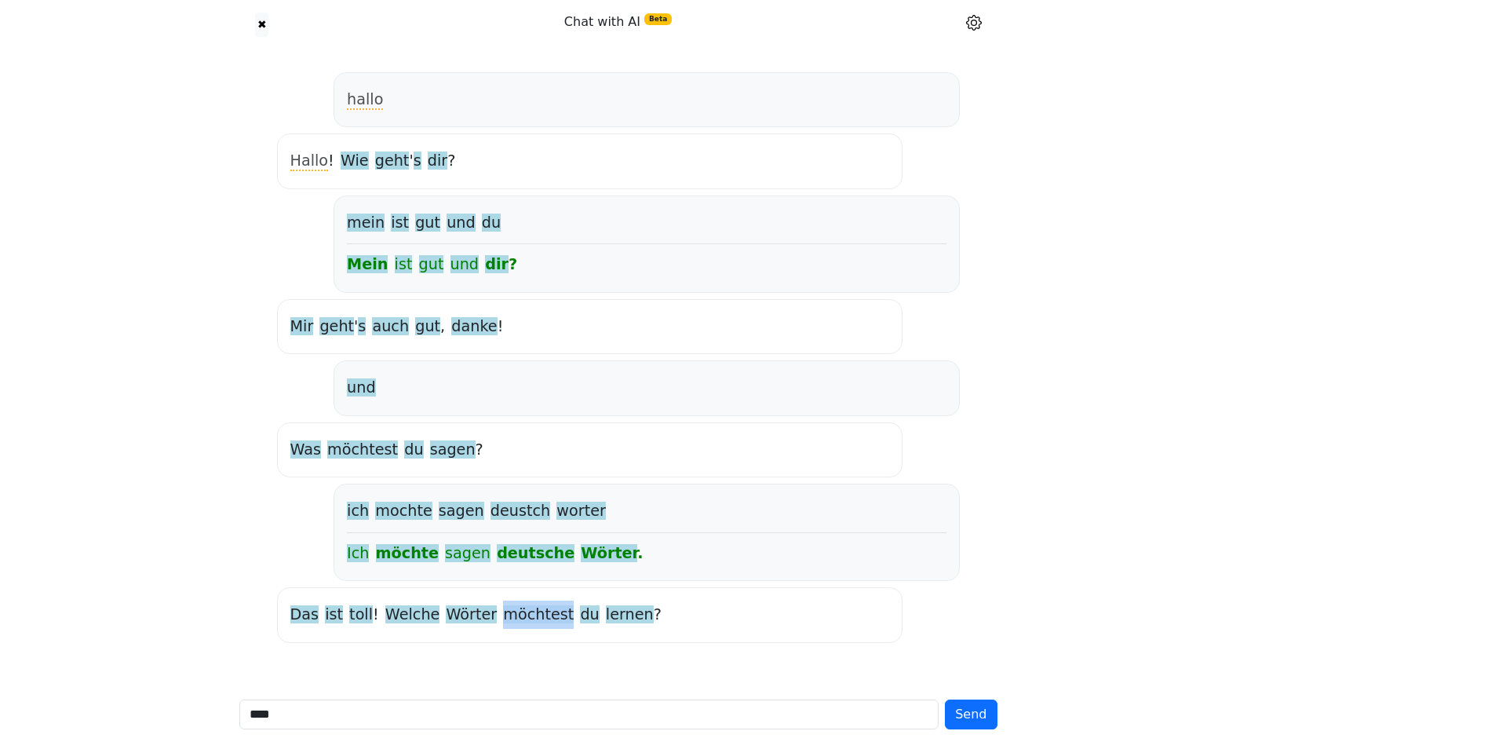
copy span "möchtest"
drag, startPoint x: 538, startPoint y: 613, endPoint x: 482, endPoint y: 615, distance: 56.5
click at [503, 615] on span "möchtest" at bounding box center [538, 615] width 71 height 20
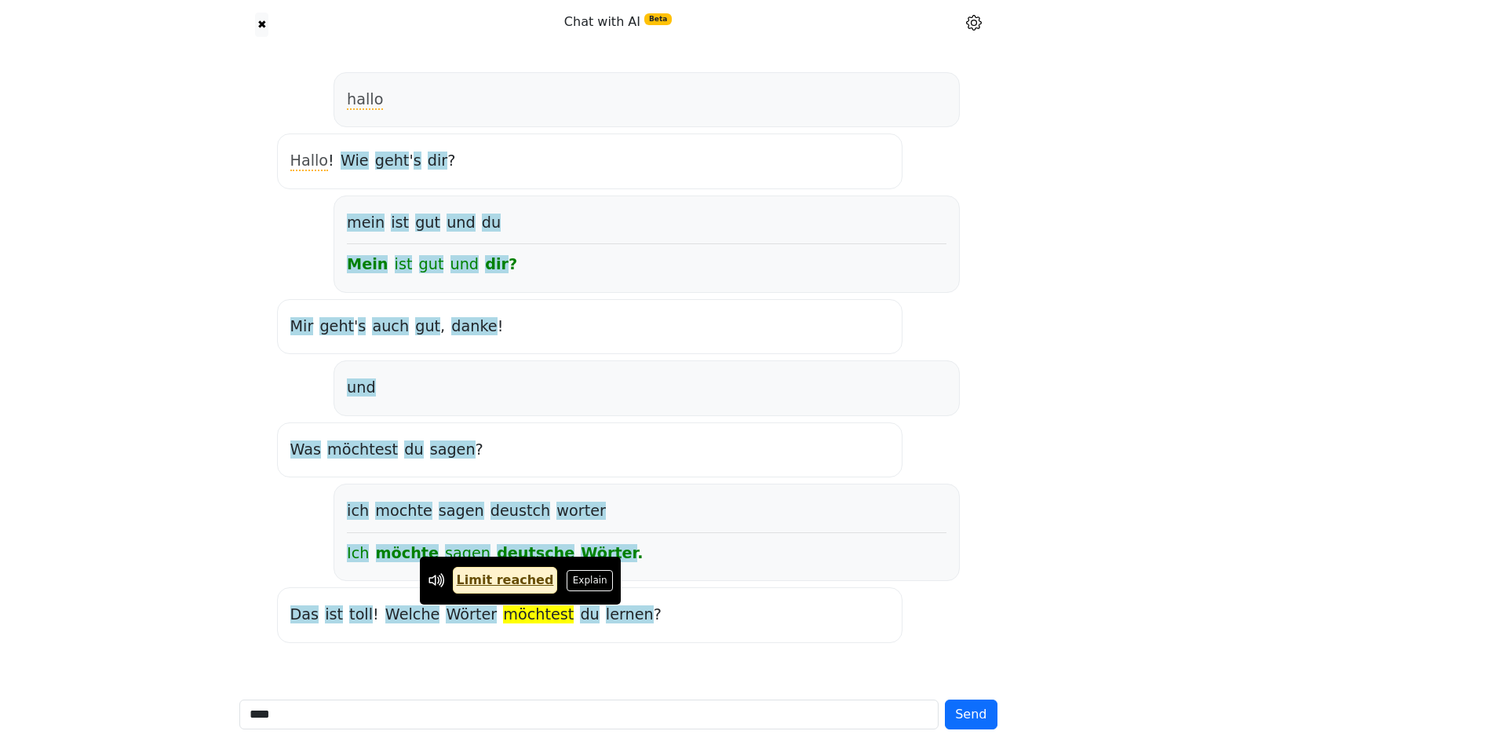
click at [326, 731] on div "*** Send" at bounding box center [618, 714] width 777 height 55
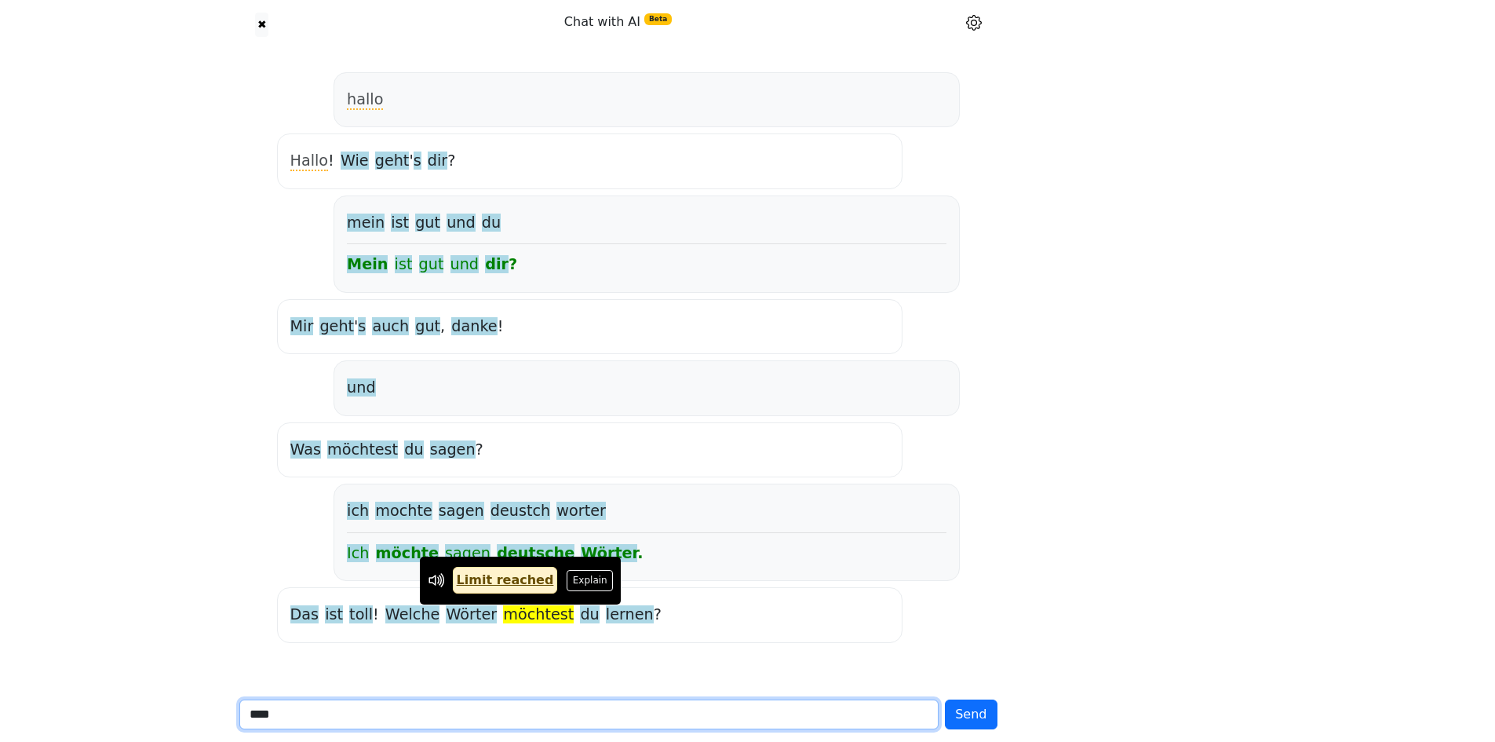
click at [326, 723] on input "***" at bounding box center [589, 714] width 700 height 30
paste input "*********"
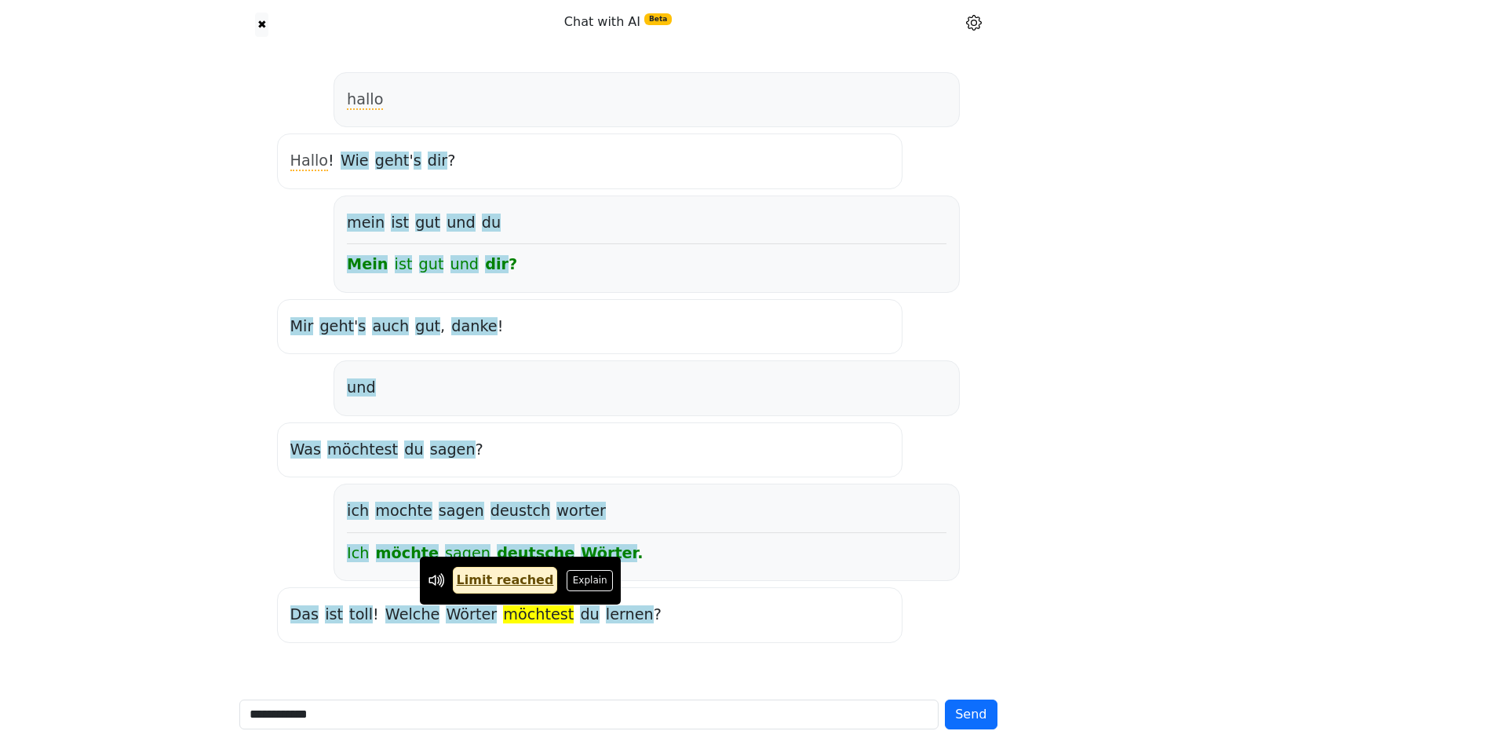
click at [381, 670] on div "hallo Hallo ! Wie geht ' s dir ? mein ist gut und du Mein ist gut und dir ? [PE…" at bounding box center [618, 361] width 777 height 652
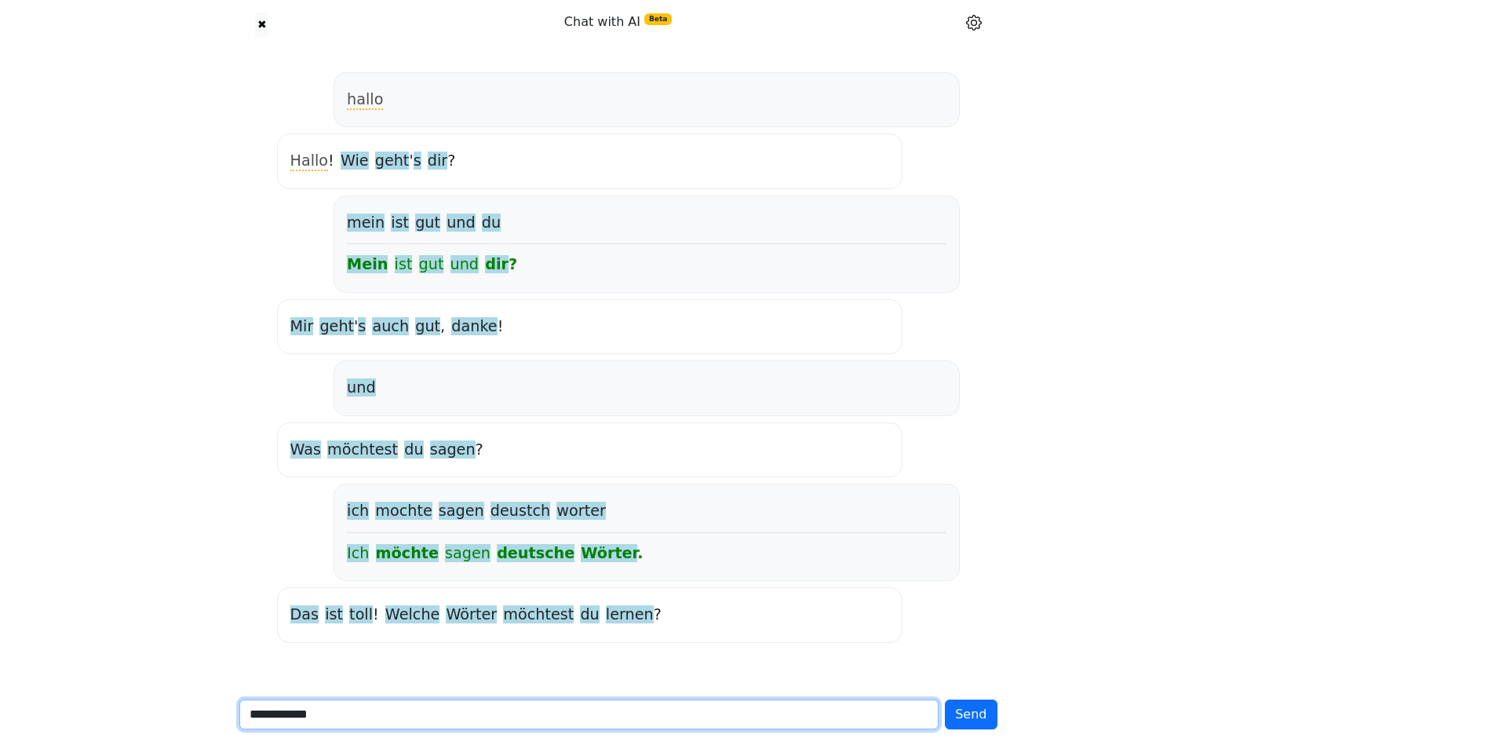
click at [348, 713] on input "**********" at bounding box center [589, 714] width 700 height 30
type input "**********"
click at [945, 699] on button "Send" at bounding box center [971, 714] width 52 height 30
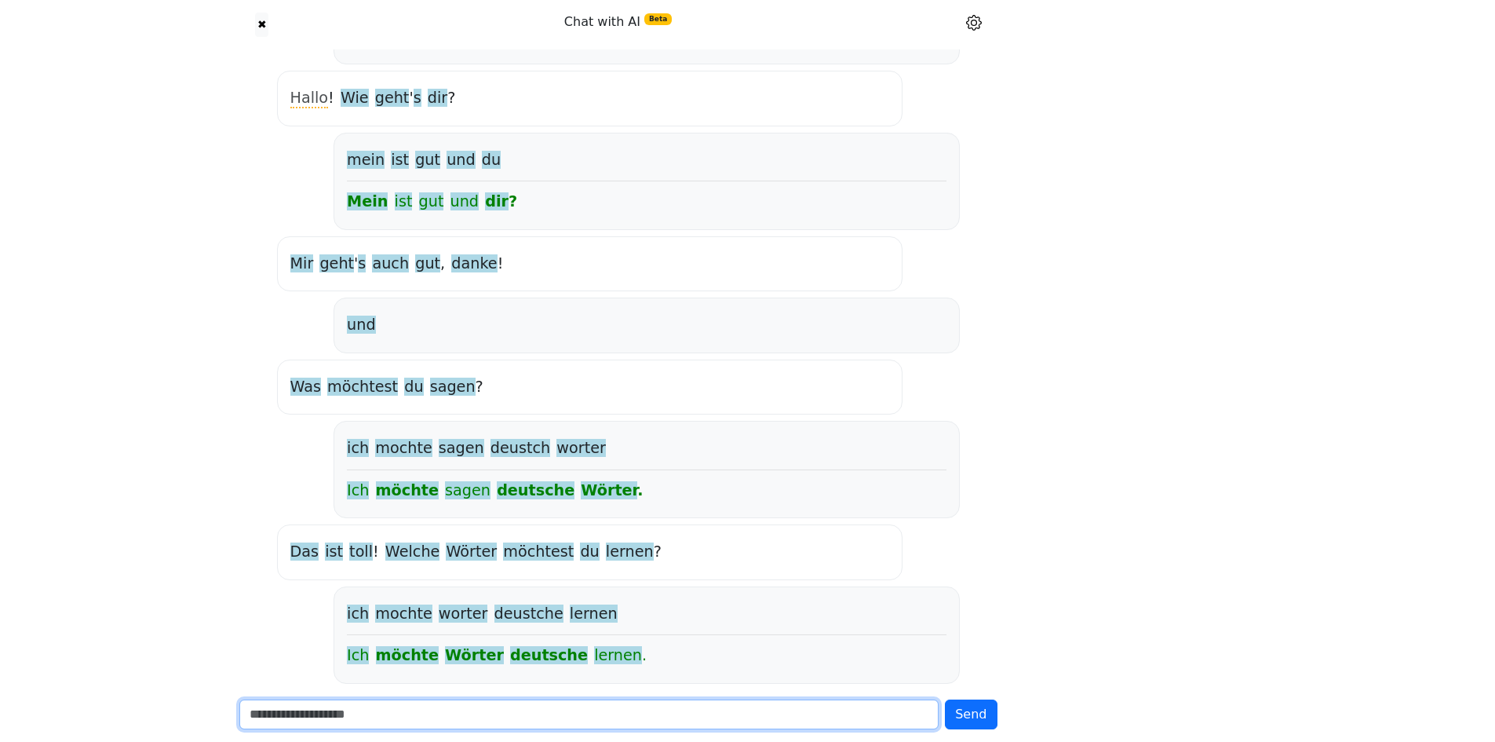
scroll to position [180, 0]
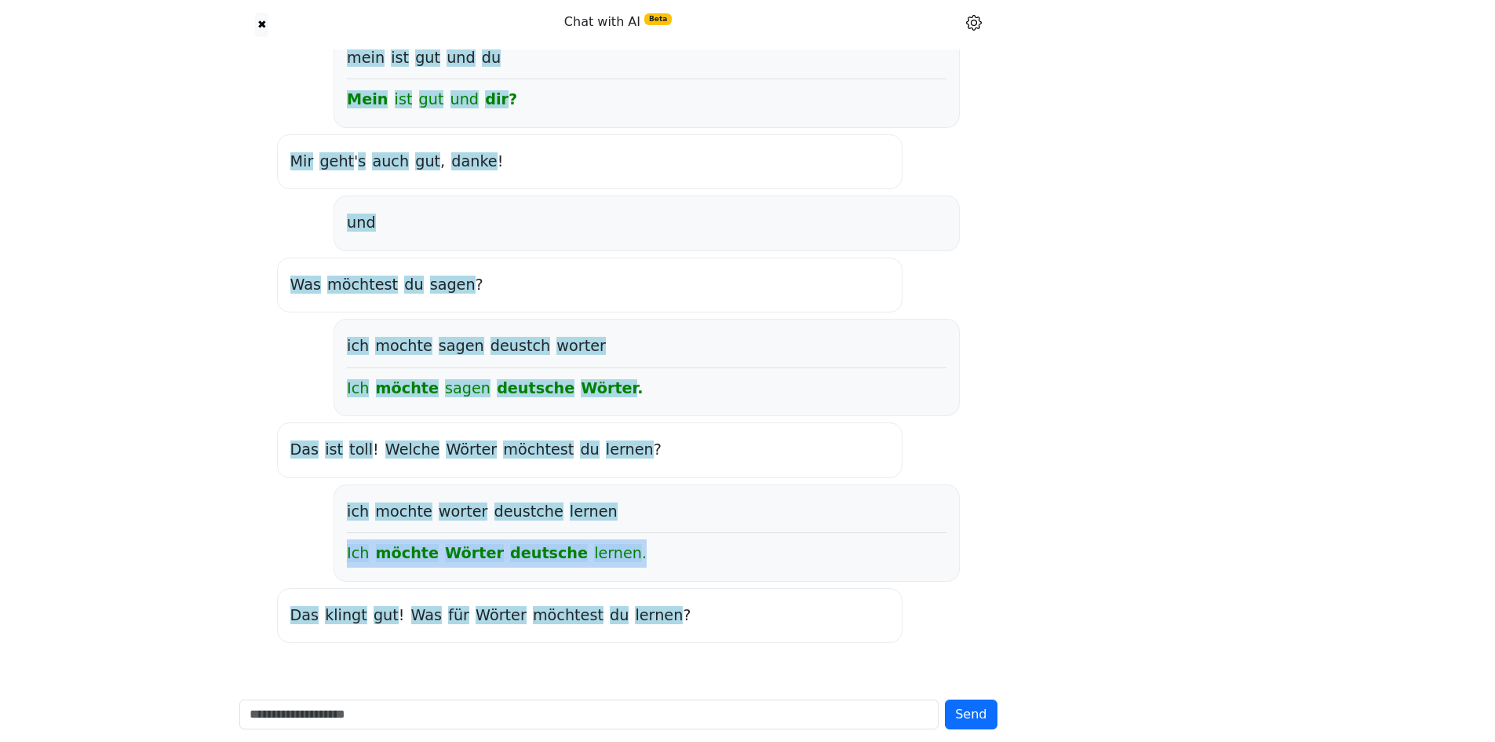
drag, startPoint x: 607, startPoint y: 556, endPoint x: 348, endPoint y: 558, distance: 259.0
click at [348, 558] on div "Ich möchte Wörter deutsche lernen ." at bounding box center [646, 553] width 599 height 28
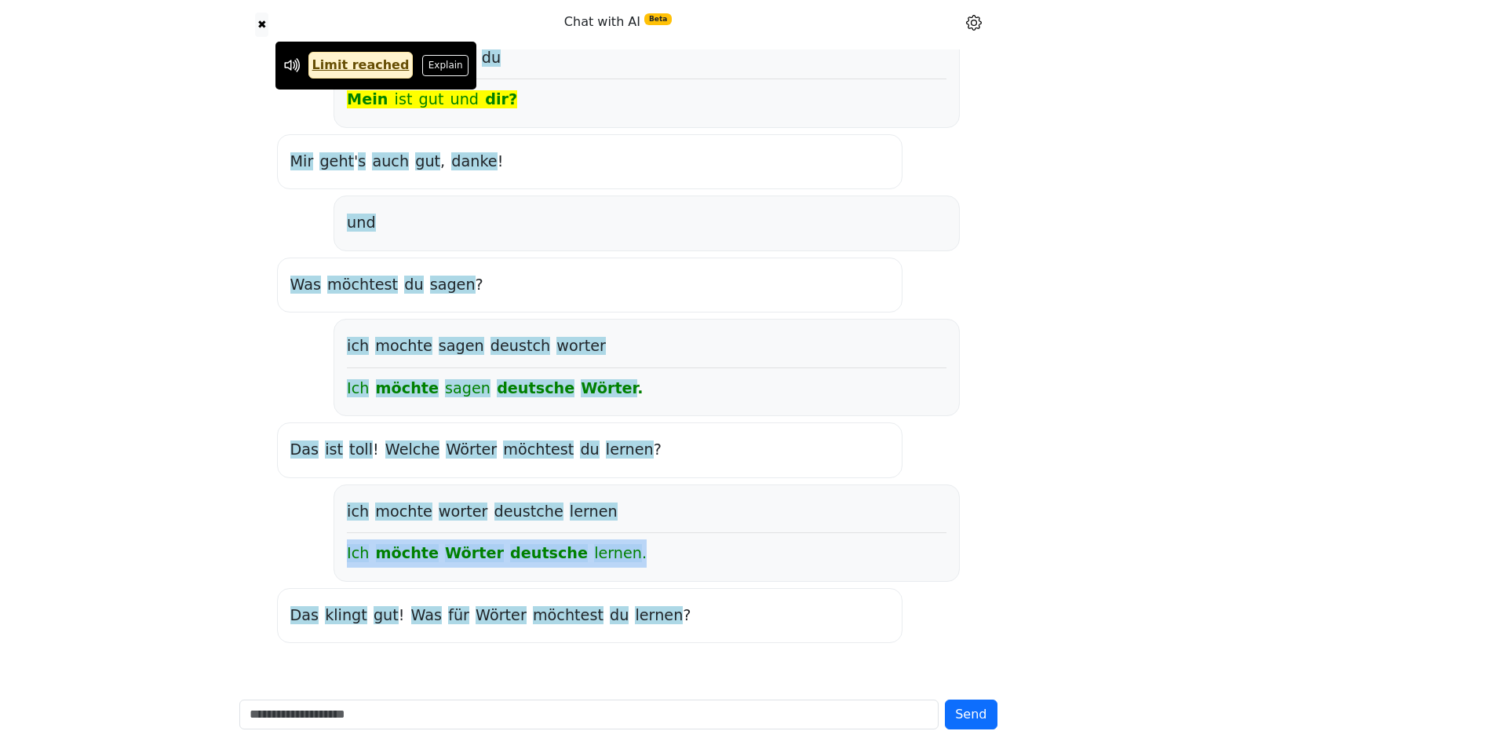
copy div "Ich möchte Wörter deutsche lernen ."
drag, startPoint x: 613, startPoint y: 549, endPoint x: 333, endPoint y: 549, distance: 279.4
click at [333, 549] on div "ich mochte worter deustche lernen Ich möchte Wörter deutsche lernen ." at bounding box center [645, 532] width 625 height 97
click at [321, 549] on div "hallo Hallo ! Wie geht ' s dir ? mein ist gut und du Mein ist gut und dir ? [PE…" at bounding box center [618, 275] width 695 height 748
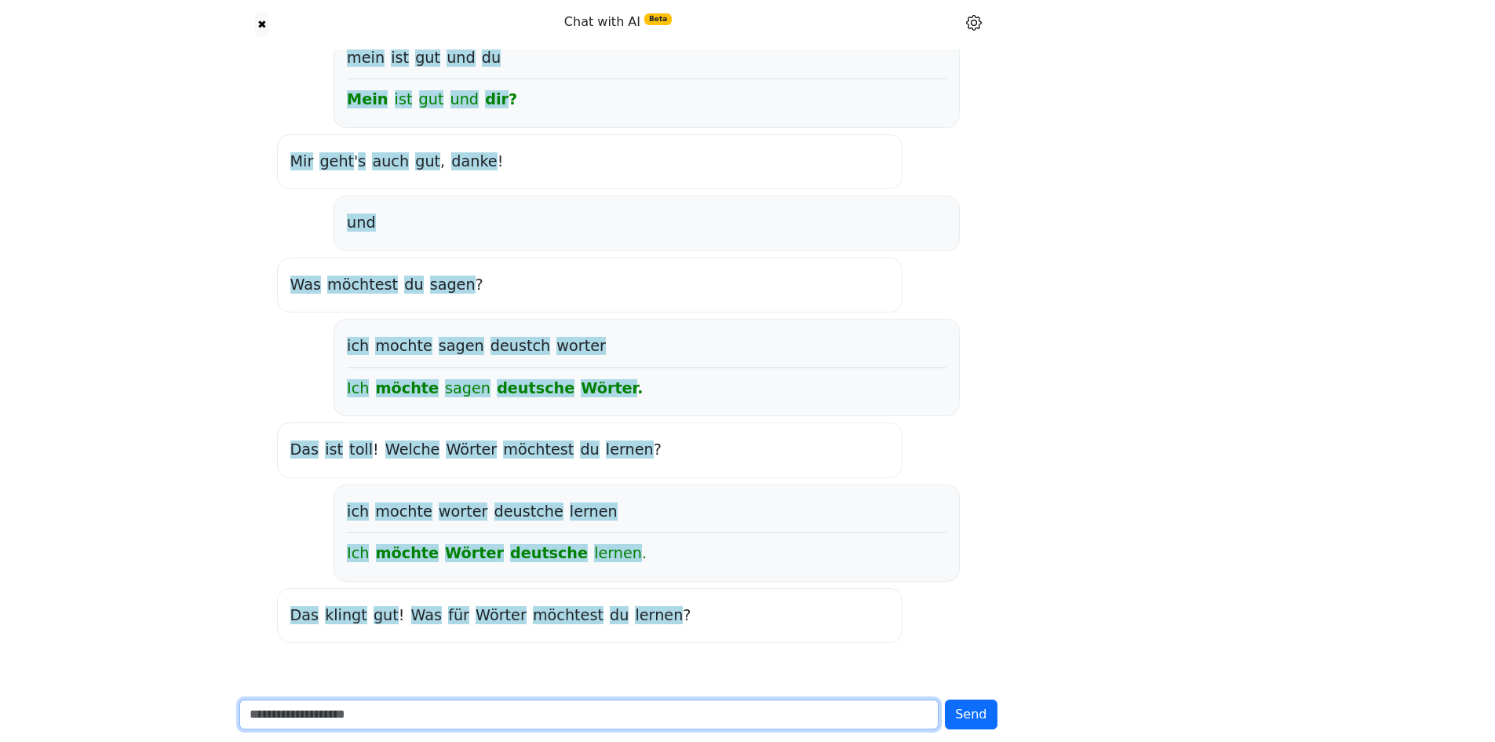
click at [551, 709] on input "text" at bounding box center [589, 714] width 700 height 30
type input "*"
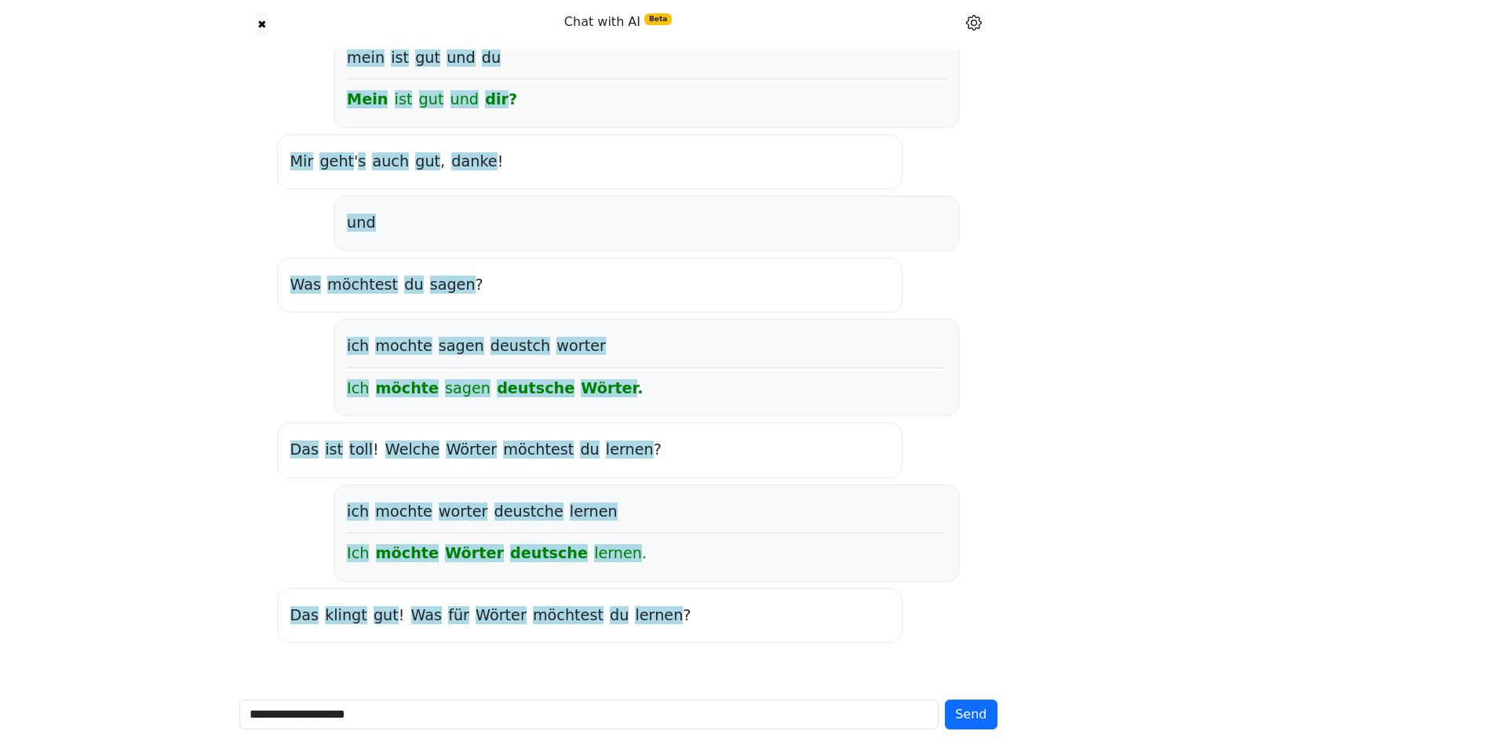
click at [519, 696] on div "**********" at bounding box center [618, 714] width 777 height 55
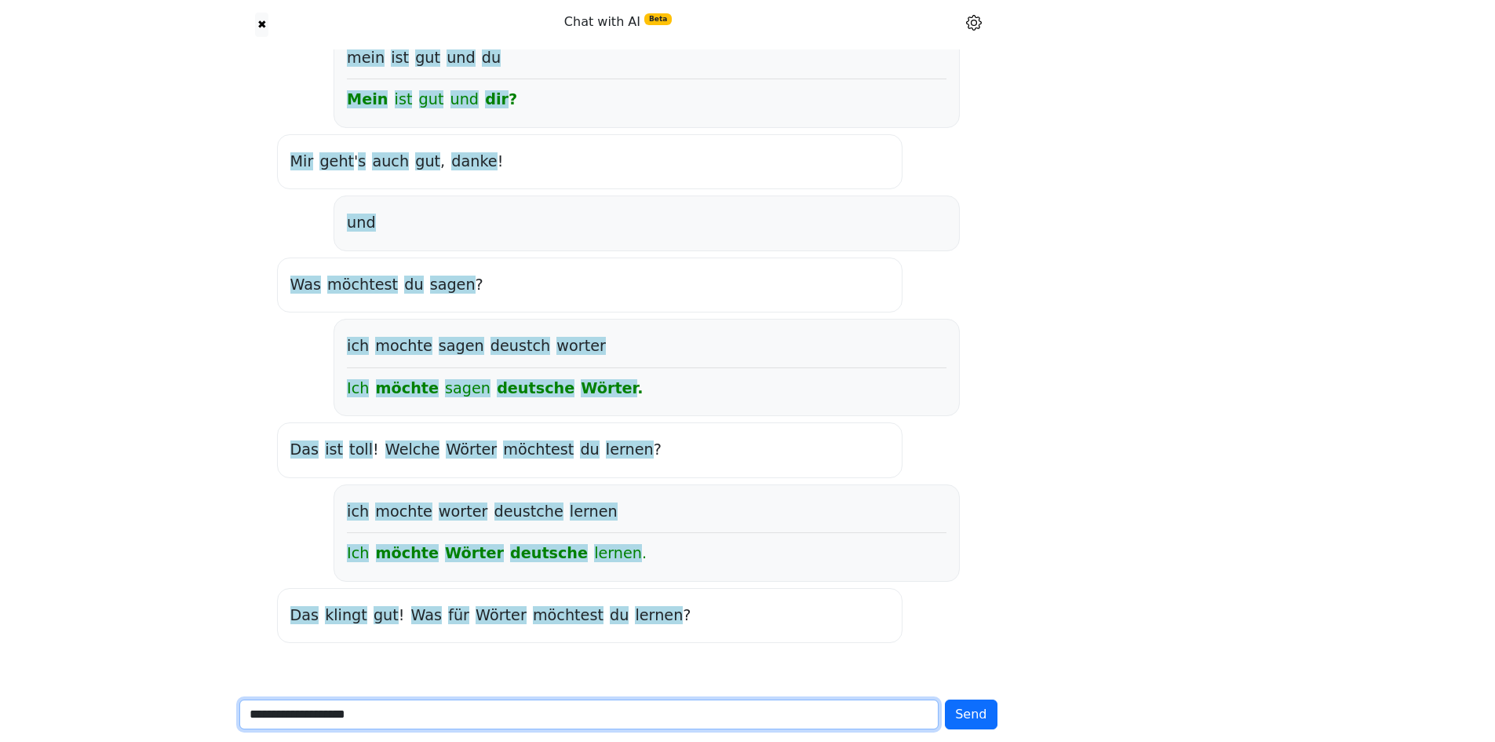
click at [514, 714] on input "**********" at bounding box center [589, 714] width 700 height 30
type input "**********"
click at [945, 699] on button "Send" at bounding box center [971, 714] width 52 height 30
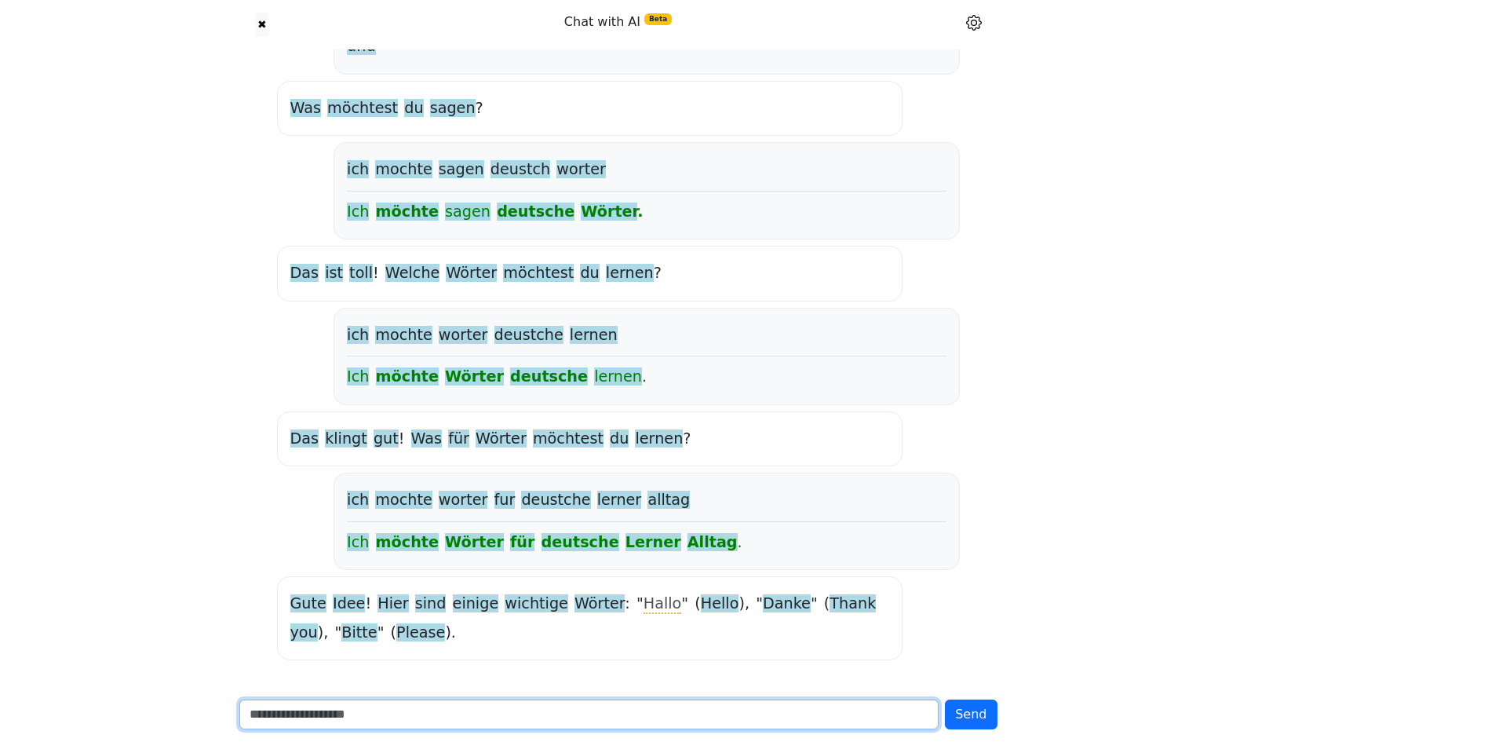
scroll to position [374, 0]
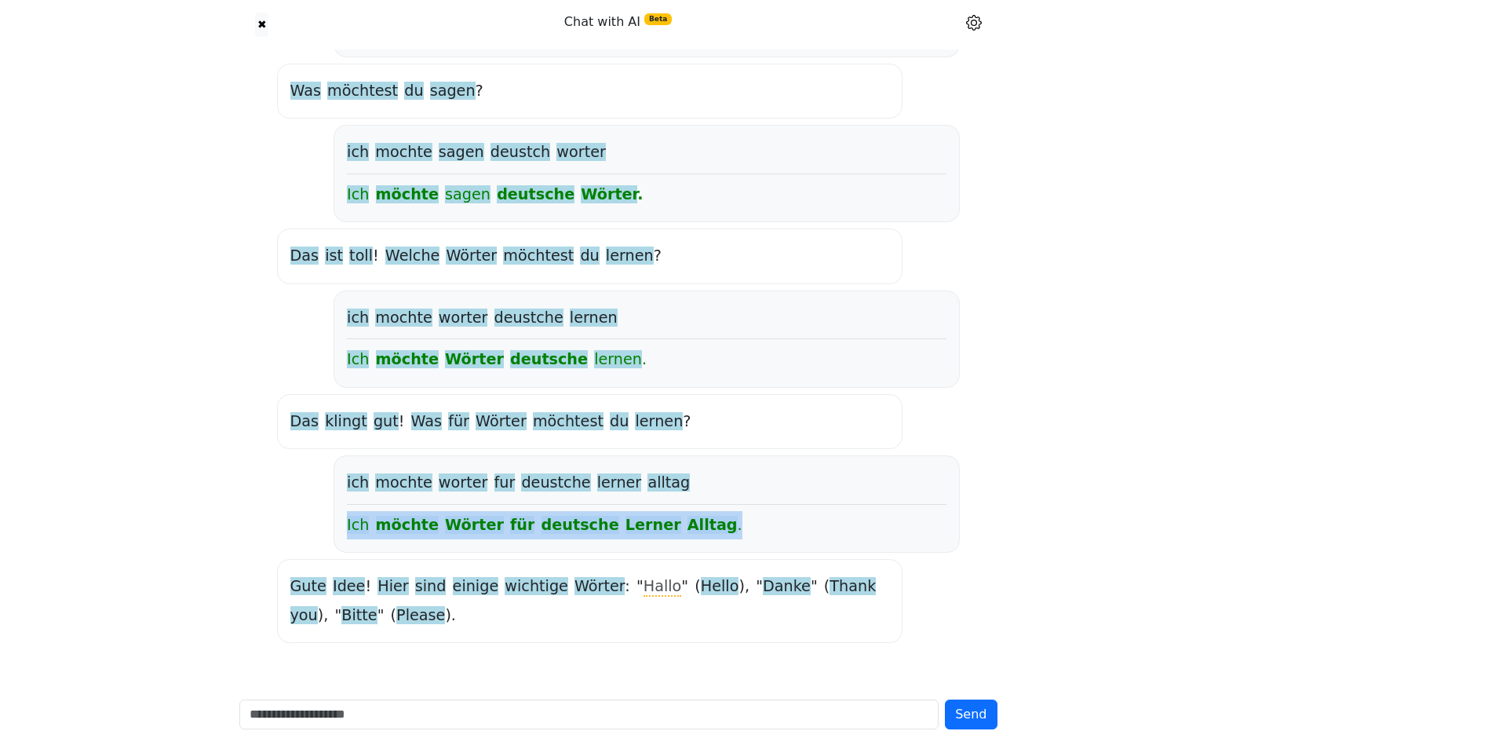
copy div "Ich möchte Wörter für deutsche Lerner Alltag ."
drag, startPoint x: 689, startPoint y: 529, endPoint x: 341, endPoint y: 515, distance: 348.7
click at [341, 515] on div "ich mochte worter fur deustche lerner alltag Ich möchte Wörter für deutsche Ler…" at bounding box center [645, 503] width 625 height 97
click at [294, 526] on div "hallo Hallo ! Wie geht ' s dir ? mein ist gut und du Mein ist gut und dir ? [PE…" at bounding box center [618, 178] width 695 height 942
click at [144, 554] on div "✖ Chat with AI Beta Chat settings See and edit your interests Quick word lookup…" at bounding box center [747, 183] width 1495 height 1115
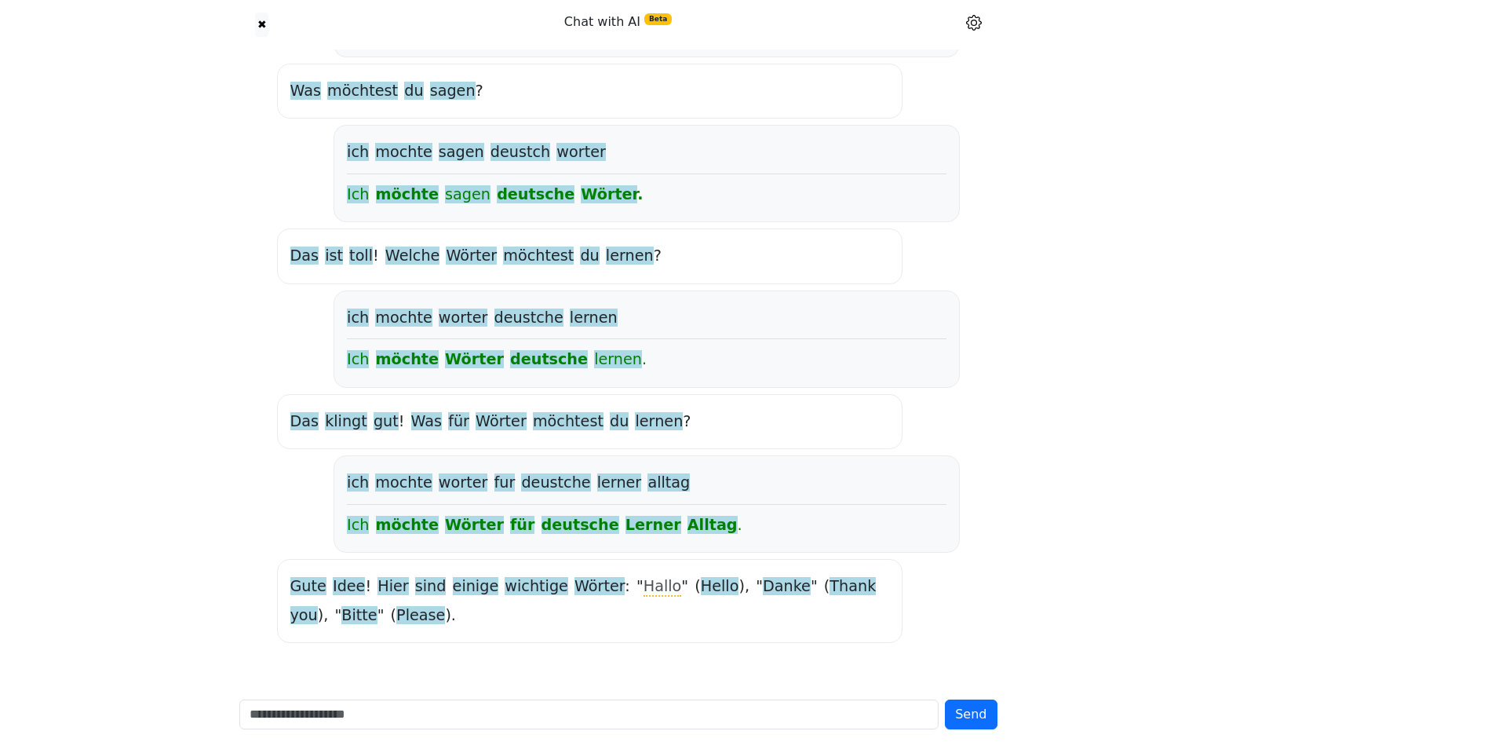
click at [413, 603] on div "Gute Idee ! Hier sind einige wichtige Wörter : " Hallo " ( Hello ), " Danke " (…" at bounding box center [589, 600] width 599 height 57
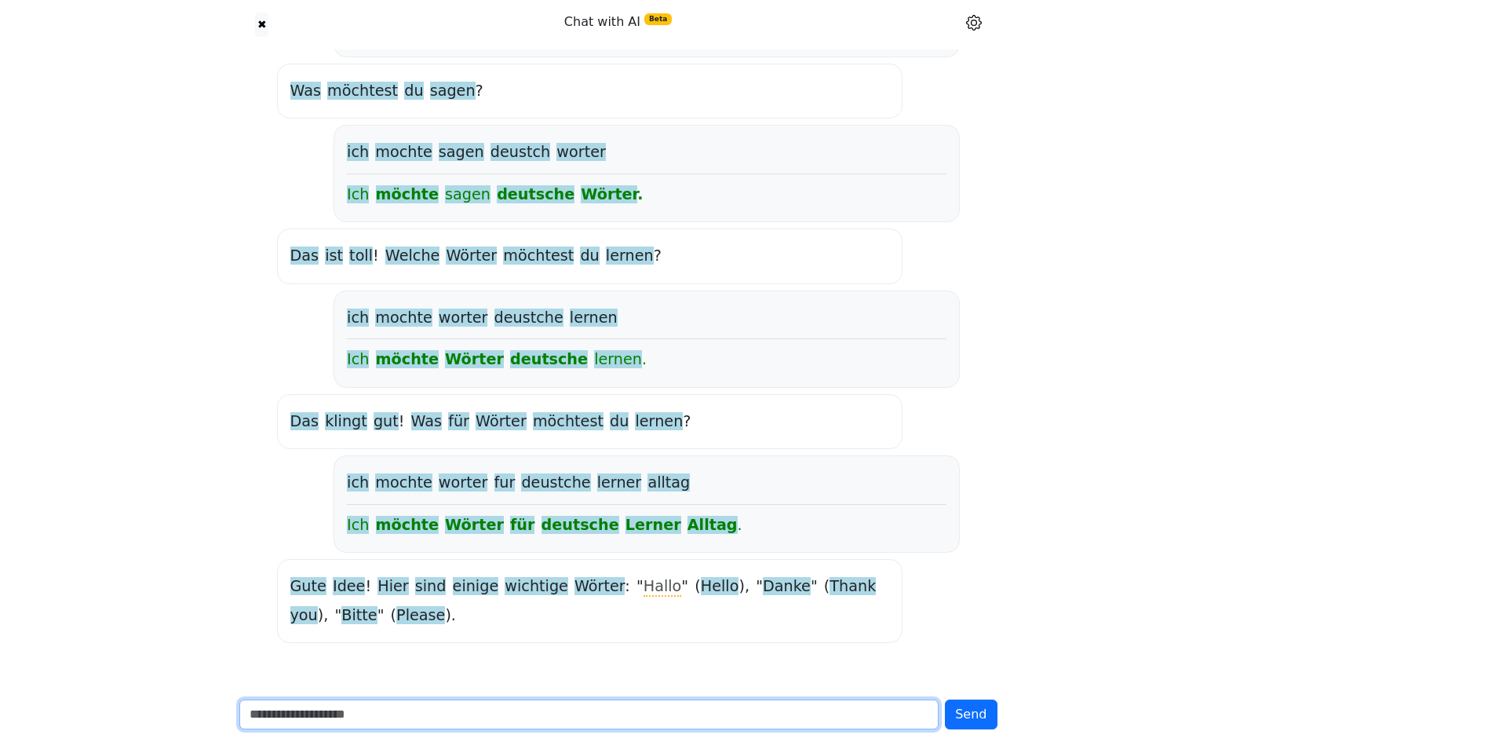
click at [409, 726] on input "text" at bounding box center [589, 714] width 700 height 30
paste input "**********"
click at [627, 715] on input "**********" at bounding box center [589, 714] width 700 height 30
type input "**********"
click at [945, 699] on button "Send" at bounding box center [971, 714] width 52 height 30
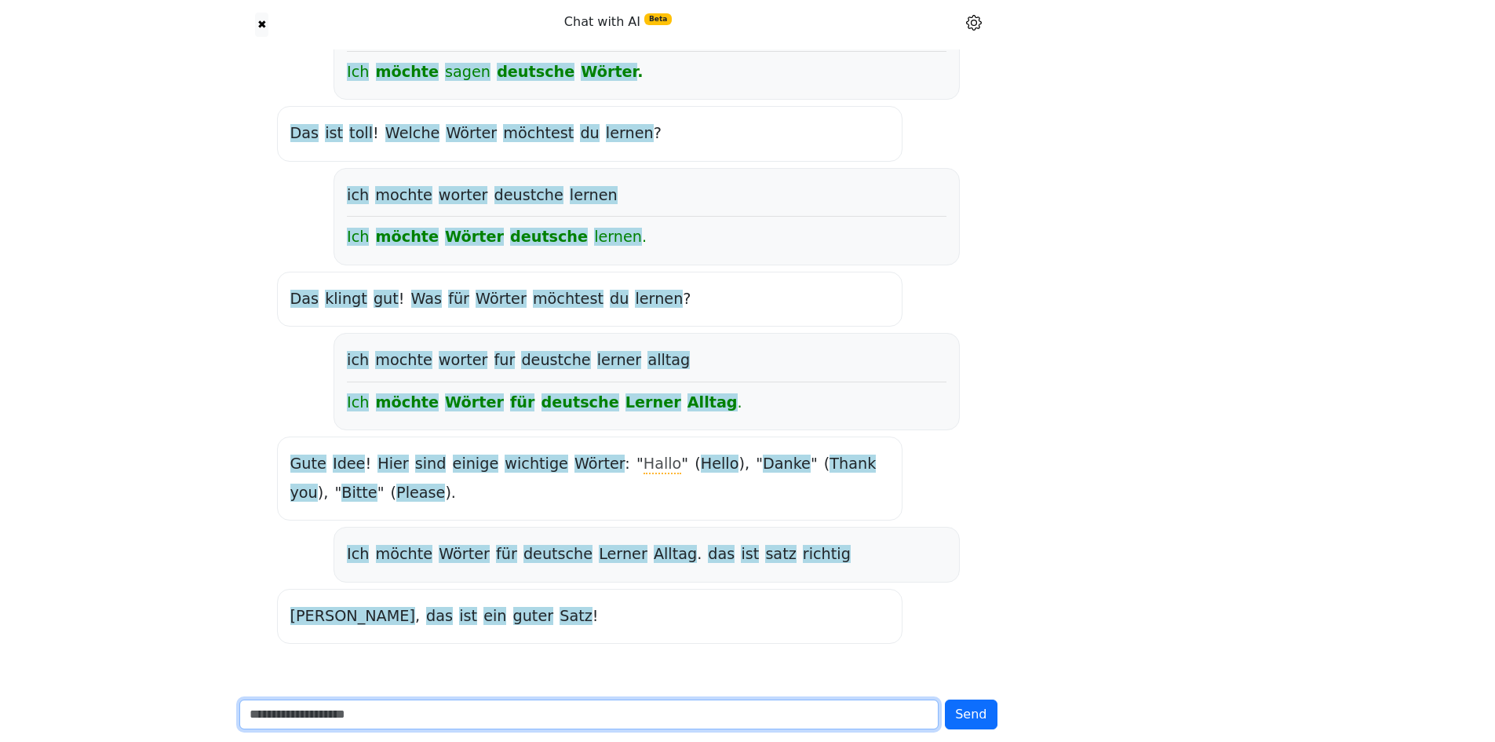
scroll to position [497, 0]
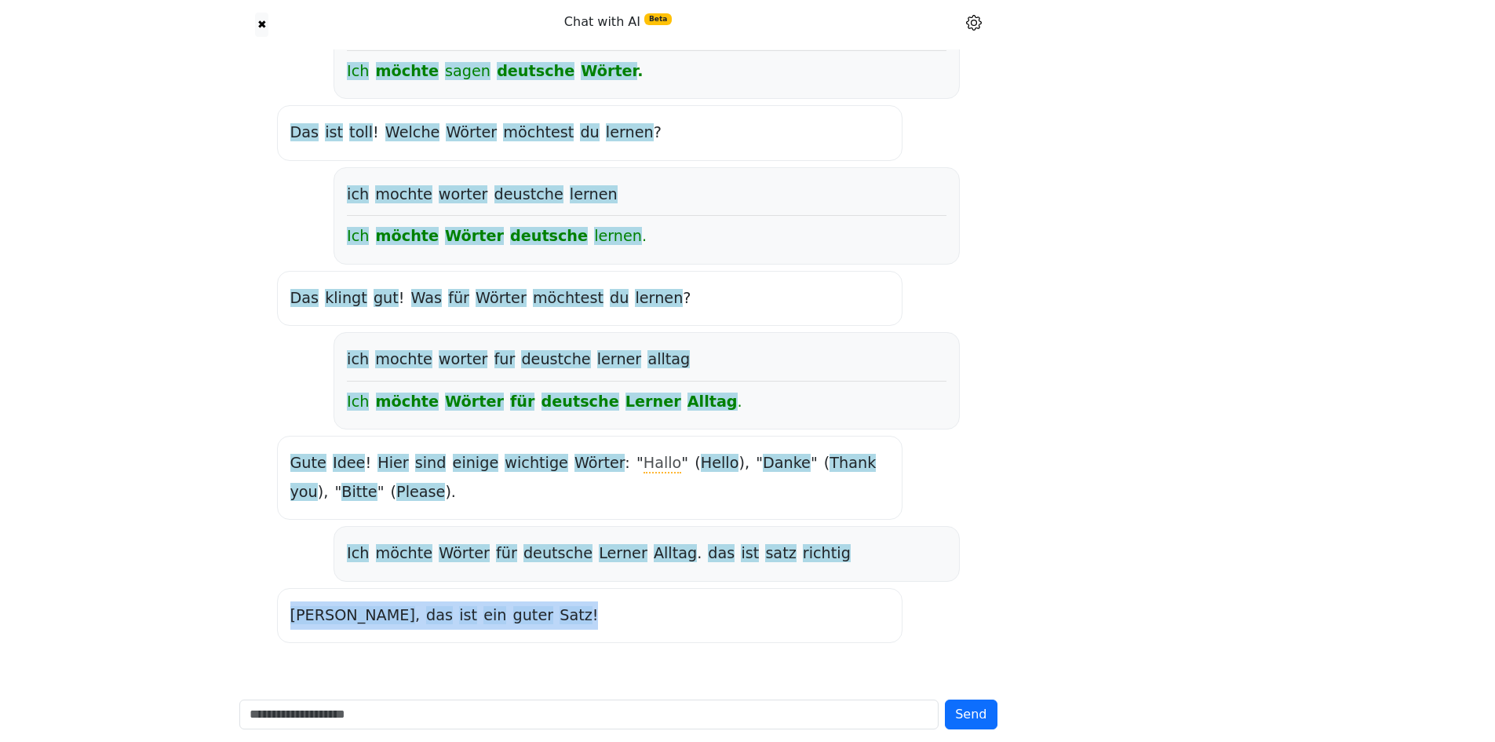
drag, startPoint x: 470, startPoint y: 607, endPoint x: 405, endPoint y: 647, distance: 76.4
click at [284, 611] on div "Ja , das ist ein guter Satz !" at bounding box center [589, 615] width 625 height 55
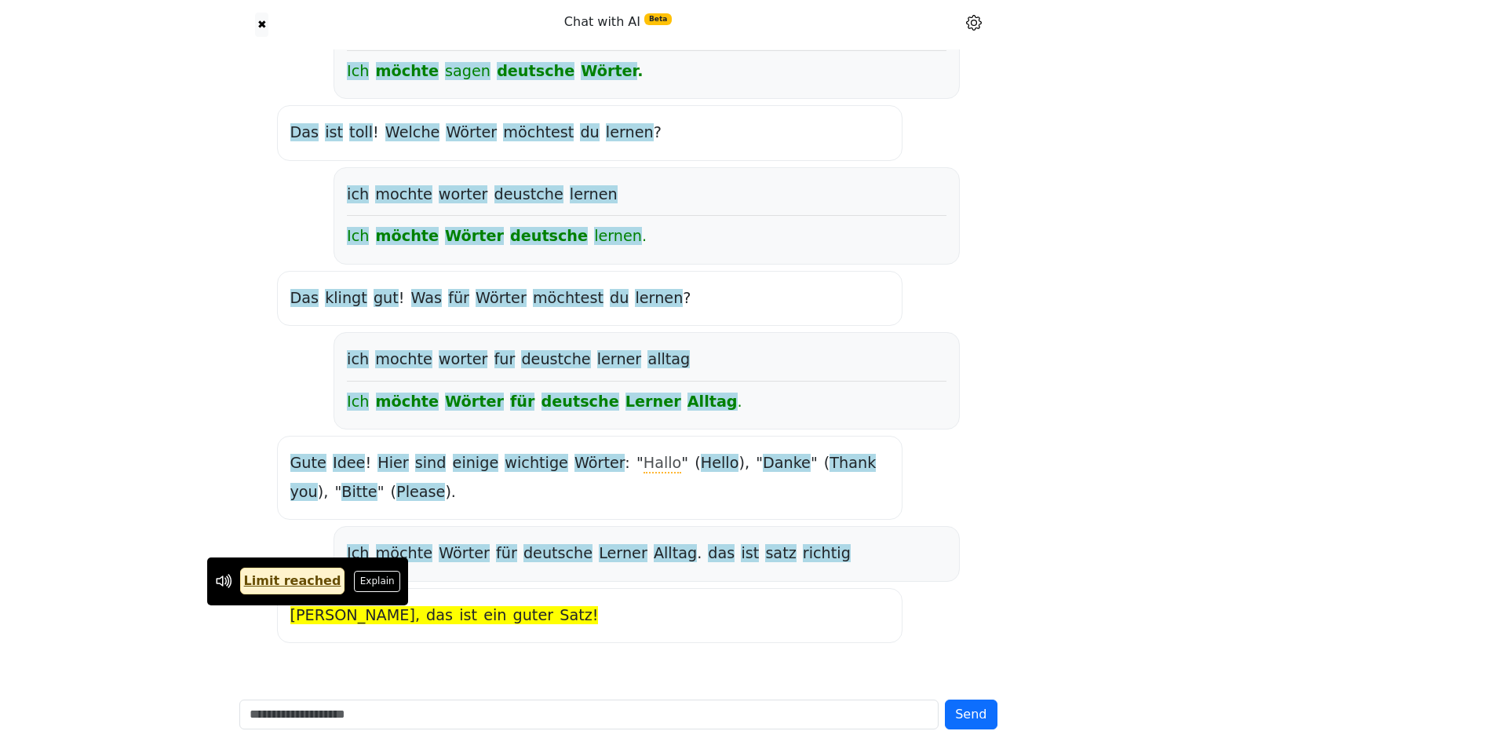
click at [408, 658] on div "hallo Hallo ! Wie geht ' s dir ? mein ist gut und du Mein ist gut und dir ? [PE…" at bounding box center [618, 120] width 777 height 1134
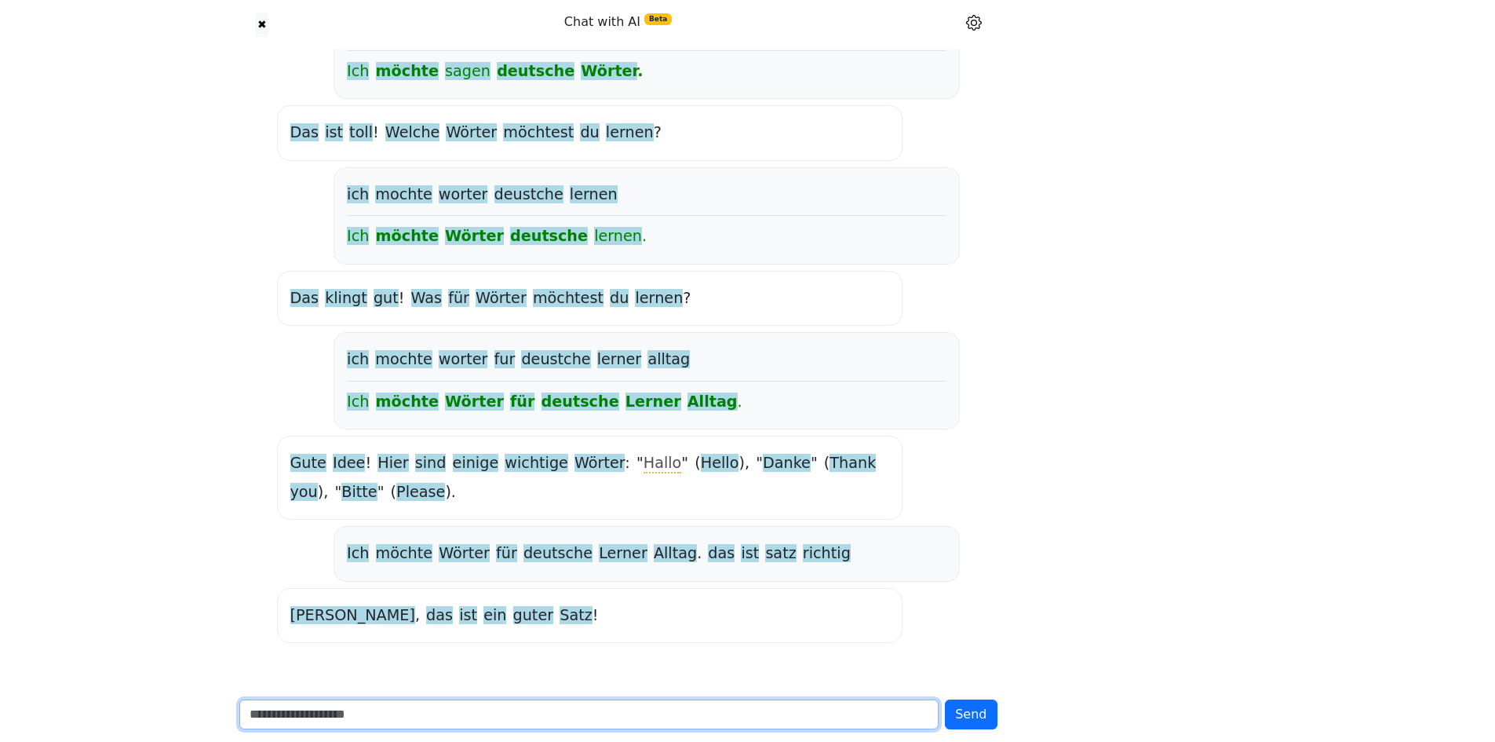
click at [465, 718] on input "text" at bounding box center [589, 714] width 700 height 30
type input "*"
click at [561, 713] on input "text" at bounding box center [589, 714] width 700 height 30
drag, startPoint x: 275, startPoint y: 714, endPoint x: 217, endPoint y: 720, distance: 57.5
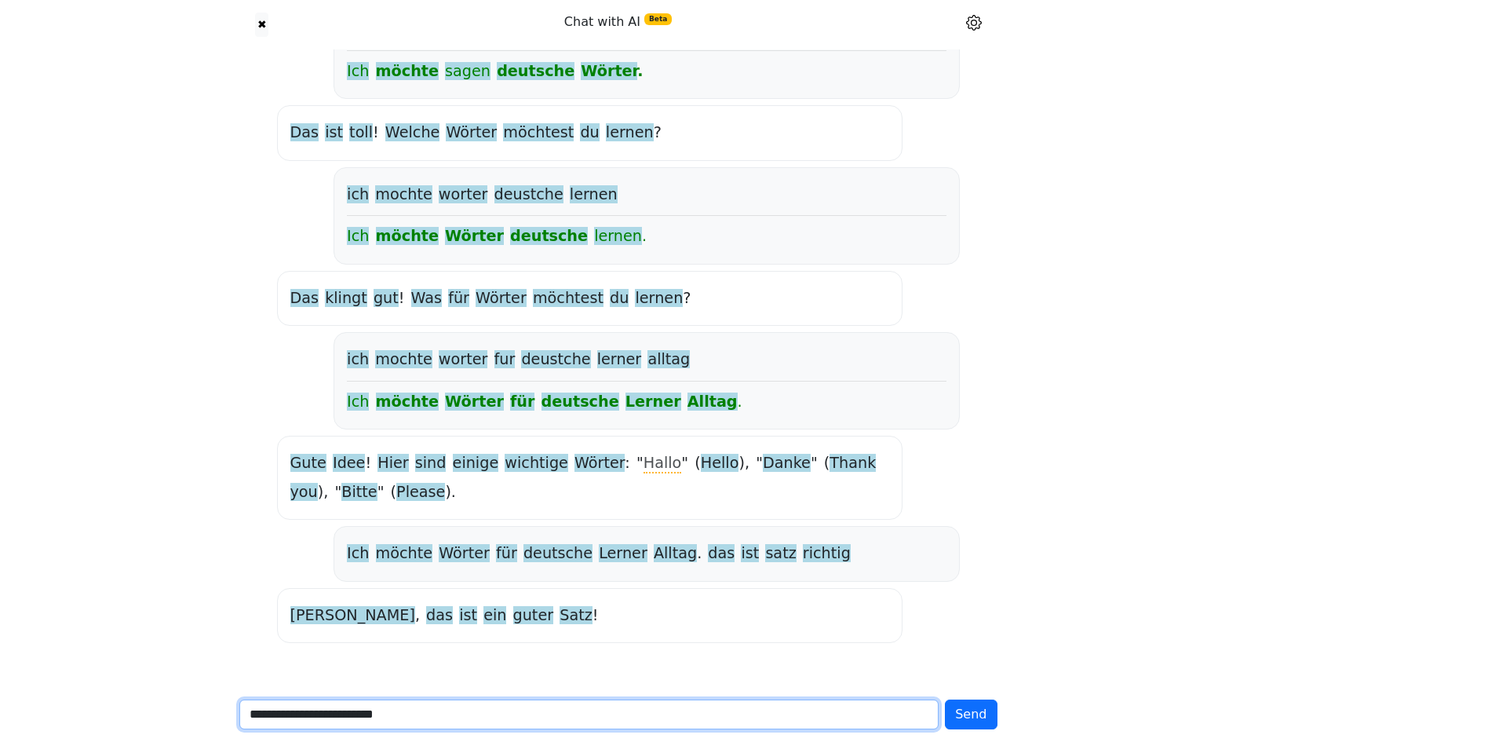
click at [217, 720] on div "✖ Chat with AI Beta Chat settings See and edit your interests Quick word lookup…" at bounding box center [747, 122] width 1495 height 1238
click at [456, 701] on input "**********" at bounding box center [589, 714] width 700 height 30
click at [527, 707] on input "**********" at bounding box center [589, 714] width 700 height 30
type input "**********"
click at [945, 699] on button "Send" at bounding box center [971, 714] width 52 height 30
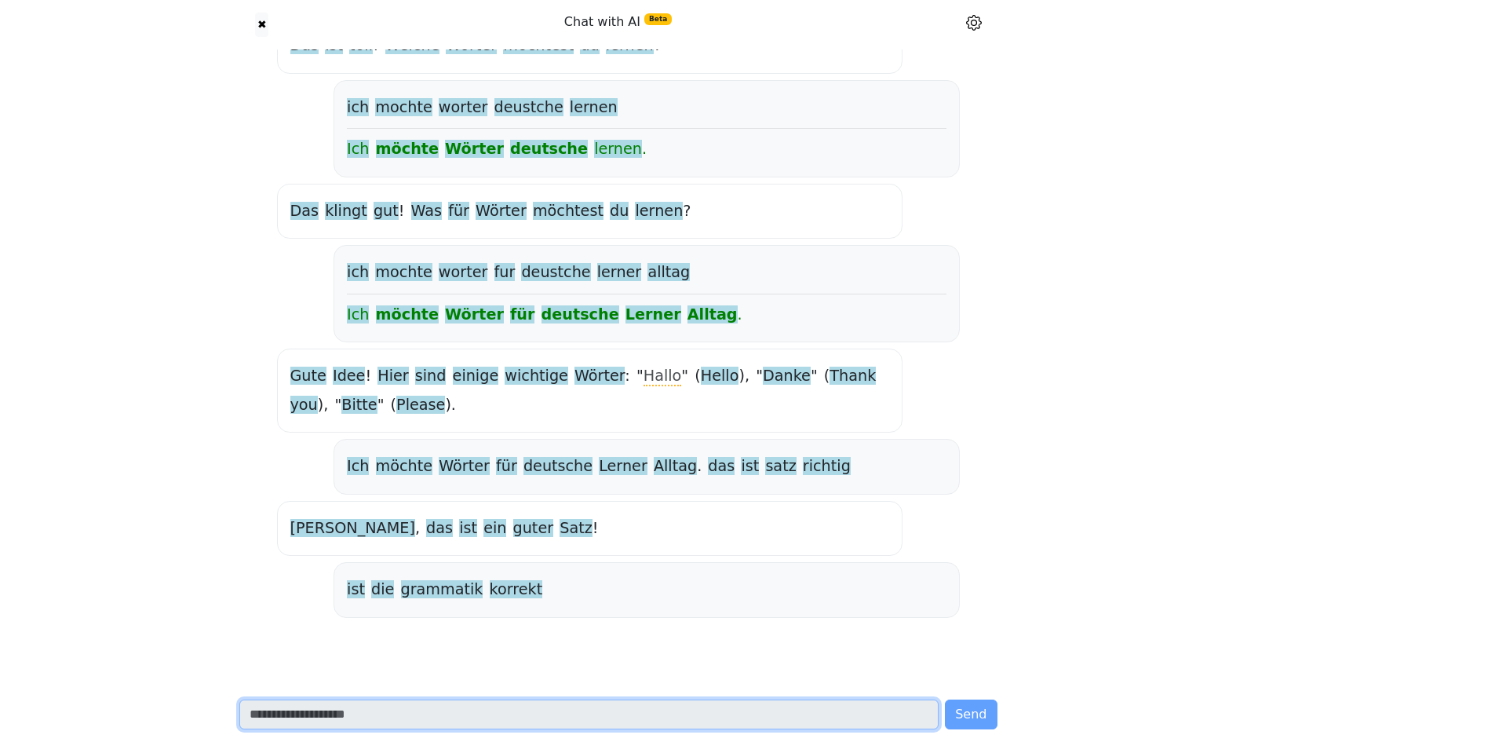
scroll to position [620, 0]
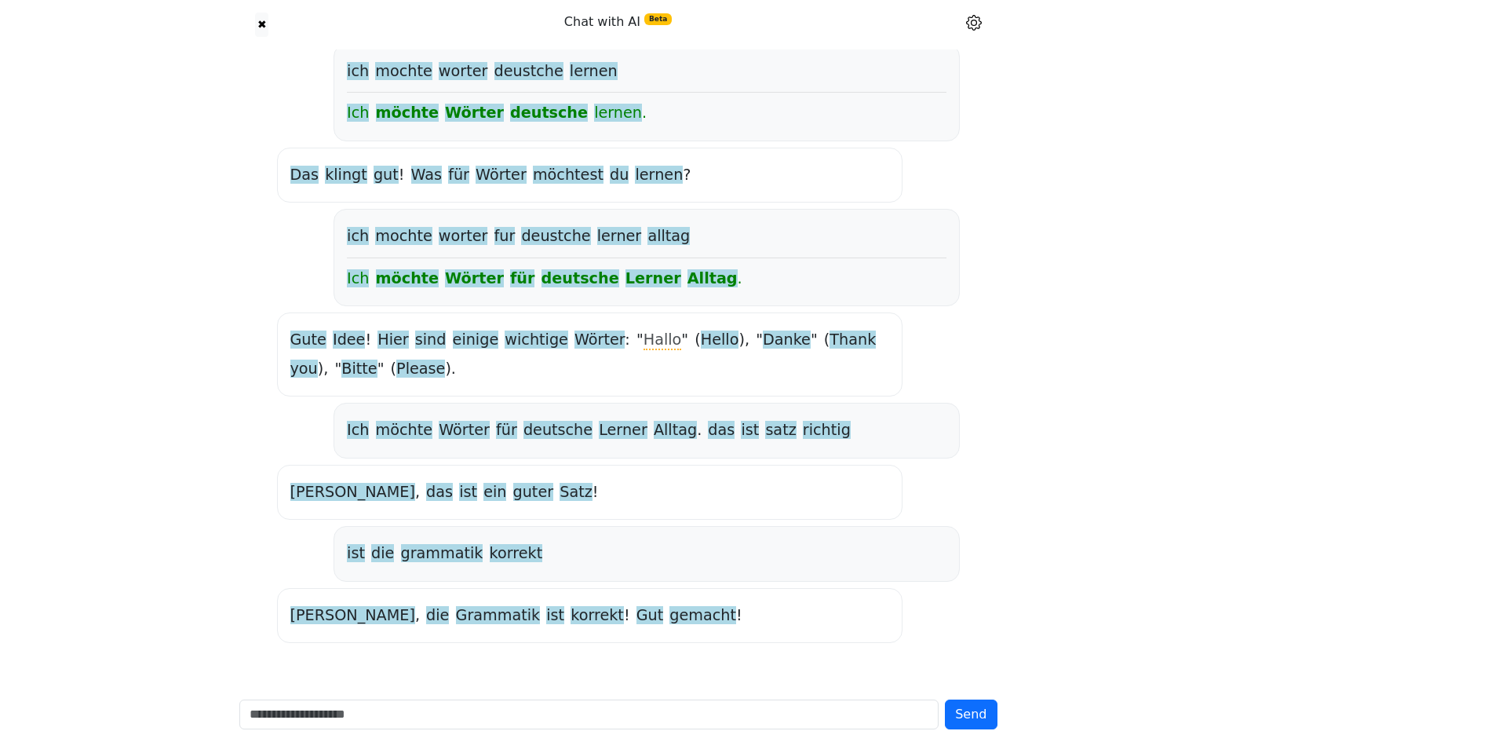
click at [587, 610] on div "Ja , die Grammatik ist korrekt ! Gut gemacht !" at bounding box center [589, 615] width 599 height 28
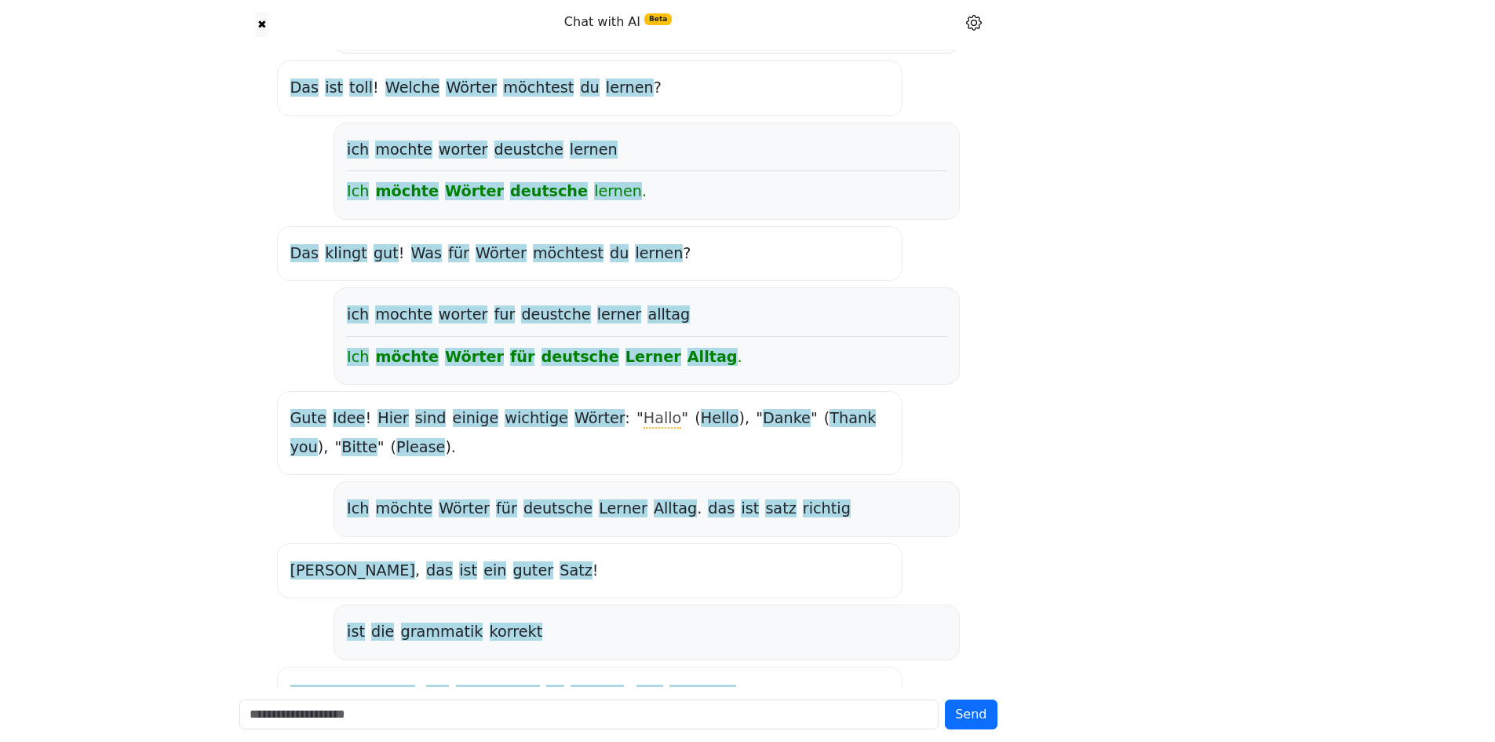
click at [108, 378] on div "✖ Chat with AI Beta Chat settings See and edit your interests Quick word lookup…" at bounding box center [747, 139] width 1495 height 1361
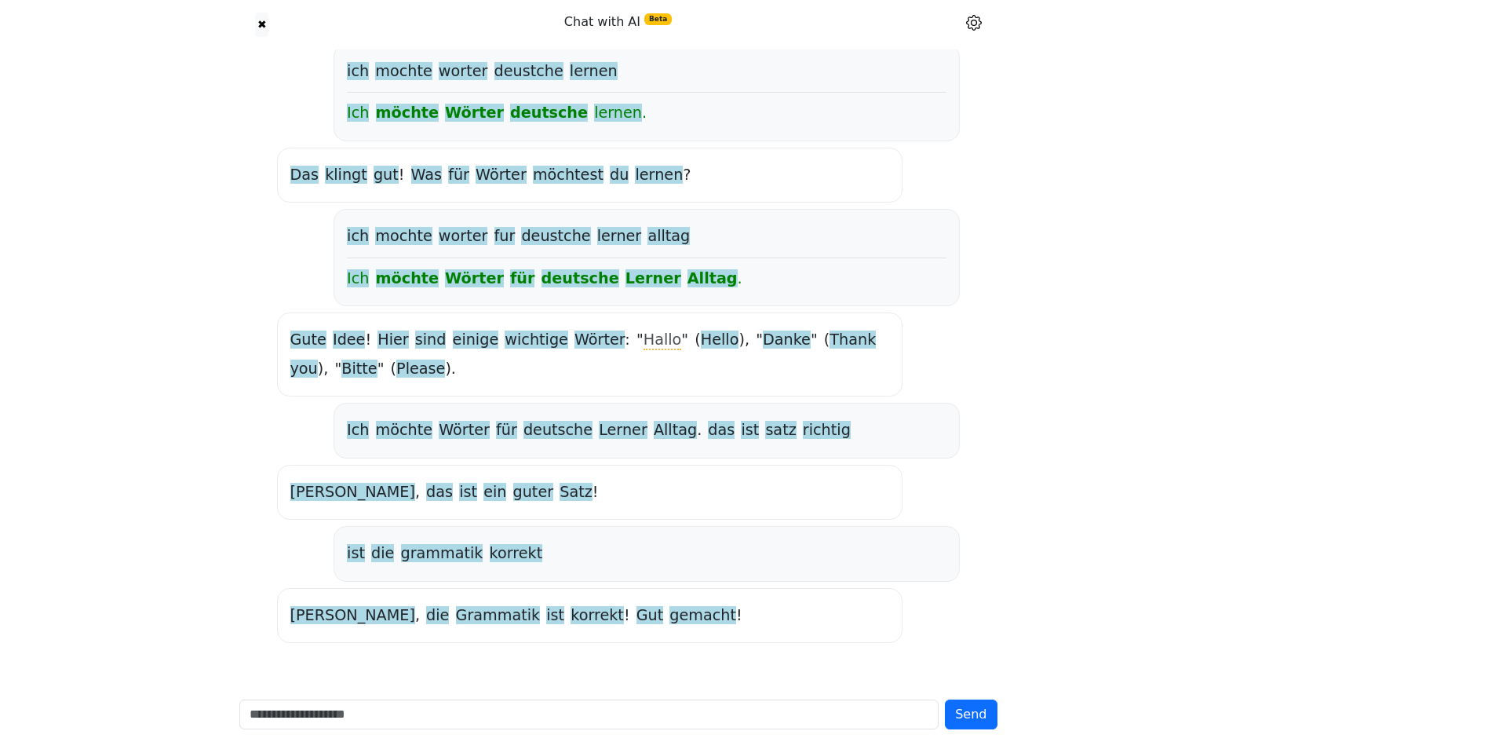
click at [416, 694] on div "Send" at bounding box center [618, 714] width 777 height 55
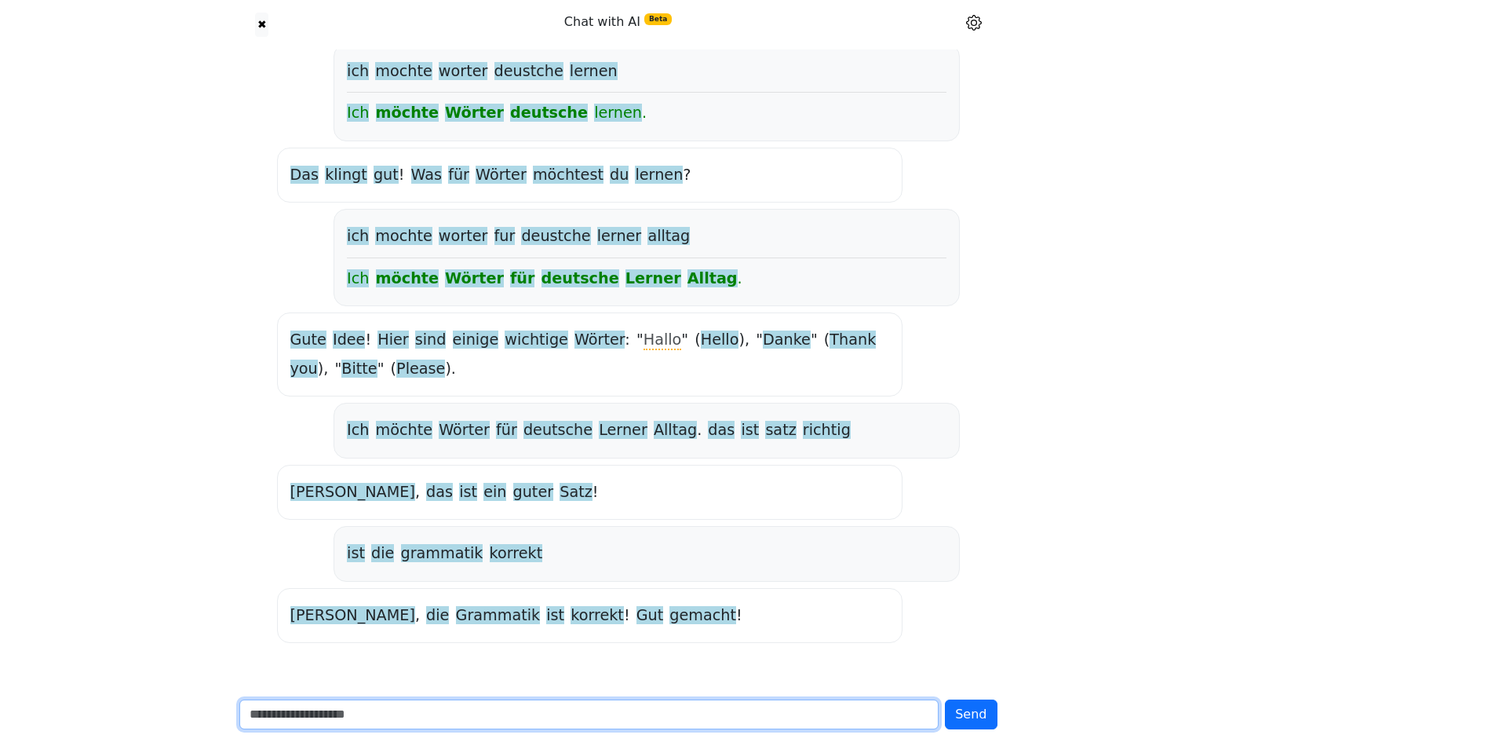
click at [403, 724] on input "text" at bounding box center [589, 714] width 700 height 30
type input "**********"
click at [945, 699] on button "Send" at bounding box center [971, 714] width 52 height 30
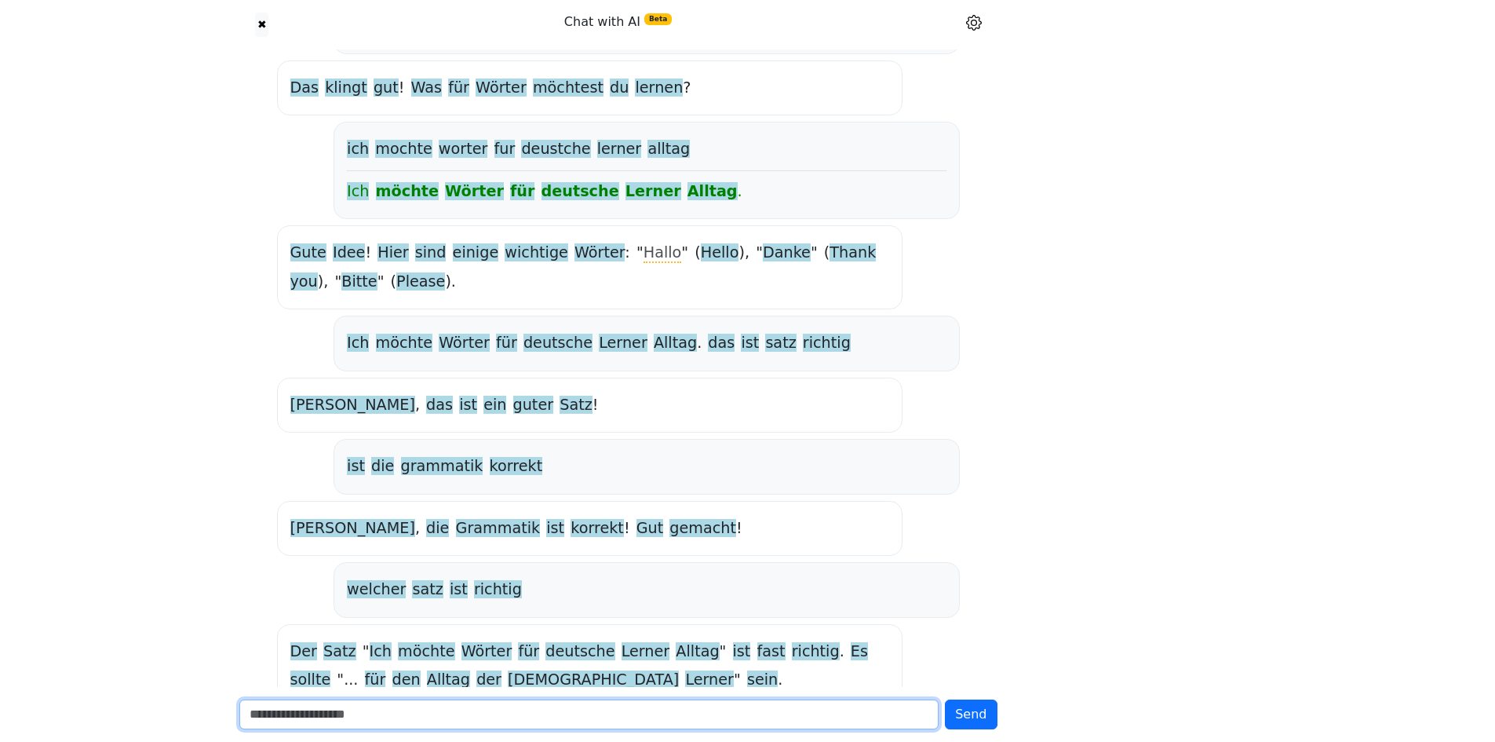
scroll to position [772, 0]
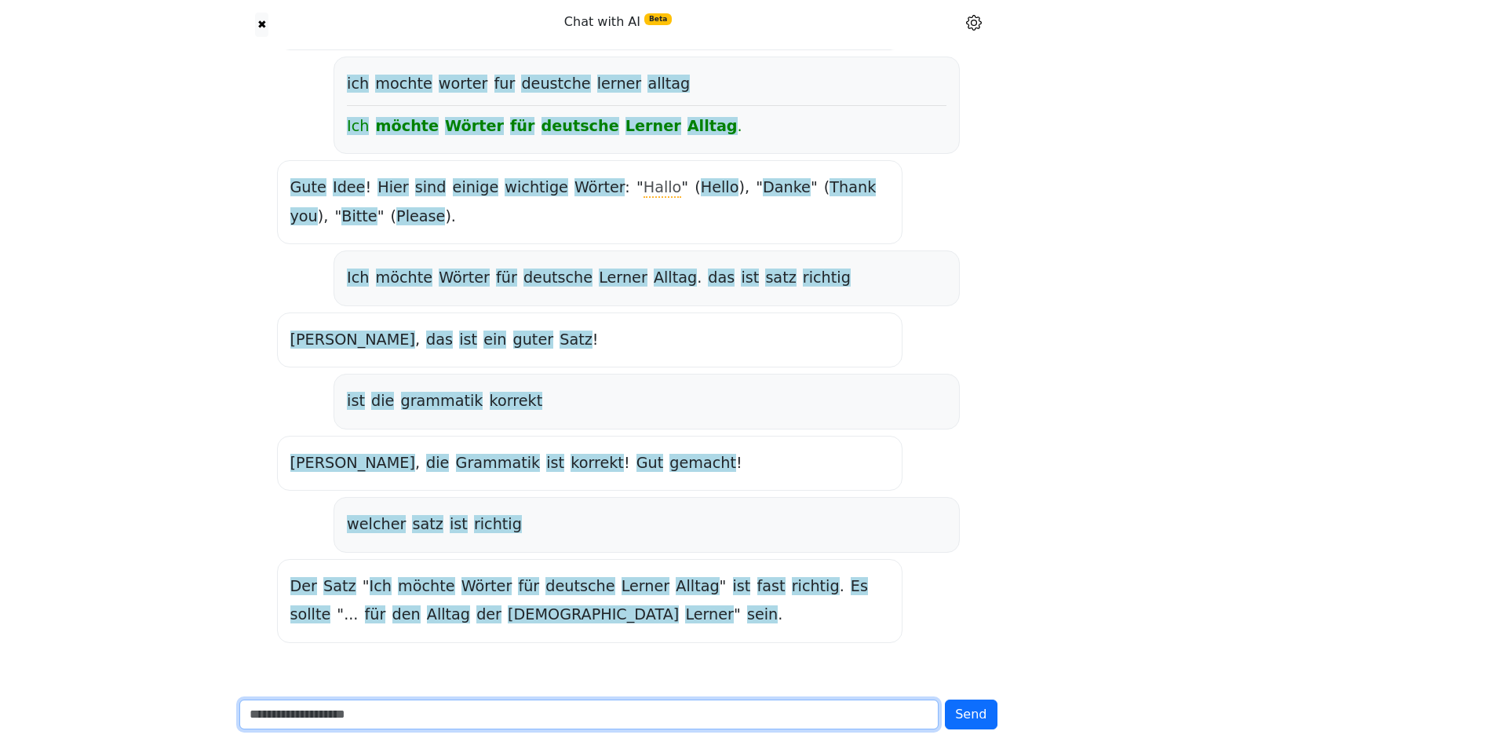
click at [438, 715] on input "text" at bounding box center [589, 714] width 700 height 30
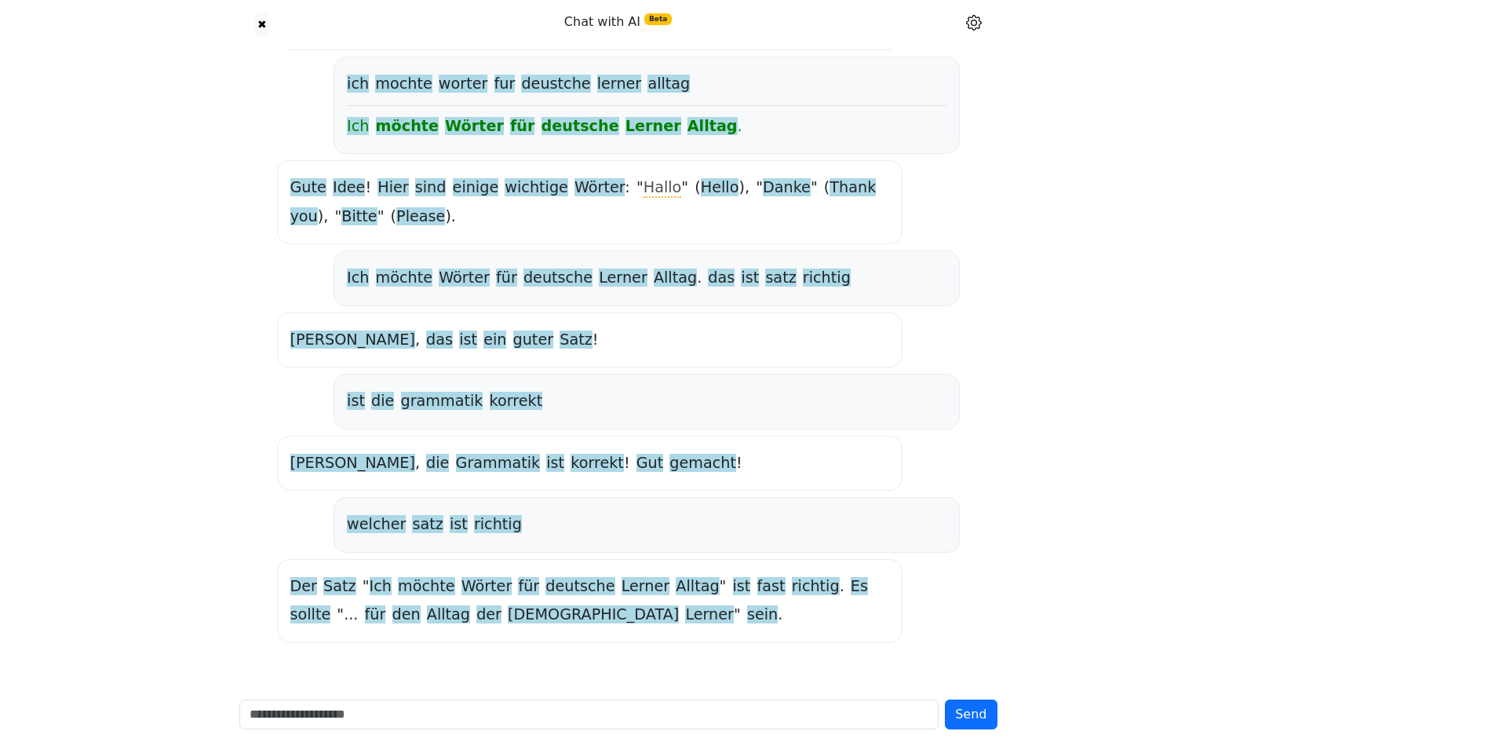
click at [511, 694] on div "Send" at bounding box center [618, 714] width 777 height 55
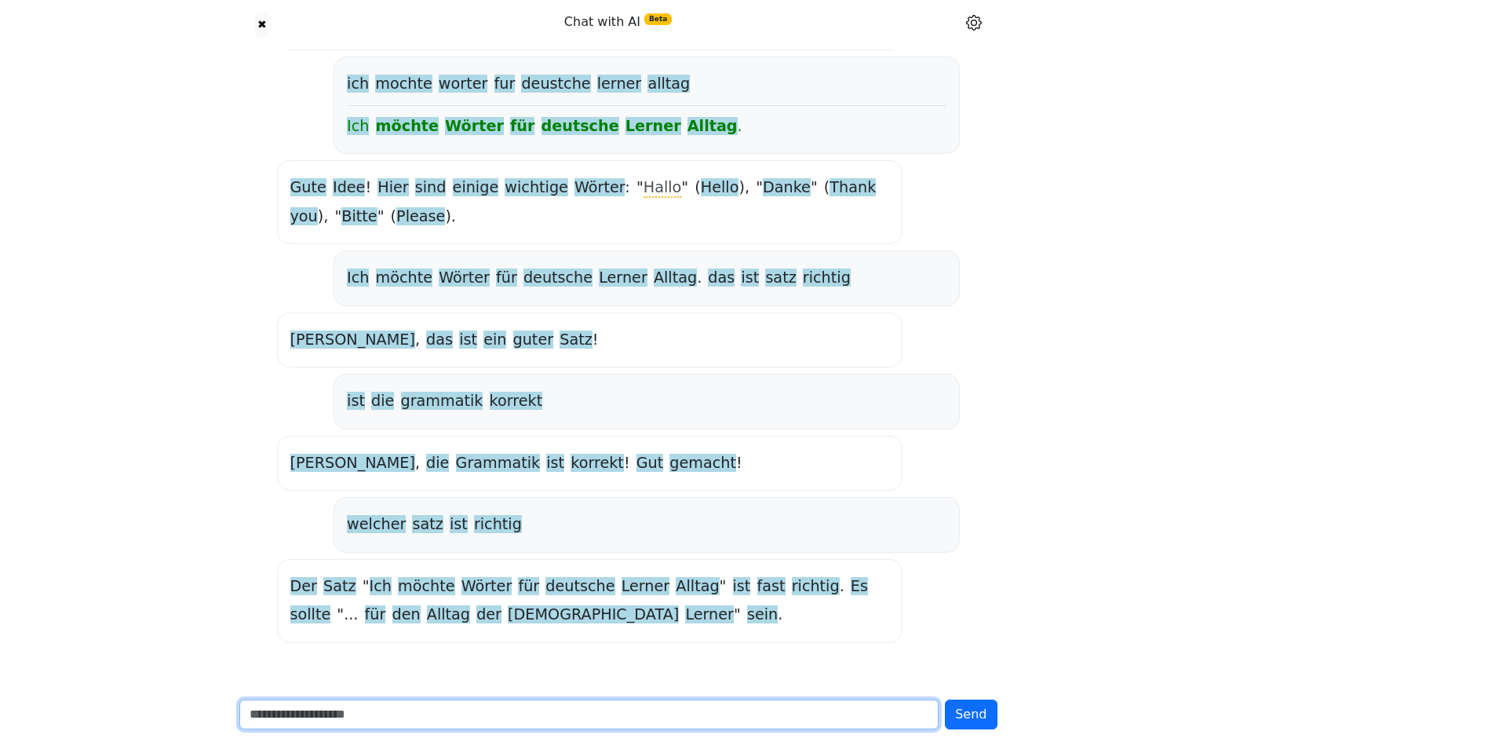
click at [432, 715] on input "text" at bounding box center [589, 714] width 700 height 30
click at [502, 709] on input "text" at bounding box center [589, 714] width 700 height 30
paste input "********"
type input "********"
click at [945, 699] on button "Send" at bounding box center [971, 714] width 52 height 30
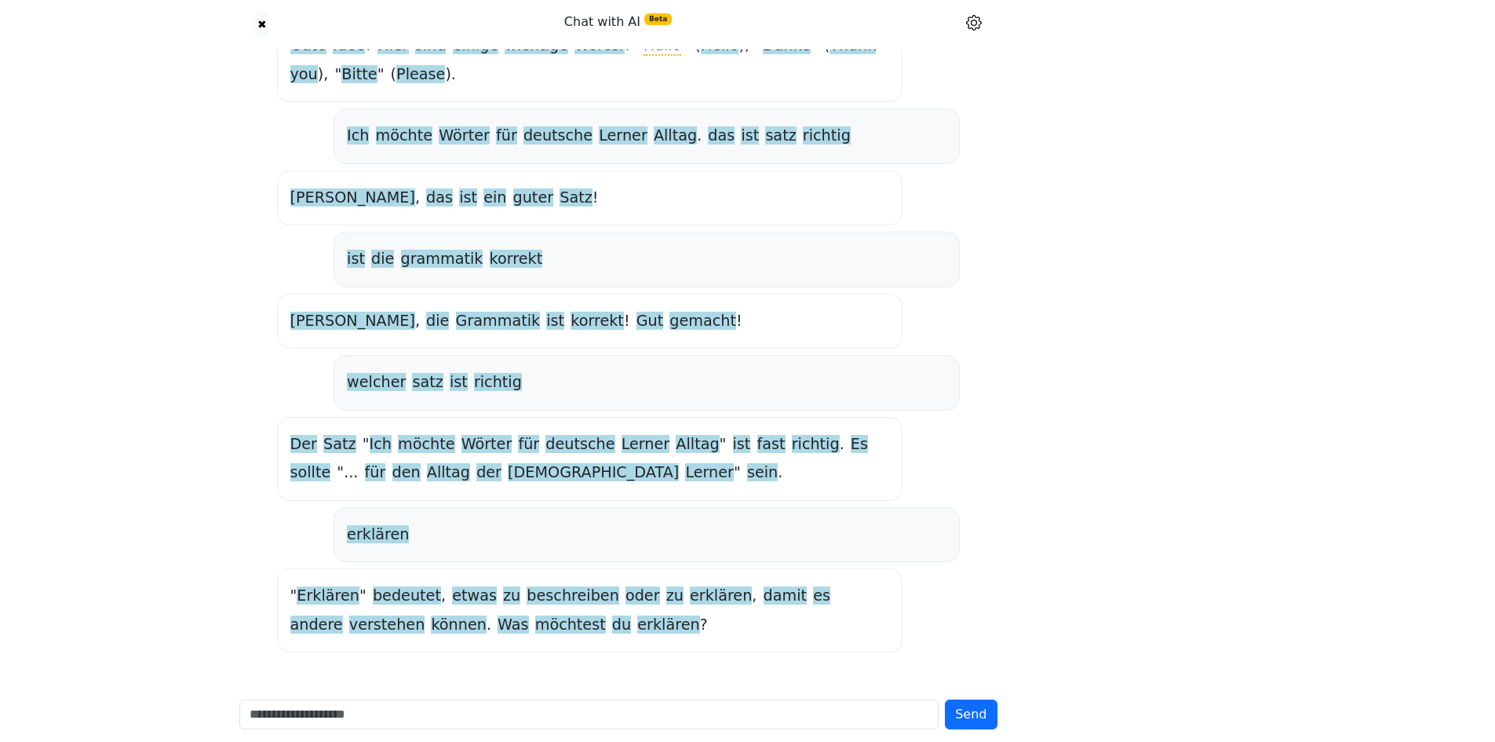
scroll to position [924, 0]
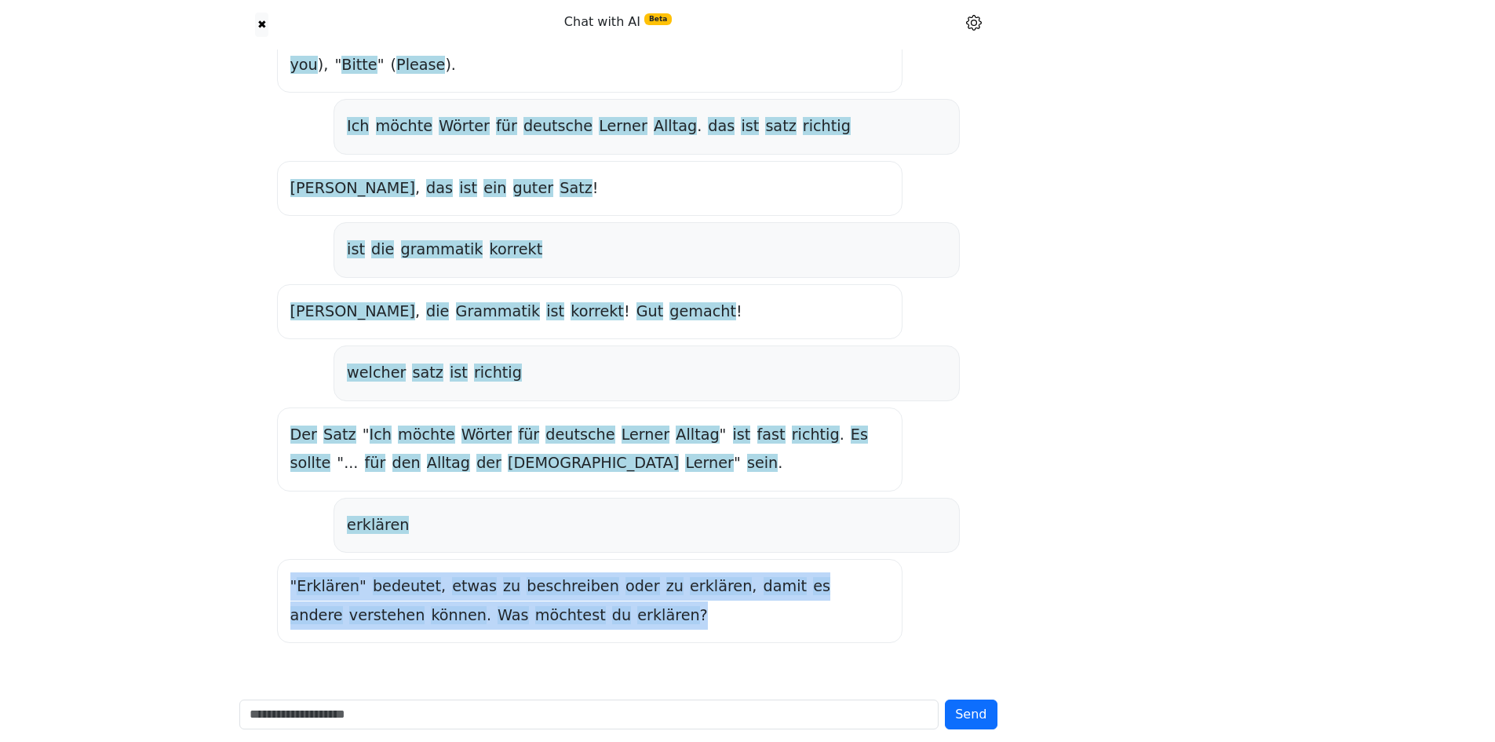
drag, startPoint x: 604, startPoint y: 625, endPoint x: 278, endPoint y: 596, distance: 327.7
click at [278, 596] on div "" Erklären " bedeutet , etwas zu beschreiben oder zu erklären , damit es andere…" at bounding box center [589, 601] width 625 height 84
drag, startPoint x: 597, startPoint y: 624, endPoint x: 278, endPoint y: 589, distance: 321.3
click at [278, 589] on div "" Erklären " bedeutet , etwas zu beschreiben oder zu erklären , damit es andere…" at bounding box center [589, 601] width 625 height 84
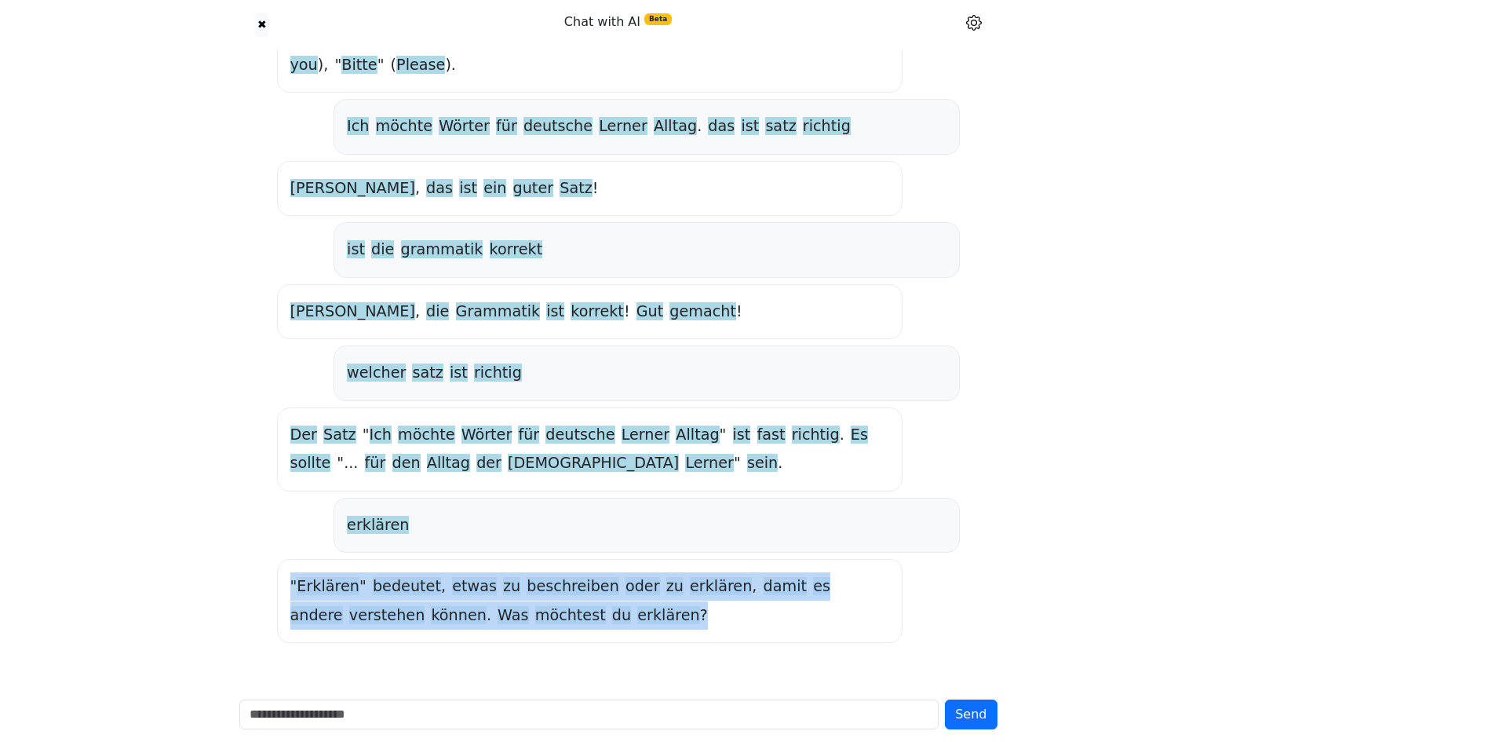
copy div "" Erklären " bedeutet , etwas zu beschreiben oder zu erklären , damit es andere…"
drag, startPoint x: 282, startPoint y: 584, endPoint x: 539, endPoint y: 607, distance: 257.7
click at [539, 607] on div "" Erklären " bedeutet , etwas zu beschreiben oder zu erklären , damit es andere…" at bounding box center [589, 601] width 625 height 84
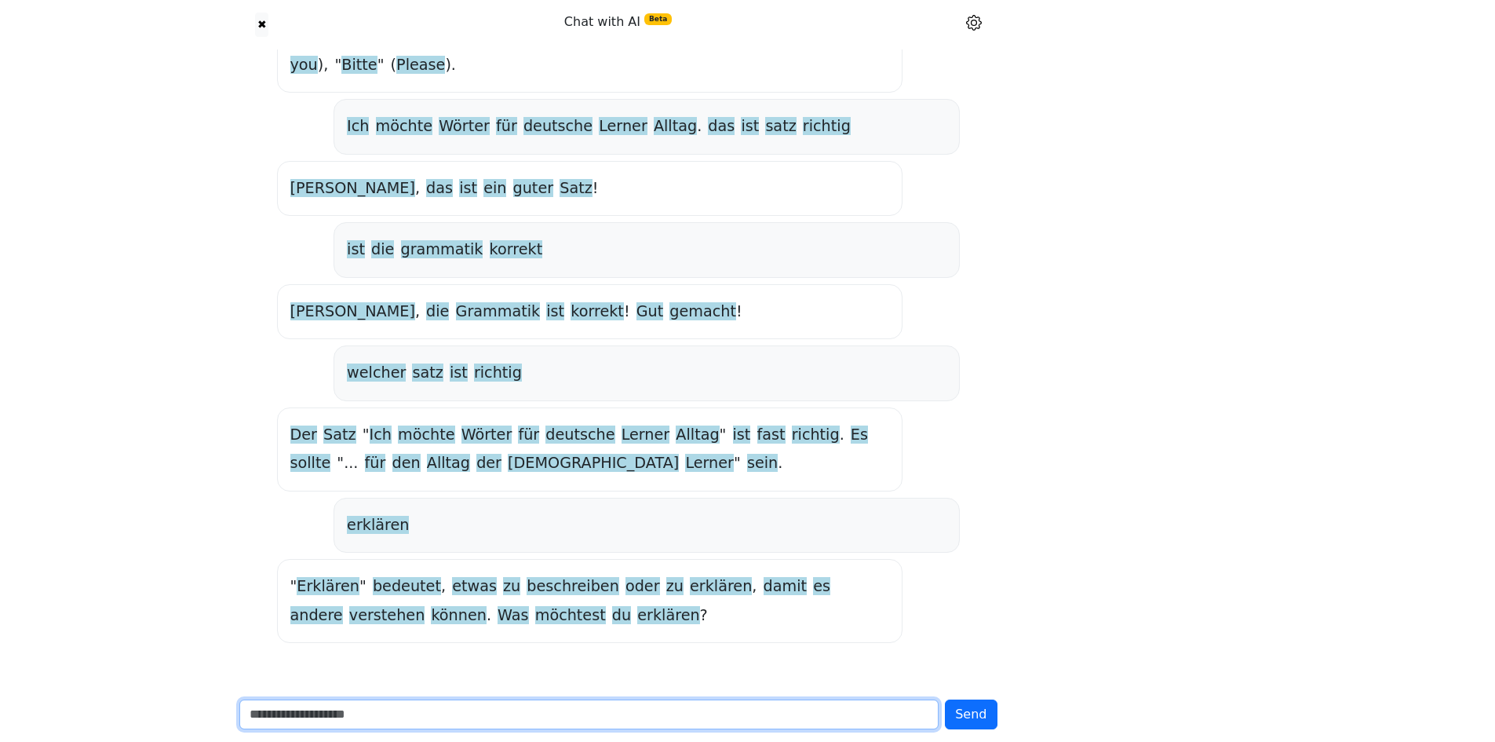
click at [488, 703] on input "text" at bounding box center [589, 714] width 700 height 30
paste input "**********"
drag, startPoint x: 636, startPoint y: 705, endPoint x: 195, endPoint y: 705, distance: 440.2
paste input "text"
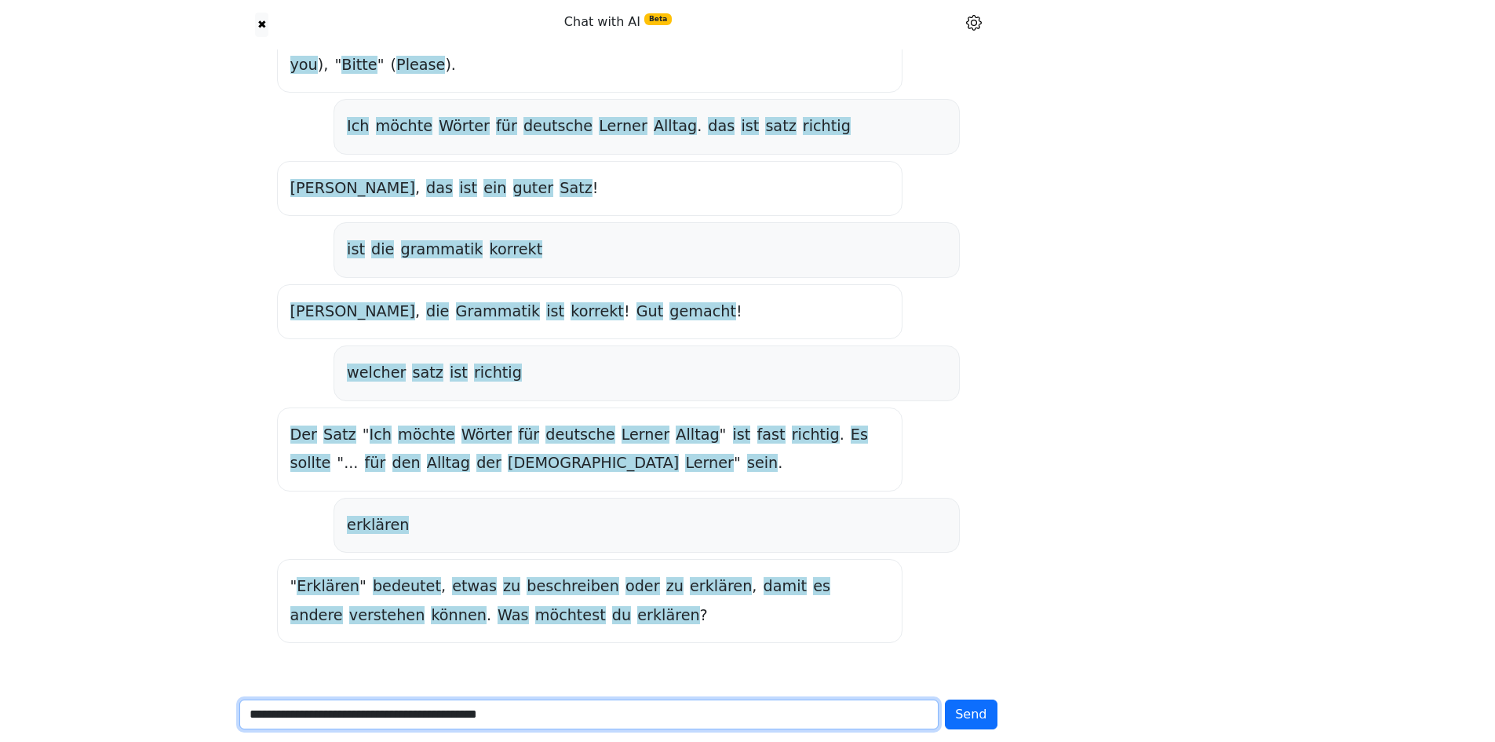
type input "**********"
click at [945, 699] on button "Send" at bounding box center [971, 714] width 52 height 30
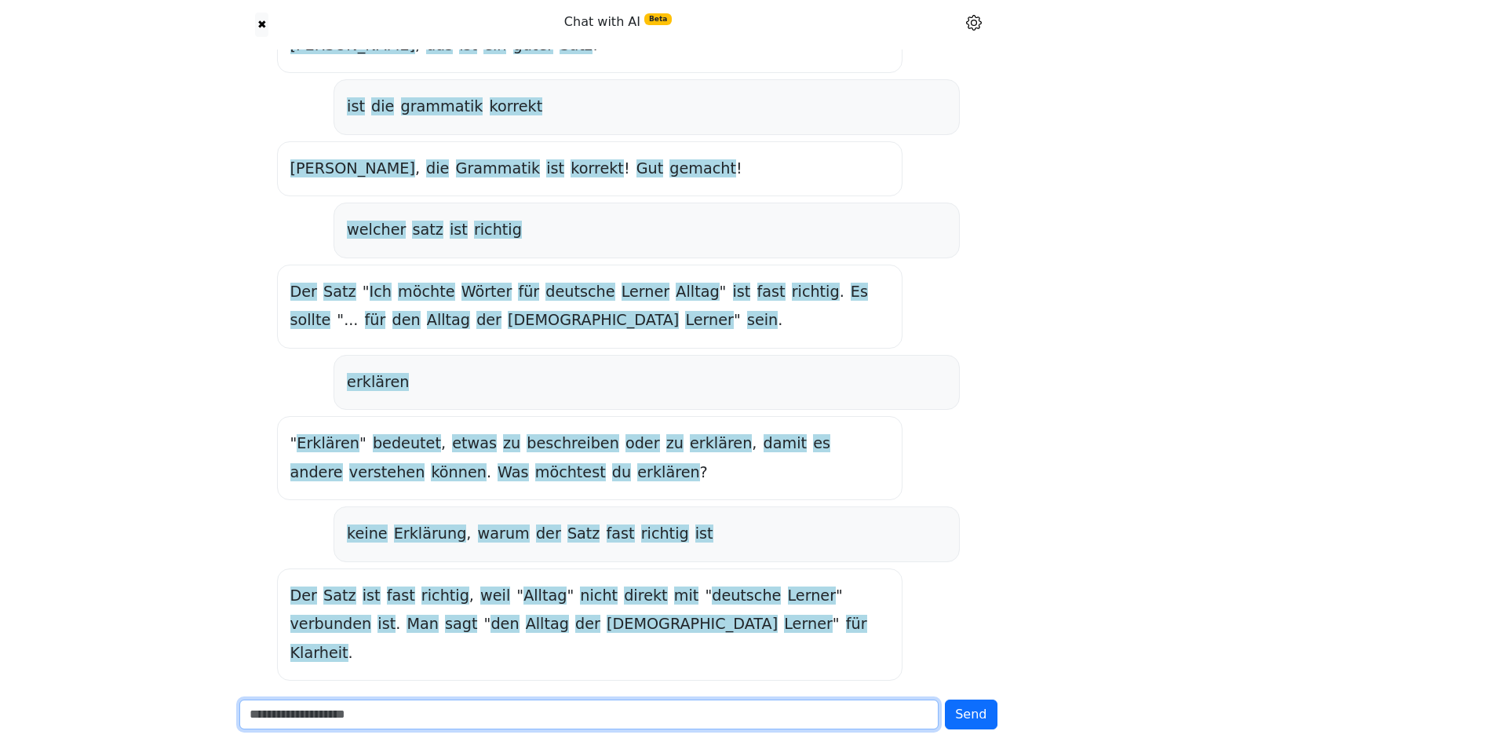
scroll to position [1076, 0]
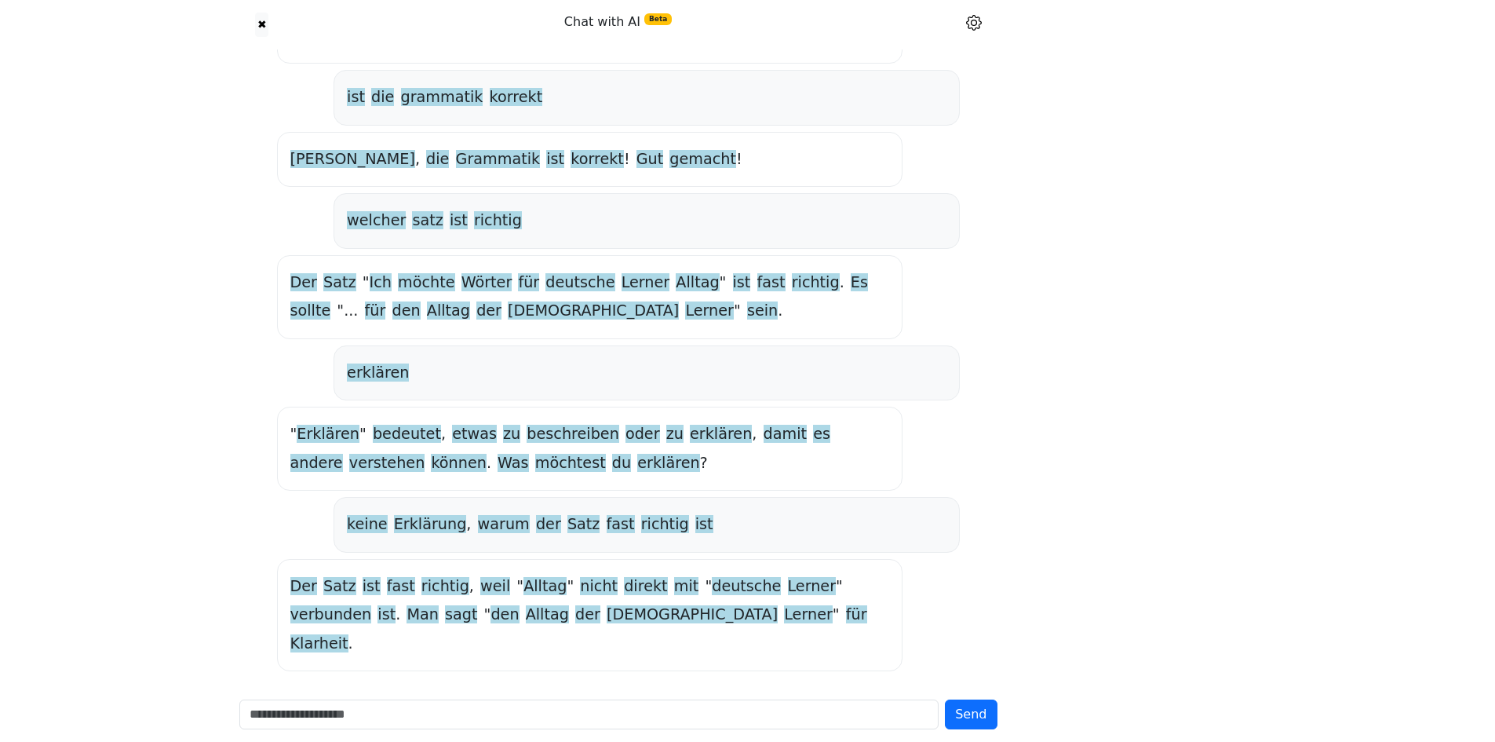
drag, startPoint x: 710, startPoint y: 652, endPoint x: 702, endPoint y: 637, distance: 16.8
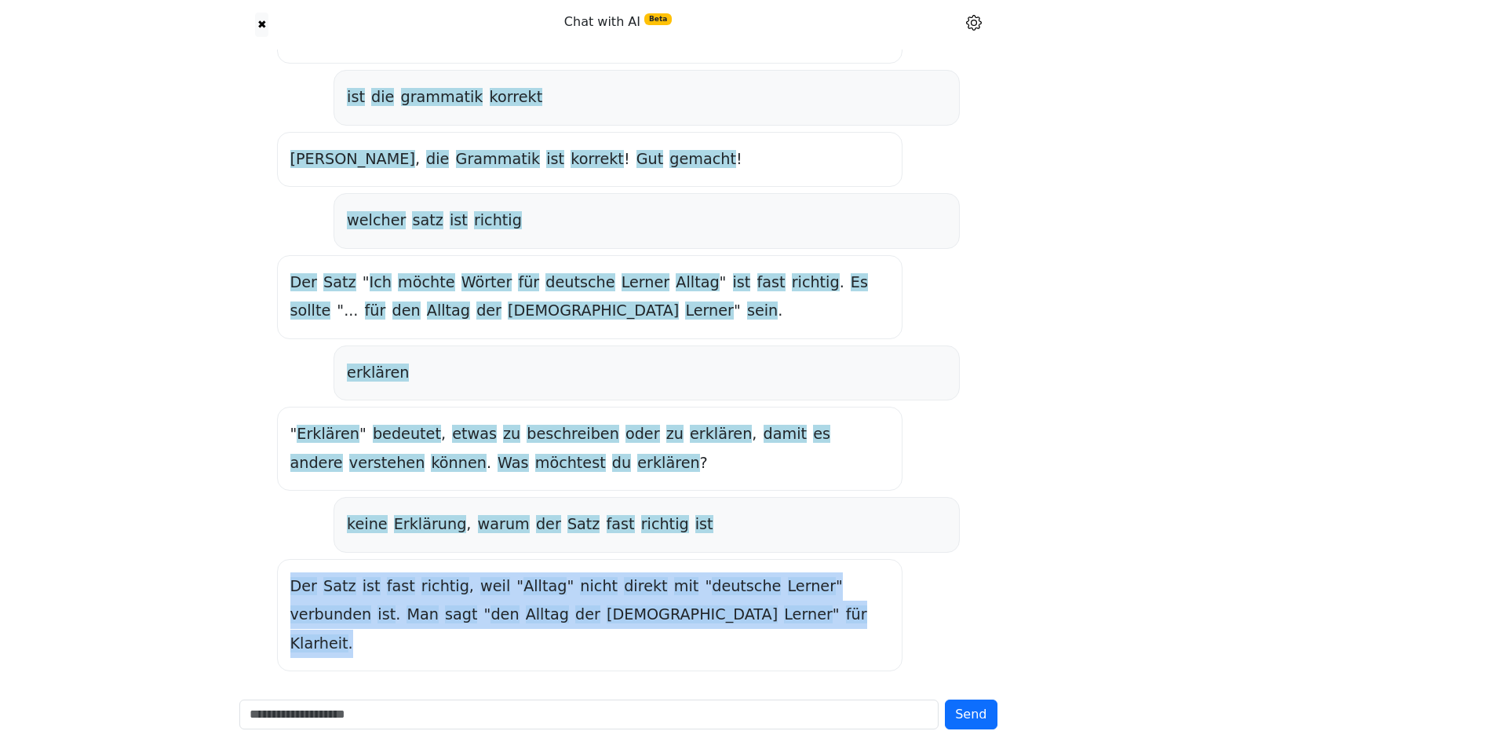
drag, startPoint x: 507, startPoint y: 612, endPoint x: 267, endPoint y: 589, distance: 241.3
drag, startPoint x: 282, startPoint y: 581, endPoint x: 705, endPoint y: 614, distance: 424.2
click at [705, 614] on div "Der Satz ist fast richtig , weil " Alltag " nicht direkt mit " deutsche Lerner …" at bounding box center [589, 615] width 625 height 112
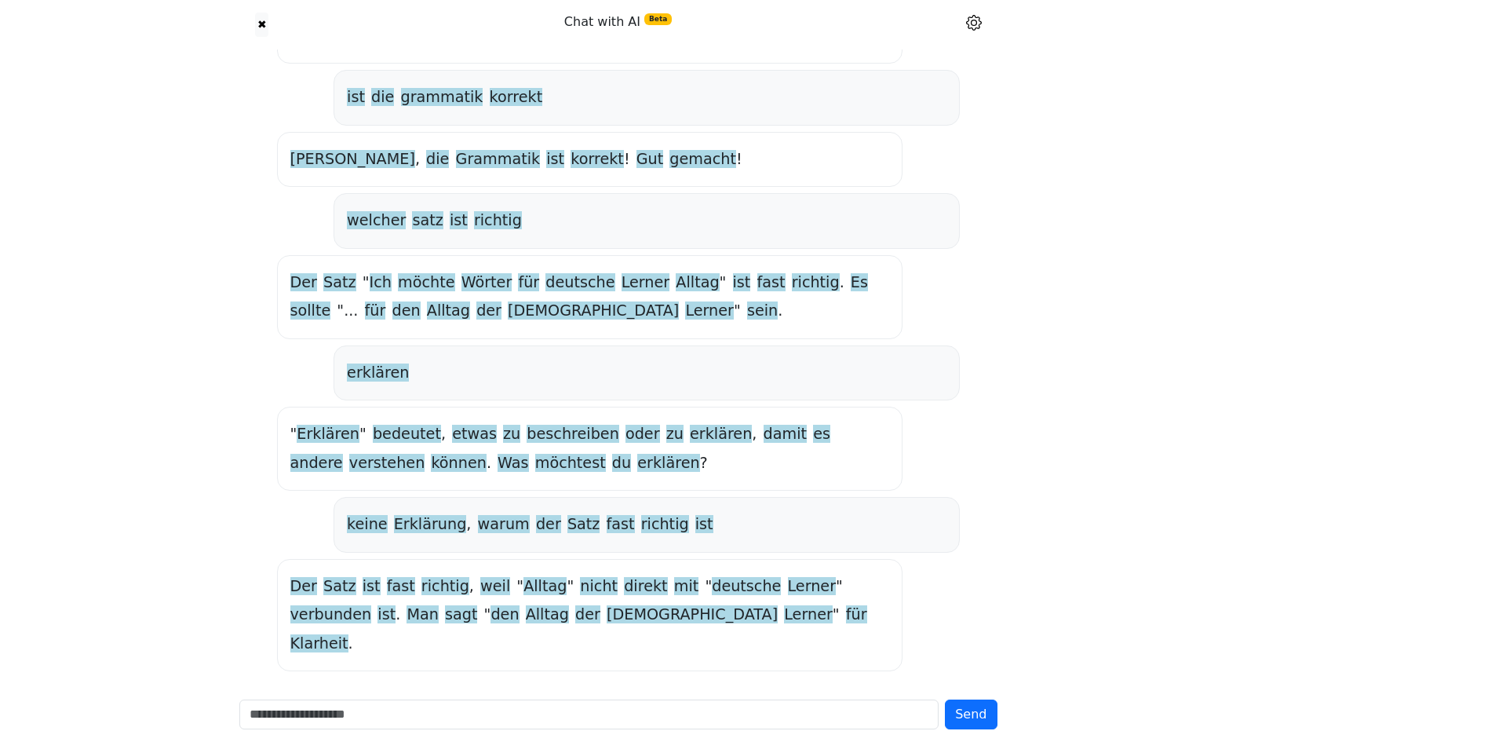
click at [713, 619] on div "Der Satz ist fast richtig , weil " Alltag " nicht direkt mit " deutsche Lerner …" at bounding box center [589, 615] width 599 height 86
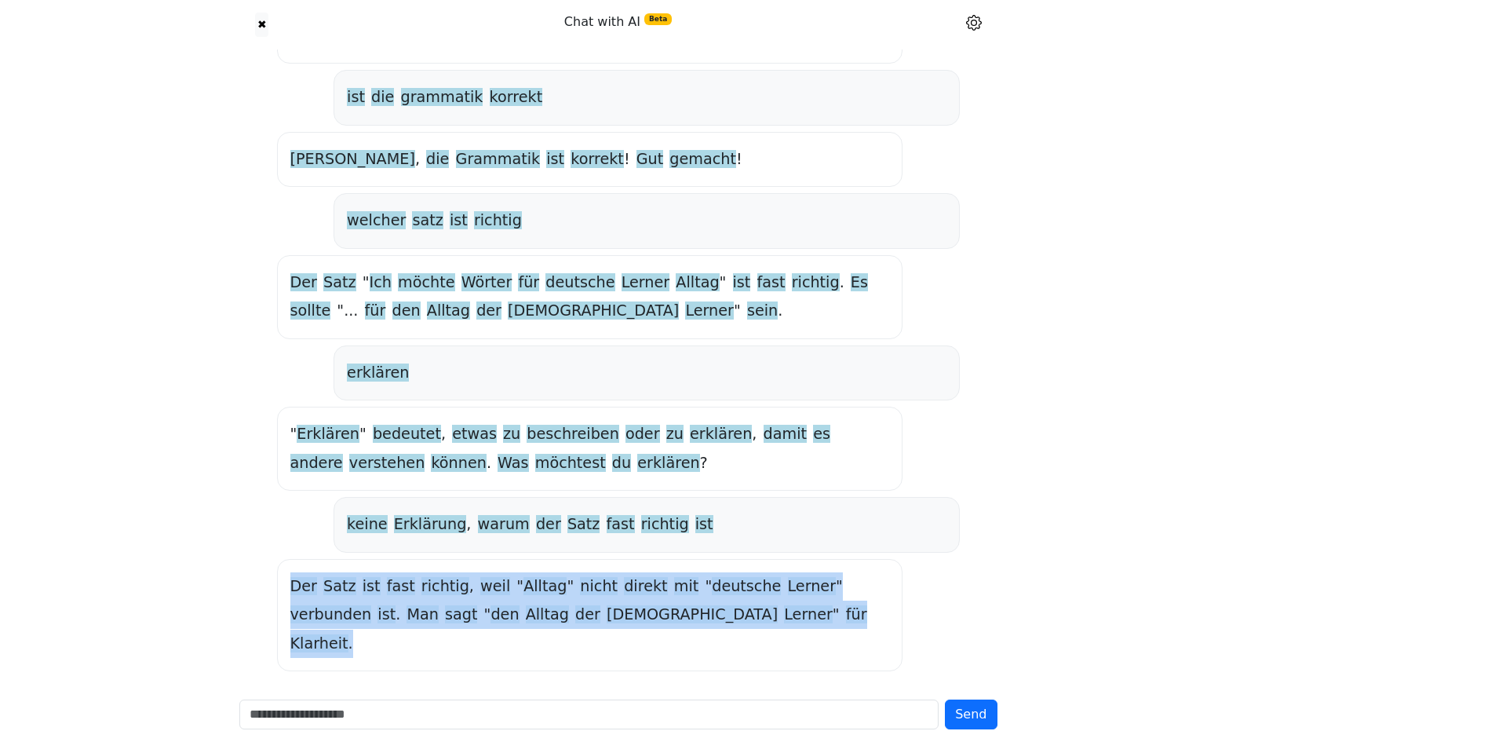
drag, startPoint x: 713, startPoint y: 619, endPoint x: 268, endPoint y: 580, distance: 446.7
copy div "Der Satz ist fast richtig , weil " Alltag " nicht direkt mit " deutsche Lerner …"
drag, startPoint x: 272, startPoint y: 577, endPoint x: 723, endPoint y: 610, distance: 451.7
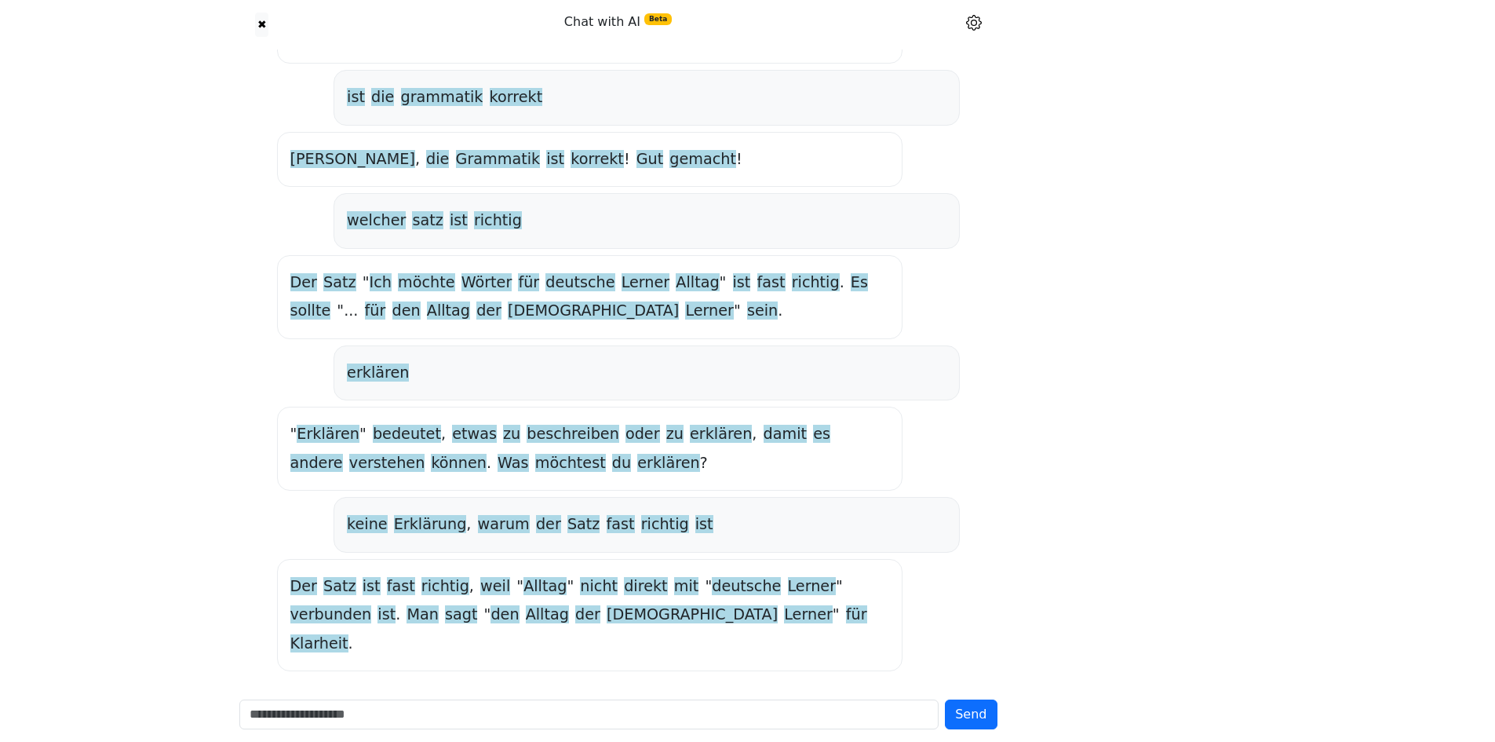
click at [725, 610] on div "Der Satz ist fast richtig , weil " Alltag " nicht direkt mit " deutsche Lerner …" at bounding box center [589, 615] width 599 height 86
